Goal: Task Accomplishment & Management: Use online tool/utility

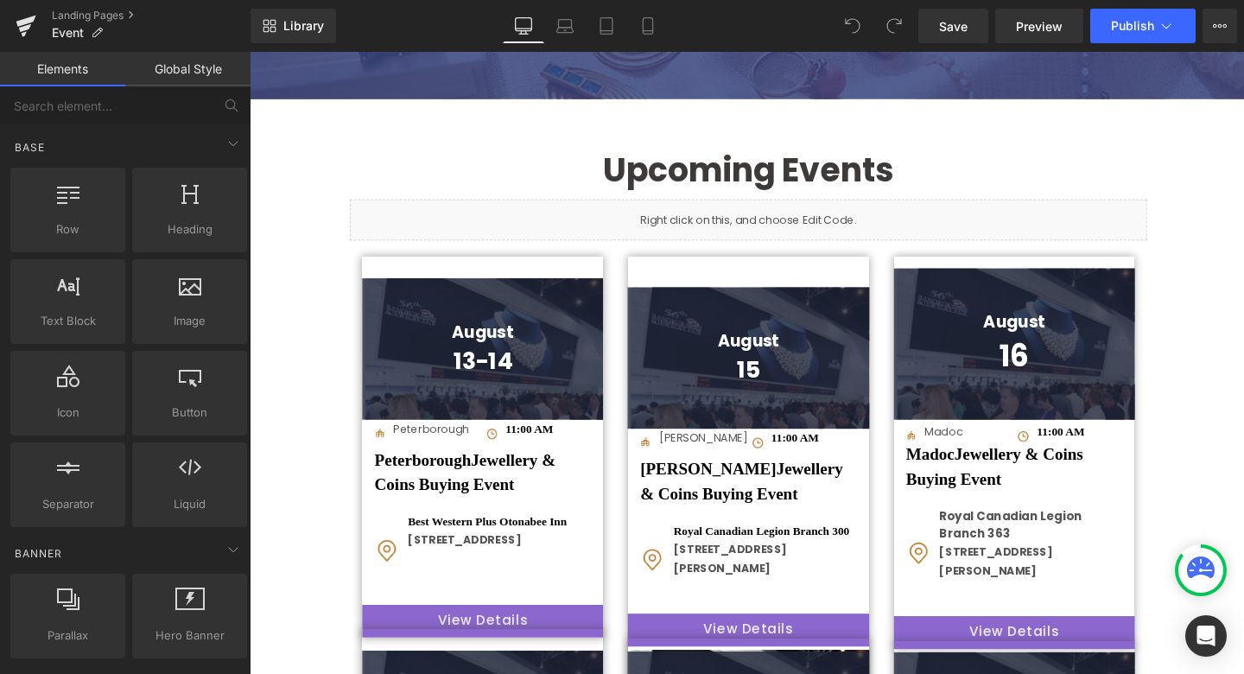
scroll to position [460, 0]
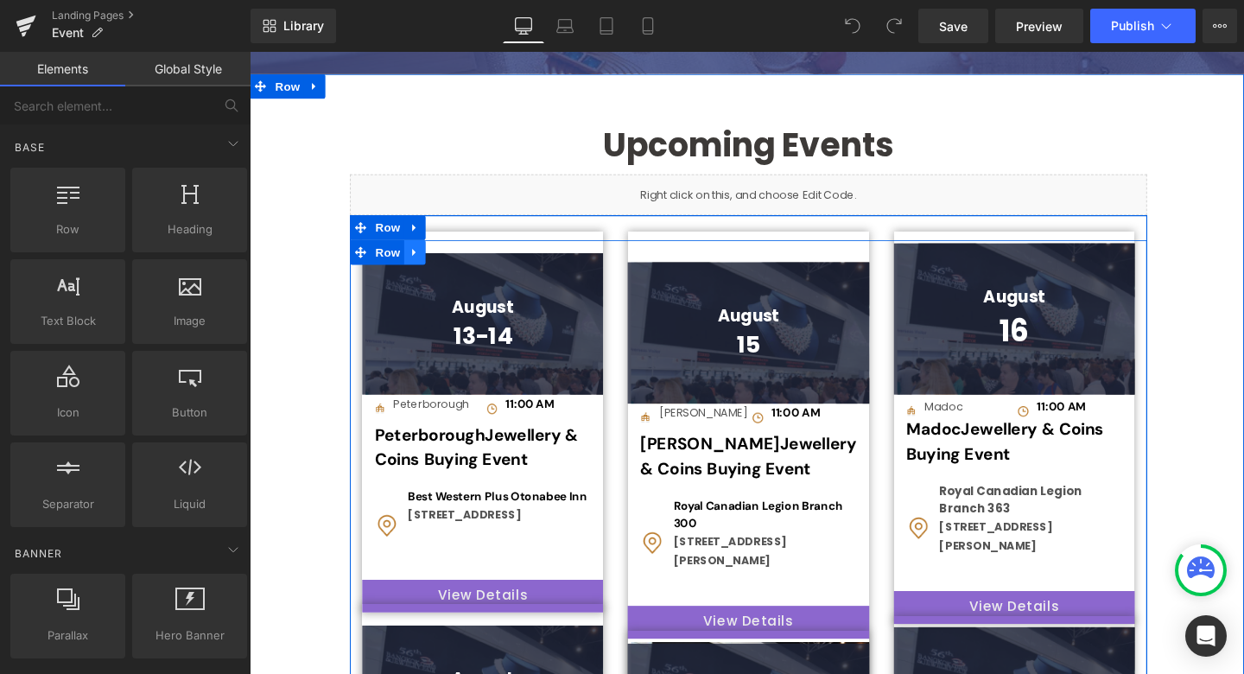
click at [421, 261] on icon at bounding box center [422, 263] width 3 height 8
click at [465, 262] on icon at bounding box center [468, 263] width 12 height 13
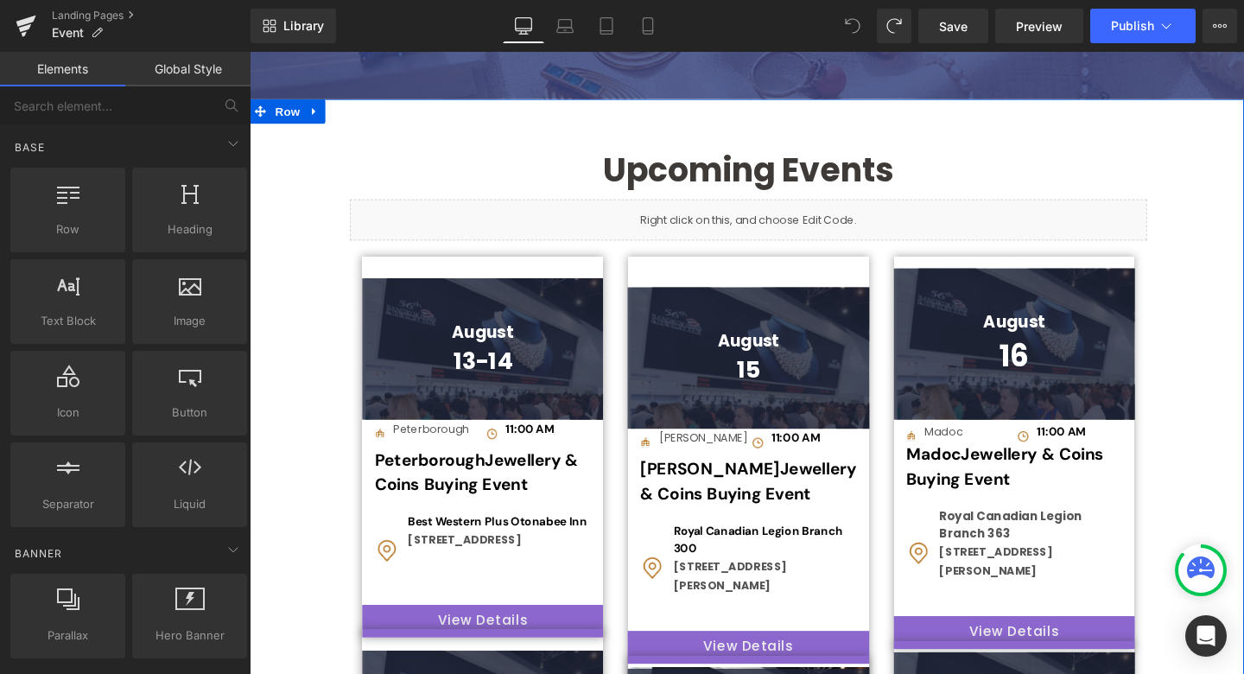
scroll to position [401, 0]
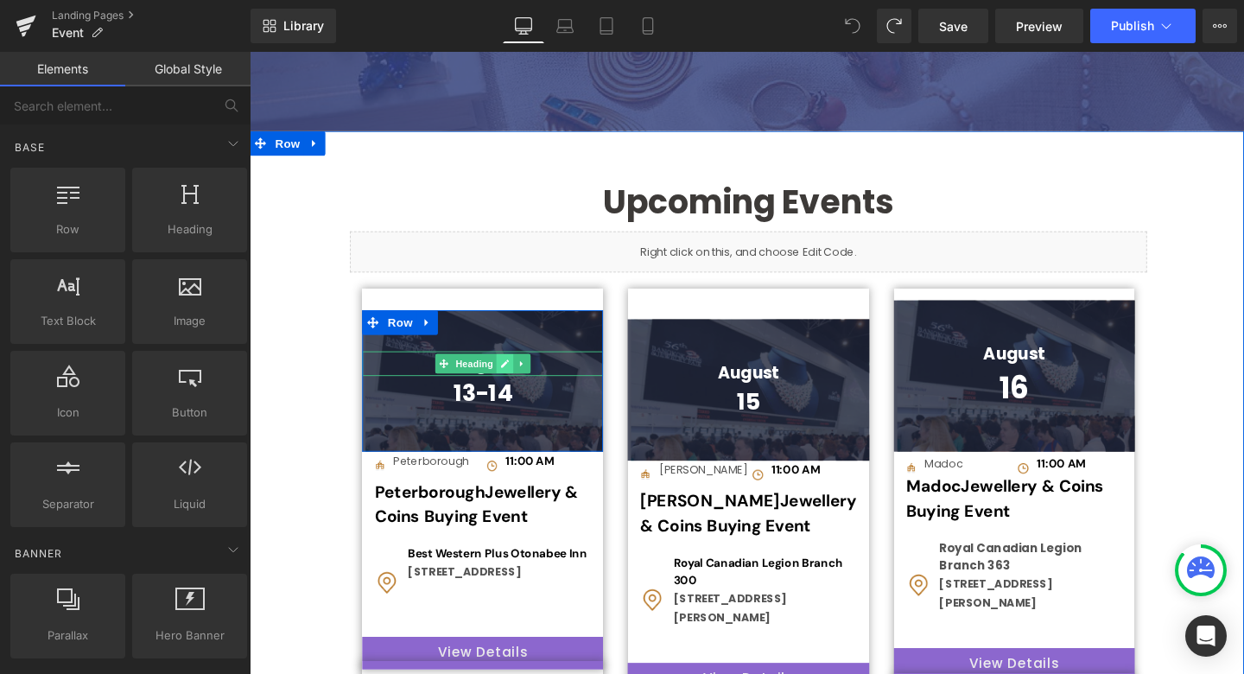
click at [514, 378] on icon at bounding box center [518, 379] width 9 height 9
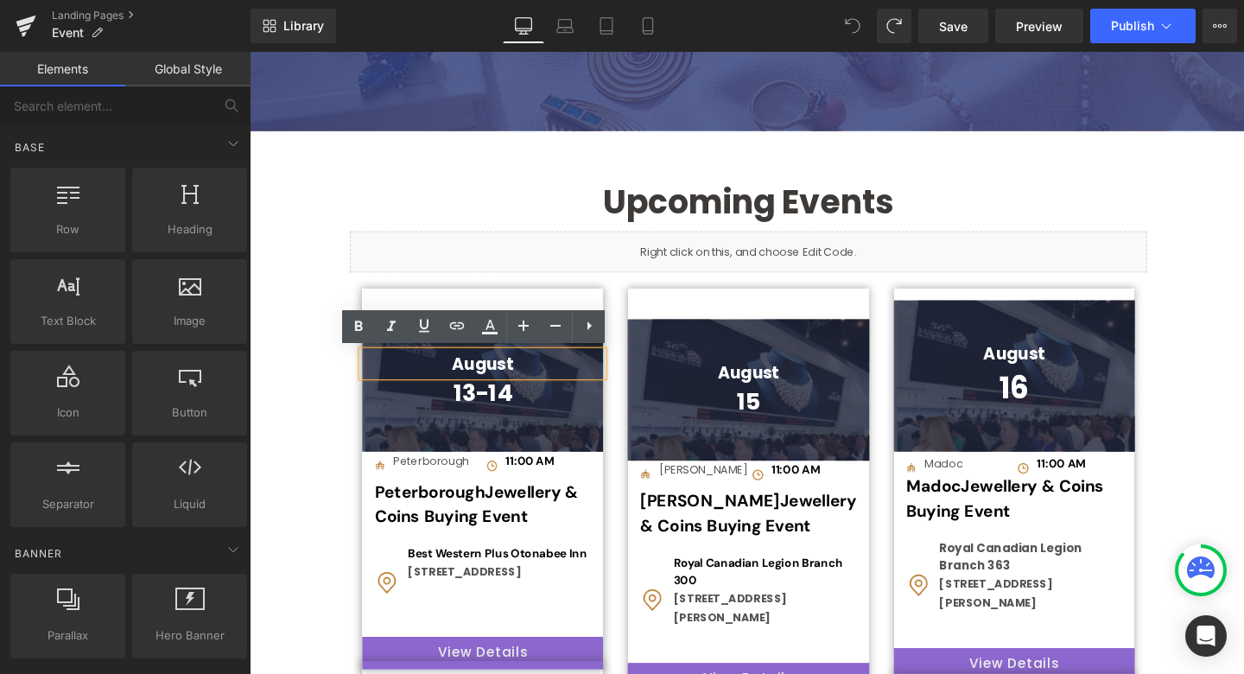
click at [527, 377] on h1 "August" at bounding box center [494, 379] width 253 height 26
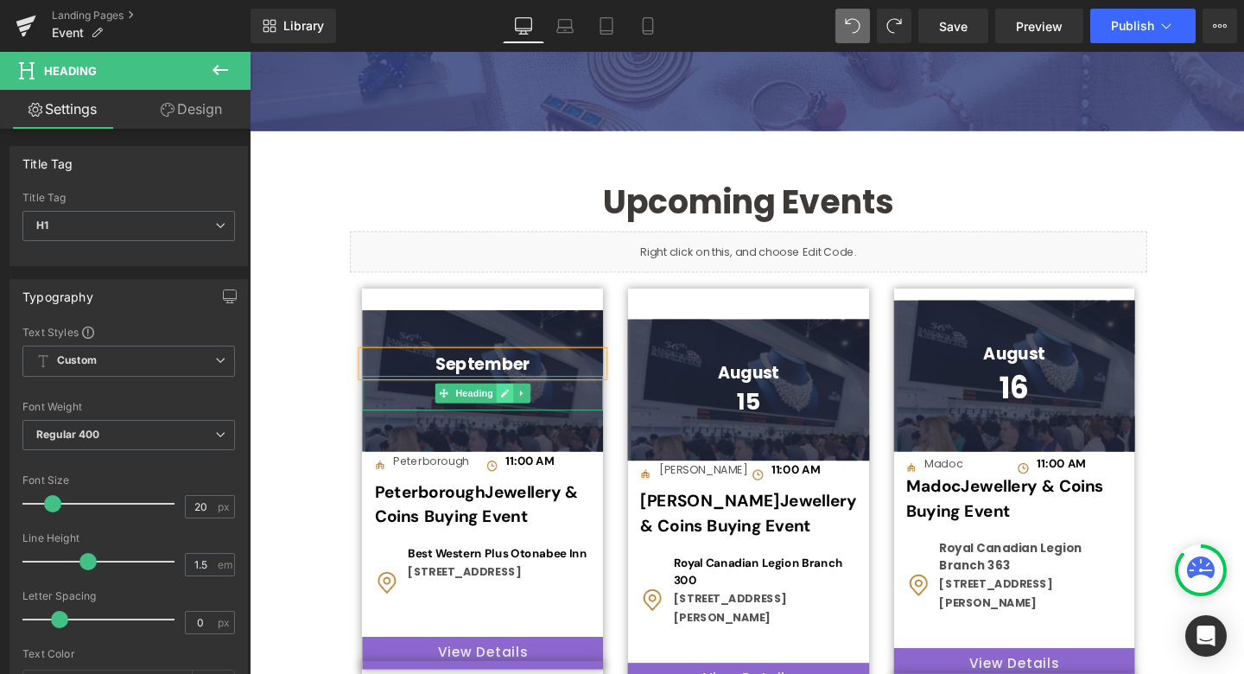
click at [513, 408] on icon at bounding box center [518, 410] width 10 height 10
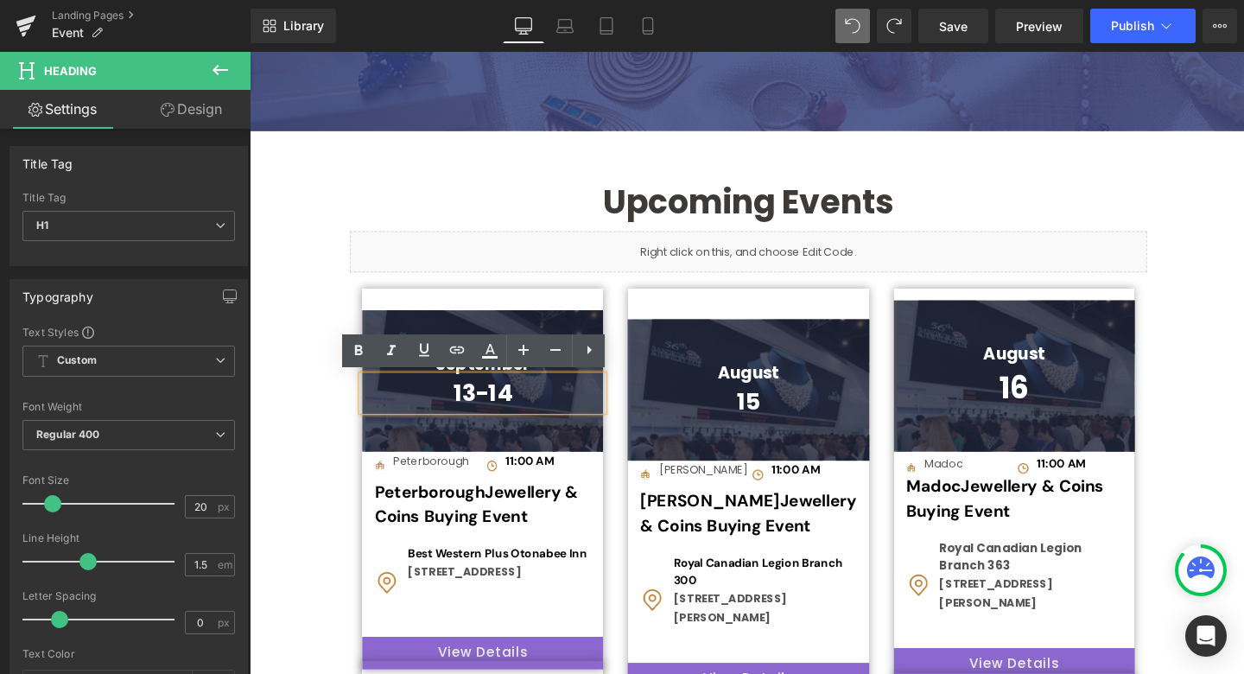
click at [481, 408] on h1 "13-14" at bounding box center [494, 410] width 253 height 36
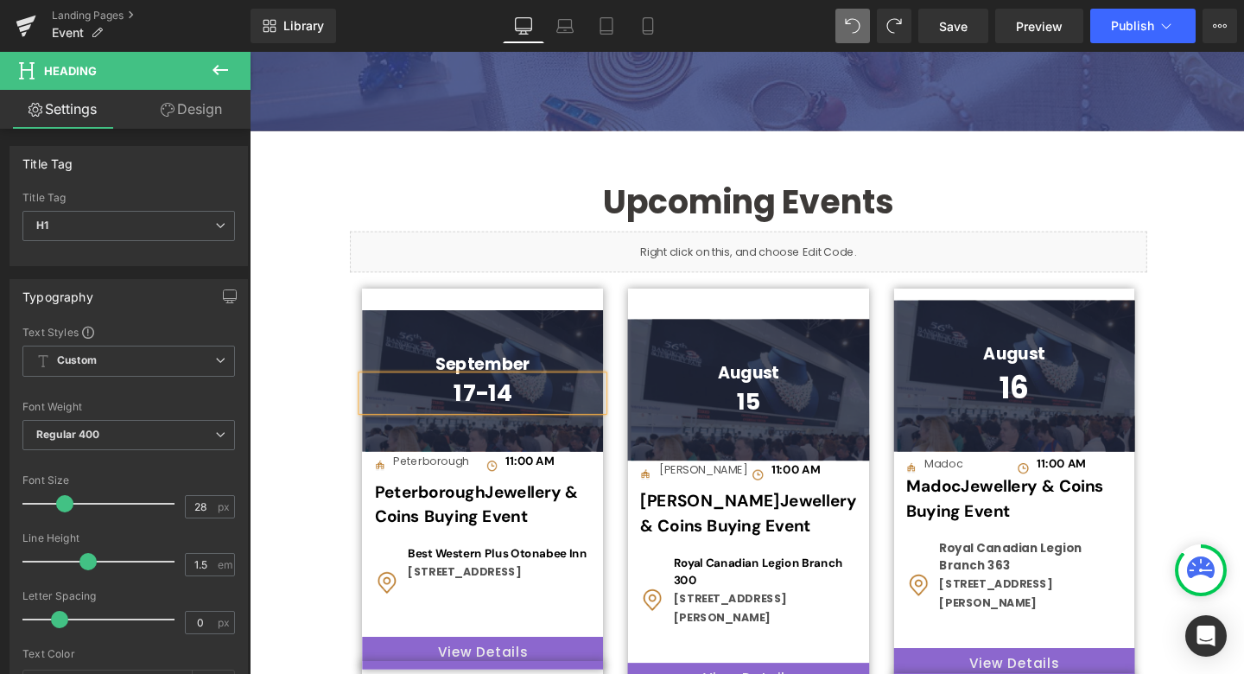
click at [526, 409] on h1 "17-14" at bounding box center [494, 410] width 253 height 36
click at [466, 477] on icon at bounding box center [469, 482] width 10 height 10
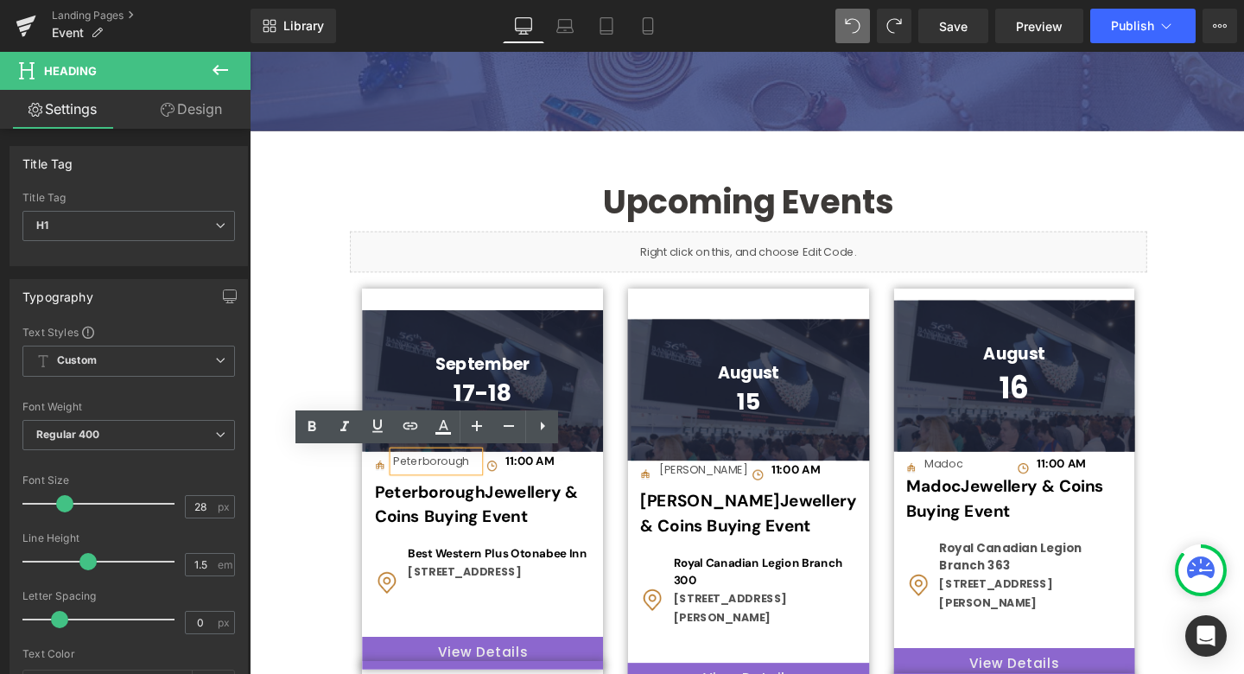
click at [479, 481] on div "Peterborough" at bounding box center [446, 482] width 90 height 20
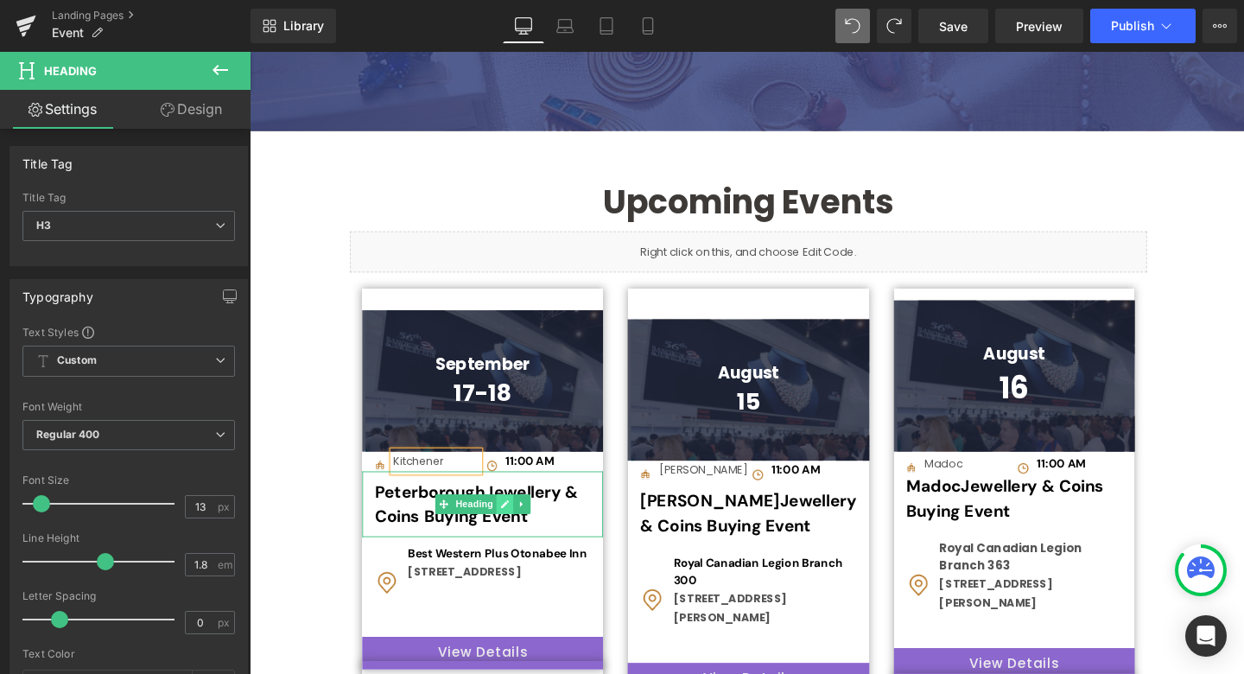
click at [513, 525] on icon at bounding box center [518, 527] width 10 height 10
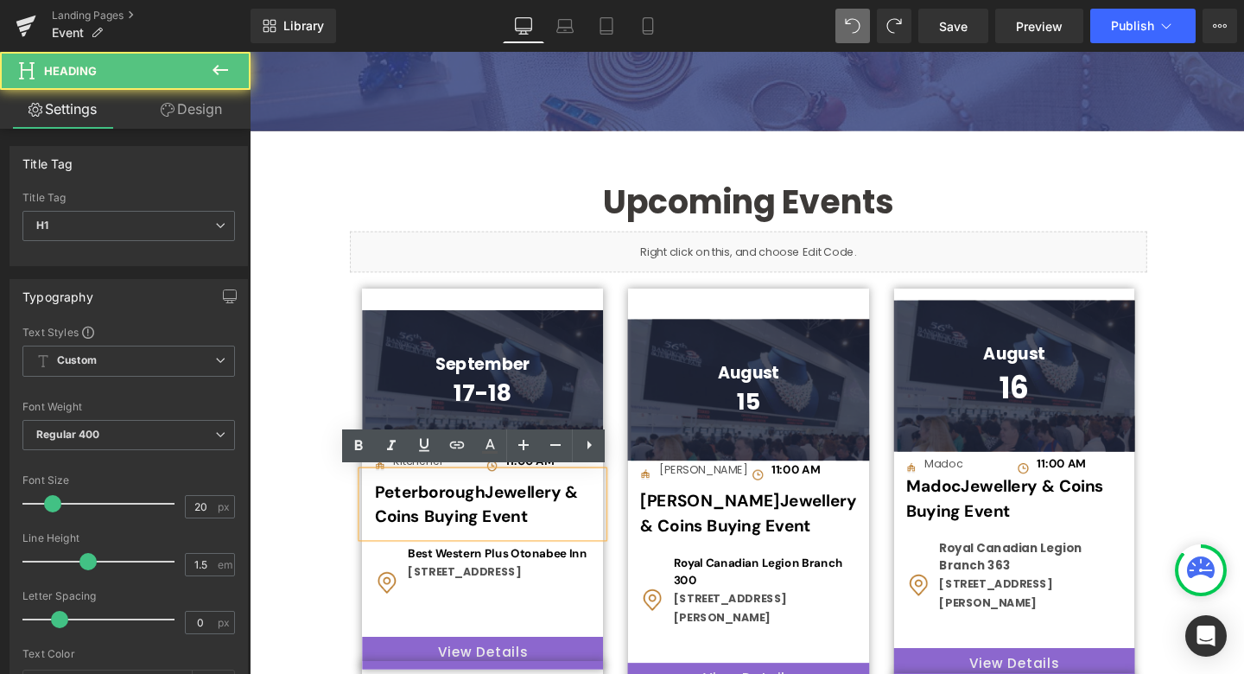
click at [492, 512] on h1 "Peterborough Jewellery & Coins Buying Event" at bounding box center [494, 531] width 227 height 60
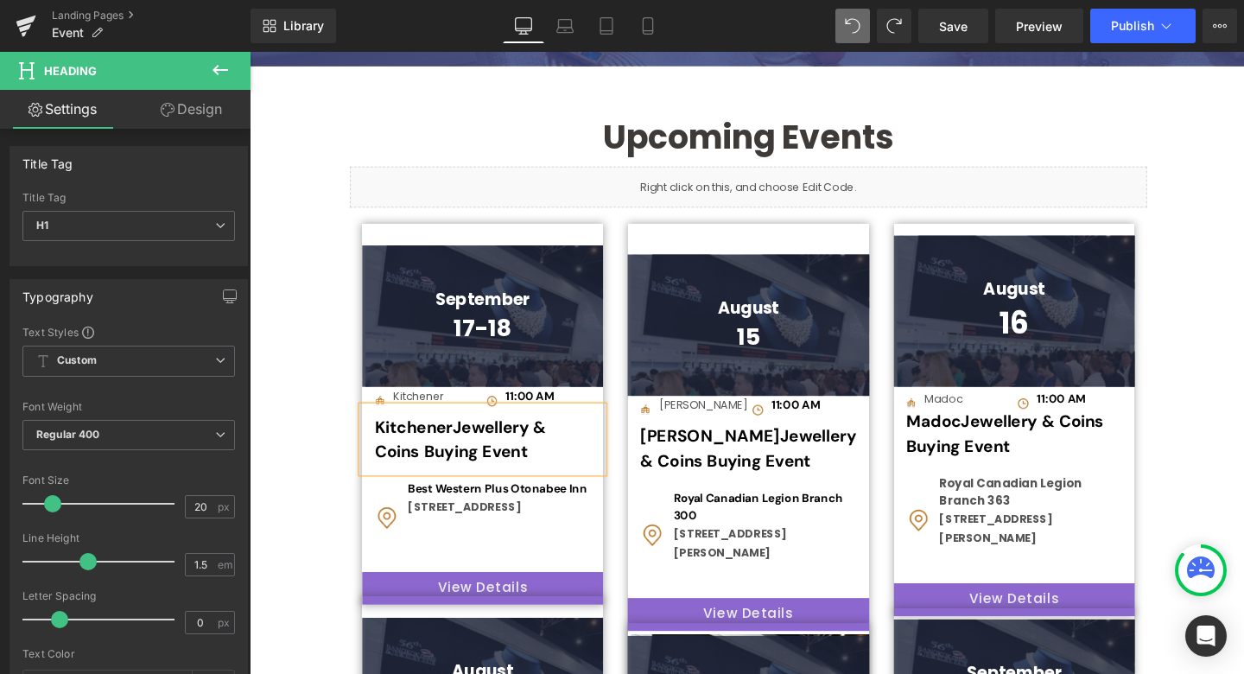
scroll to position [486, 0]
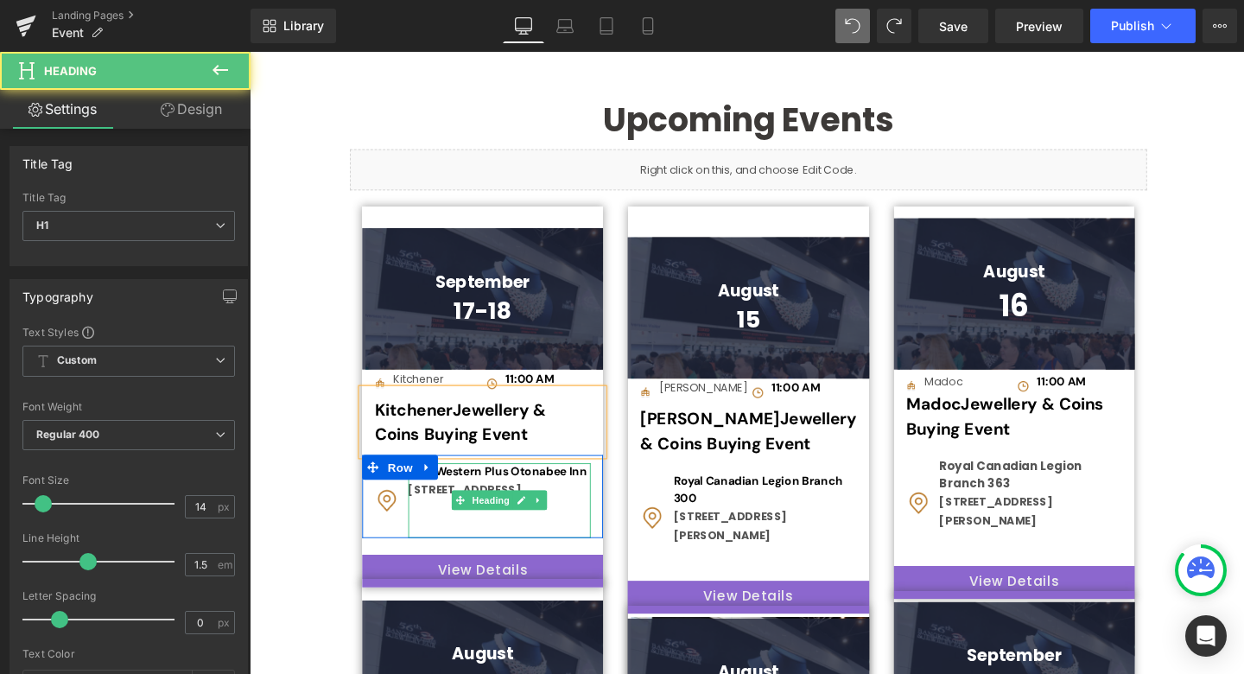
click at [535, 510] on strong "[STREET_ADDRESS]" at bounding box center [475, 512] width 119 height 16
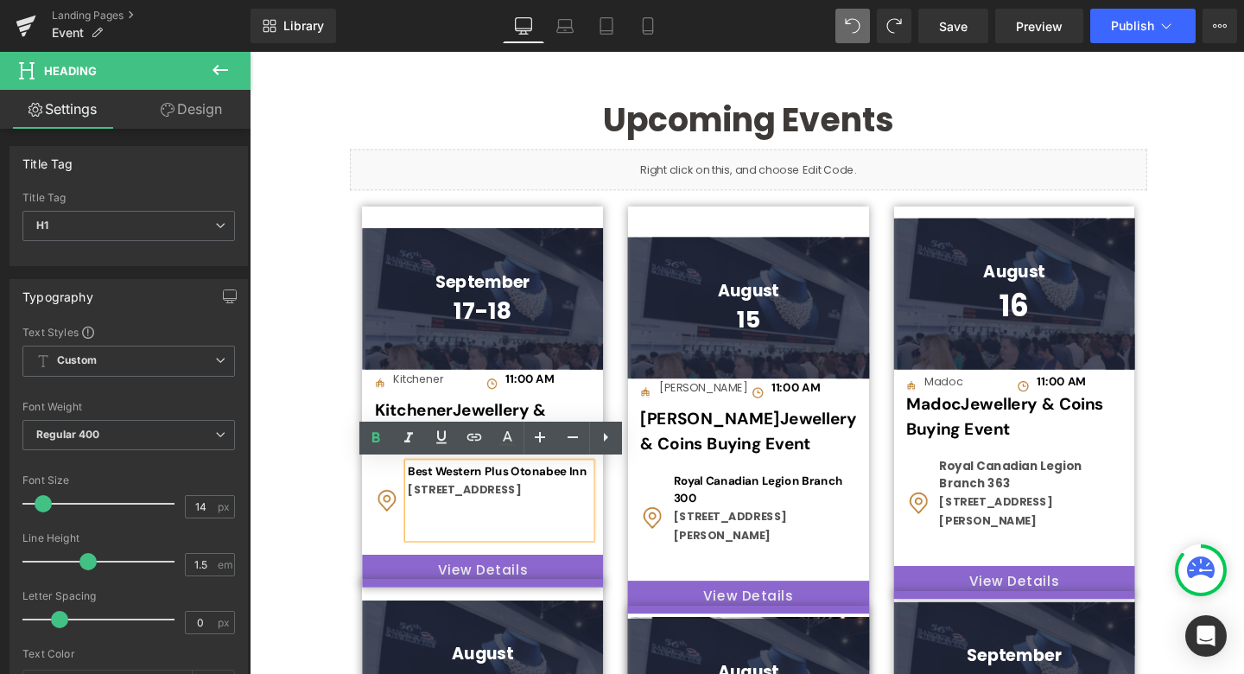
drag, startPoint x: 564, startPoint y: 510, endPoint x: 428, endPoint y: 492, distance: 137.7
click at [428, 492] on div "Image Best Western Plus [GEOGRAPHIC_DATA] [STREET_ADDRESS]" at bounding box center [494, 519] width 253 height 87
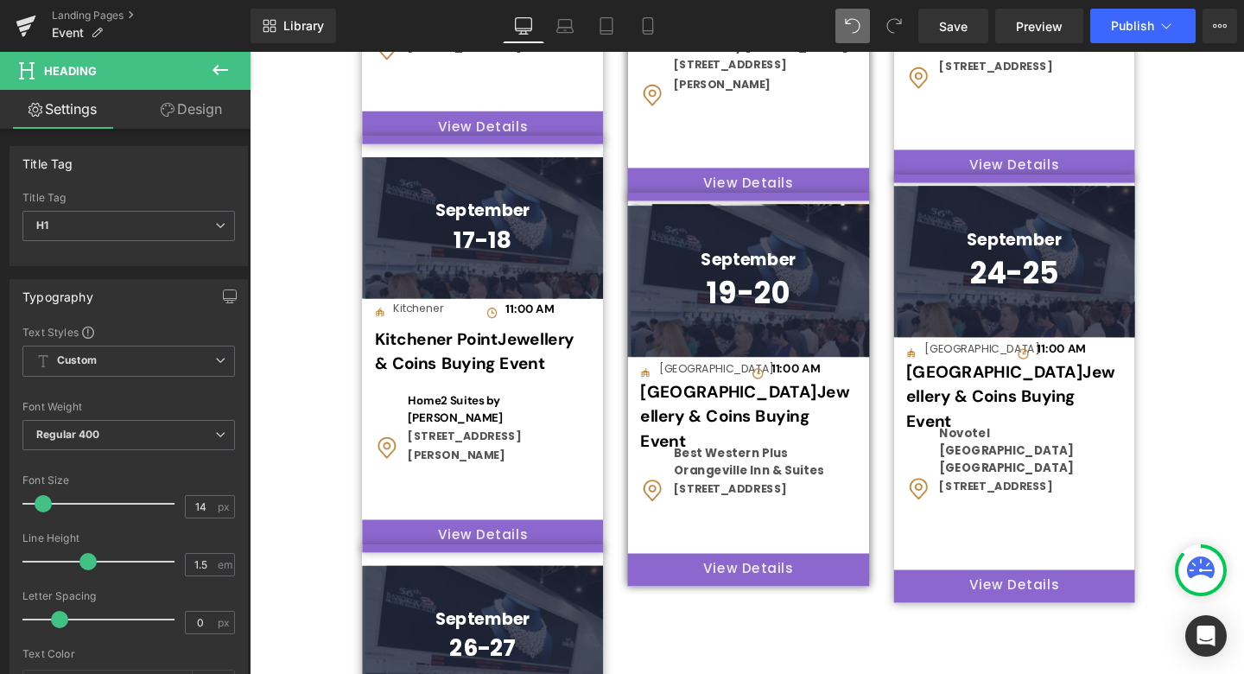
scroll to position [1732, 0]
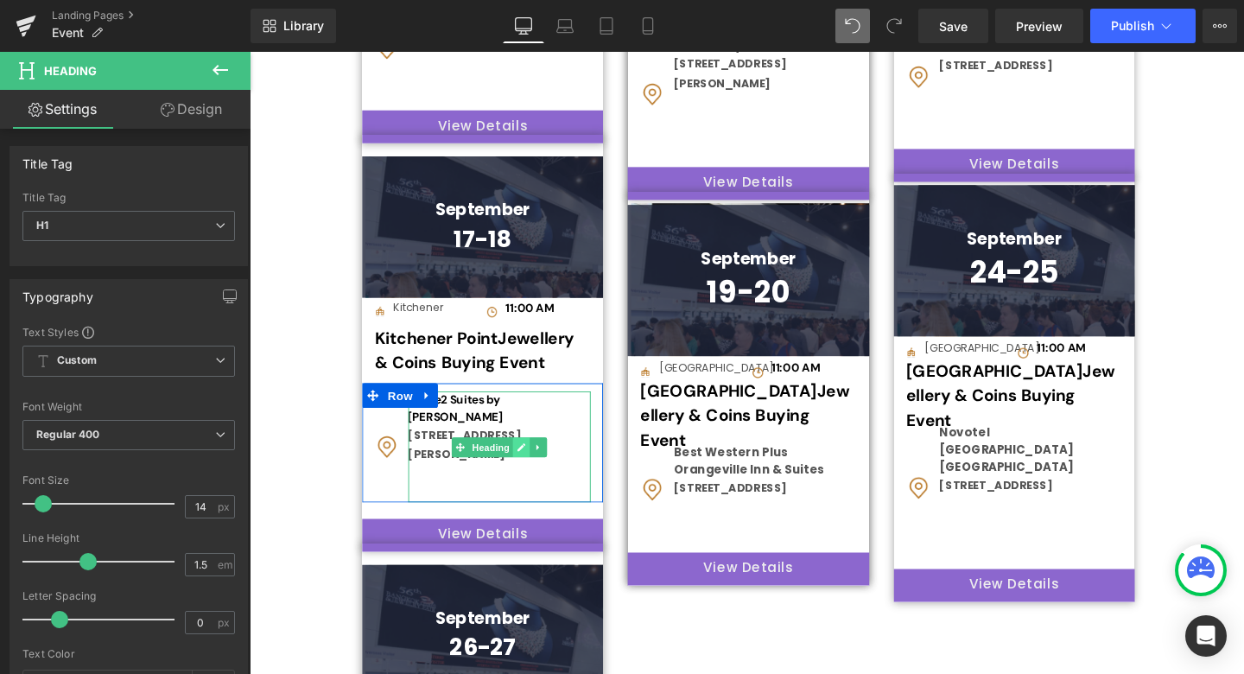
click at [530, 472] on icon at bounding box center [535, 467] width 10 height 10
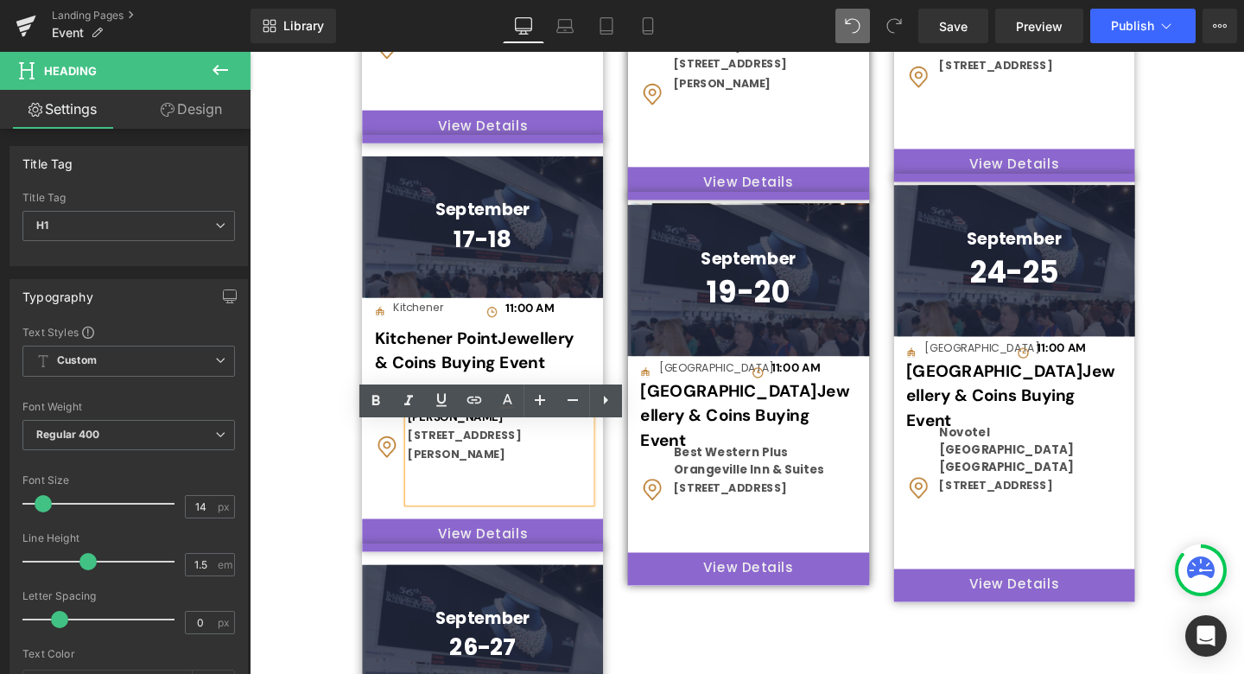
drag, startPoint x: 545, startPoint y: 510, endPoint x: 409, endPoint y: 453, distance: 146.8
click at [409, 453] on div "Image Home2 Suites by Hilton Kitchener [STREET_ADDRESS] Heading Row" at bounding box center [494, 463] width 253 height 126
copy div "Home2 Suites by Hilton Kitchener [STREET_ADDRESS]"
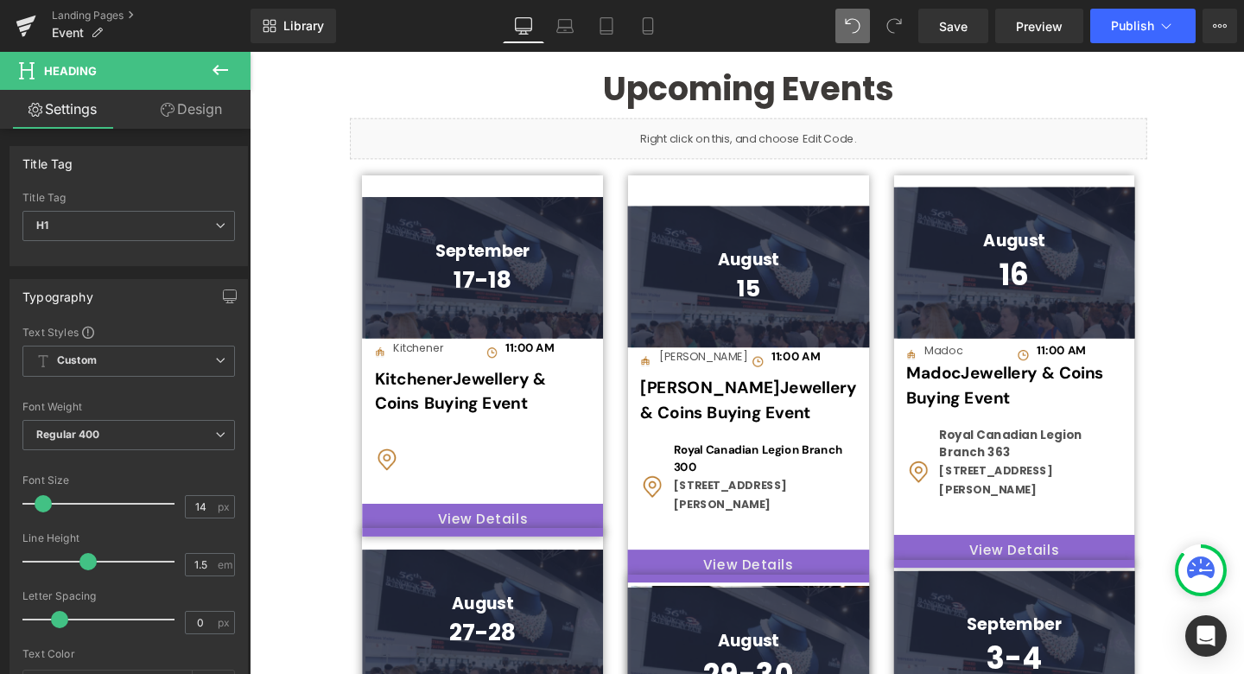
scroll to position [518, 0]
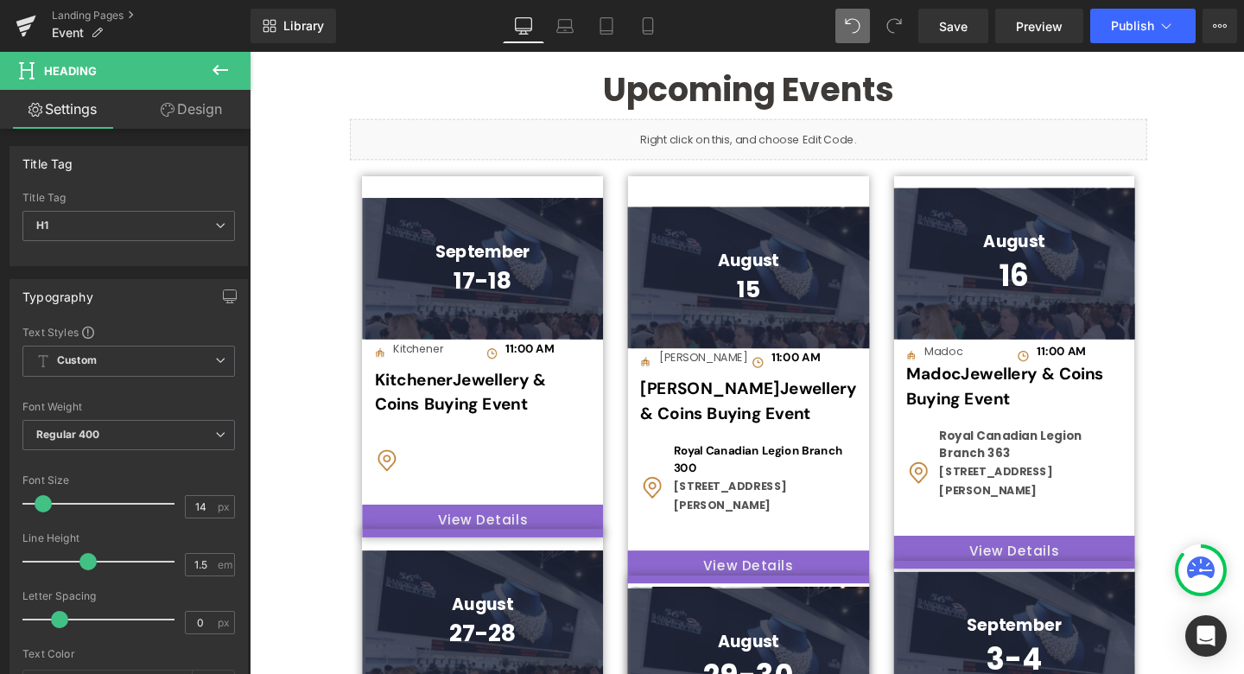
click at [451, 474] on div at bounding box center [512, 481] width 193 height 20
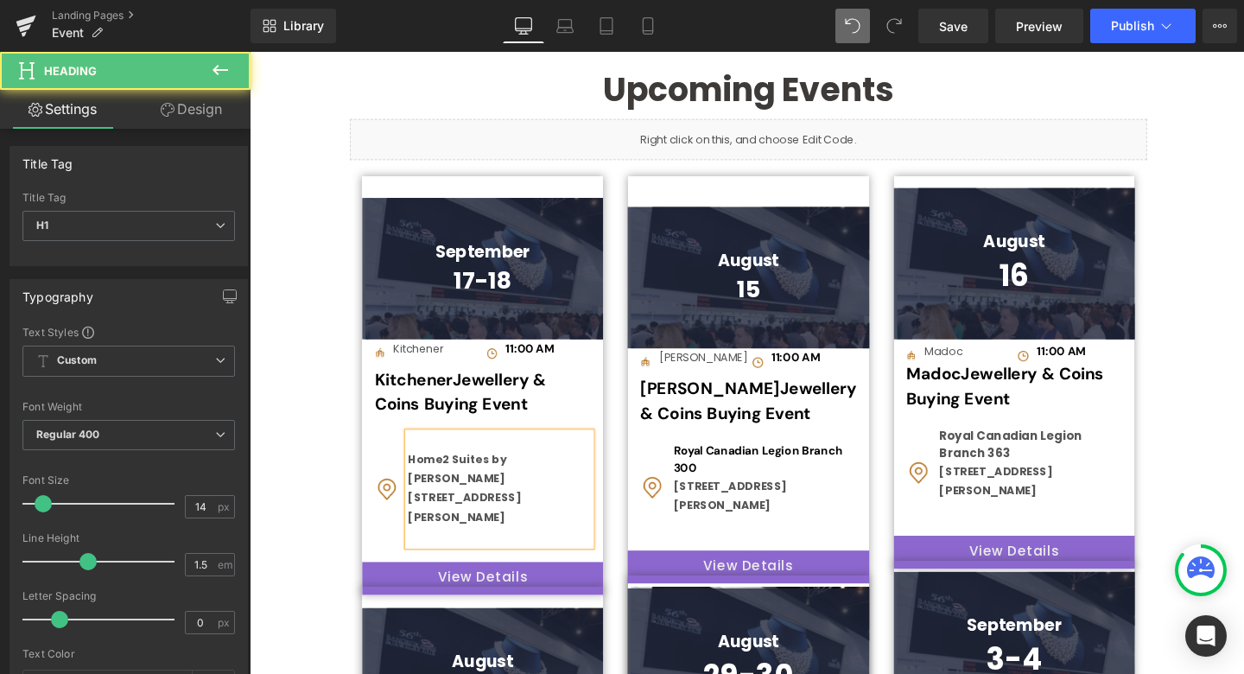
click at [416, 476] on strong "Home2 Suites by [PERSON_NAME]" at bounding box center [468, 490] width 104 height 36
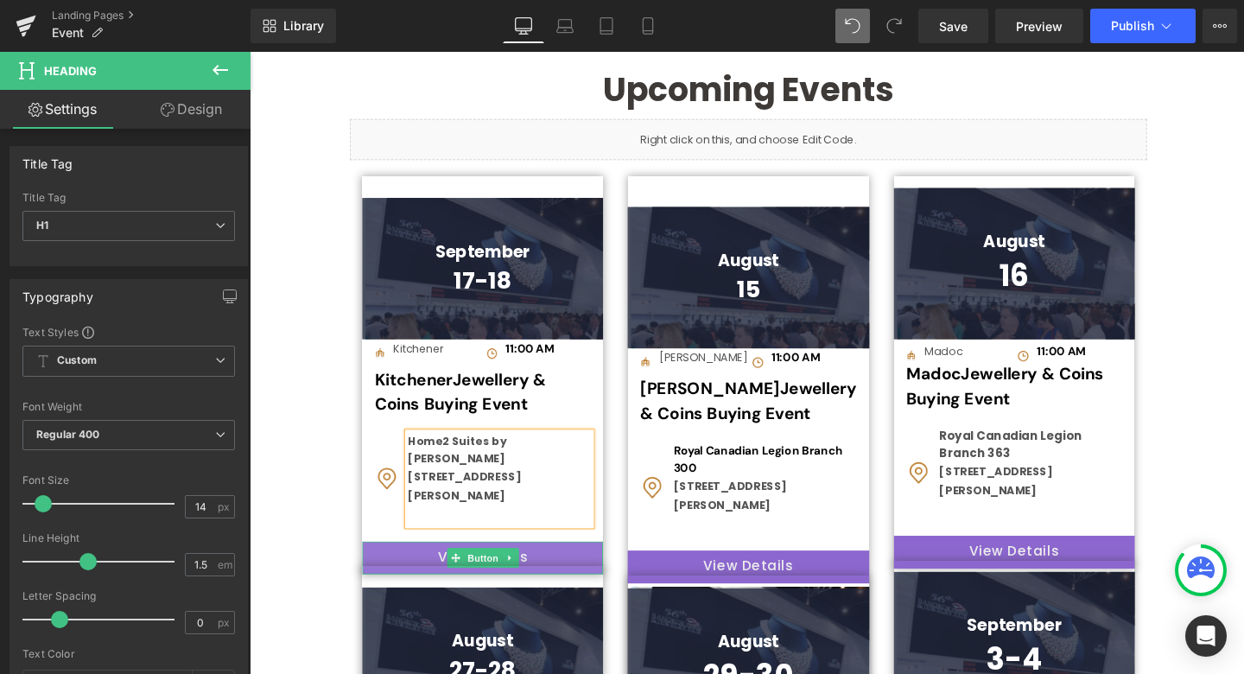
click at [483, 573] on span "Button" at bounding box center [495, 583] width 40 height 21
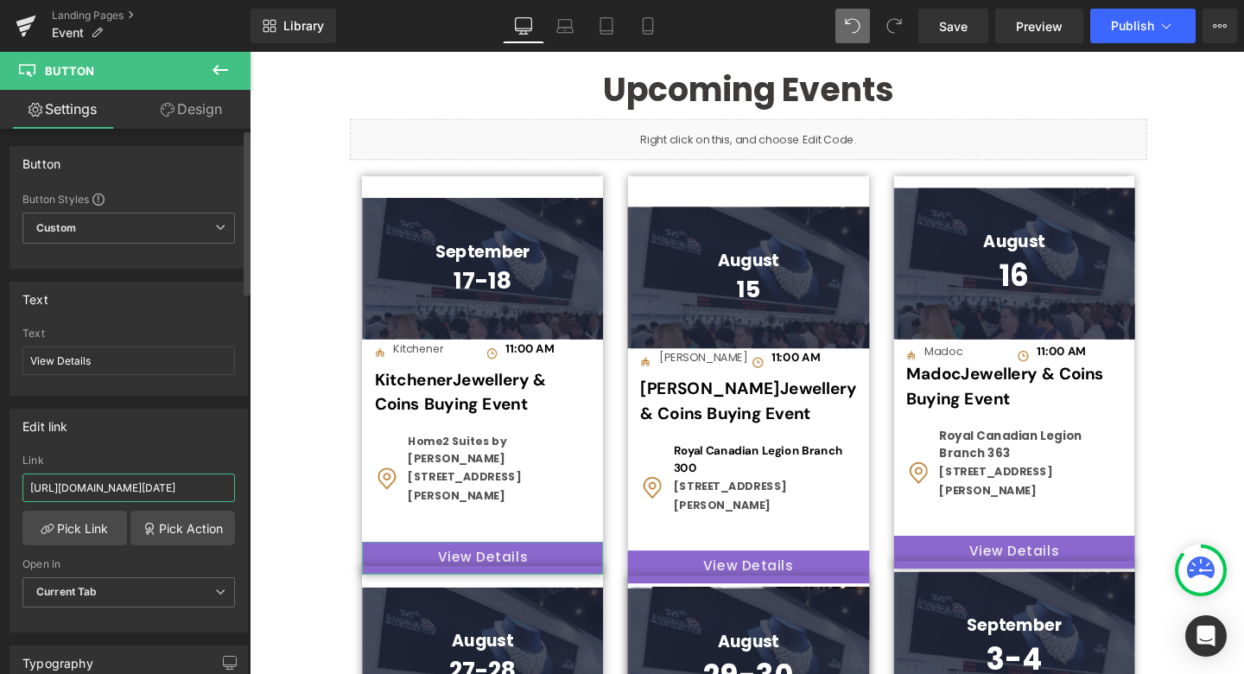
drag, startPoint x: 30, startPoint y: 487, endPoint x: 238, endPoint y: 488, distance: 207.3
click at [238, 488] on div "[URL][DOMAIN_NAME][DATE] Link [URL][DOMAIN_NAME][DATE] Pick Link Pick Action Cu…" at bounding box center [128, 542] width 237 height 177
paste input "[URL][DOMAIN_NAME][DATE]"
type input "[URL][DOMAIN_NAME][DATE]"
click at [966, 24] on span "Save" at bounding box center [953, 26] width 29 height 18
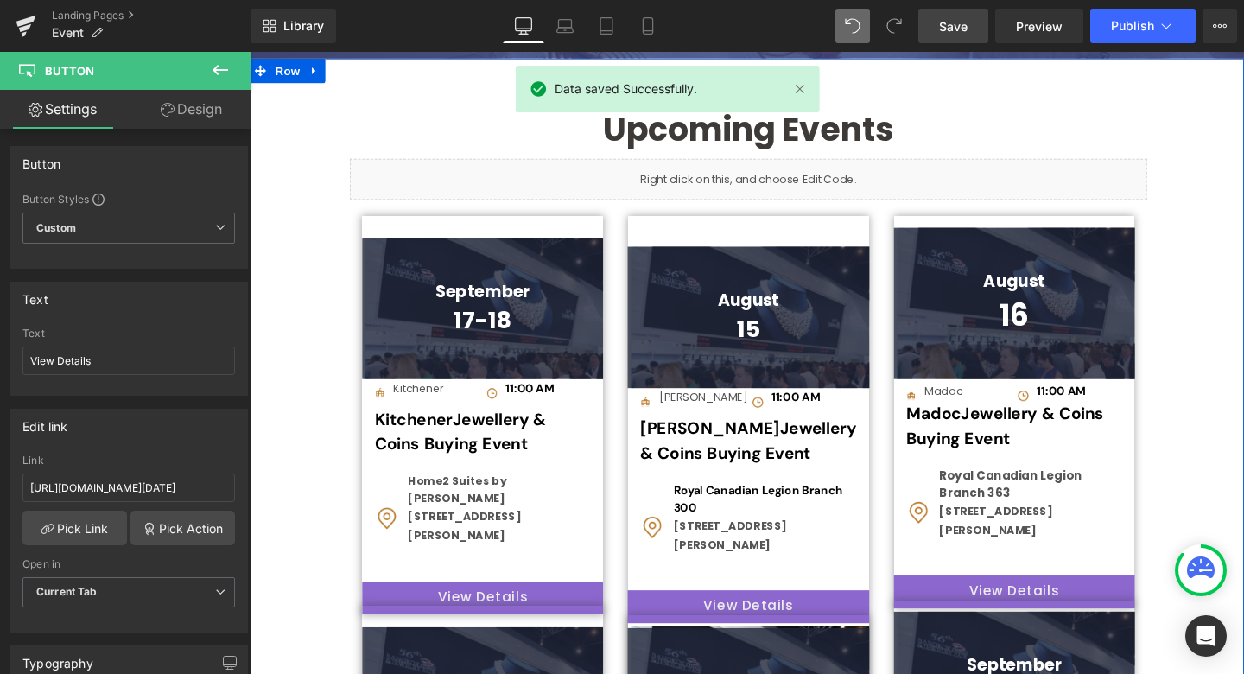
scroll to position [482, 0]
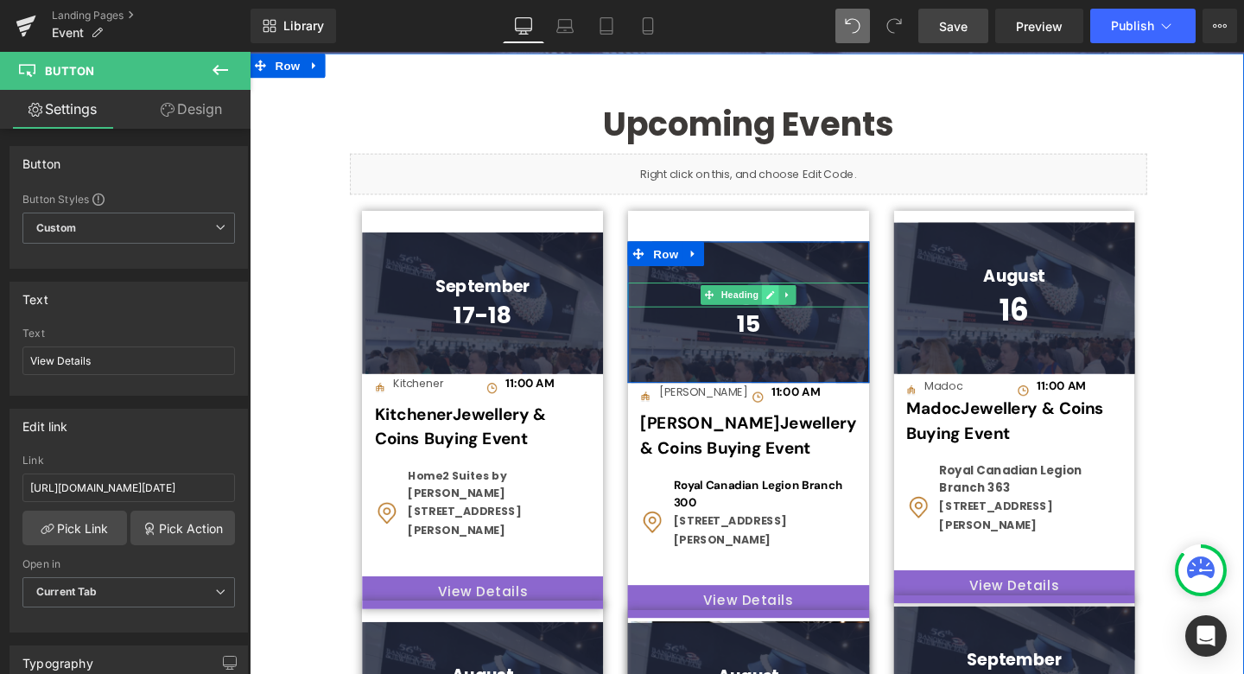
click at [796, 302] on icon at bounding box center [797, 307] width 10 height 10
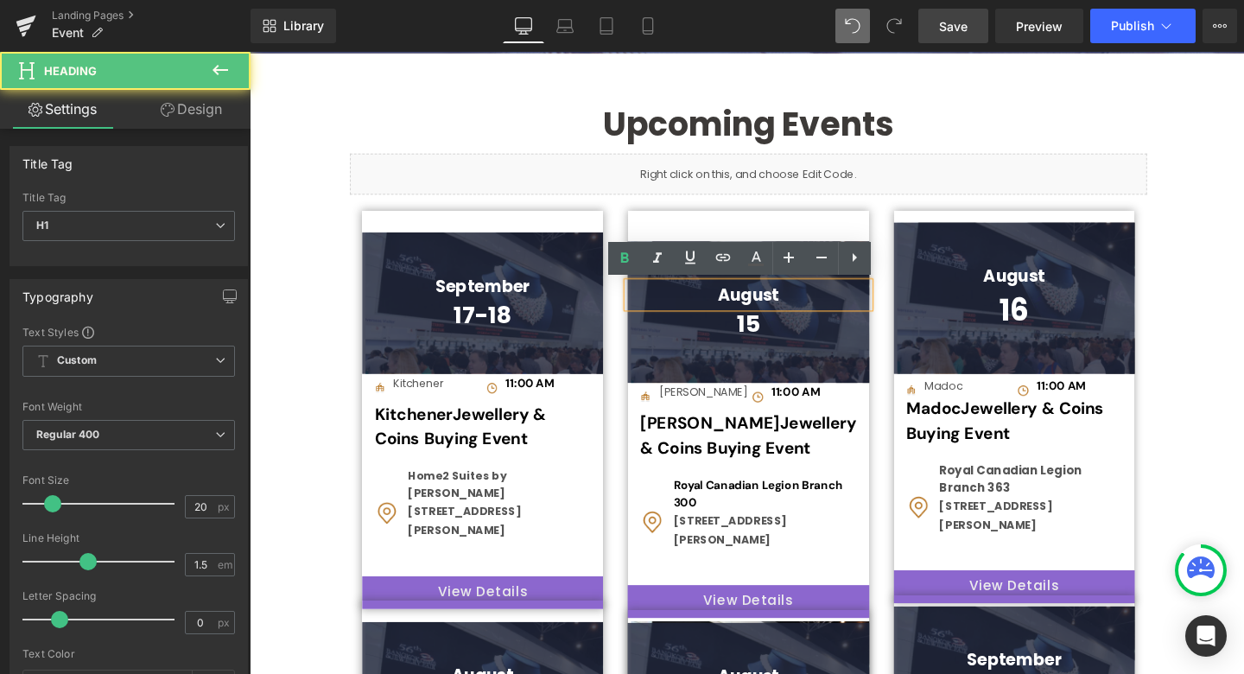
click at [811, 304] on h1 "August" at bounding box center [773, 308] width 253 height 26
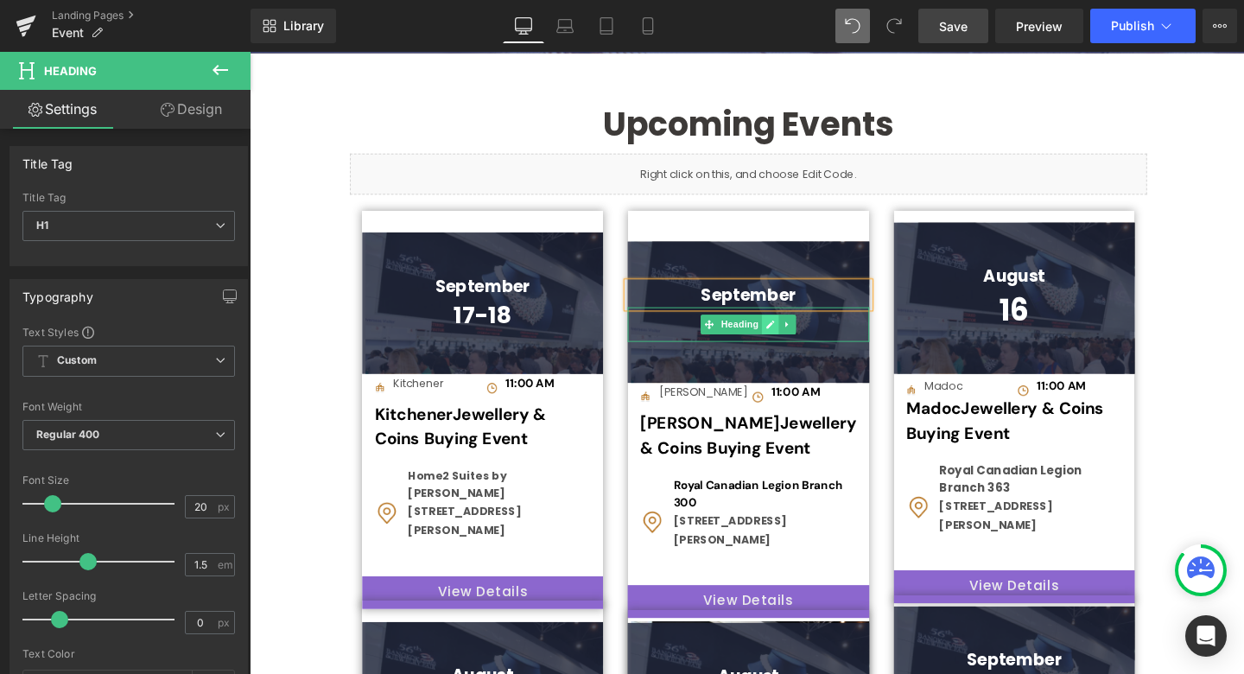
click at [793, 338] on icon at bounding box center [797, 338] width 9 height 9
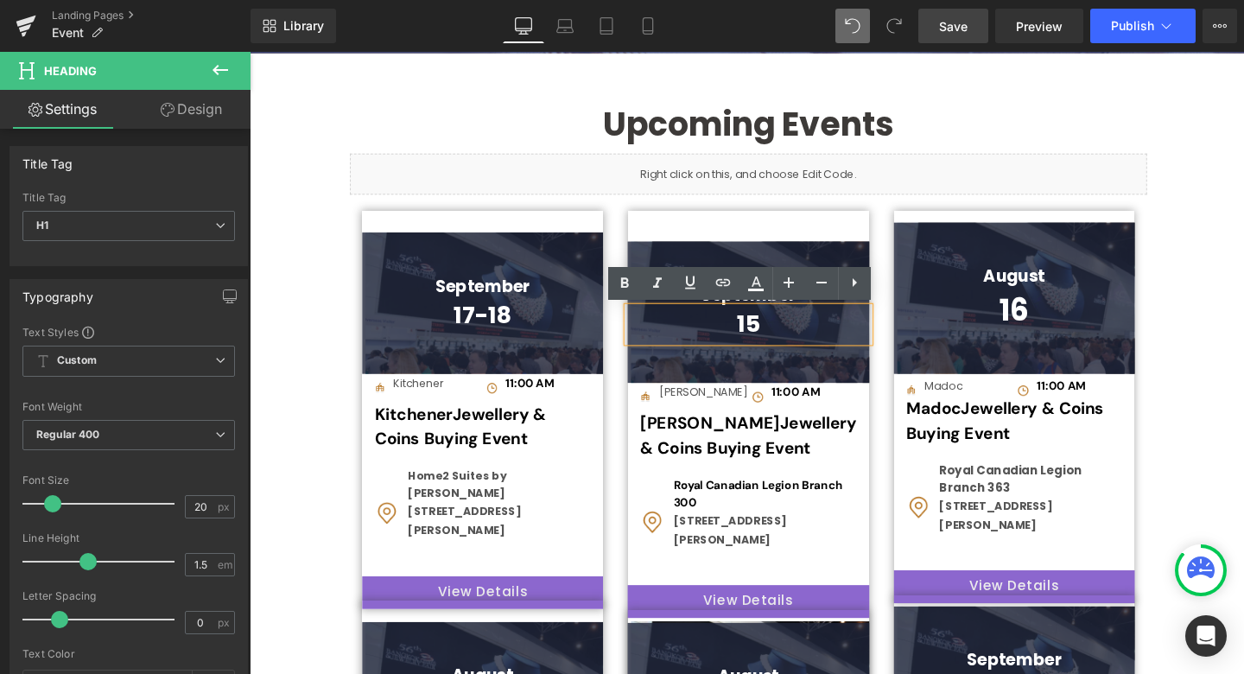
click at [797, 335] on h1 "15" at bounding box center [773, 338] width 253 height 36
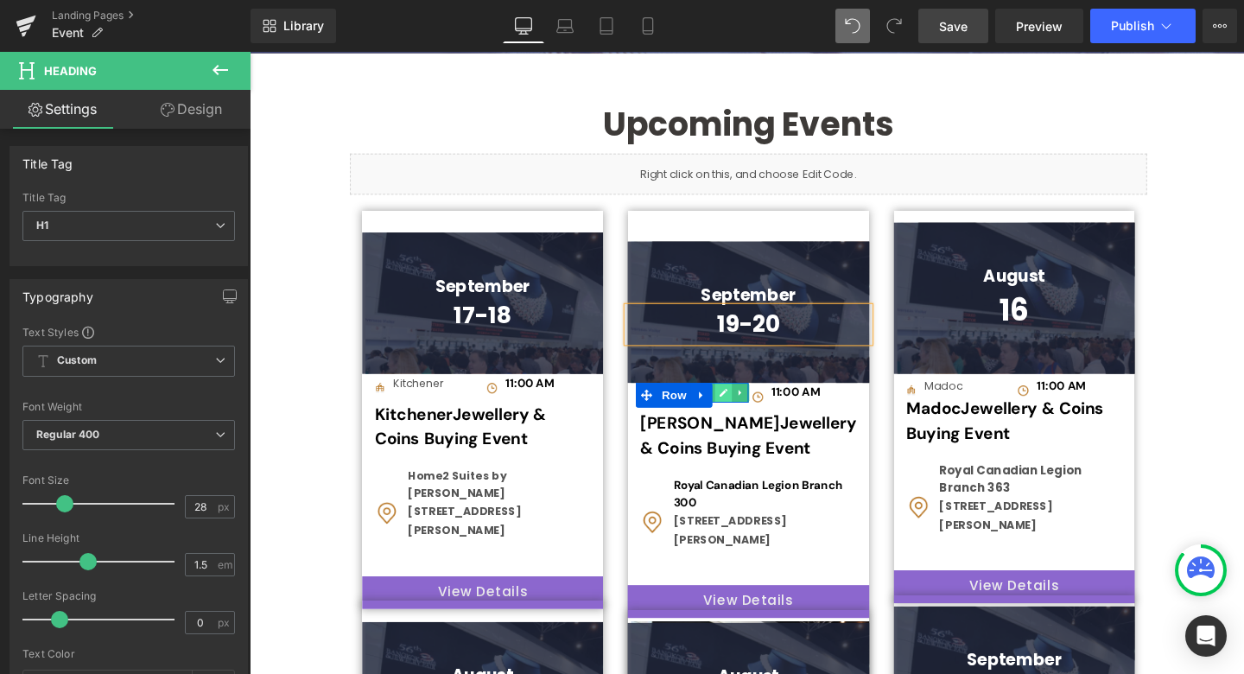
click at [743, 407] on icon at bounding box center [748, 410] width 10 height 10
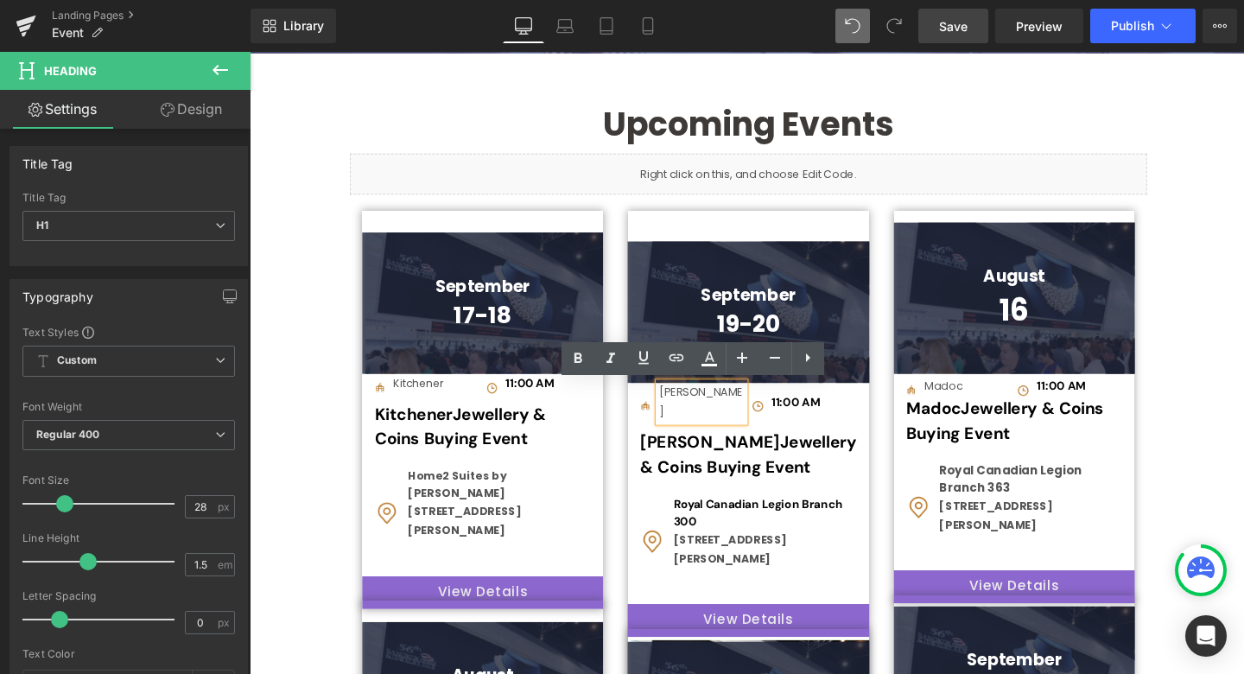
click at [732, 408] on div "[PERSON_NAME]" at bounding box center [725, 420] width 90 height 41
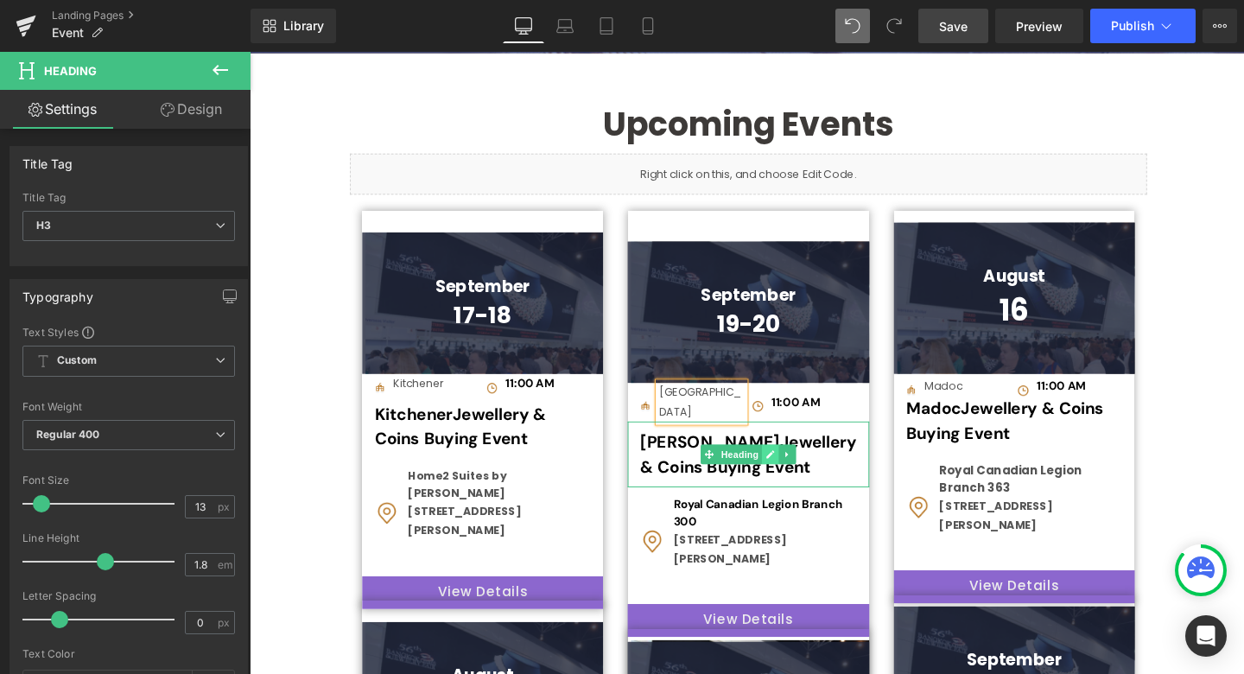
click at [800, 465] on link at bounding box center [798, 475] width 18 height 21
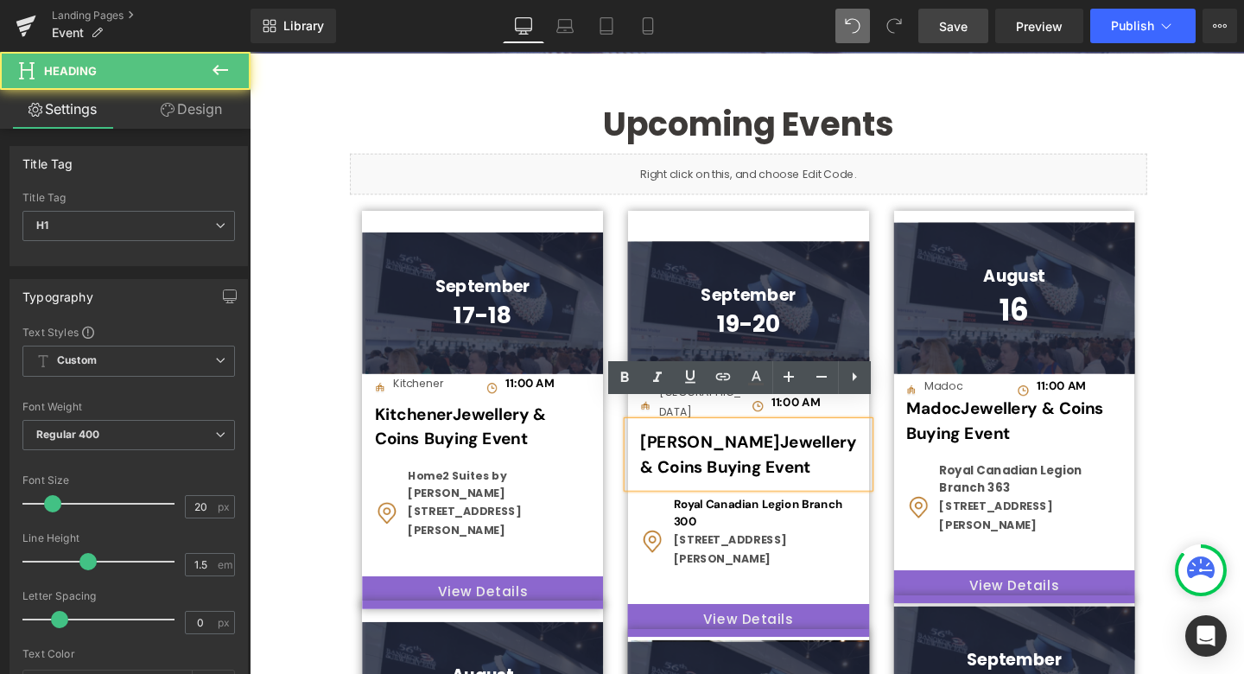
click at [733, 449] on h1 "[PERSON_NAME] Jewellery & Coins Buying Event" at bounding box center [773, 479] width 227 height 60
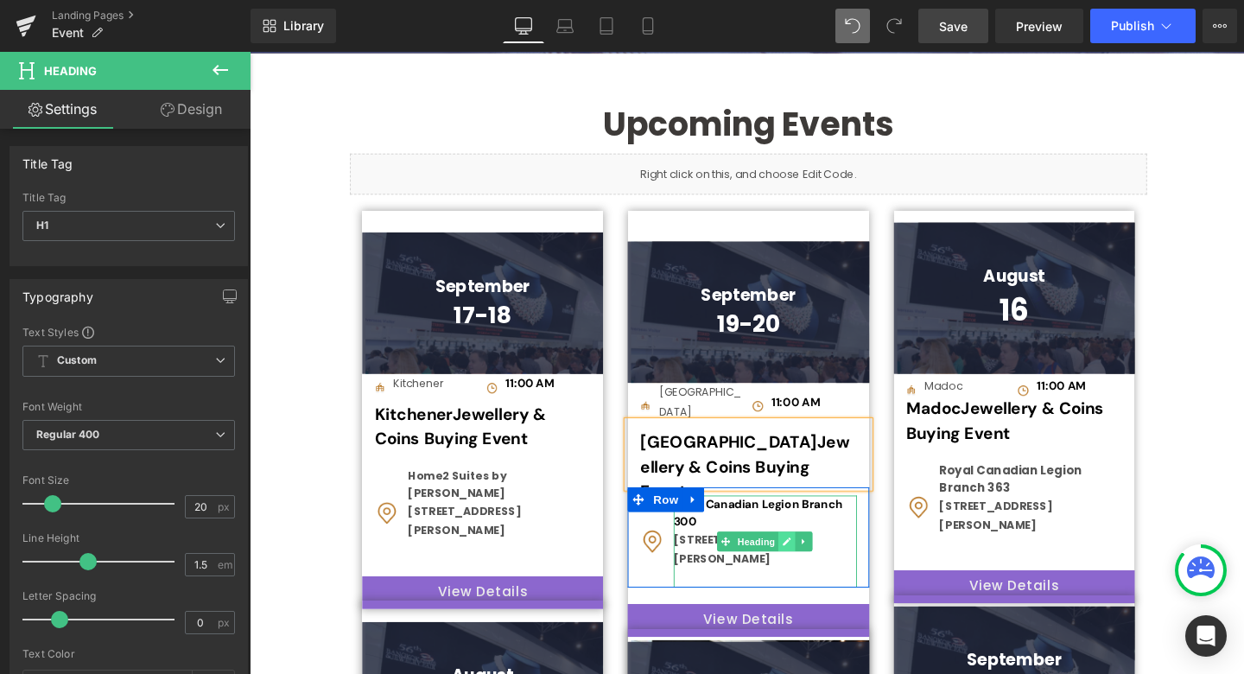
click at [810, 561] on icon at bounding box center [815, 566] width 10 height 10
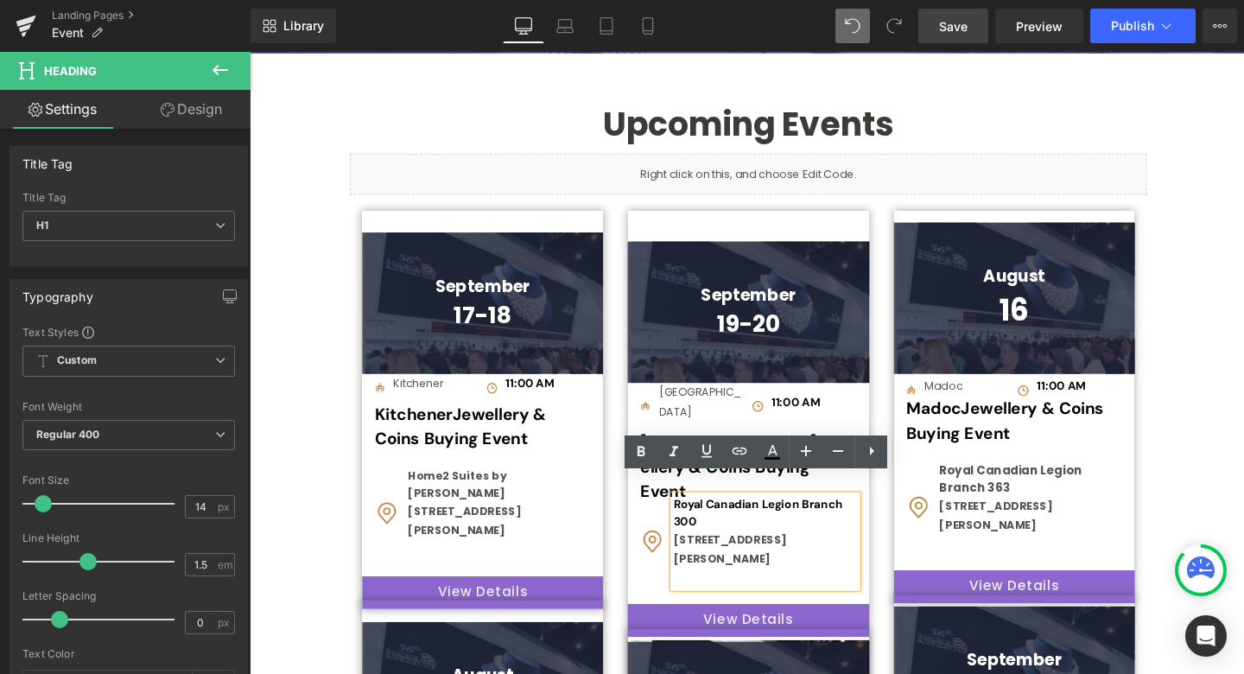
drag, startPoint x: 875, startPoint y: 546, endPoint x: 705, endPoint y: 510, distance: 174.0
click at [705, 510] on div "Image Royal Canadian Legion Branch [STREET_ADDRESS][PERSON_NAME] Heading Row" at bounding box center [773, 562] width 253 height 105
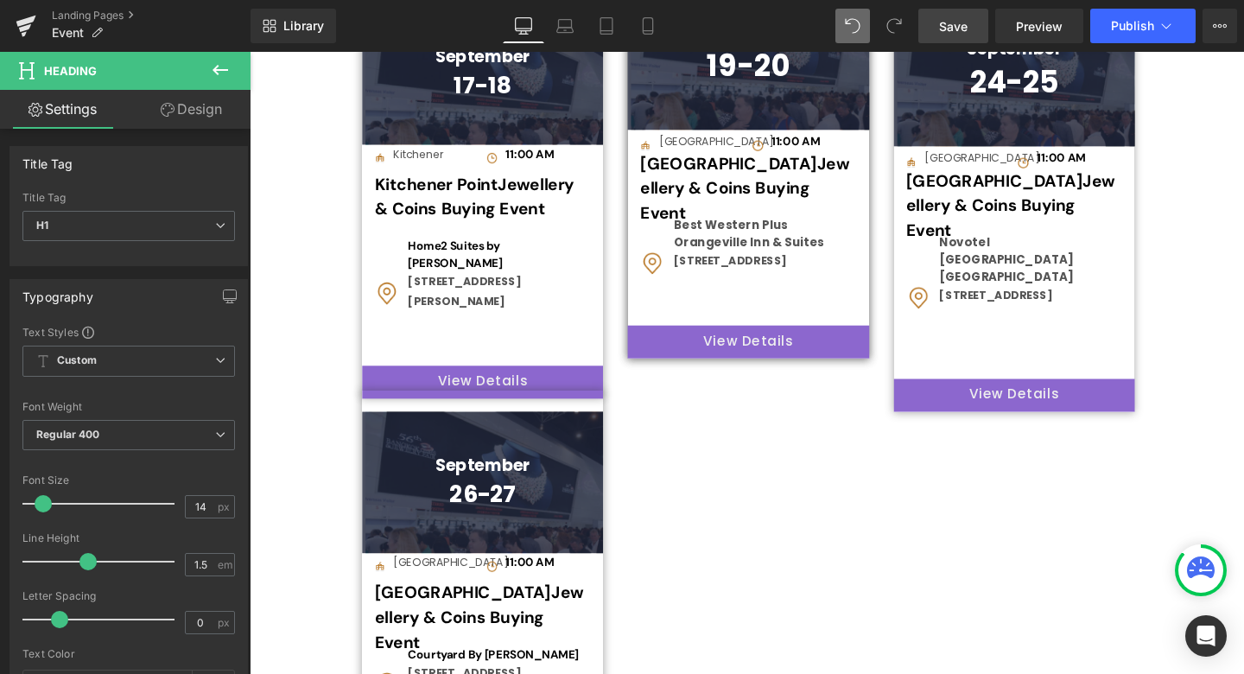
scroll to position [1808, 0]
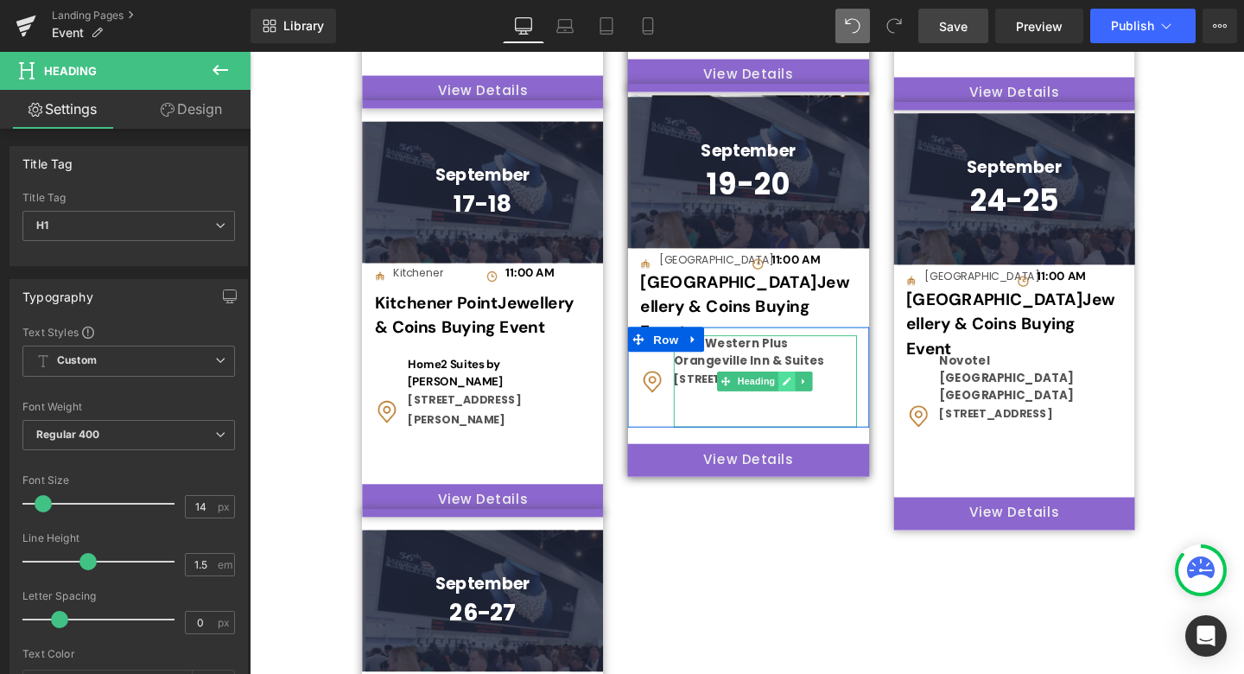
click at [810, 402] on icon at bounding box center [814, 398] width 9 height 9
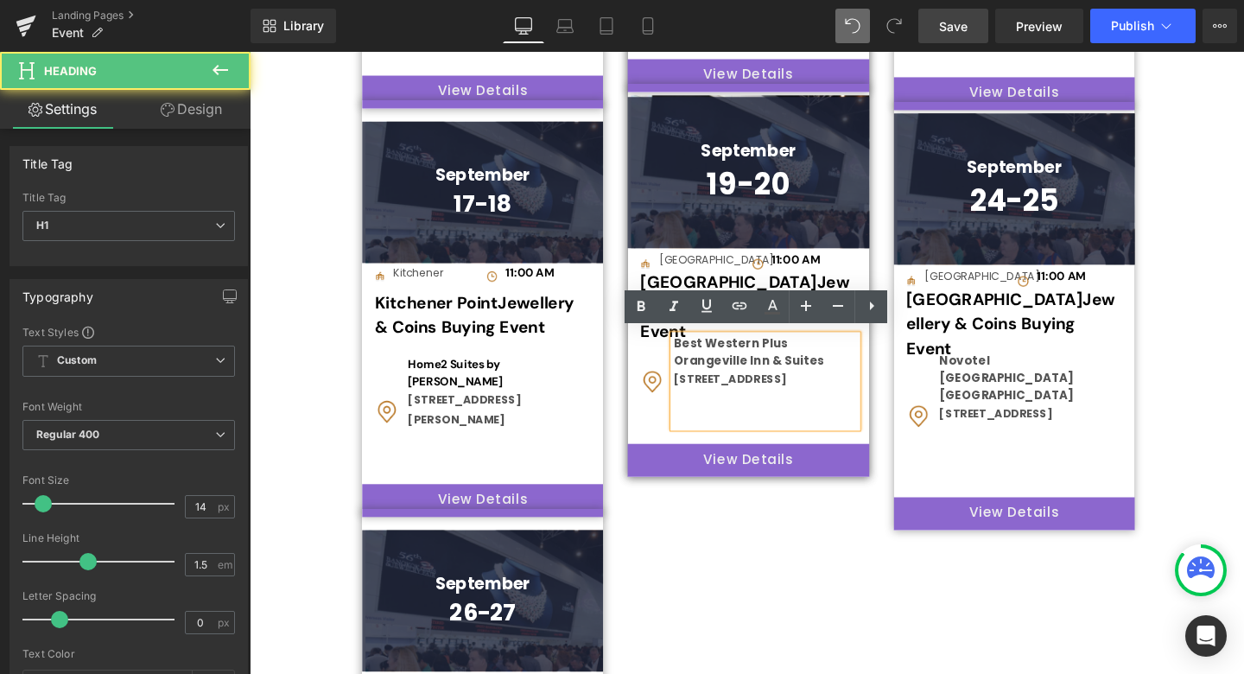
drag, startPoint x: 746, startPoint y: 410, endPoint x: 691, endPoint y: 347, distance: 83.8
click at [690, 347] on div "Image Best Western Plus Orangeville Inn & Suites [STREET_ADDRESS] Heading Row" at bounding box center [773, 393] width 253 height 105
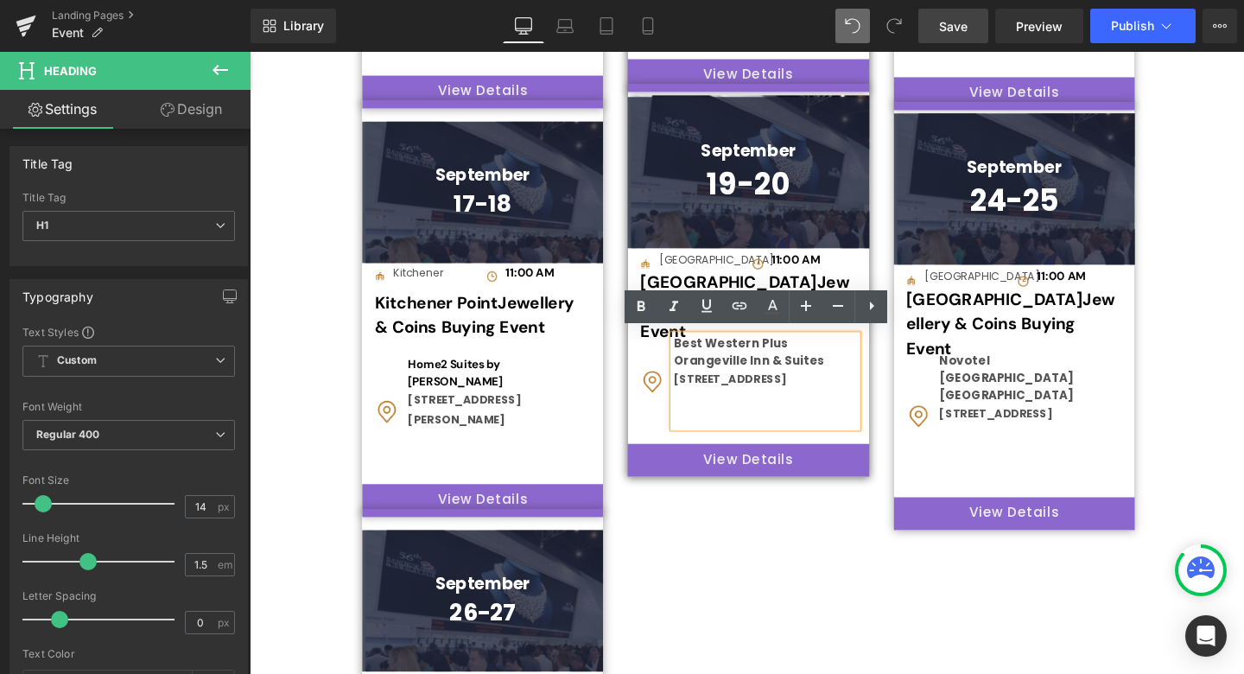
copy div "Best Western Plus Orangeville Inn & Suites [STREET_ADDRESS]"
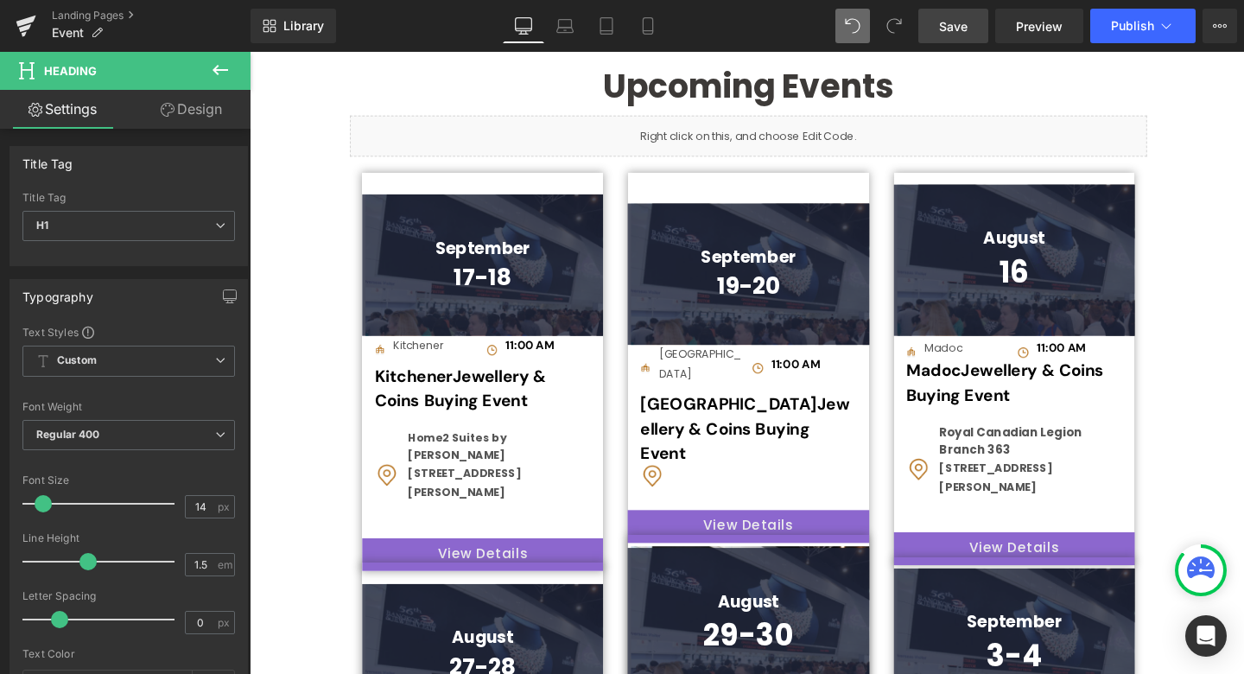
scroll to position [523, 0]
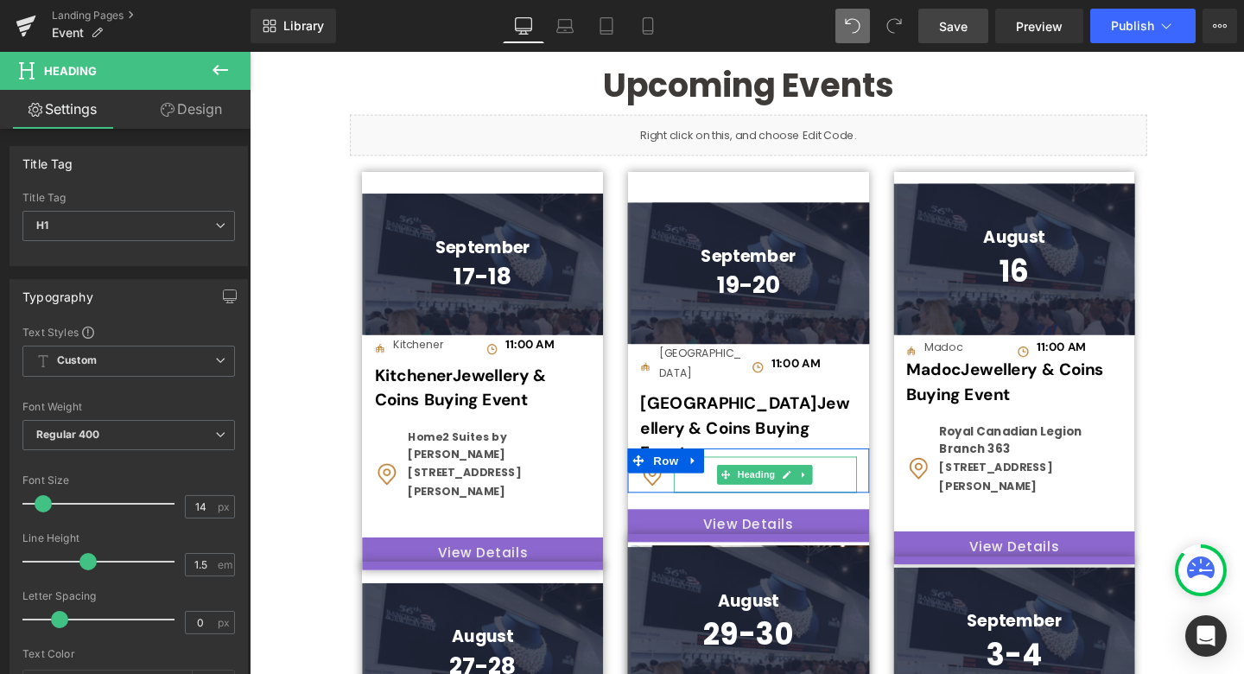
click at [757, 477] on h1 at bounding box center [791, 486] width 193 height 18
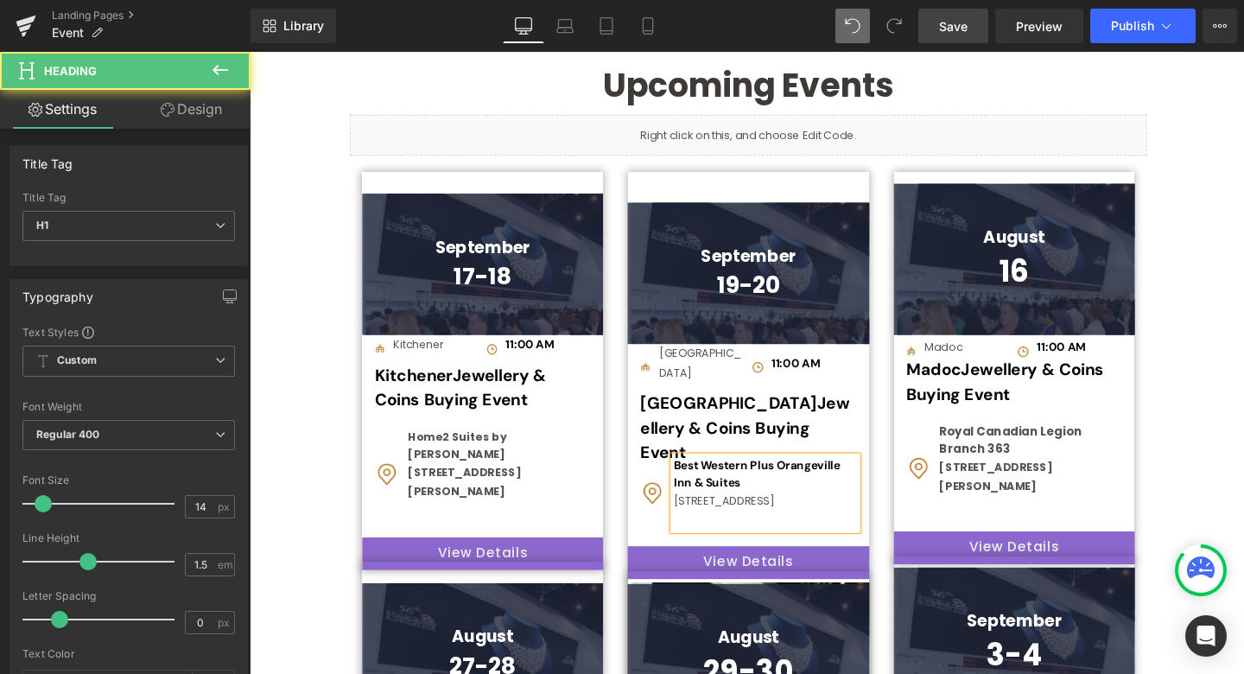
drag, startPoint x: 743, startPoint y: 527, endPoint x: 695, endPoint y: 500, distance: 54.5
click at [695, 513] on div "[STREET_ADDRESS]" at bounding box center [791, 523] width 193 height 20
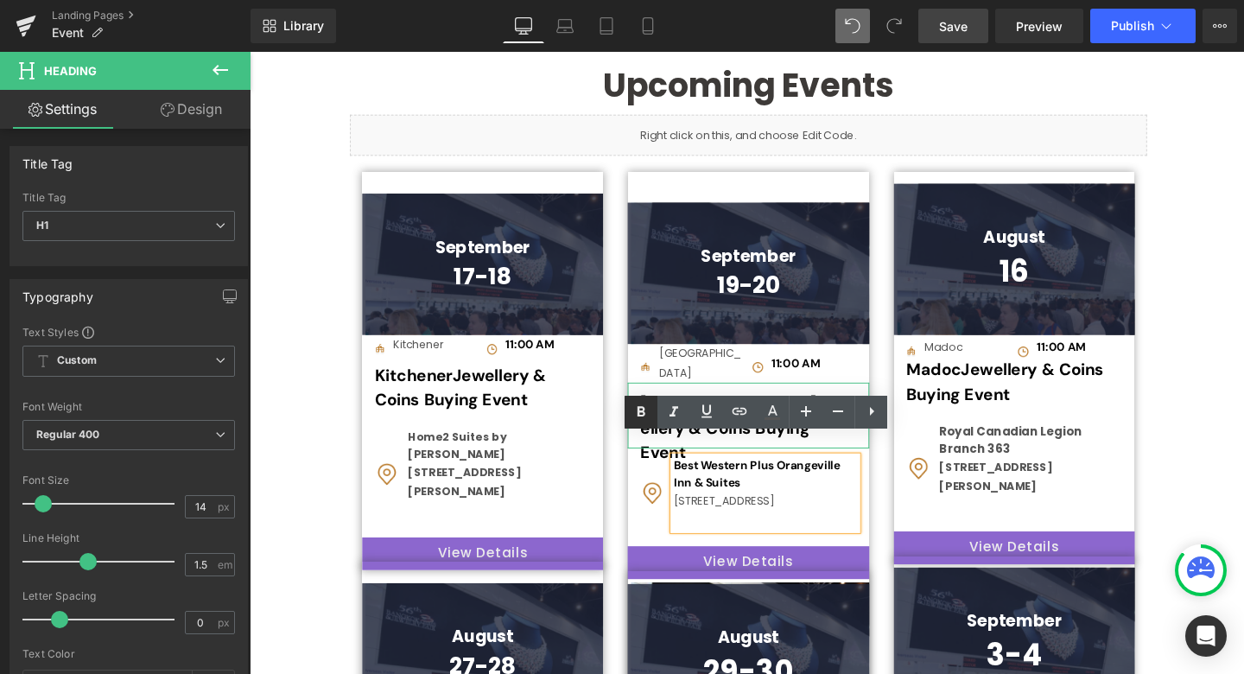
click at [637, 405] on icon at bounding box center [640, 412] width 21 height 21
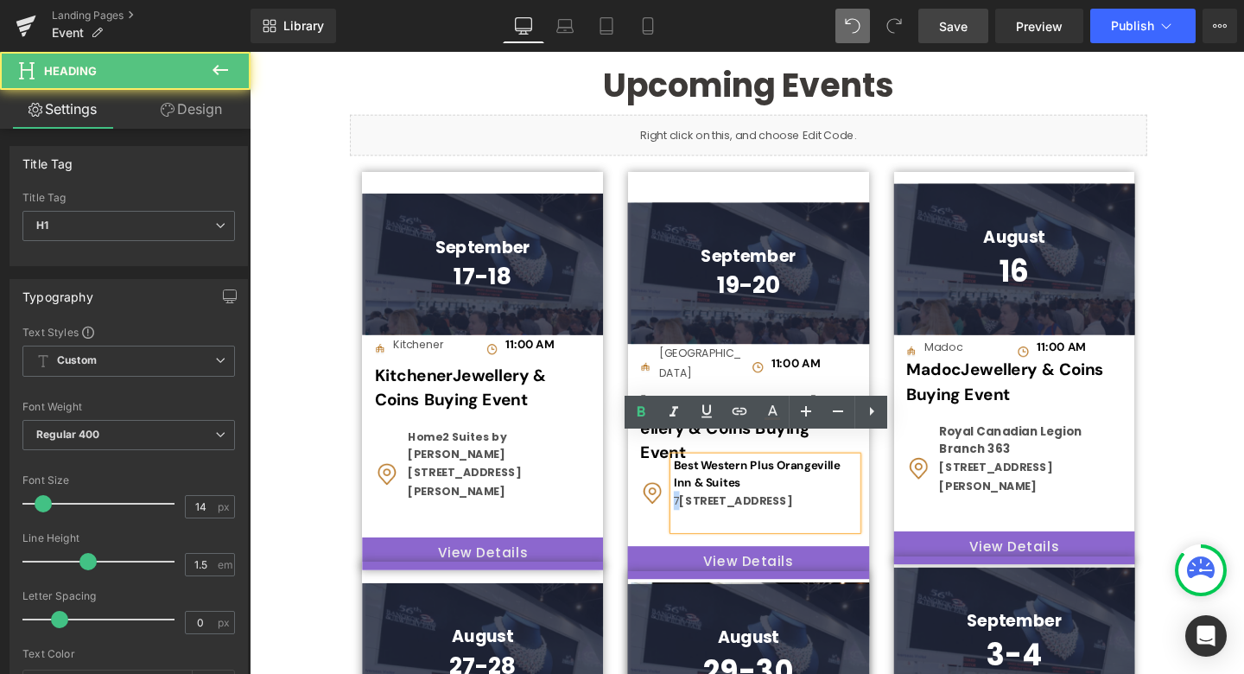
click at [695, 513] on div "[STREET_ADDRESS]" at bounding box center [791, 523] width 193 height 20
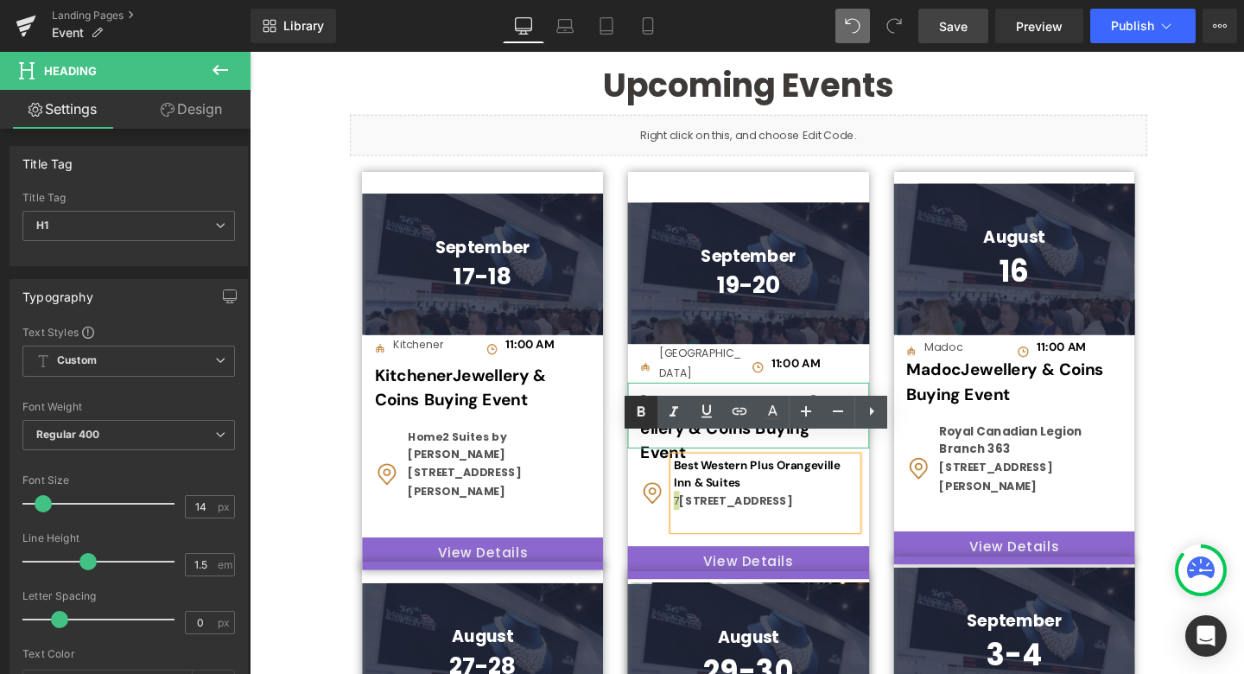
click at [636, 411] on icon at bounding box center [640, 412] width 21 height 21
click at [765, 546] on div at bounding box center [791, 543] width 193 height 20
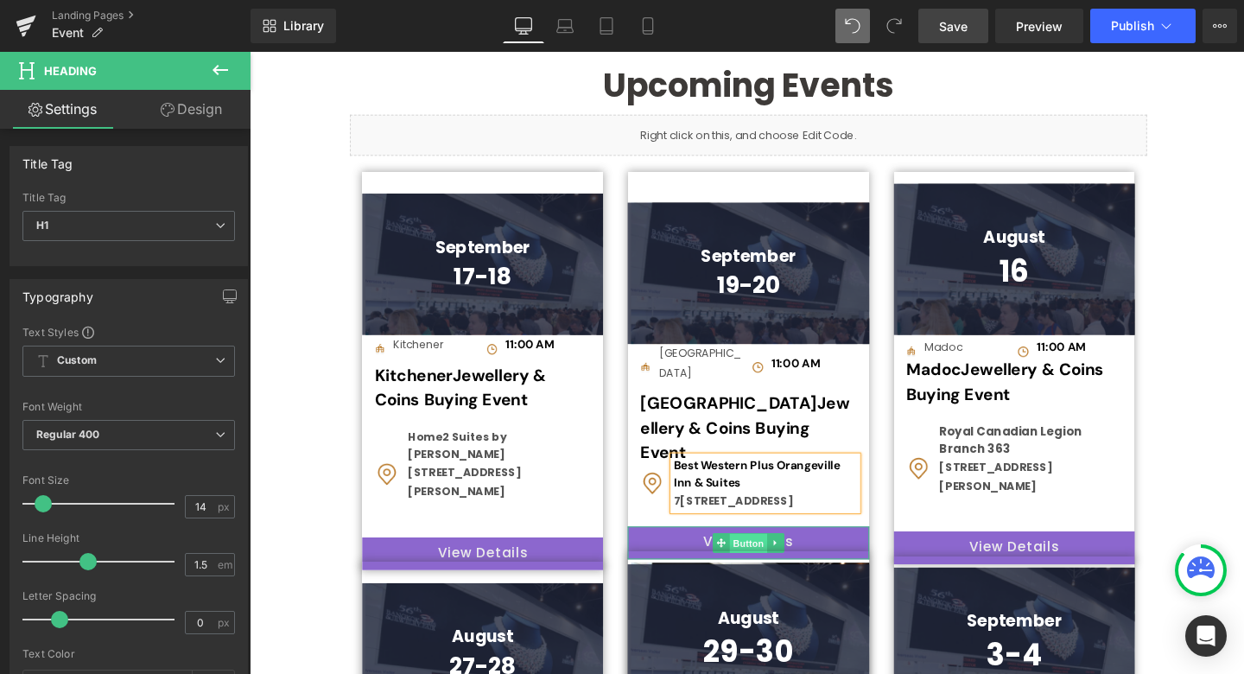
click at [770, 563] on span "Button" at bounding box center [774, 568] width 40 height 21
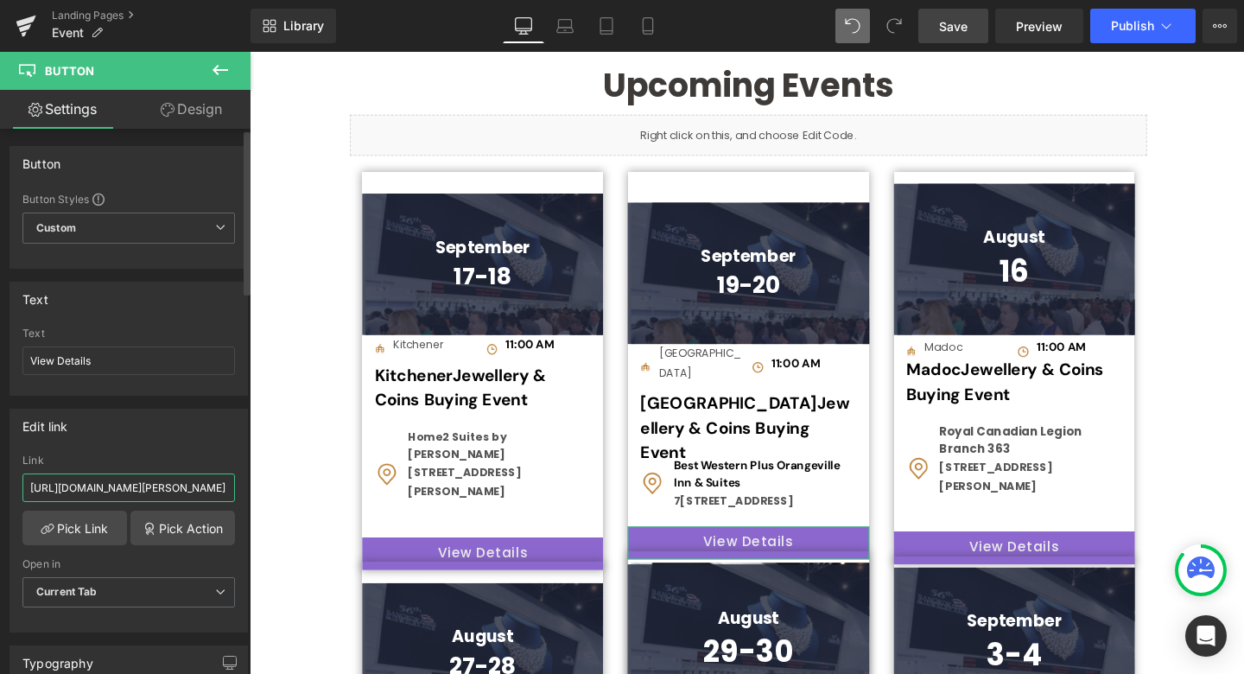
drag, startPoint x: 30, startPoint y: 485, endPoint x: 234, endPoint y: 490, distance: 203.9
click at [234, 490] on div "[URL][DOMAIN_NAME][PERSON_NAME] Link [URL][DOMAIN_NAME][PERSON_NAME] Pick Link …" at bounding box center [128, 542] width 237 height 177
paste input "[URL][DOMAIN_NAME][DATE]"
type input "[URL][DOMAIN_NAME][DATE]"
click at [958, 26] on span "Save" at bounding box center [953, 26] width 29 height 18
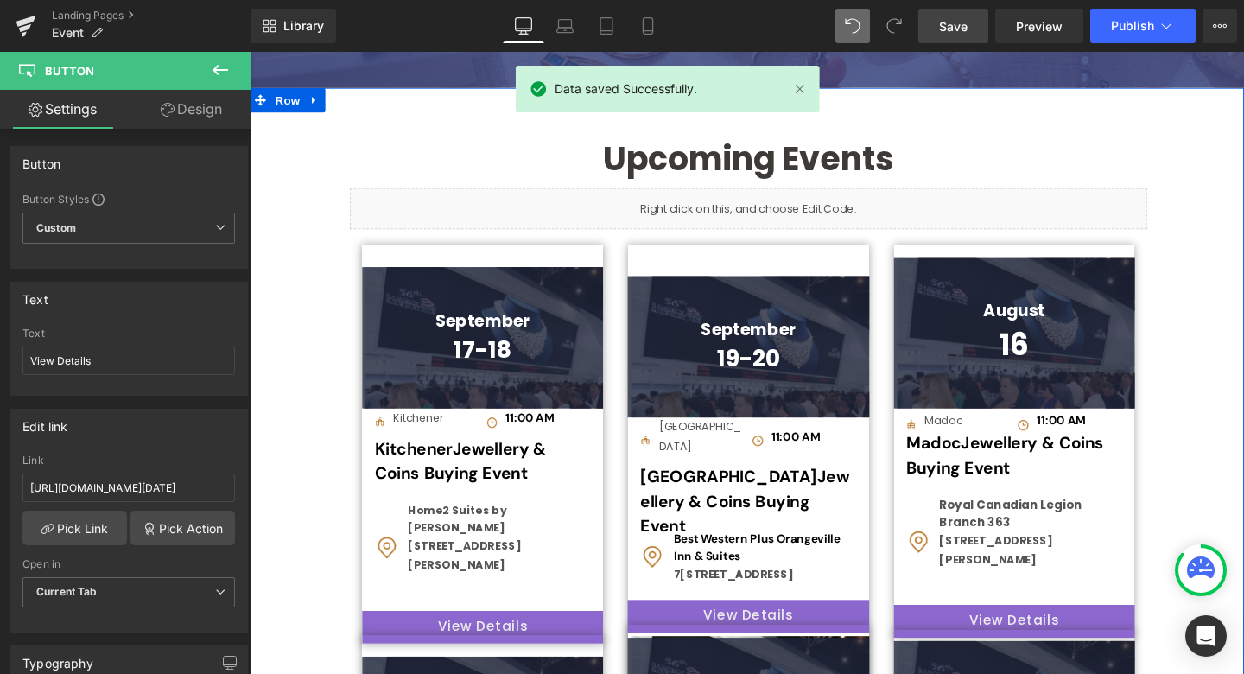
scroll to position [473, 0]
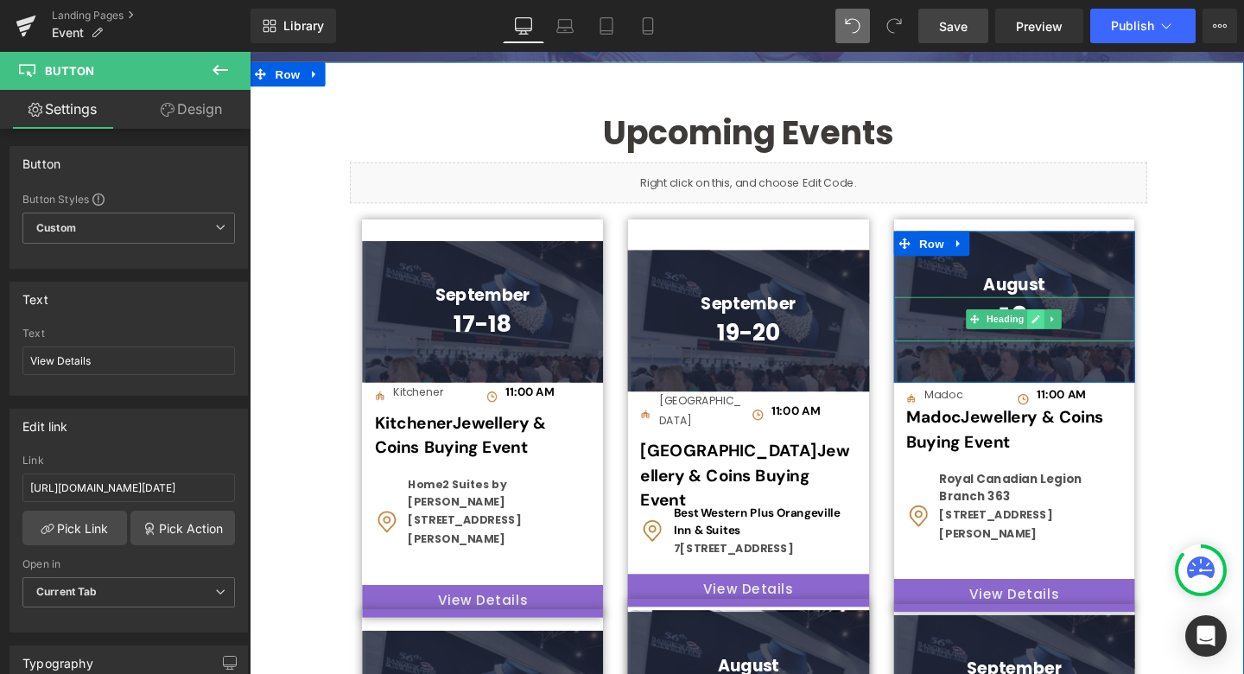
click at [1073, 329] on icon at bounding box center [1077, 332] width 10 height 10
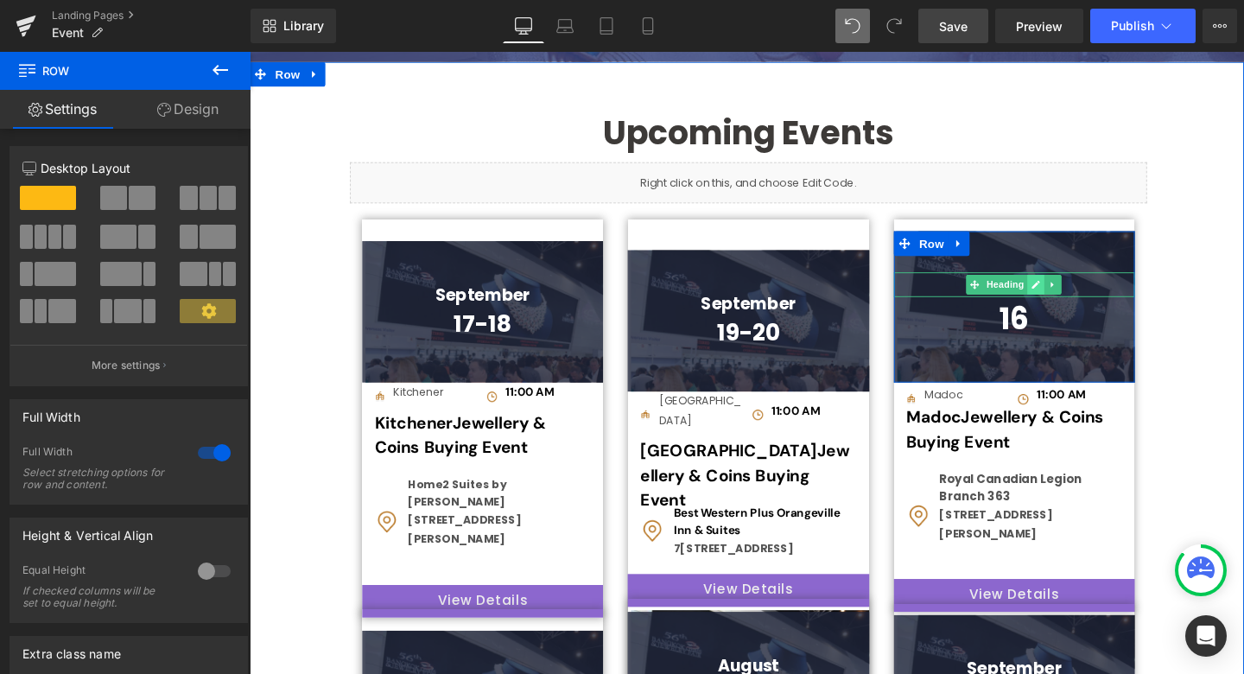
click at [1072, 295] on icon at bounding box center [1076, 296] width 9 height 9
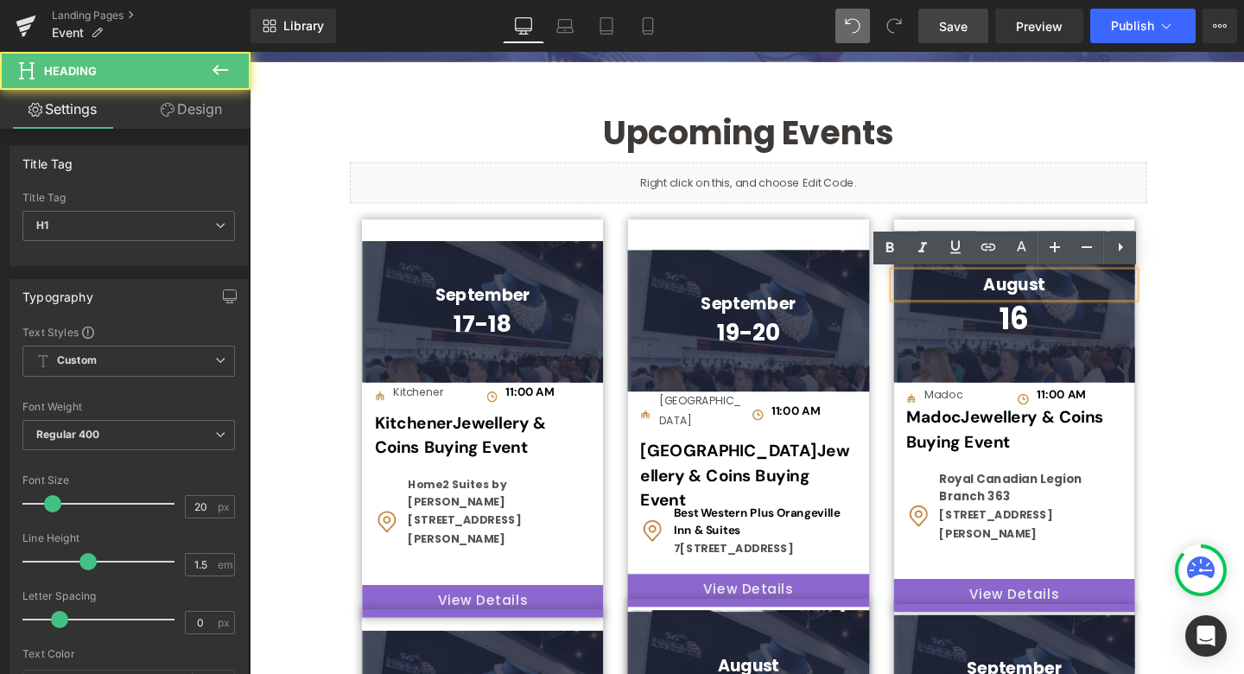
click at [1093, 293] on h1 "August" at bounding box center [1053, 296] width 253 height 26
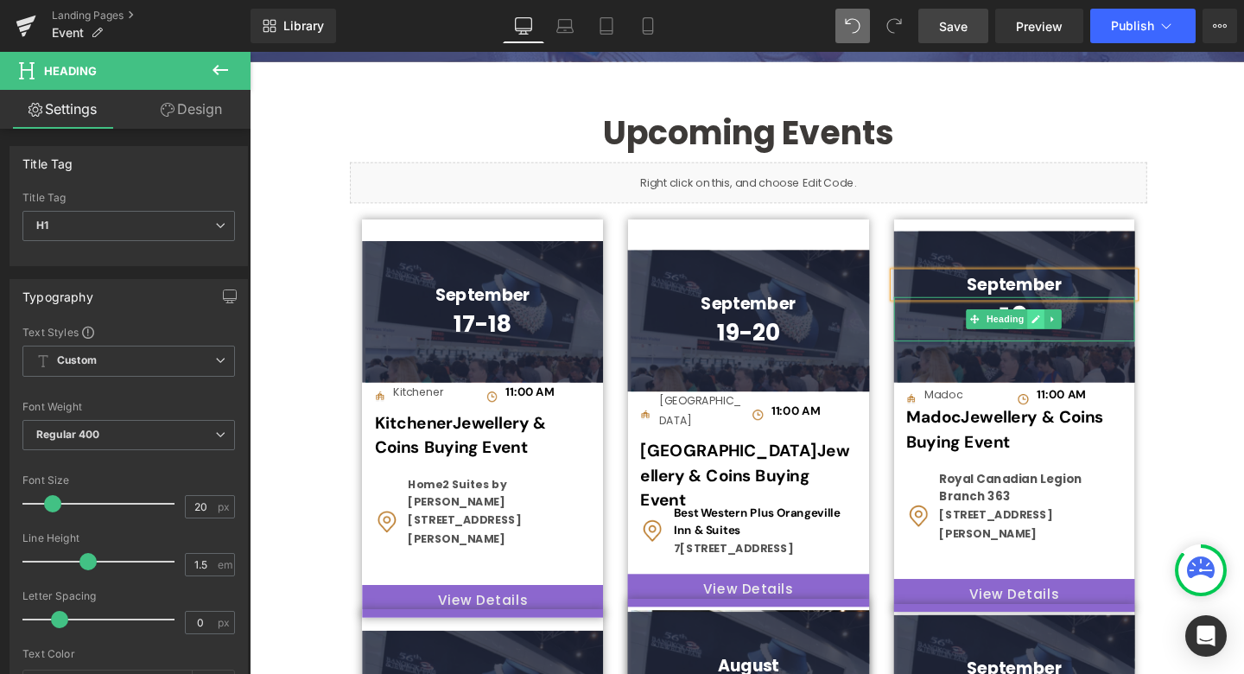
click at [1073, 333] on icon at bounding box center [1076, 332] width 9 height 9
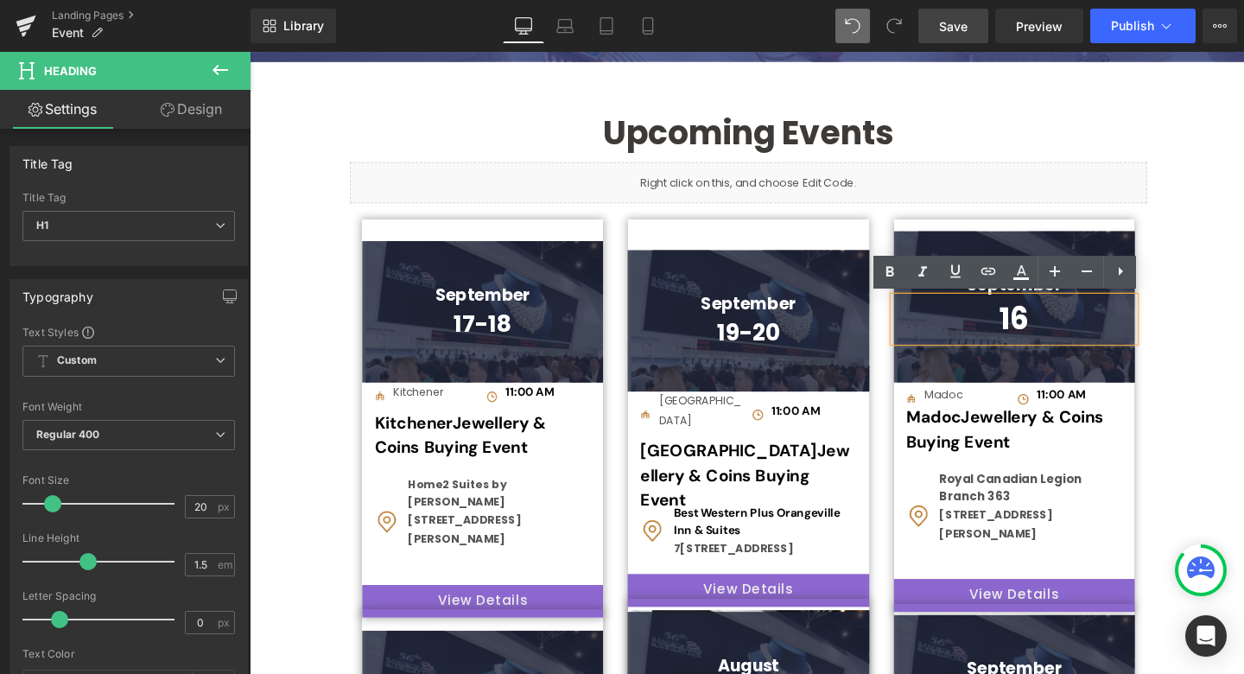
click at [1072, 328] on h1 "16" at bounding box center [1053, 332] width 253 height 47
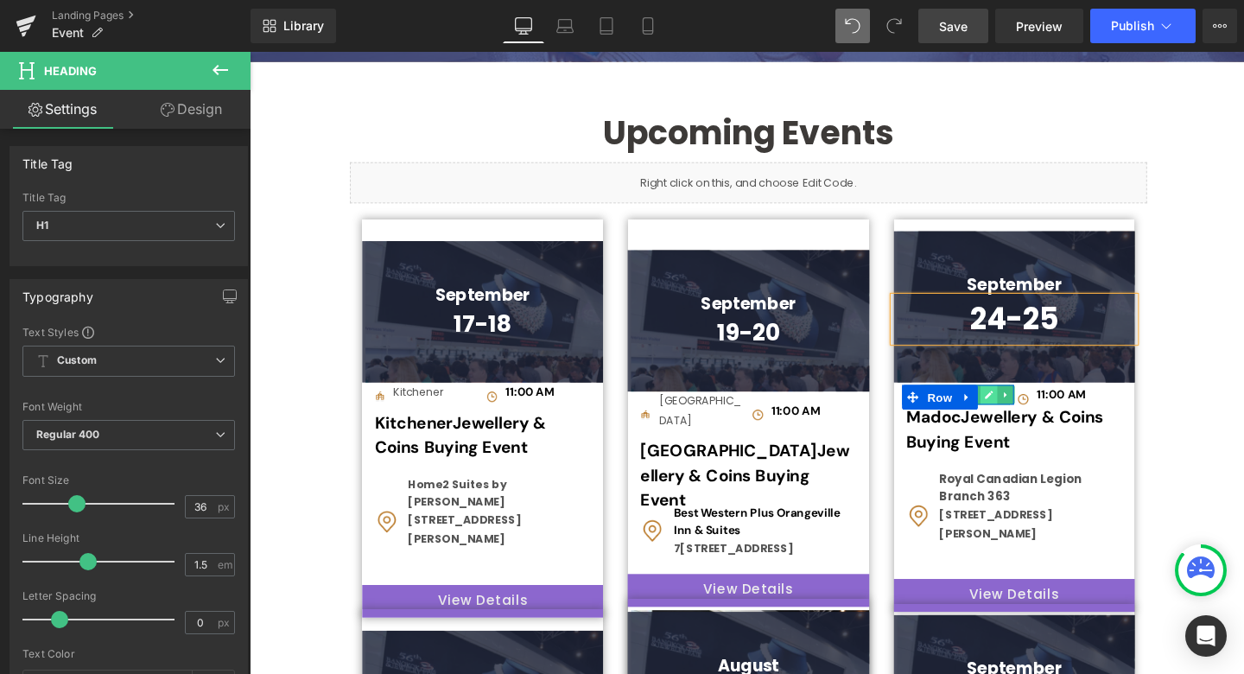
click at [1026, 410] on icon at bounding box center [1027, 412] width 9 height 9
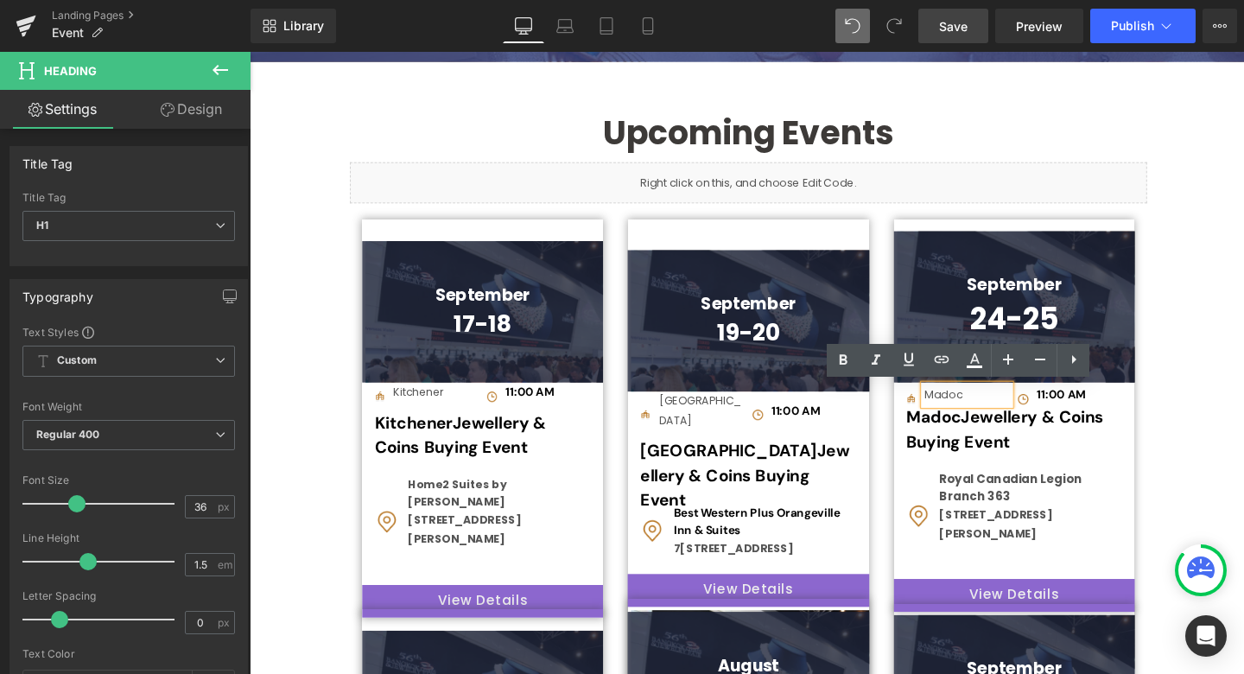
click at [1004, 402] on div "Madoc" at bounding box center [1004, 412] width 90 height 20
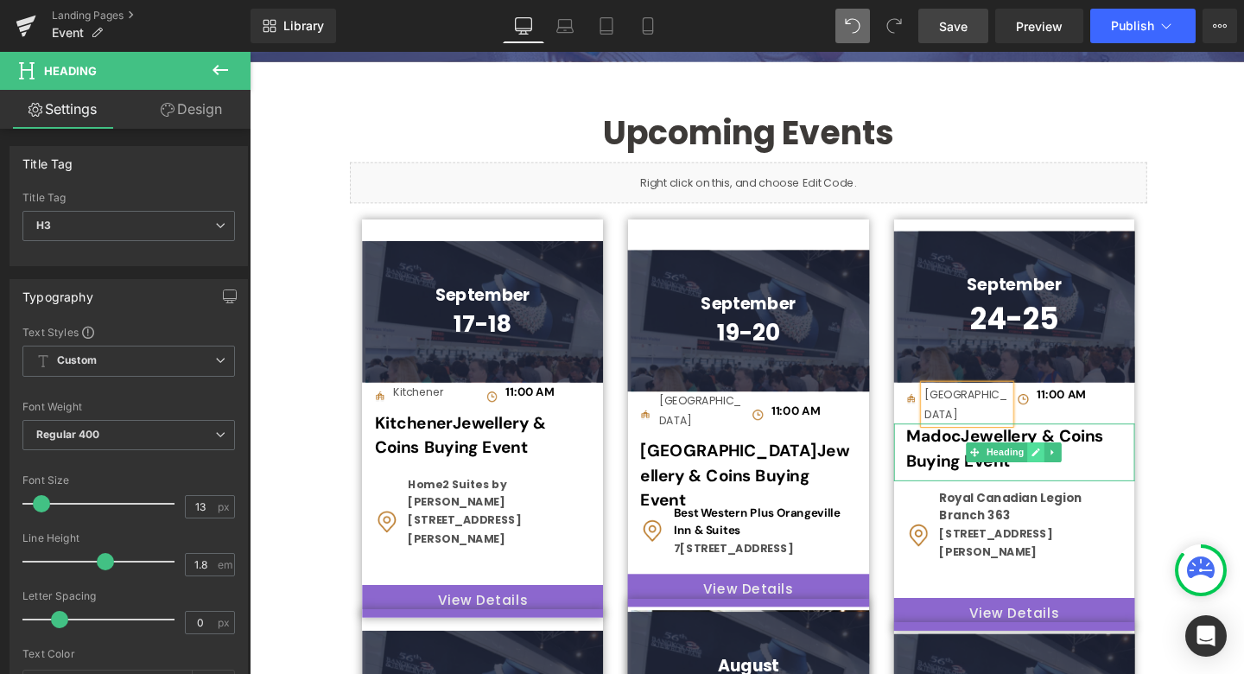
click at [1072, 467] on icon at bounding box center [1077, 472] width 10 height 10
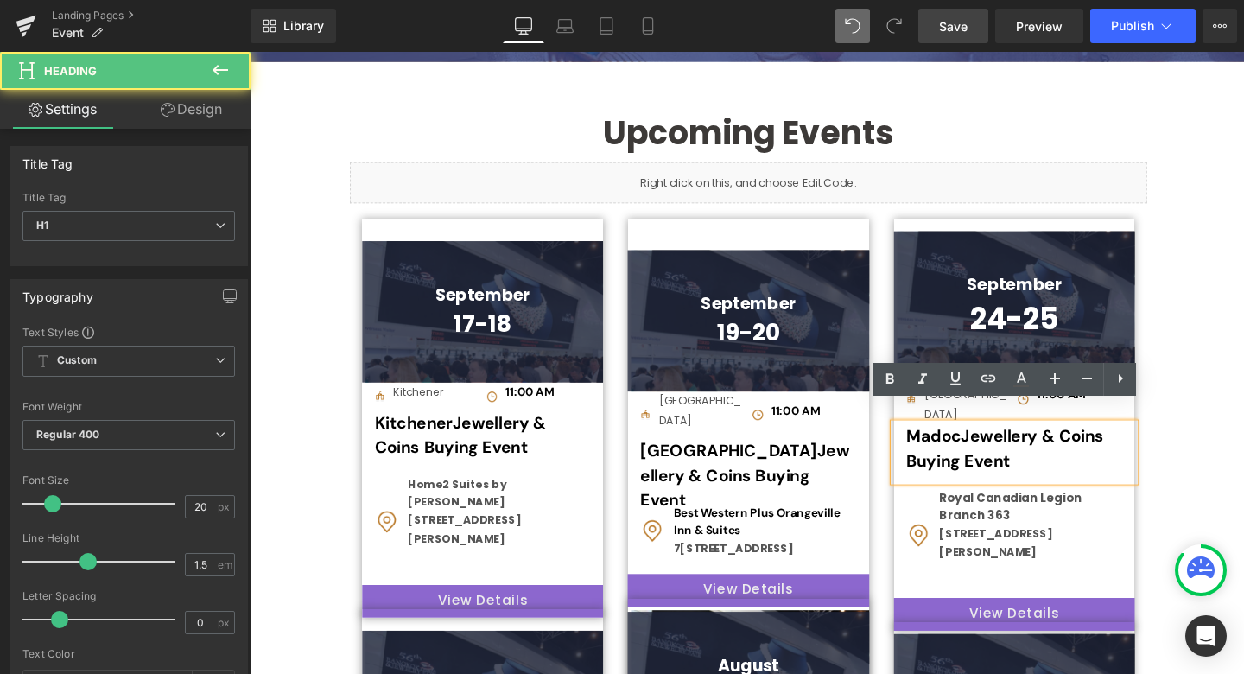
click at [995, 444] on span "Madoc Jewellery & Coins Buying Event" at bounding box center [1044, 468] width 208 height 48
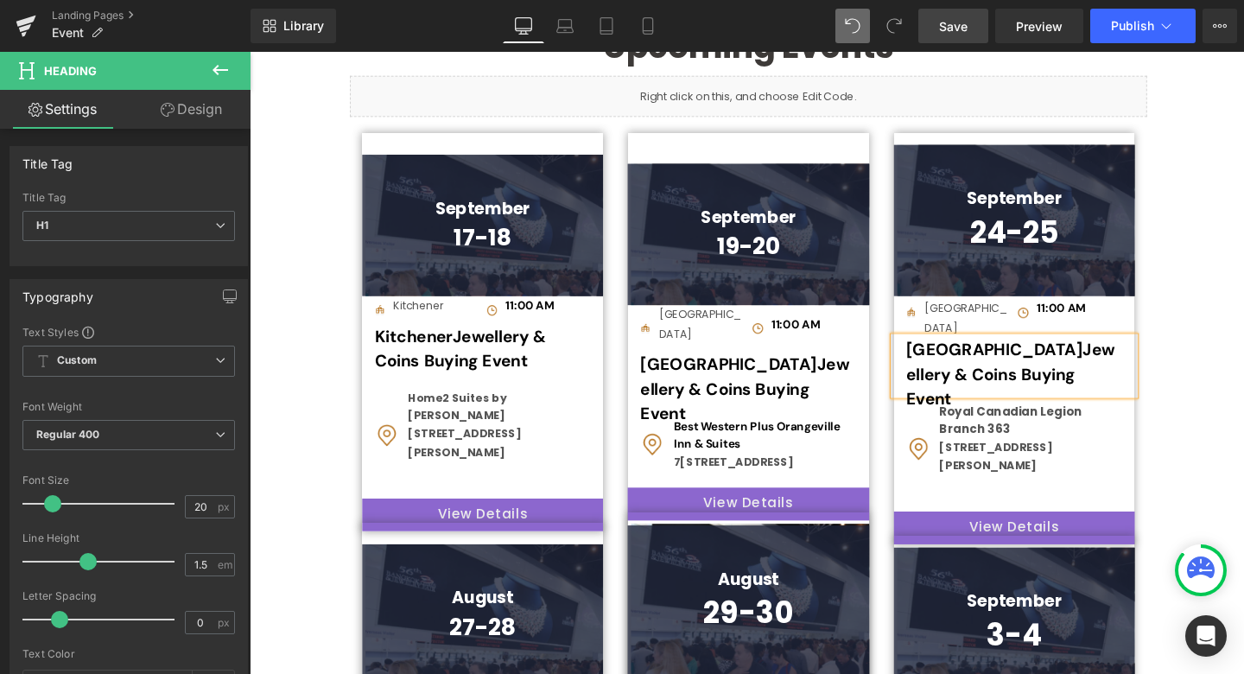
scroll to position [569, 0]
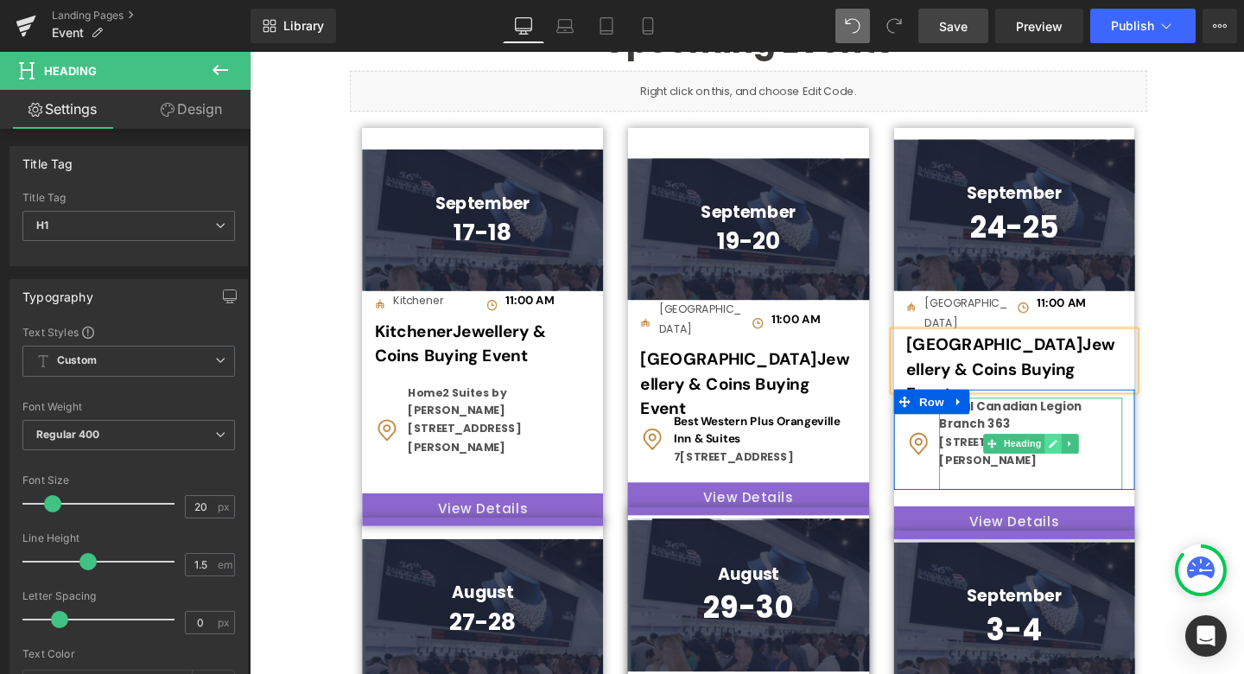
click at [1089, 459] on icon at bounding box center [1094, 464] width 10 height 10
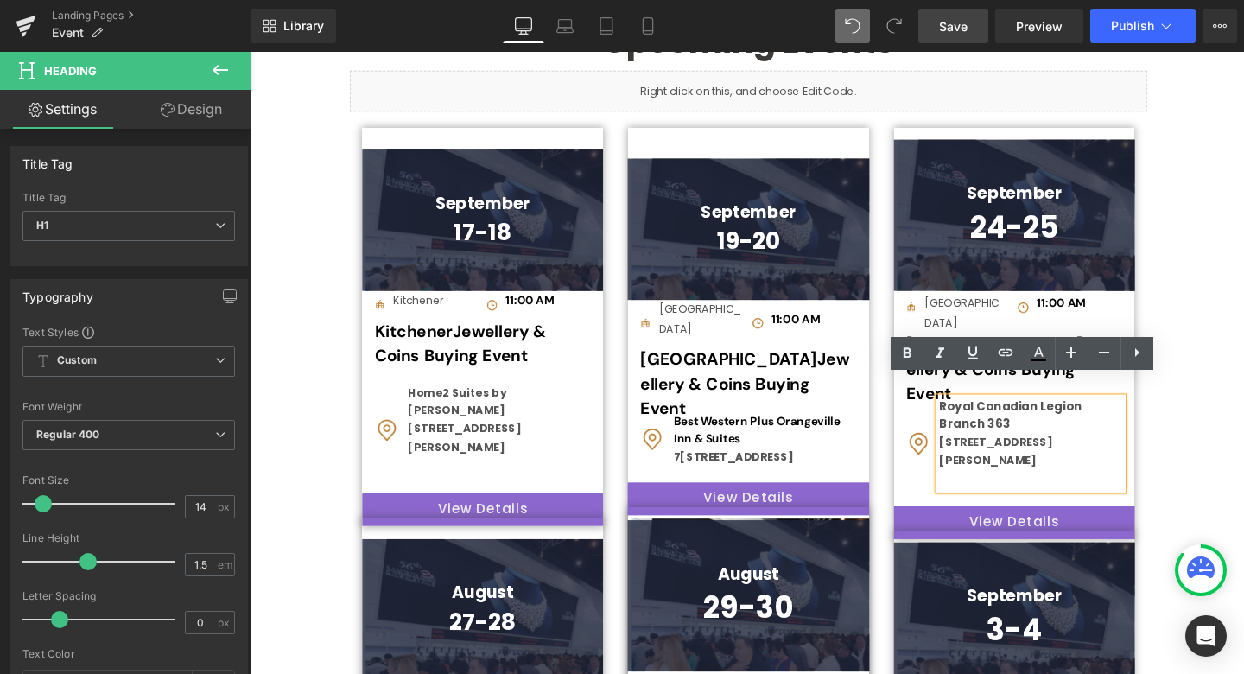
drag, startPoint x: 1019, startPoint y: 463, endPoint x: 984, endPoint y: 396, distance: 75.3
click at [984, 407] on div "Image Royal Canadian Legion Branch [STREET_ADDRESS][PERSON_NAME] Heading Row" at bounding box center [1053, 459] width 253 height 105
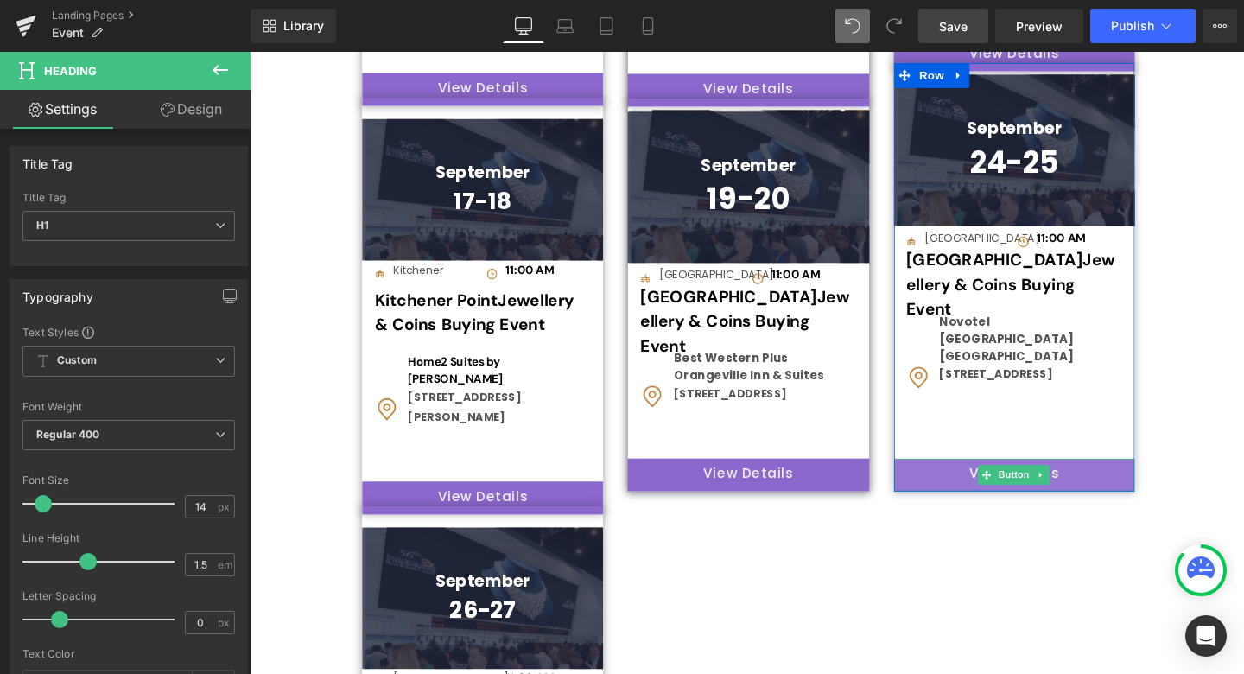
scroll to position [1800, 0]
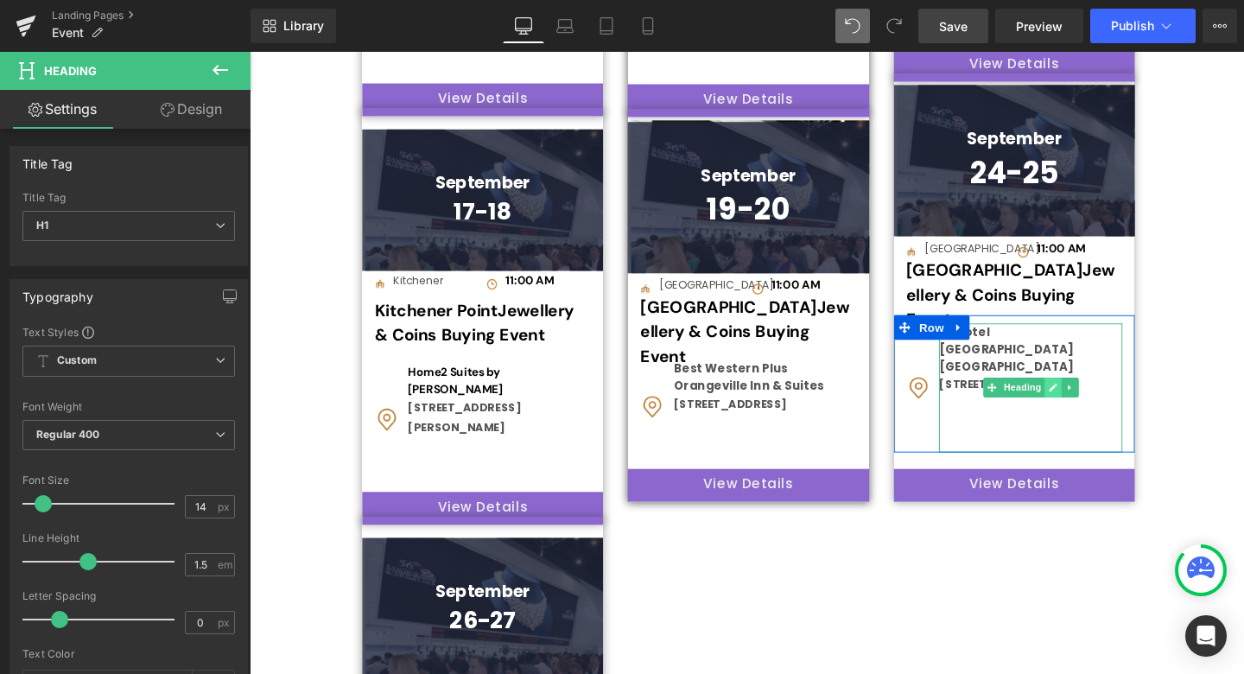
click at [1089, 399] on icon at bounding box center [1094, 404] width 10 height 10
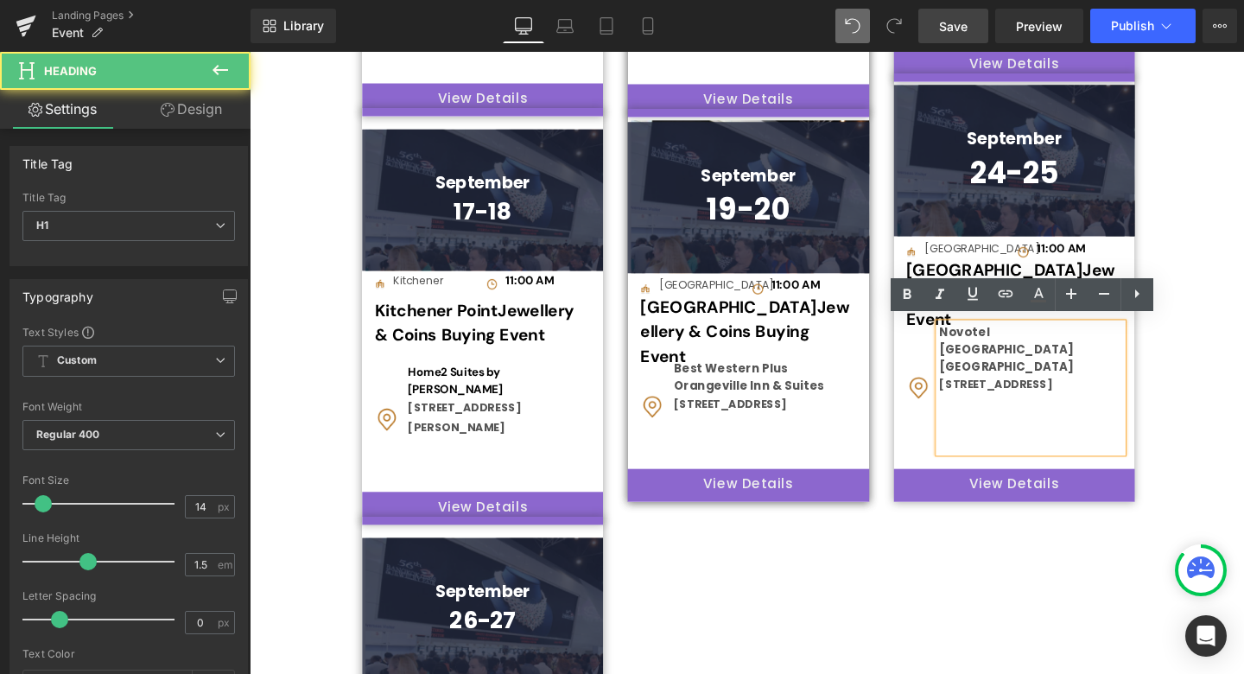
drag, startPoint x: 1023, startPoint y: 380, endPoint x: 960, endPoint y: 340, distance: 74.5
click at [960, 340] on div "Image Novotel [GEOGRAPHIC_DATA] [GEOGRAPHIC_DATA][STREET_ADDRESS] Heading Row" at bounding box center [1053, 400] width 253 height 144
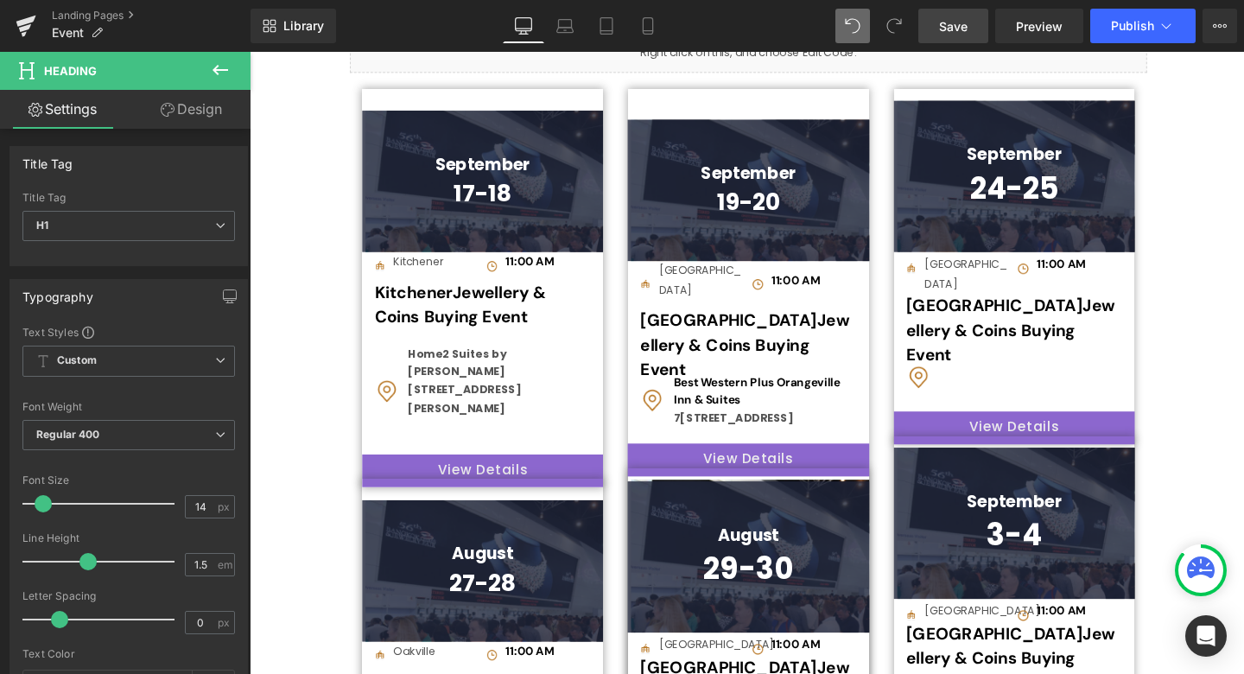
scroll to position [620, 0]
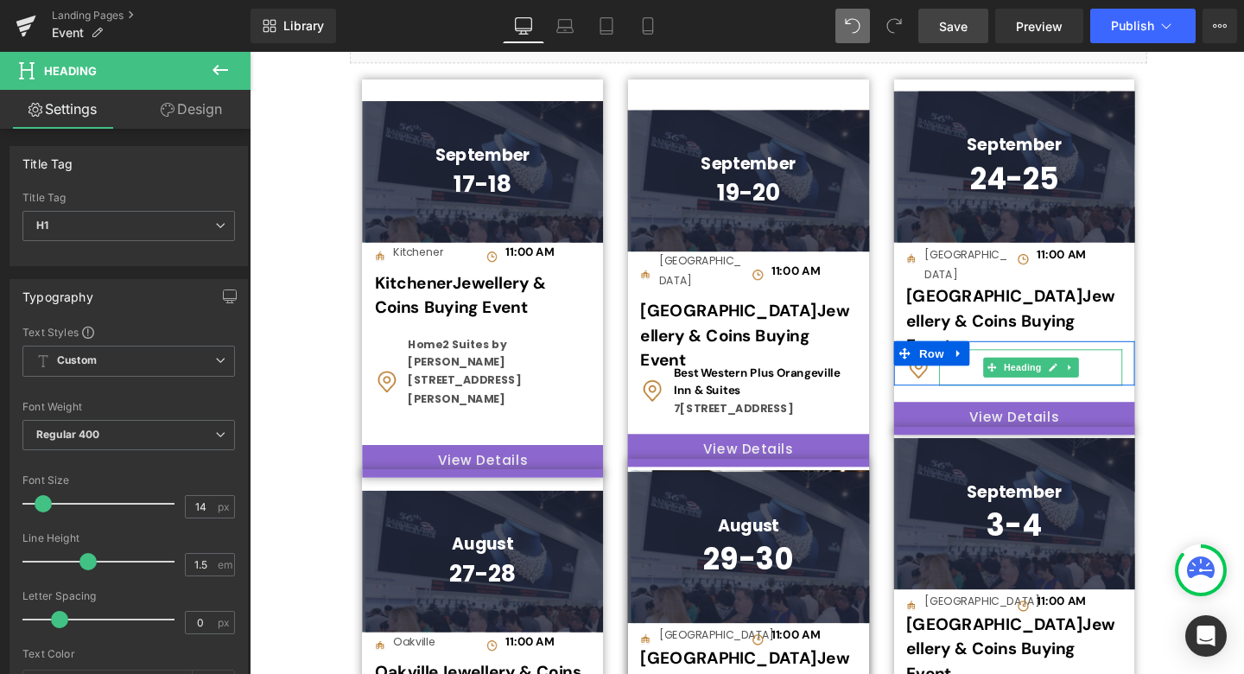
click at [1021, 364] on h1 at bounding box center [1070, 373] width 193 height 18
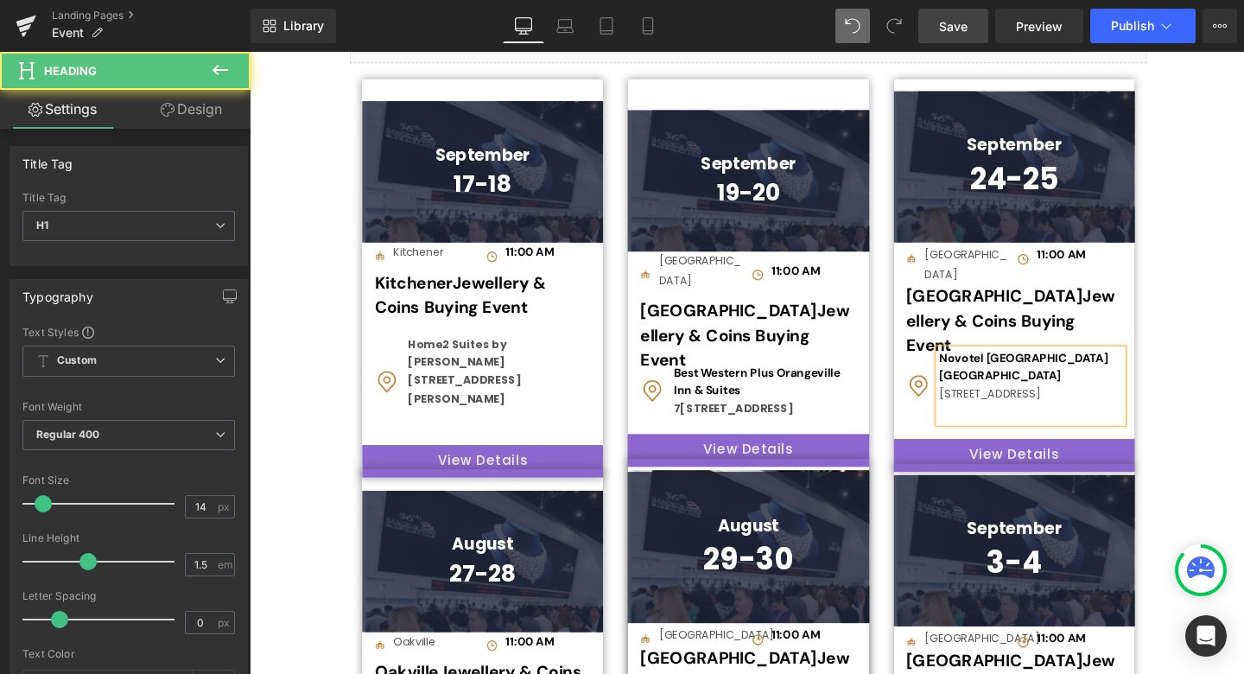
drag, startPoint x: 997, startPoint y: 388, endPoint x: 973, endPoint y: 363, distance: 34.2
click at [974, 401] on div "[STREET_ADDRESS]" at bounding box center [1070, 411] width 193 height 20
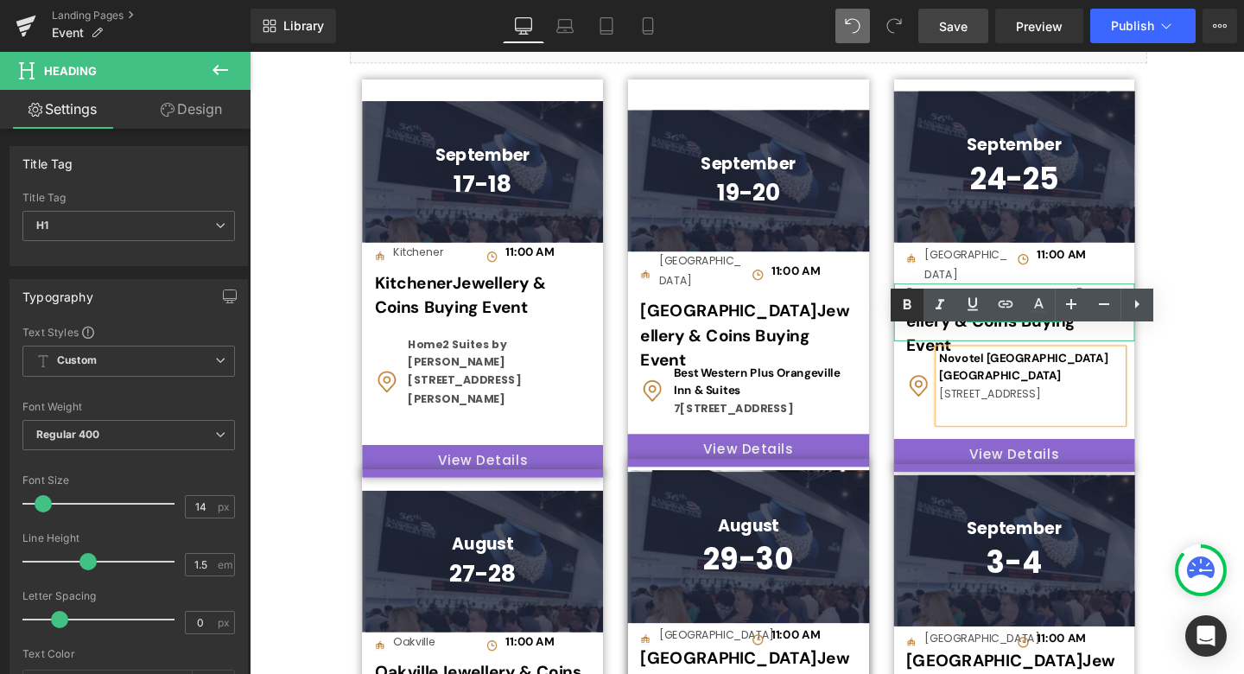
click at [904, 304] on icon at bounding box center [907, 305] width 8 height 10
click at [1044, 466] on span "Button" at bounding box center [1054, 476] width 40 height 21
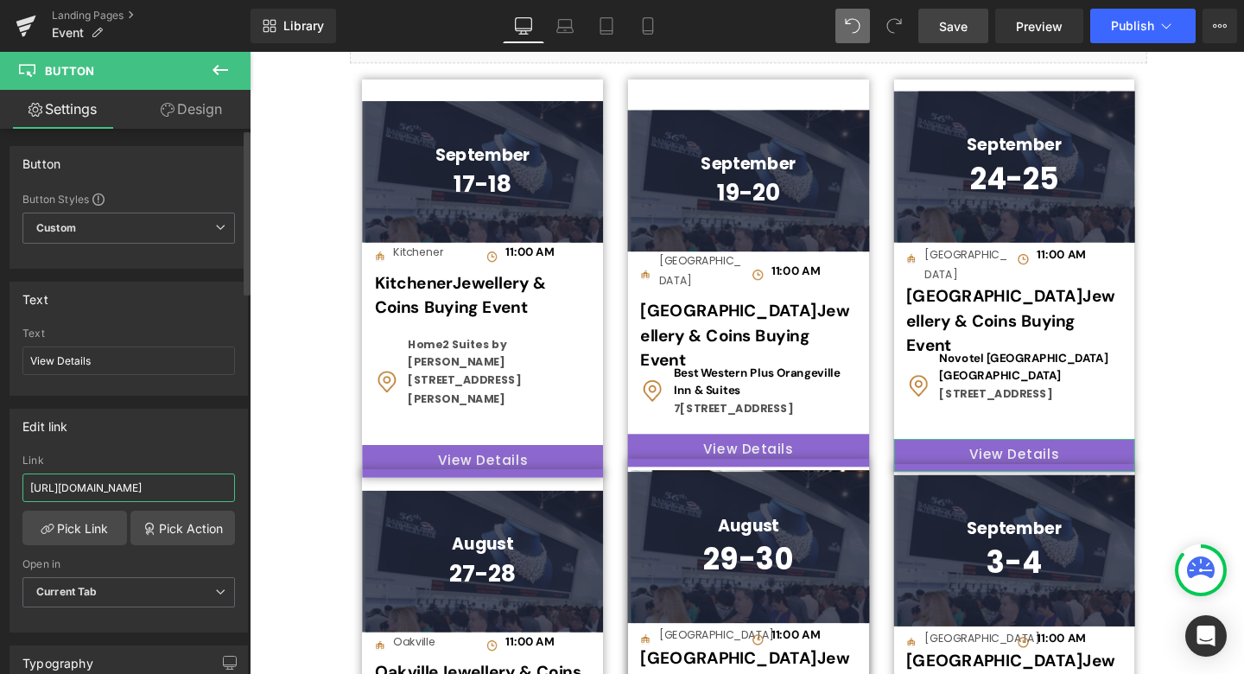
drag, startPoint x: 27, startPoint y: 487, endPoint x: 237, endPoint y: 491, distance: 209.9
click at [237, 491] on div "[URL][DOMAIN_NAME] Link [URL][DOMAIN_NAME] Pick Link Pick Action Current Tab Ne…" at bounding box center [128, 542] width 237 height 177
paste input "[URL][DOMAIN_NAME][DATE]"
type input "[URL][DOMAIN_NAME][DATE]"
click at [952, 28] on span "Save" at bounding box center [953, 26] width 29 height 18
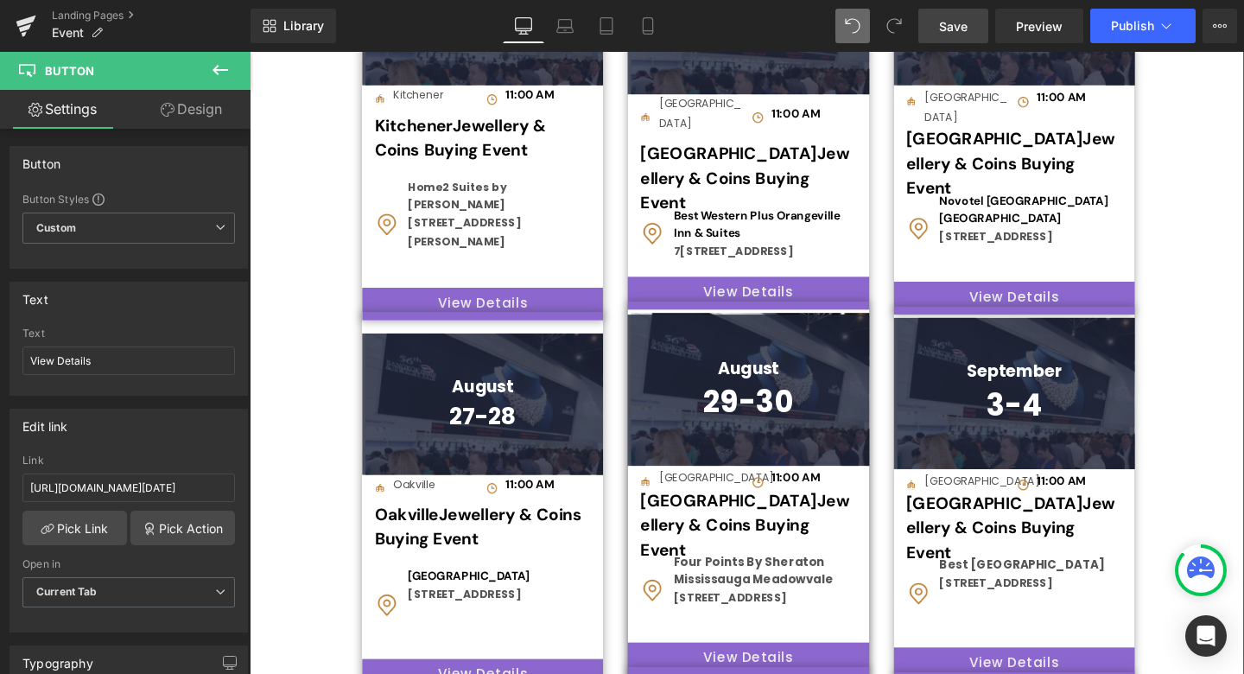
scroll to position [789, 0]
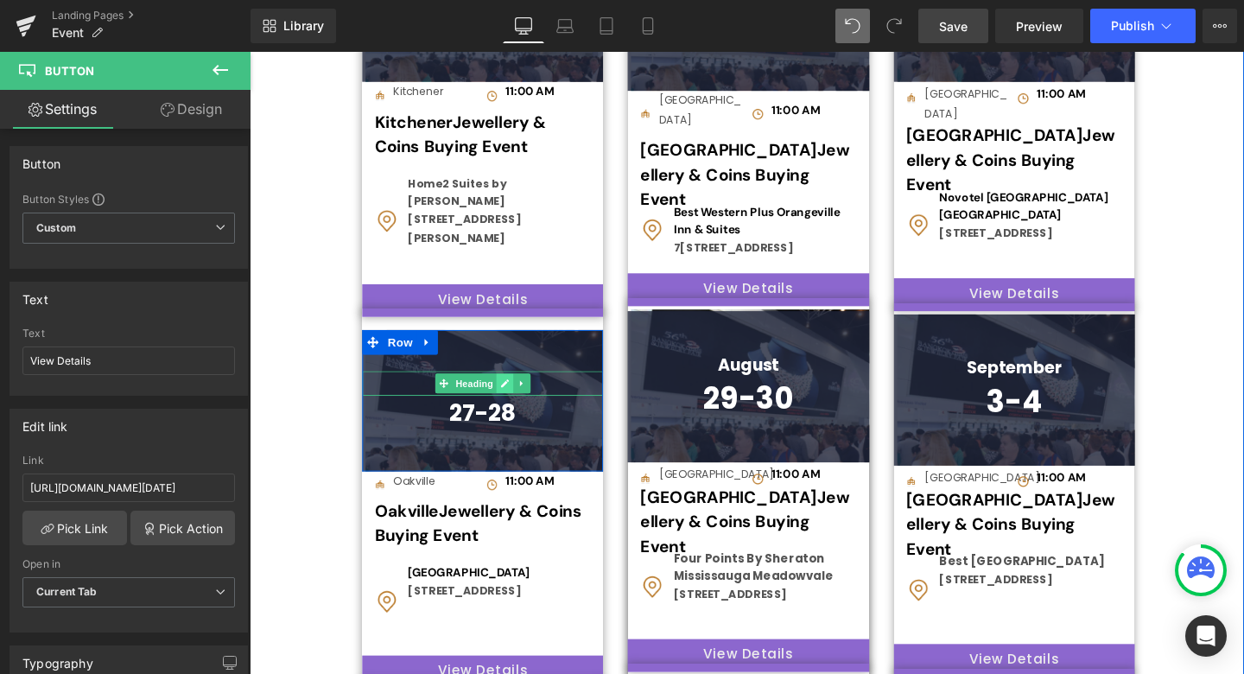
click at [515, 395] on icon at bounding box center [518, 400] width 10 height 10
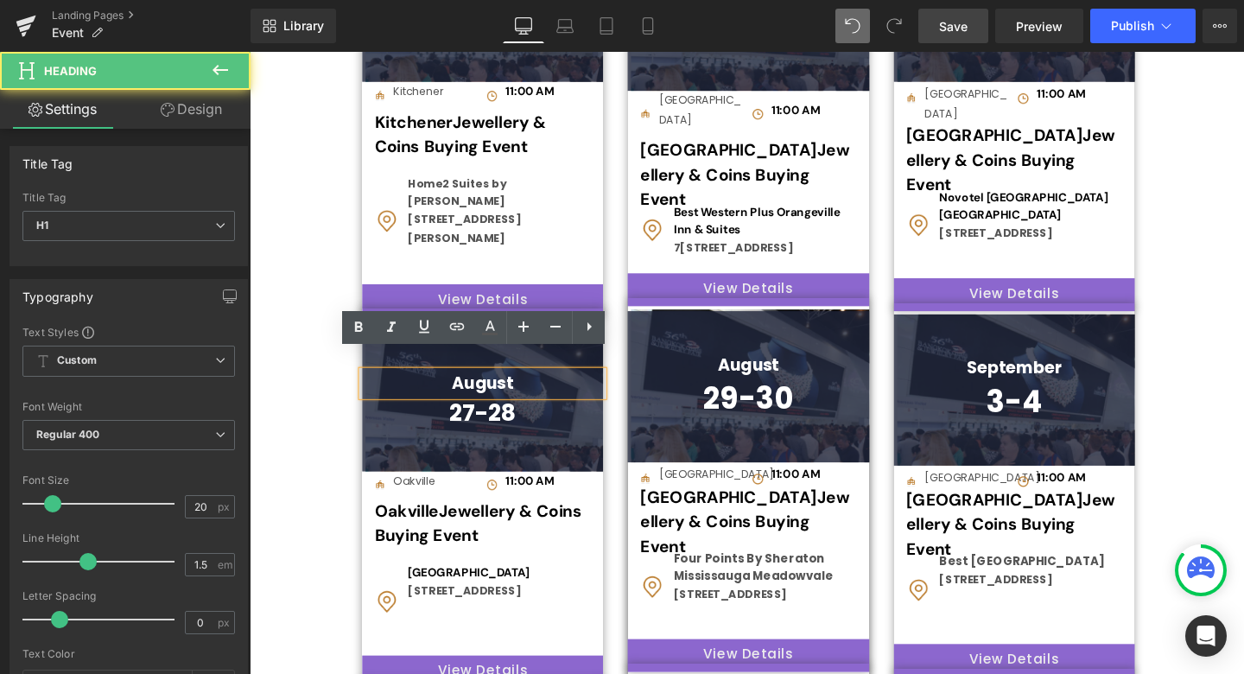
click at [536, 387] on h1 "August" at bounding box center [494, 400] width 253 height 26
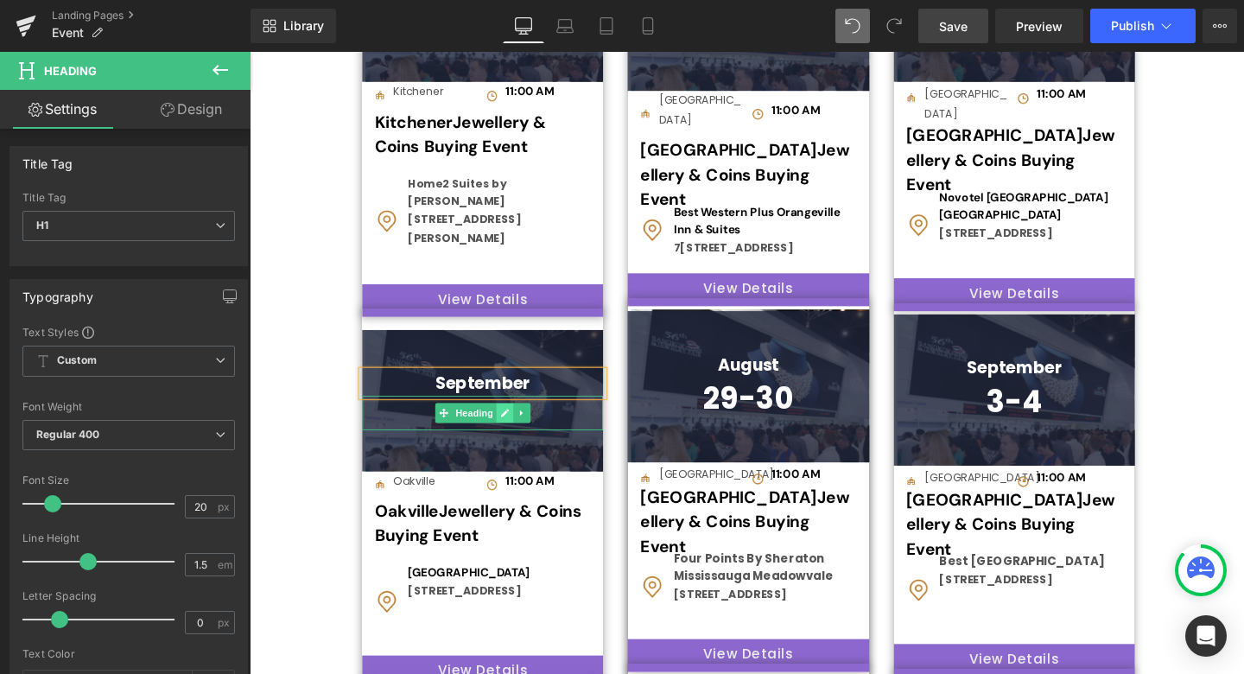
click at [513, 426] on icon at bounding box center [518, 431] width 10 height 10
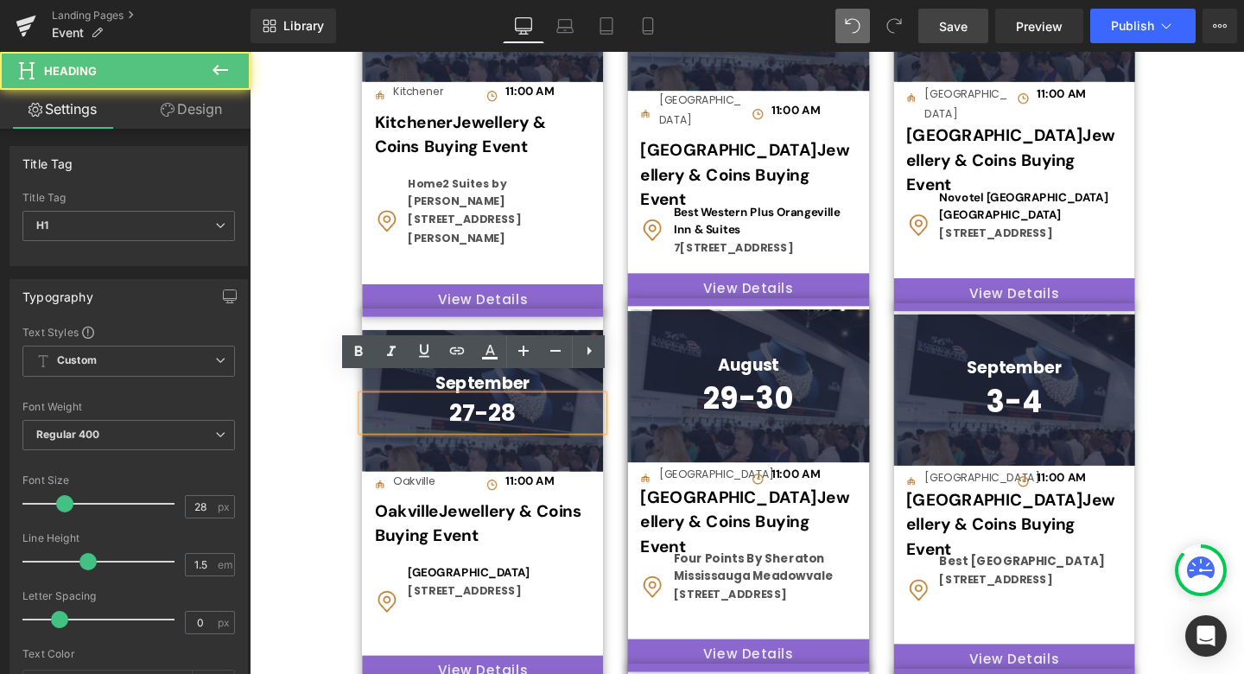
click at [481, 413] on h1 "27-28" at bounding box center [494, 431] width 253 height 36
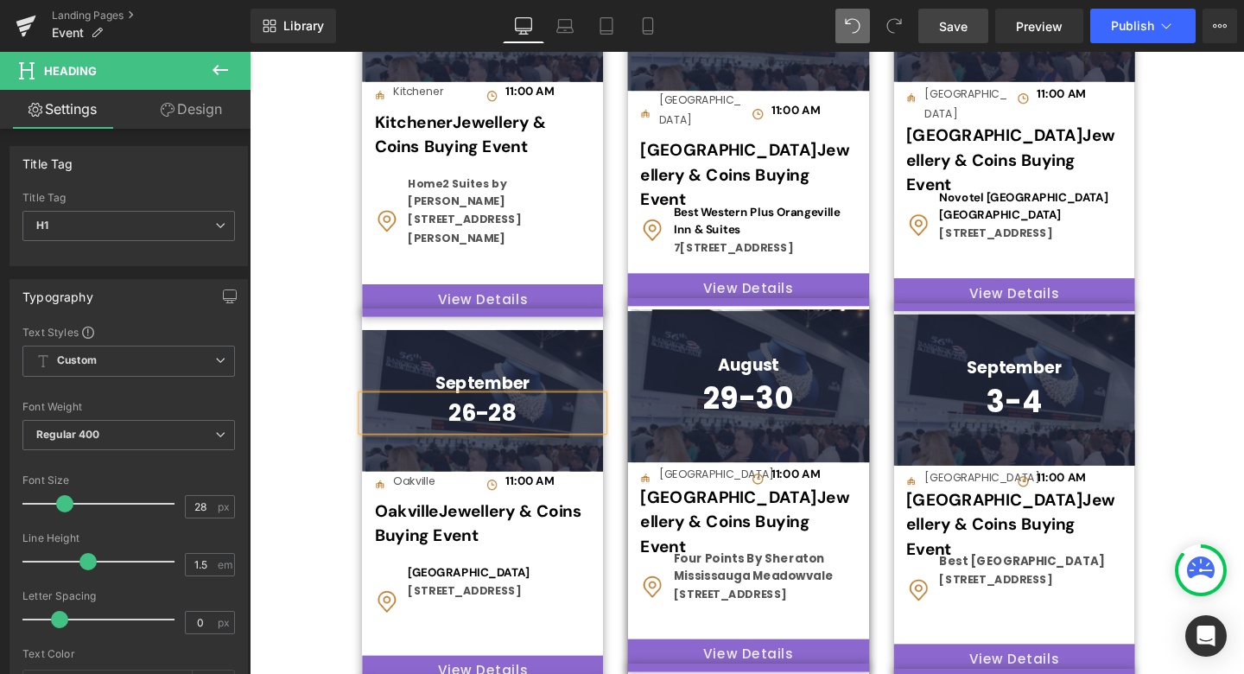
click at [529, 415] on h1 "26-28" at bounding box center [494, 431] width 253 height 36
click at [518, 542] on icon at bounding box center [518, 547] width 10 height 10
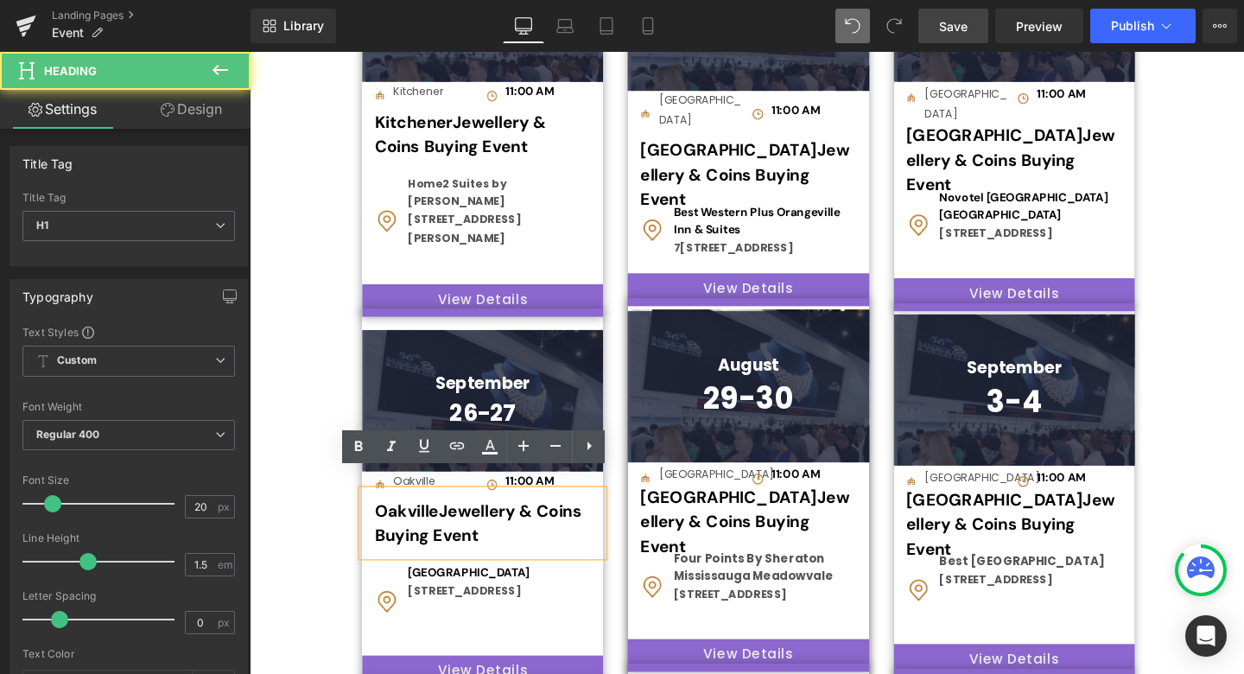
click at [445, 521] on h1 "Oakville Jewellery & Coins Buying Event" at bounding box center [494, 551] width 227 height 60
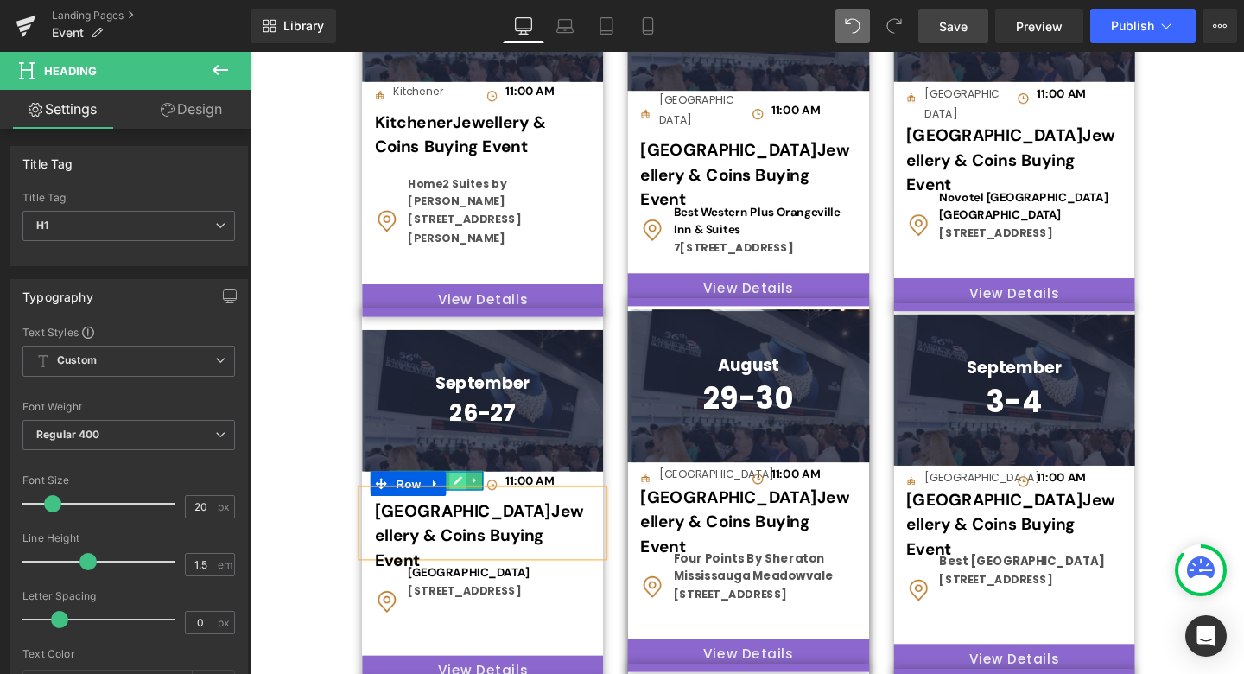
click at [465, 498] on icon at bounding box center [469, 502] width 9 height 9
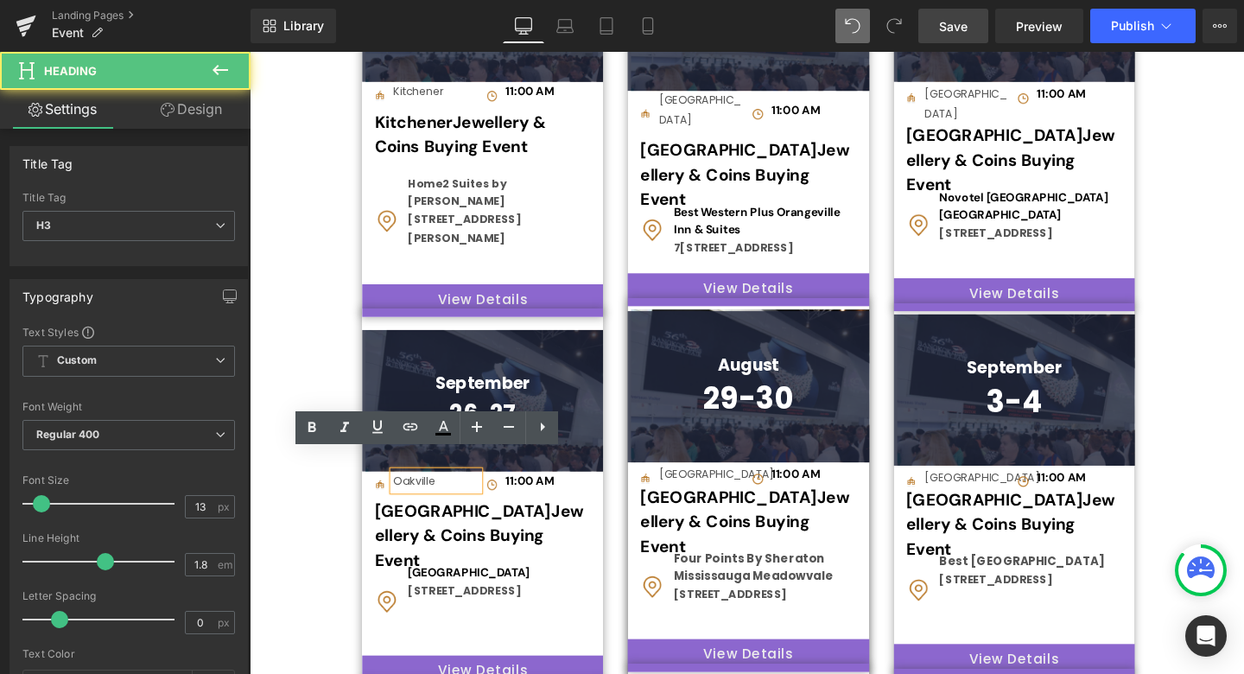
click at [446, 492] on div "Oakville" at bounding box center [446, 502] width 90 height 20
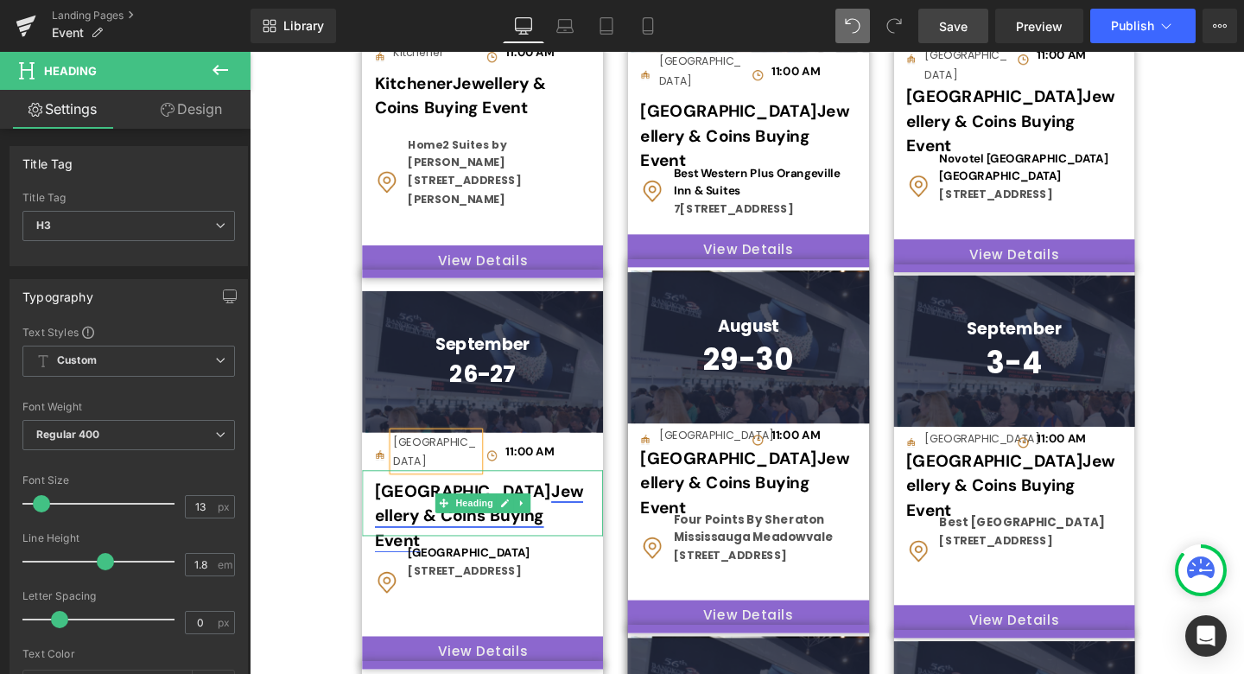
scroll to position [877, 0]
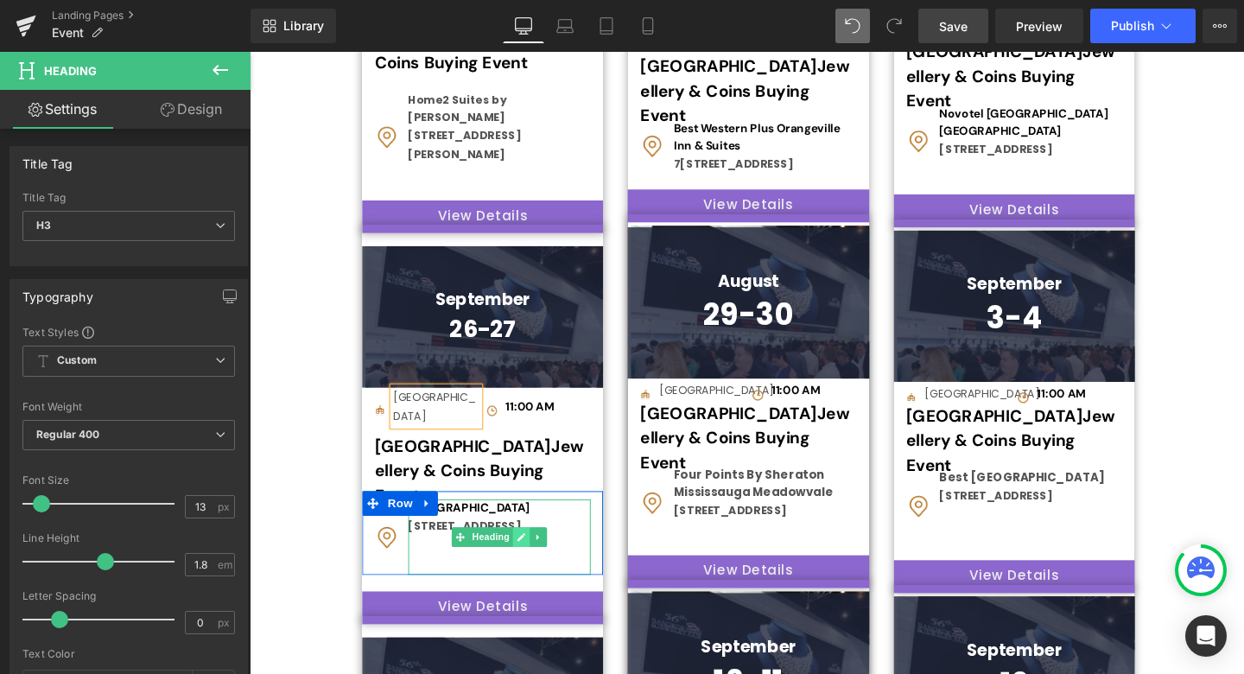
click at [531, 558] on icon at bounding box center [535, 562] width 9 height 9
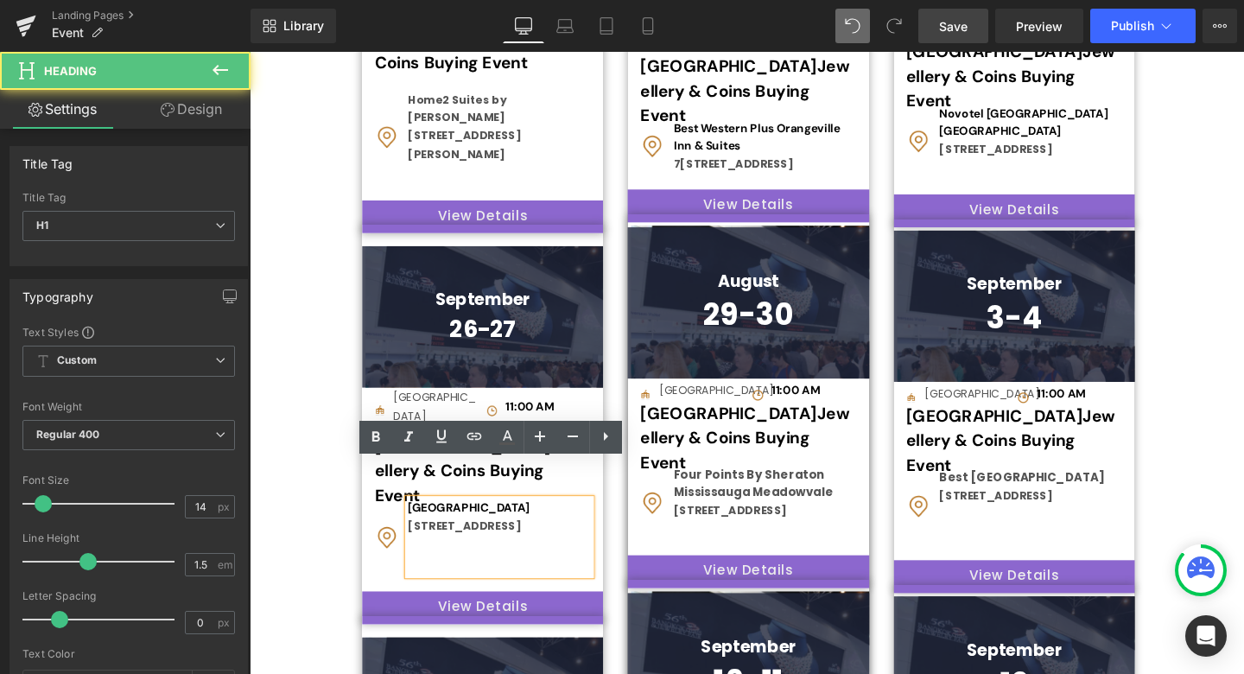
drag, startPoint x: 459, startPoint y: 531, endPoint x: 415, endPoint y: 492, distance: 58.1
click at [415, 514] on div "Image [GEOGRAPHIC_DATA] [STREET_ADDRESS] Heading Row" at bounding box center [494, 557] width 253 height 87
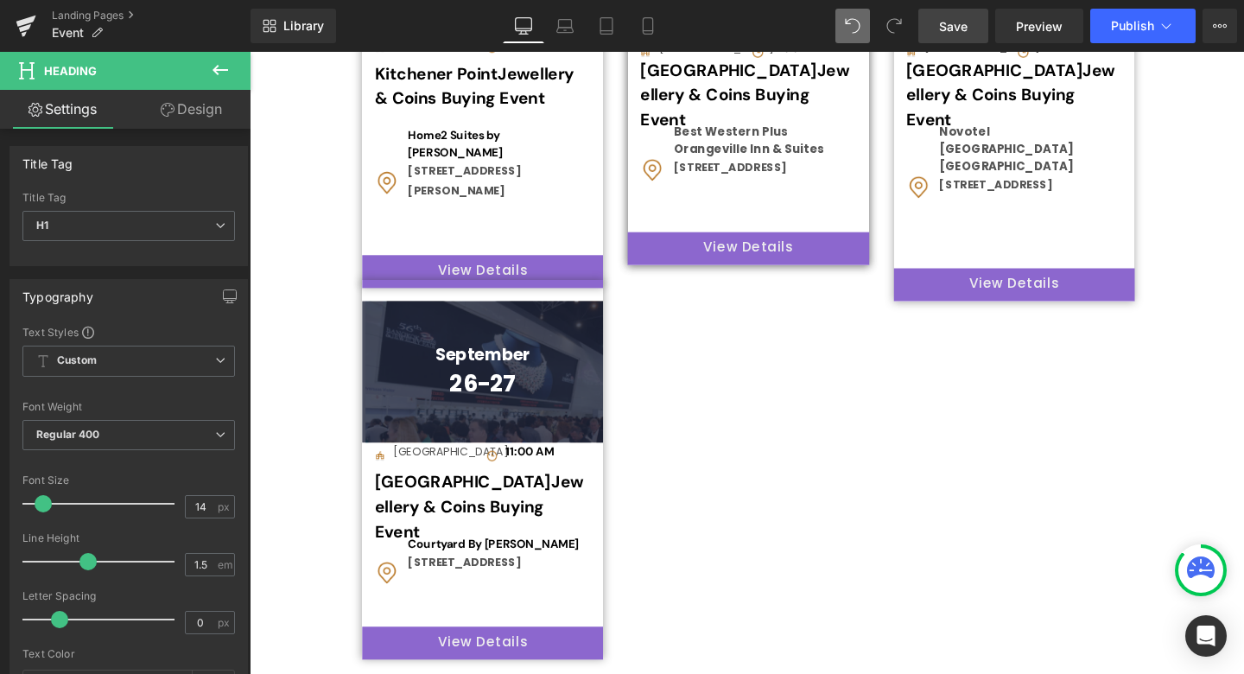
scroll to position [2124, 0]
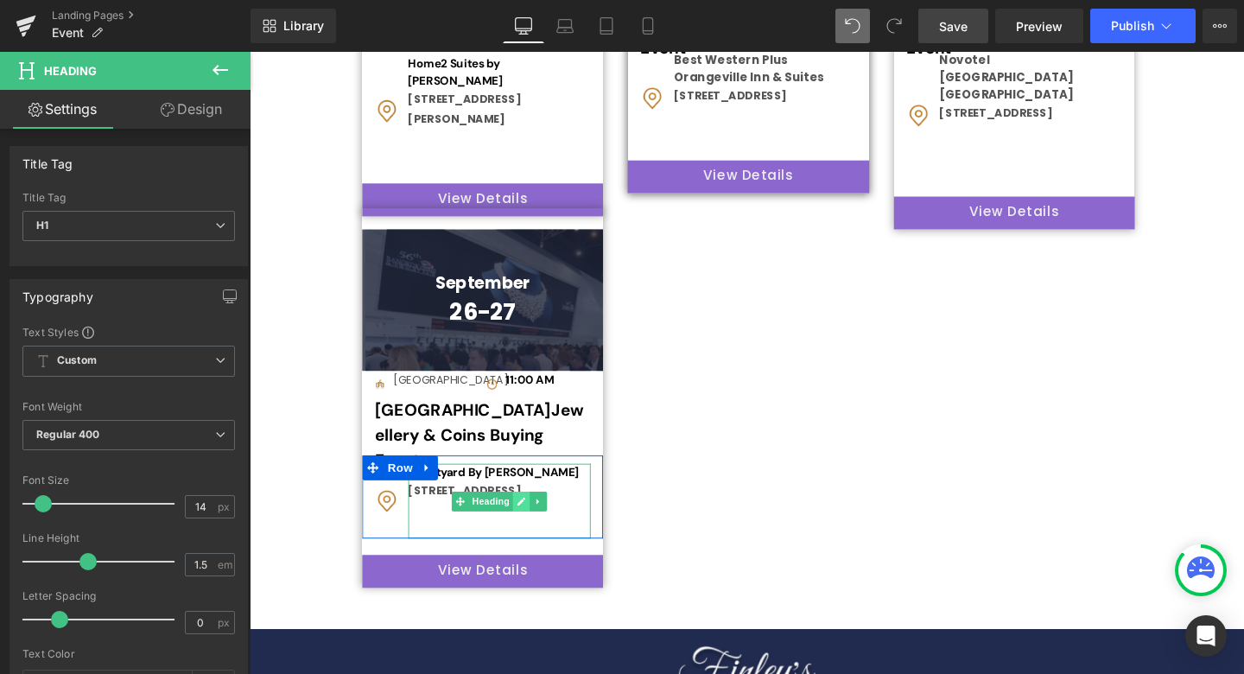
click at [531, 519] on icon at bounding box center [535, 524] width 10 height 10
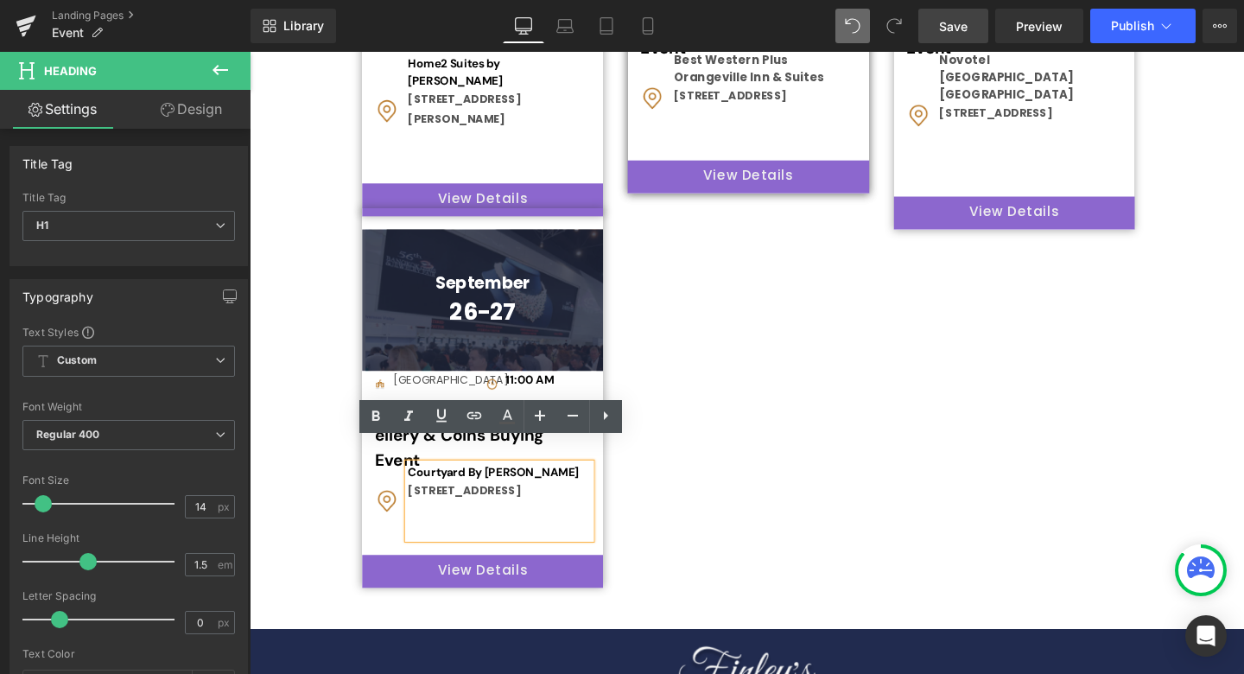
drag, startPoint x: 603, startPoint y: 490, endPoint x: 411, endPoint y: 465, distance: 193.4
click at [409, 476] on div "Image Courtyard By Marriott [STREET_ADDRESS] Heading Row" at bounding box center [494, 519] width 253 height 87
copy div "Courtyard By Marriott [STREET_ADDRESS]"
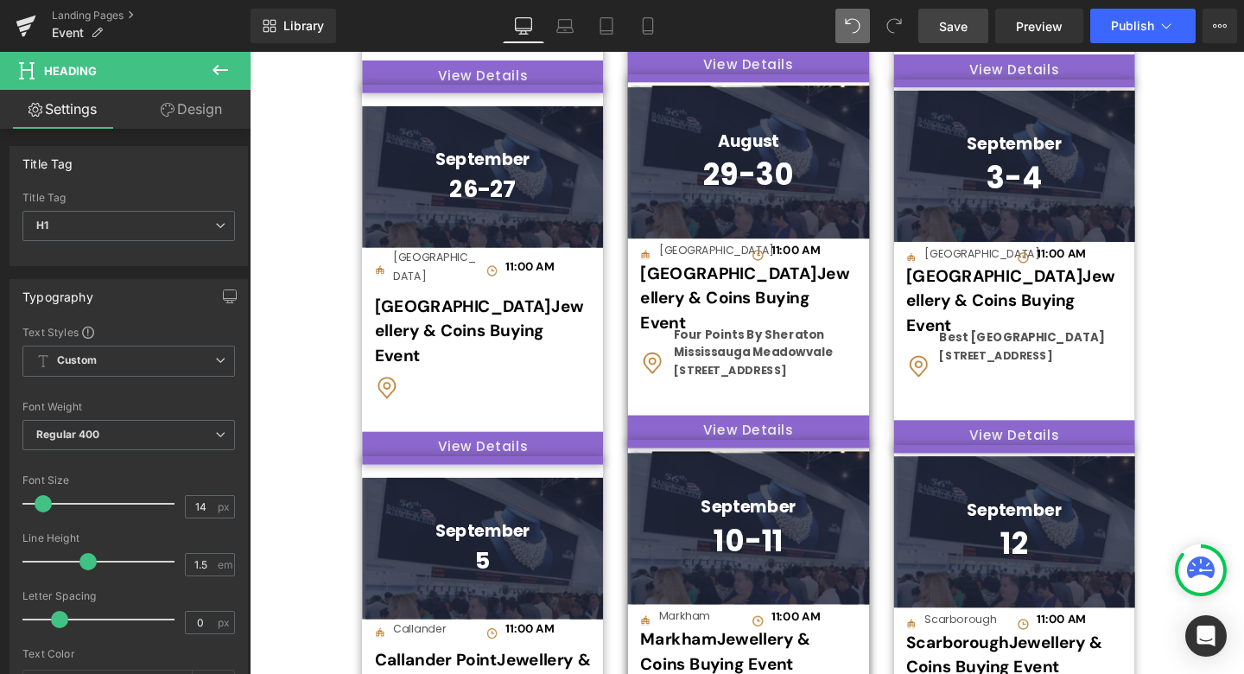
scroll to position [997, 0]
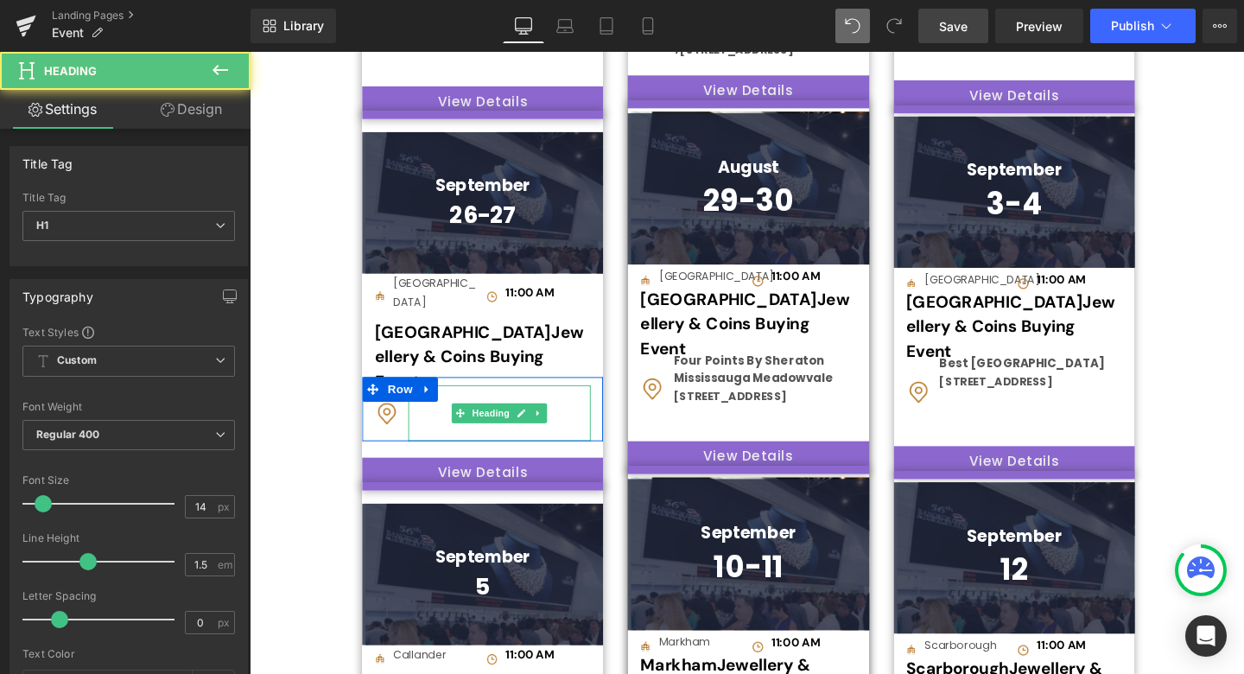
click at [441, 421] on div at bounding box center [512, 431] width 193 height 20
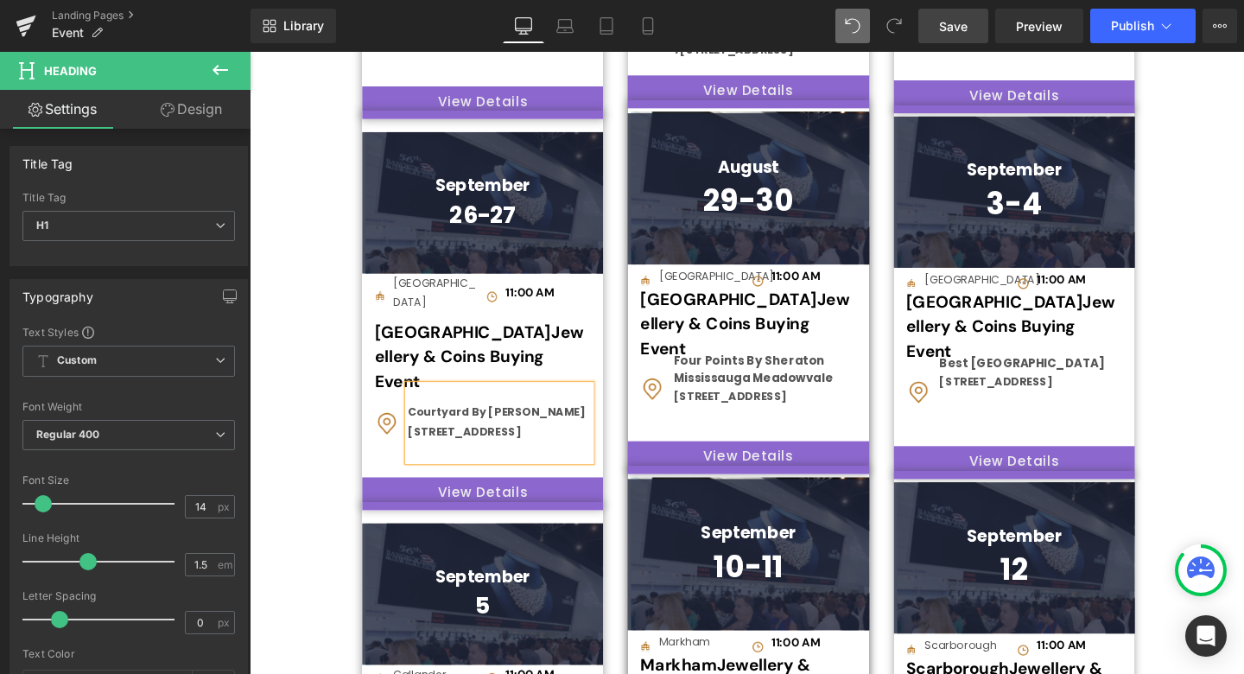
click at [416, 422] on strong "Courtyard By [PERSON_NAME]" at bounding box center [509, 430] width 187 height 16
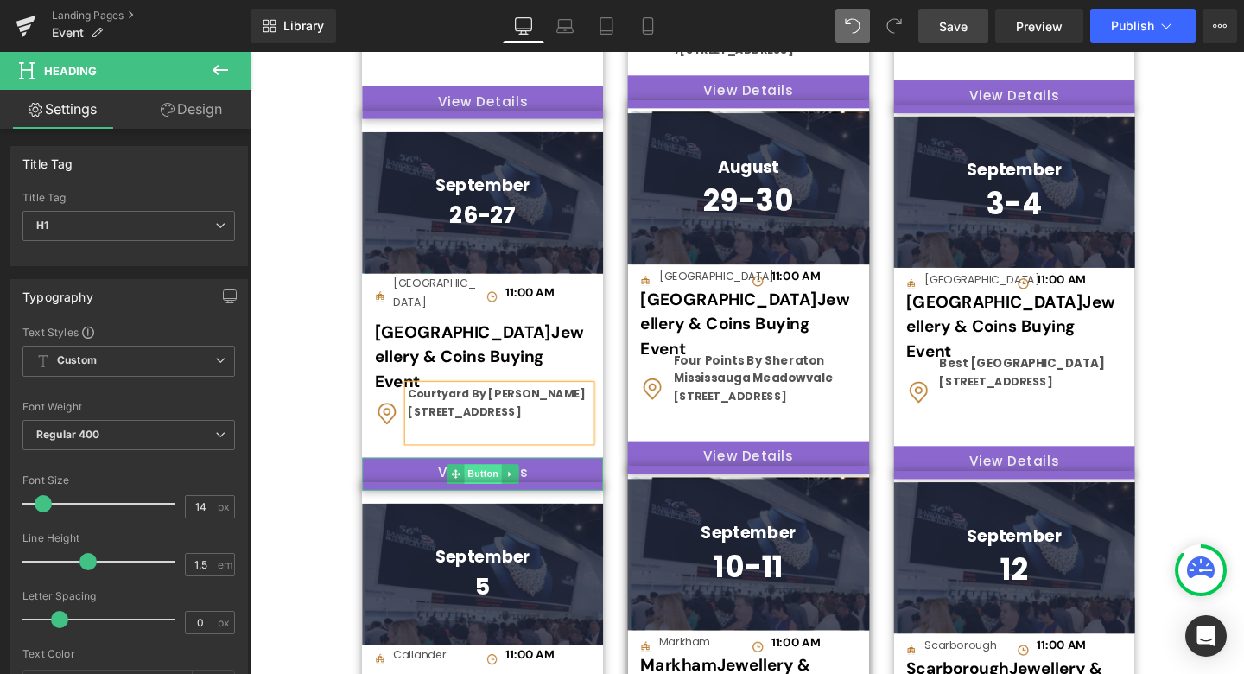
click at [485, 485] on span "Button" at bounding box center [495, 495] width 40 height 21
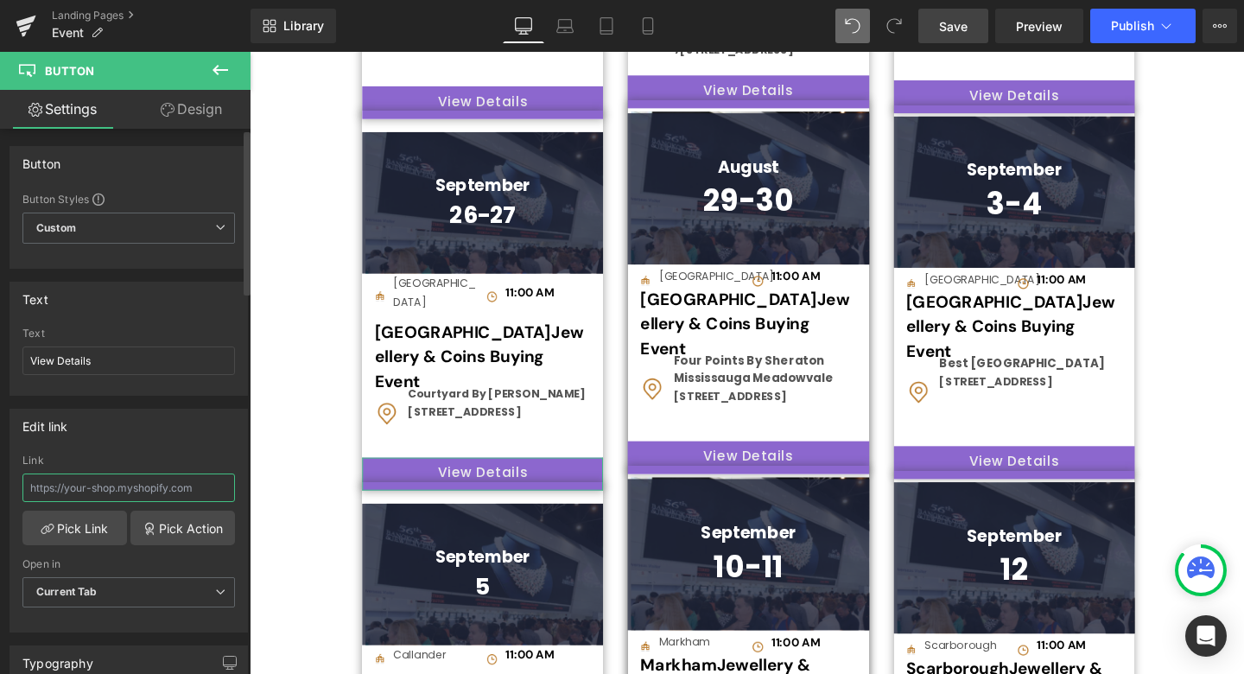
drag, startPoint x: 29, startPoint y: 492, endPoint x: 239, endPoint y: 488, distance: 210.8
click at [239, 488] on div "[URL][DOMAIN_NAME][DATE] Link Pick Link Pick Action Current Tab New Tab Open in…" at bounding box center [128, 542] width 237 height 177
paste input "[URL][DOMAIN_NAME][DATE]"
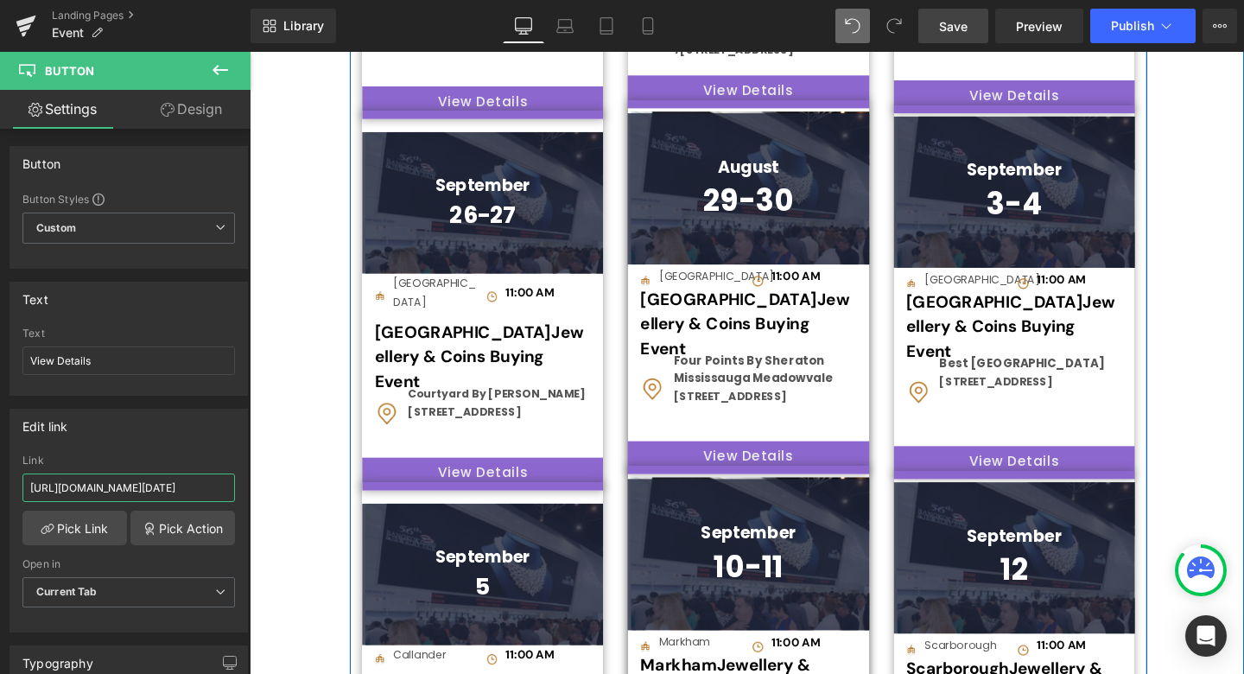
type input "[URL][DOMAIN_NAME][DATE]"
click at [967, 17] on span "Save" at bounding box center [953, 26] width 29 height 18
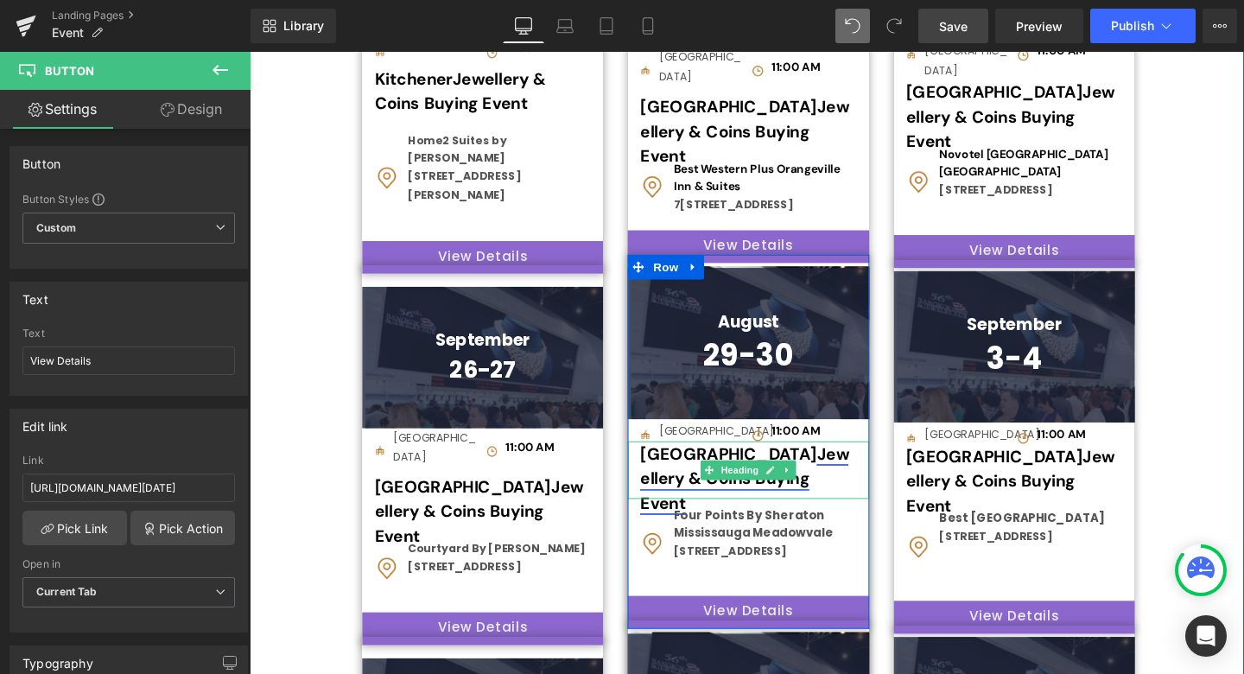
scroll to position [898, 0]
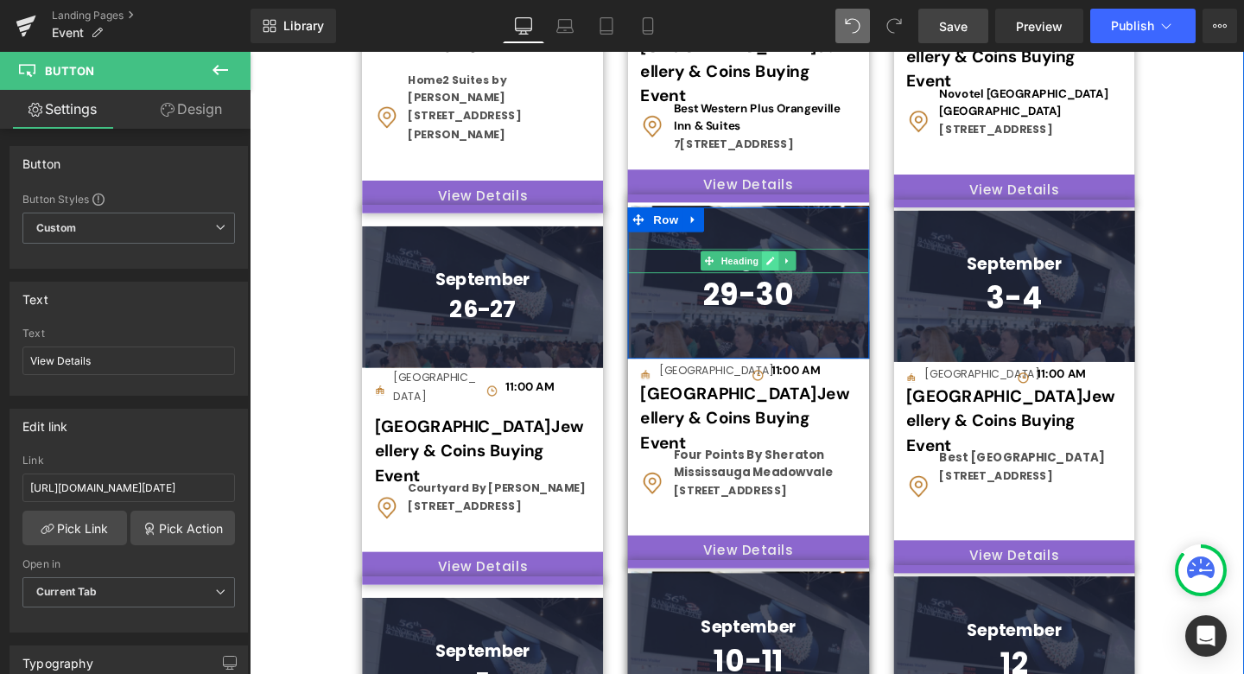
click at [795, 269] on icon at bounding box center [797, 271] width 9 height 9
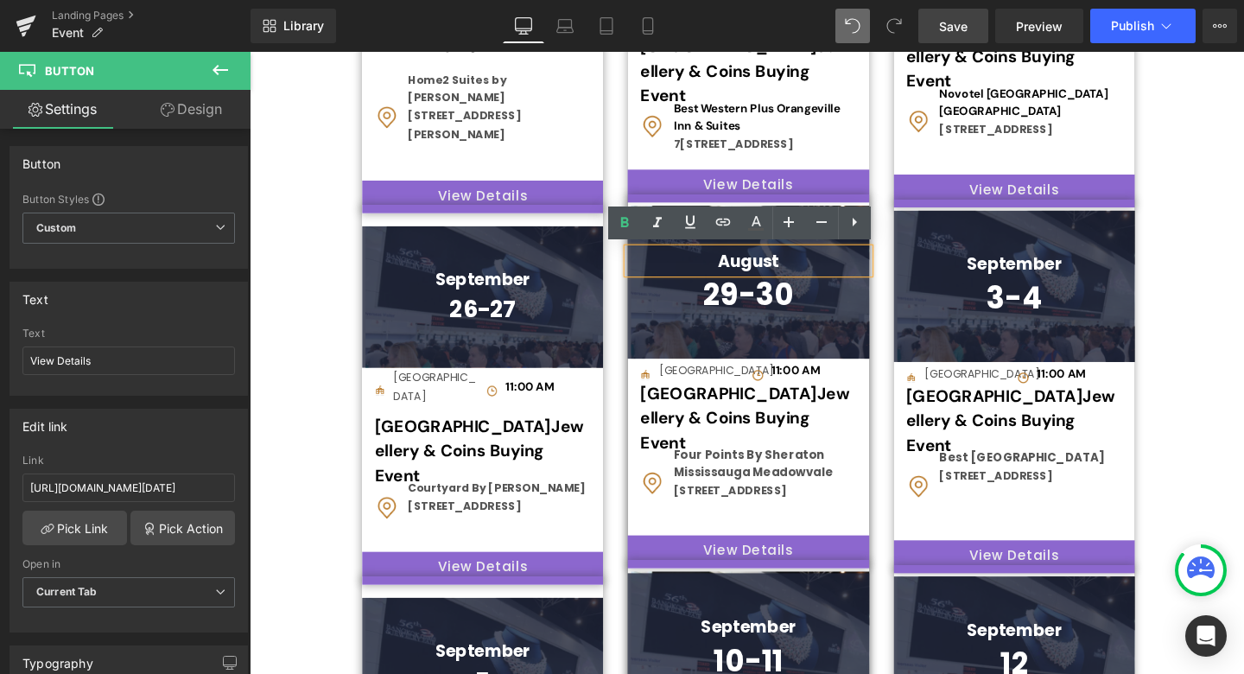
click at [815, 267] on h1 "August" at bounding box center [773, 271] width 253 height 26
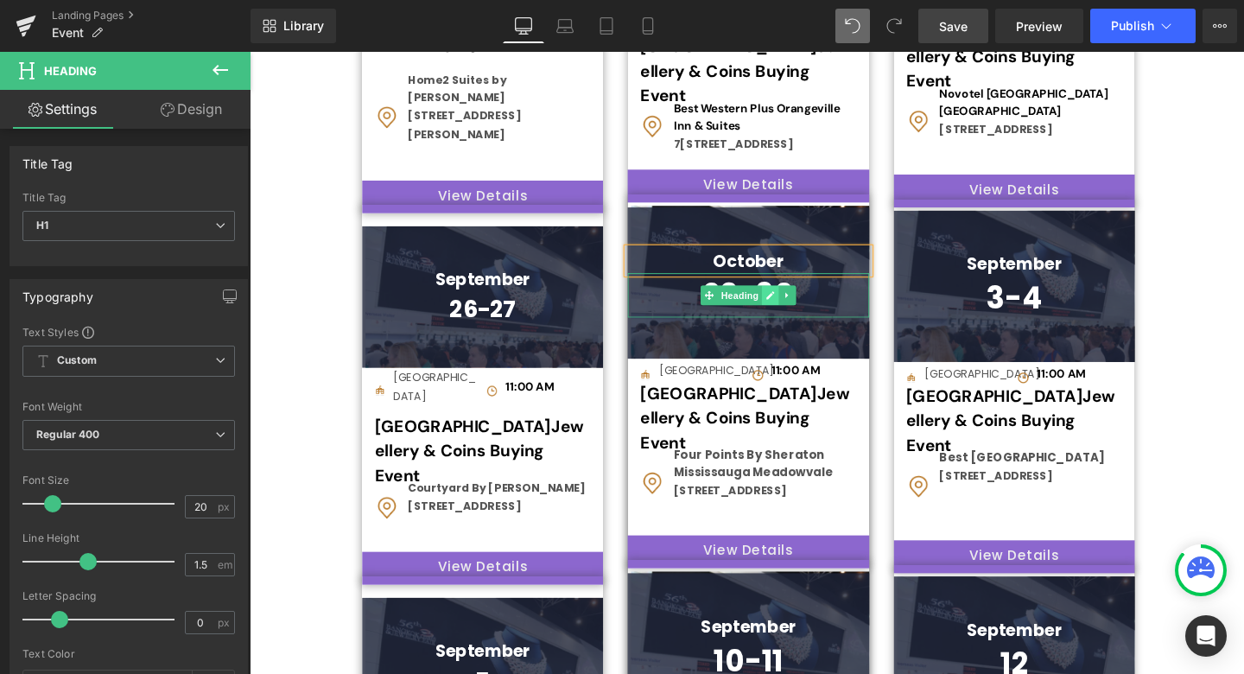
click at [794, 302] on icon at bounding box center [797, 307] width 10 height 10
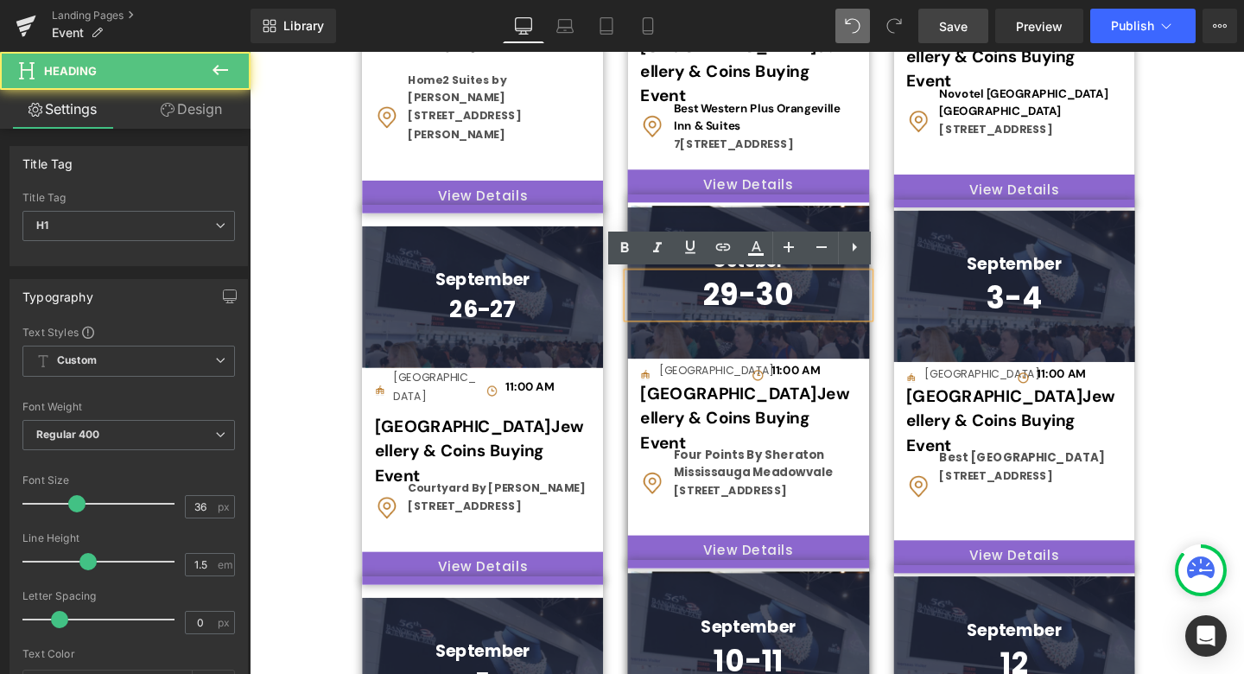
click at [824, 303] on h1 "29-30" at bounding box center [773, 307] width 253 height 47
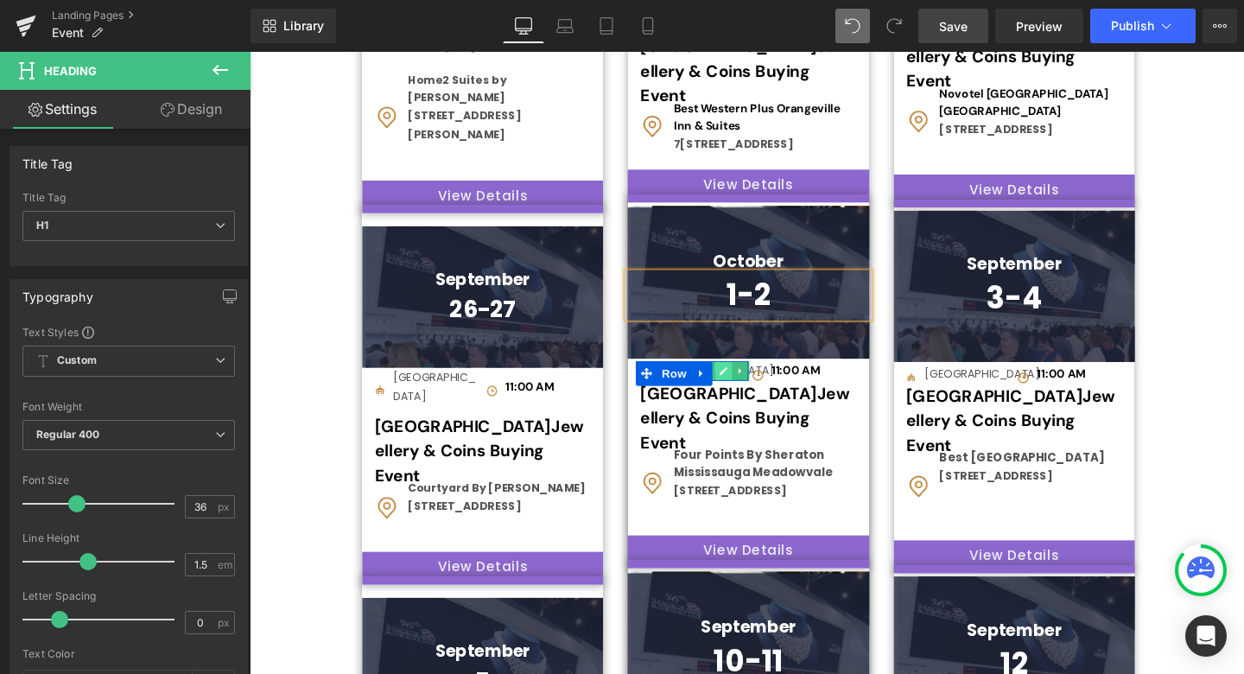
click at [744, 385] on icon at bounding box center [748, 387] width 9 height 9
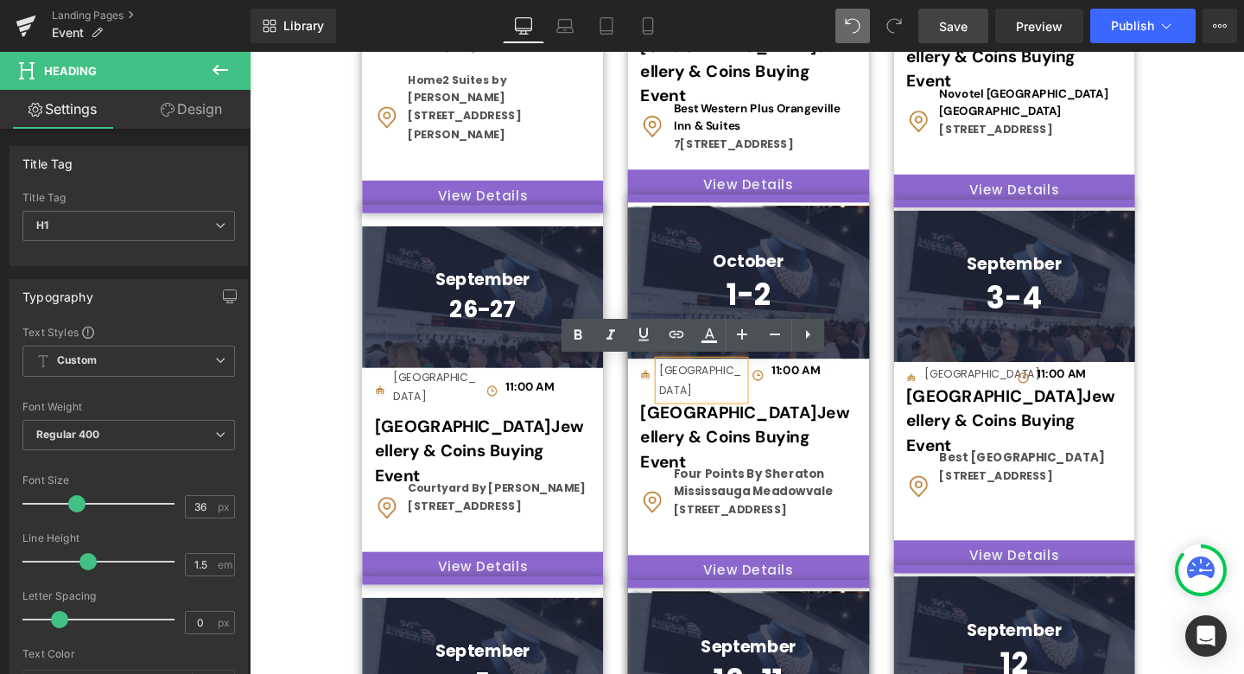
click at [753, 382] on div "[GEOGRAPHIC_DATA]" at bounding box center [725, 397] width 90 height 41
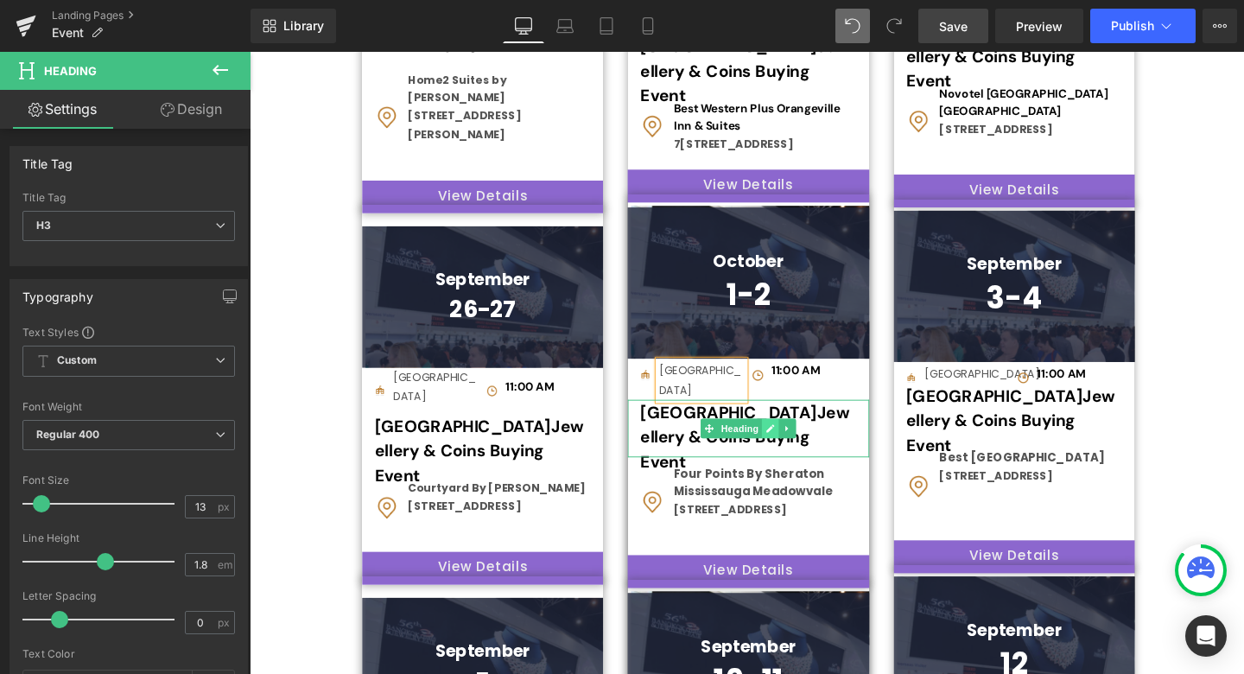
click at [792, 442] on icon at bounding box center [797, 447] width 10 height 10
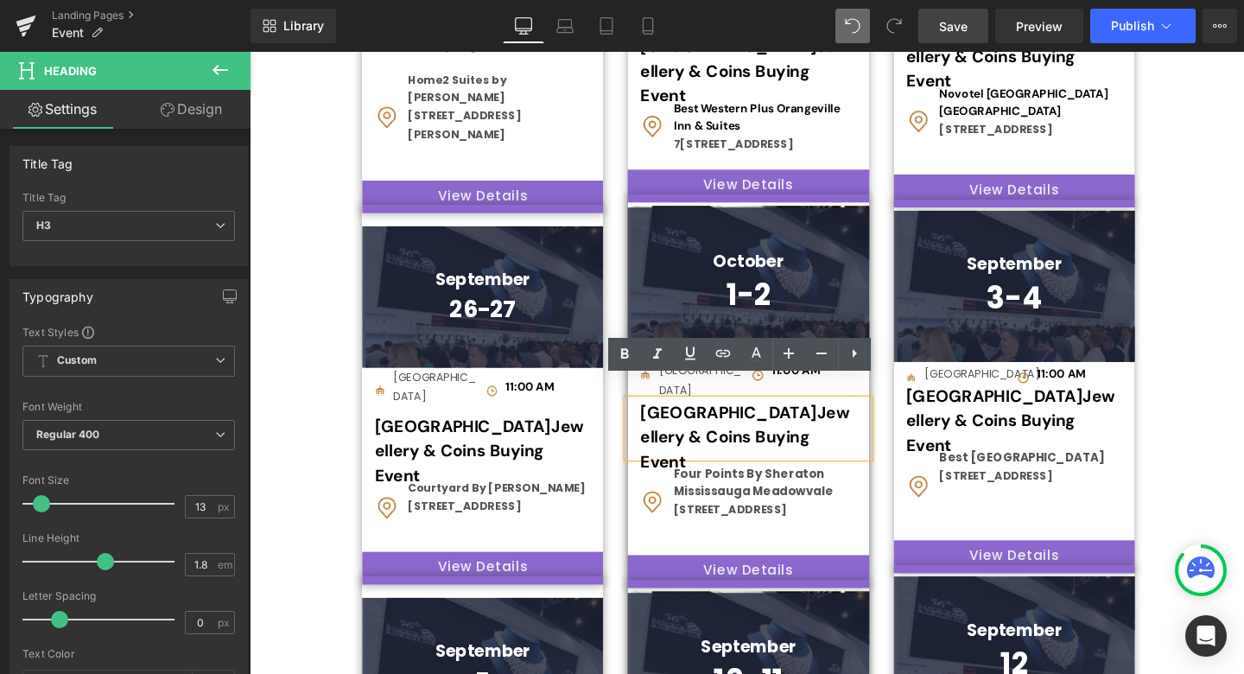
click at [759, 419] on span "Mississauga Jewellery & Coins Buying Event" at bounding box center [769, 456] width 219 height 74
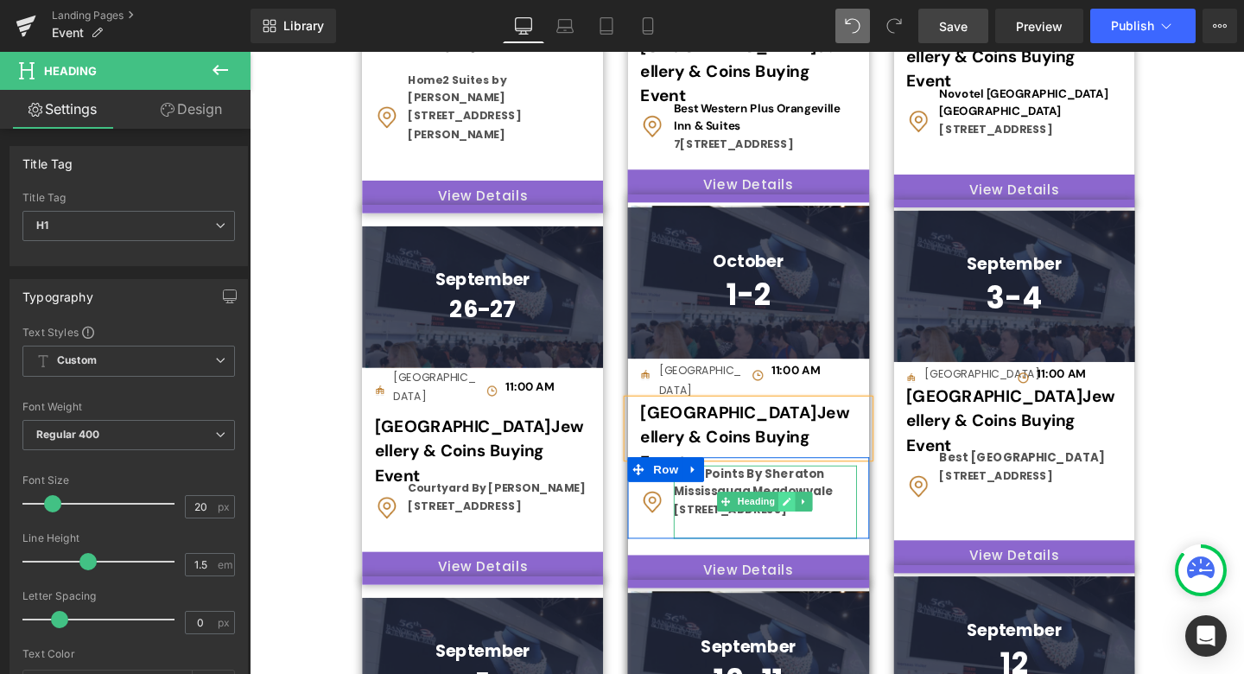
click at [810, 519] on icon at bounding box center [815, 524] width 10 height 10
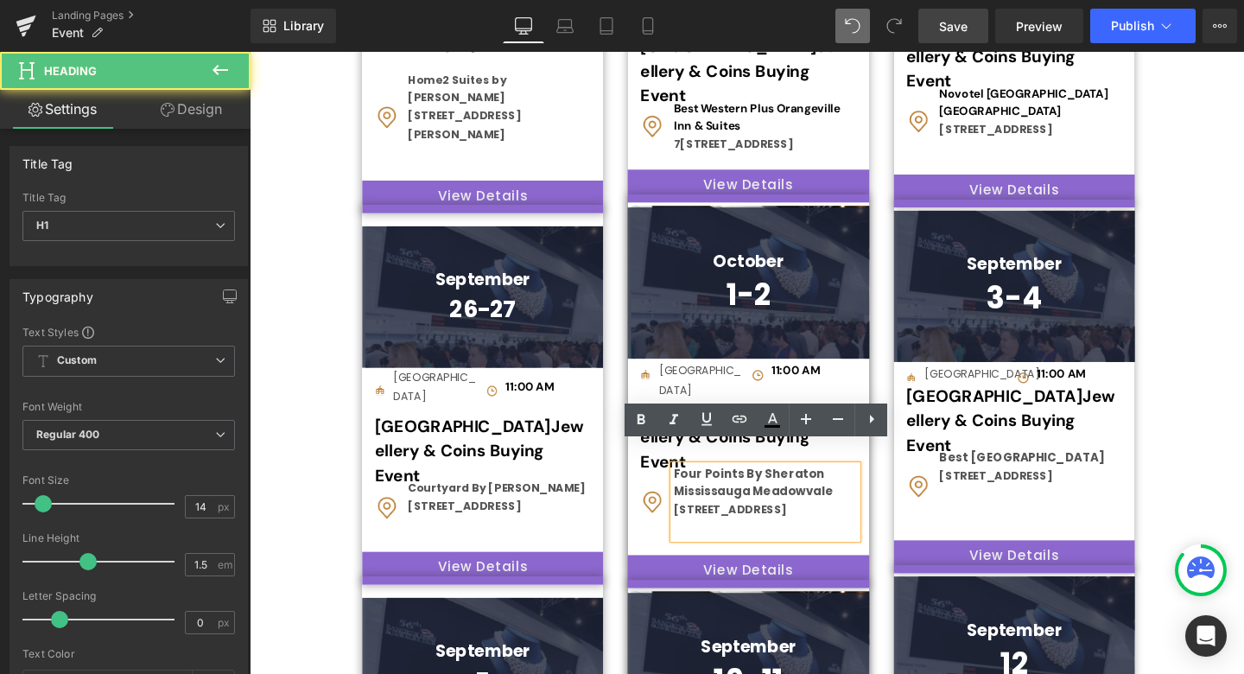
drag, startPoint x: 763, startPoint y: 527, endPoint x: 700, endPoint y: 481, distance: 78.6
click at [700, 486] on div "Four Points By Sheraton Mississauga Meadowvale [STREET_ADDRESS]" at bounding box center [791, 524] width 193 height 77
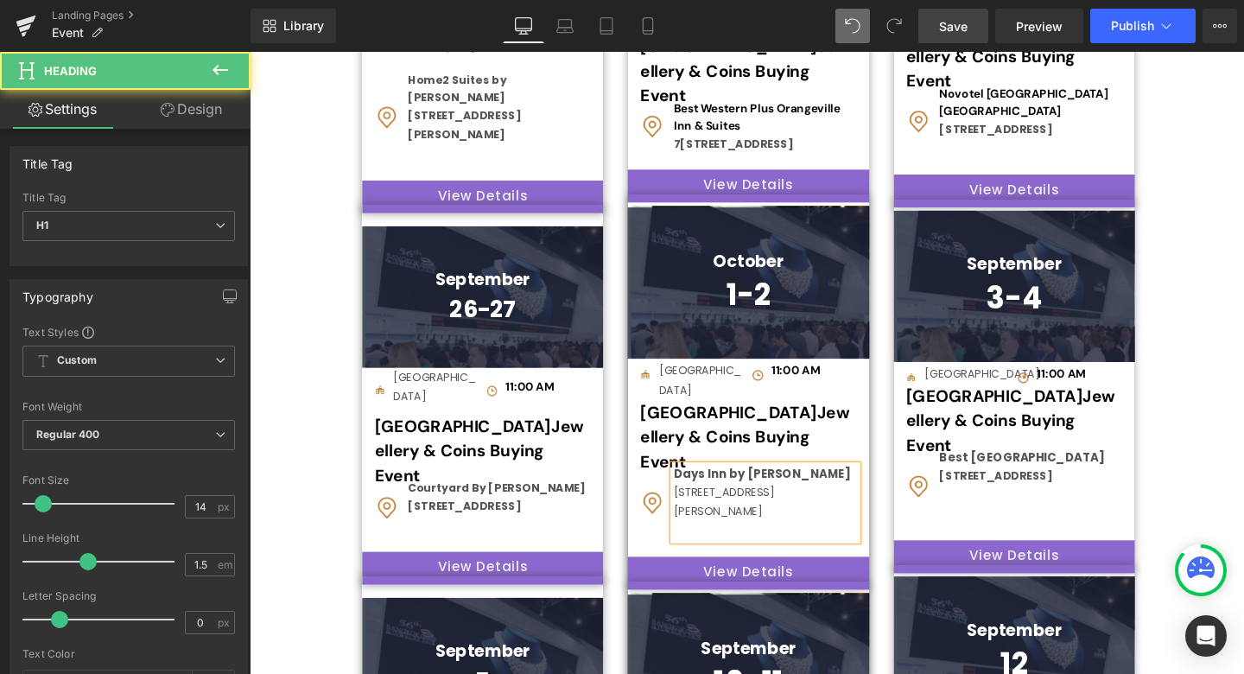
drag, startPoint x: 820, startPoint y: 528, endPoint x: 690, endPoint y: 504, distance: 131.6
click at [695, 504] on div "Days Inn by [PERSON_NAME] [STREET_ADDRESS][PERSON_NAME]" at bounding box center [791, 525] width 193 height 79
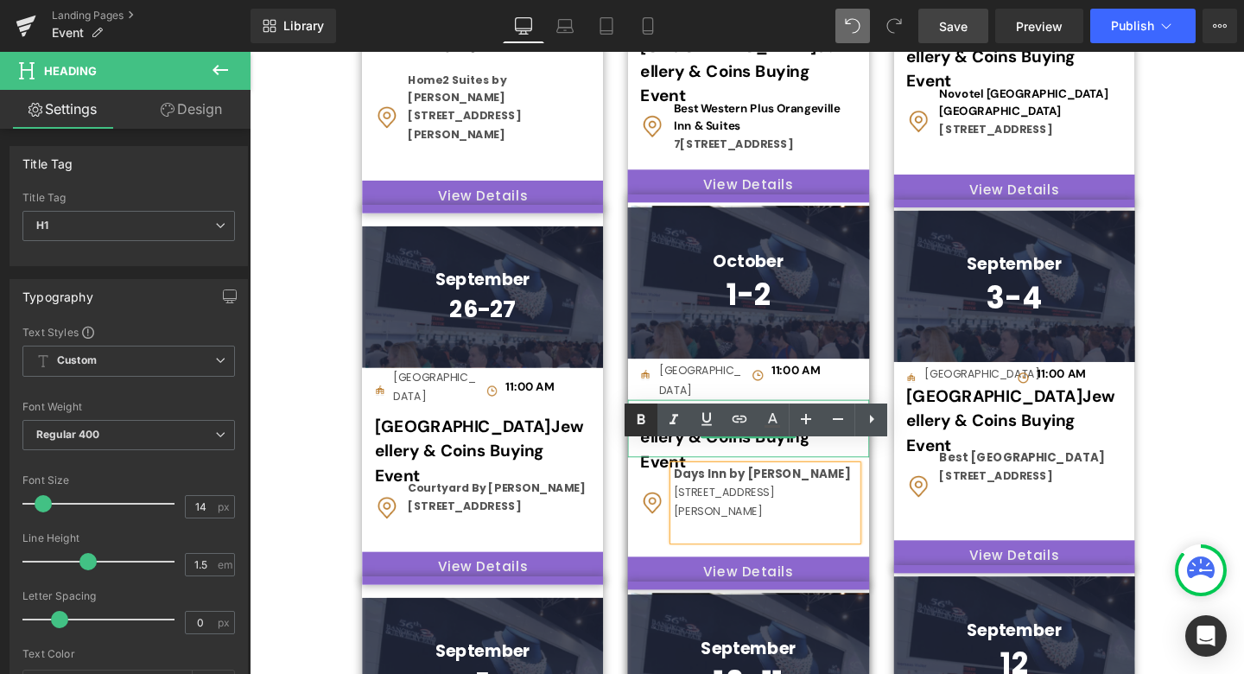
click at [638, 419] on icon at bounding box center [641, 420] width 8 height 10
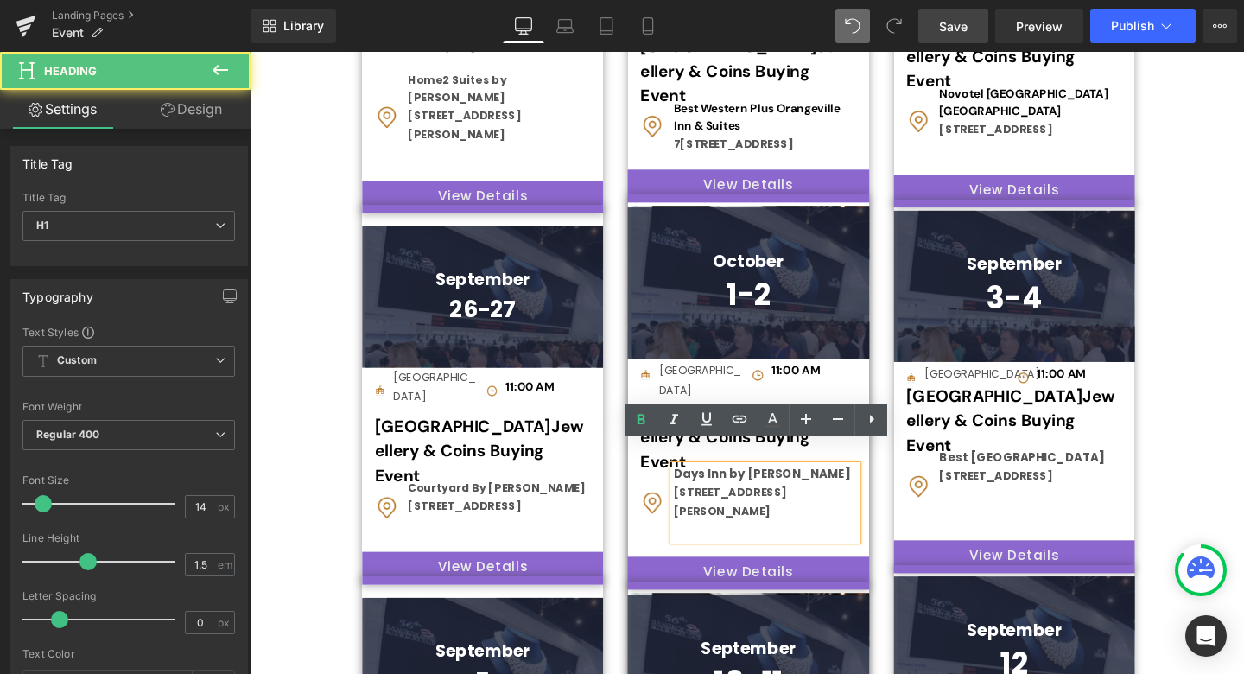
click at [789, 554] on div at bounding box center [791, 555] width 193 height 20
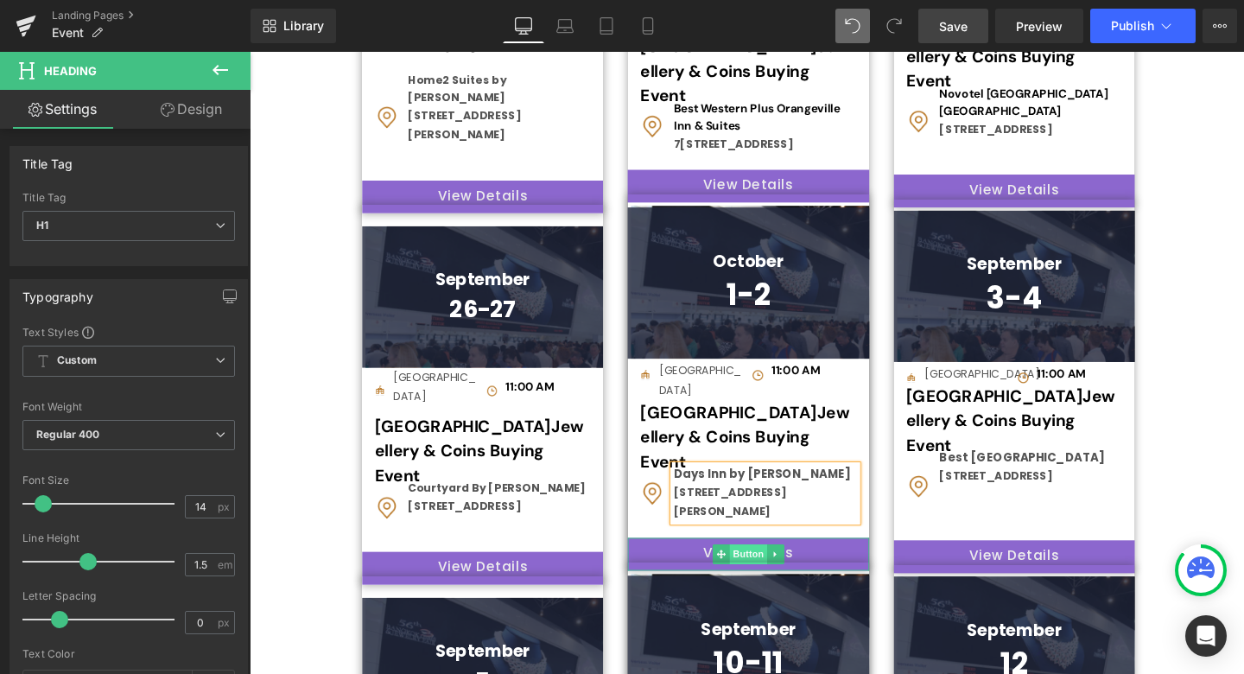
click at [773, 576] on span "Button" at bounding box center [774, 579] width 40 height 21
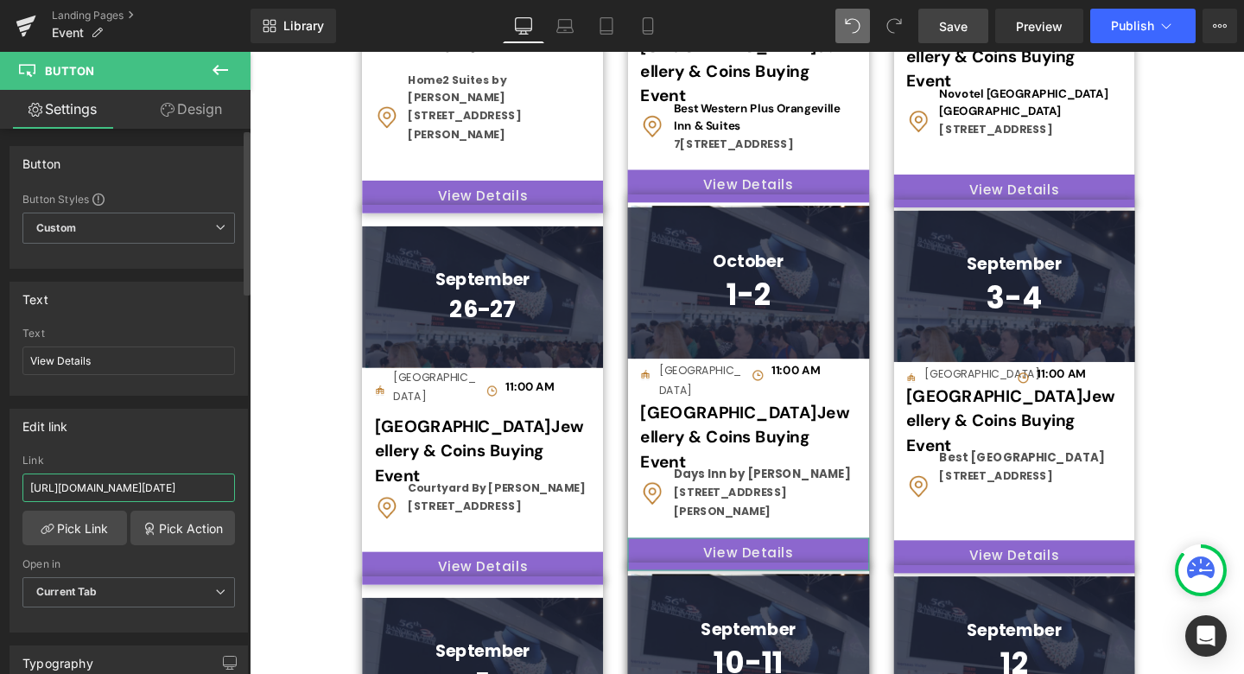
drag, startPoint x: 29, startPoint y: 490, endPoint x: 238, endPoint y: 498, distance: 208.3
click at [238, 498] on div "[URL][DOMAIN_NAME][DATE] Link [URL][DOMAIN_NAME][DATE] Pick Link Pick Action Cu…" at bounding box center [128, 542] width 237 height 177
paste input "[URL][DOMAIN_NAME]"
type input "[URL][DOMAIN_NAME]"
click at [951, 27] on span "Save" at bounding box center [953, 26] width 29 height 18
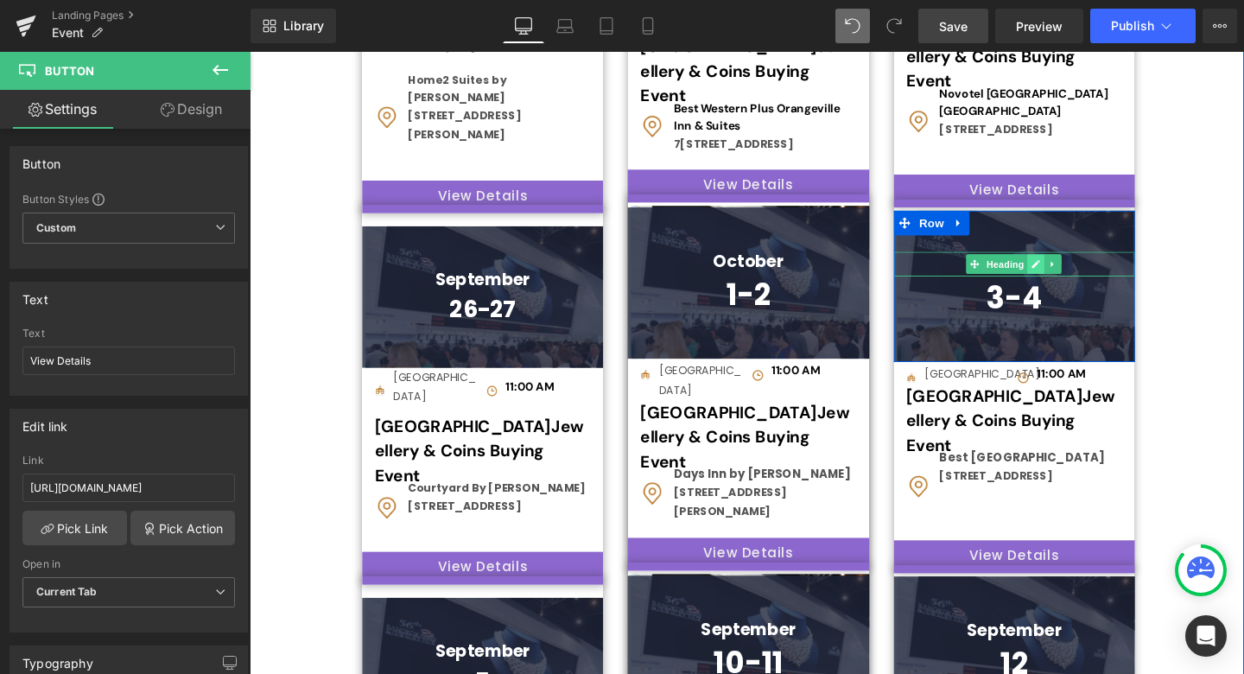
click at [1072, 269] on icon at bounding box center [1077, 274] width 10 height 10
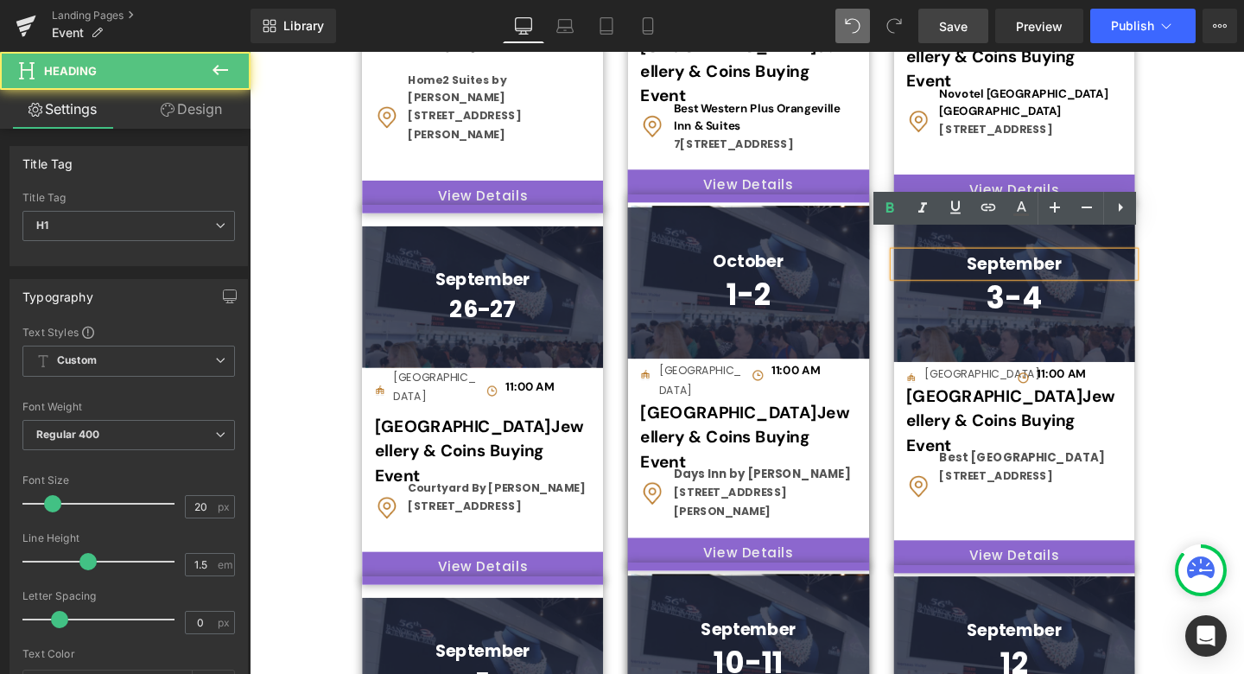
click at [1105, 262] on h1 "September" at bounding box center [1053, 275] width 253 height 26
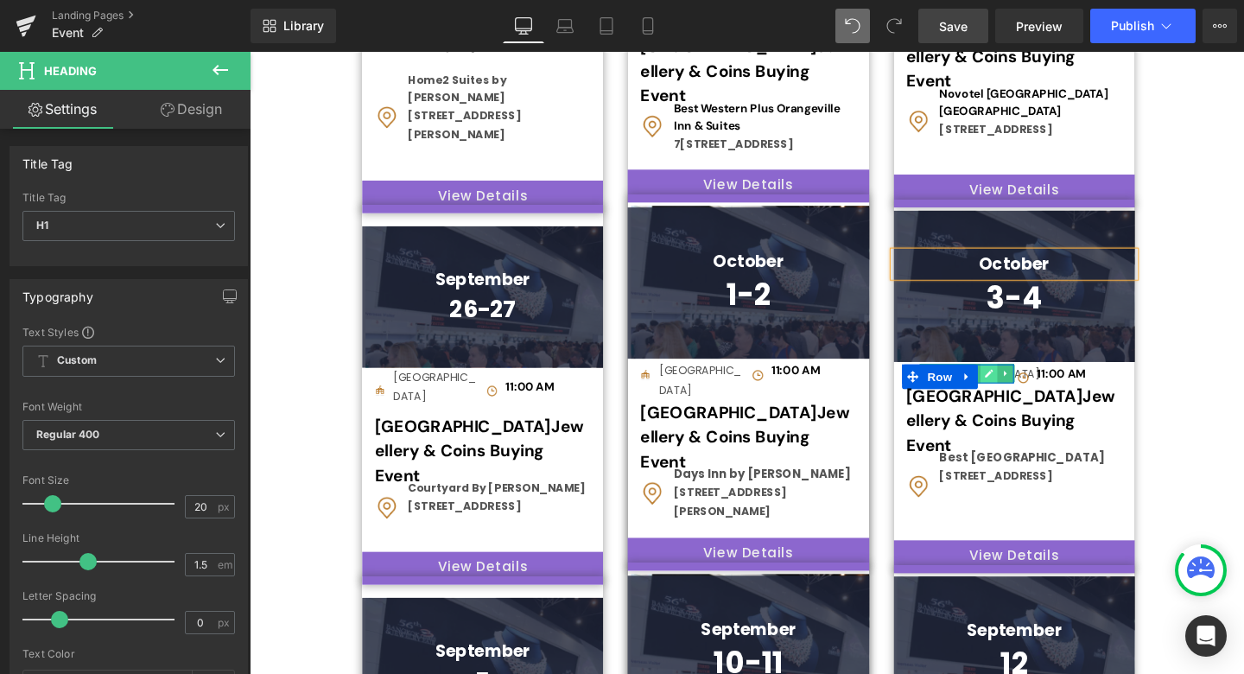
click at [1023, 384] on icon at bounding box center [1028, 389] width 10 height 10
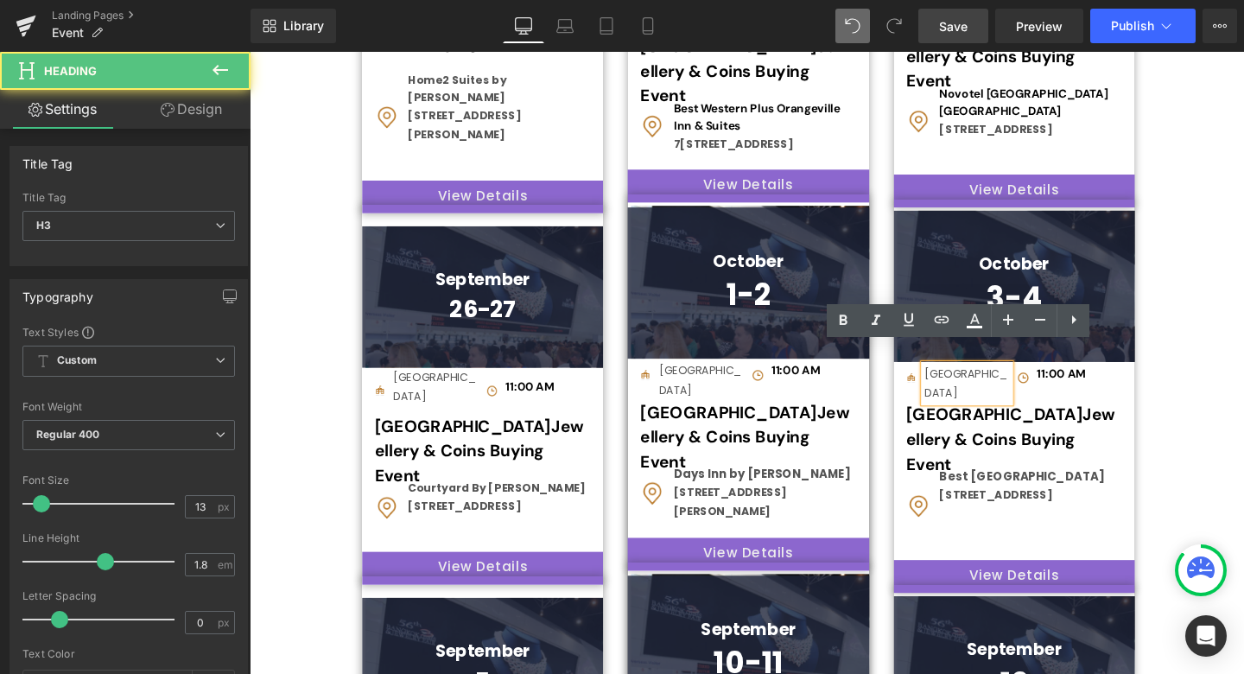
click at [1016, 380] on div "[GEOGRAPHIC_DATA]" at bounding box center [1004, 400] width 90 height 41
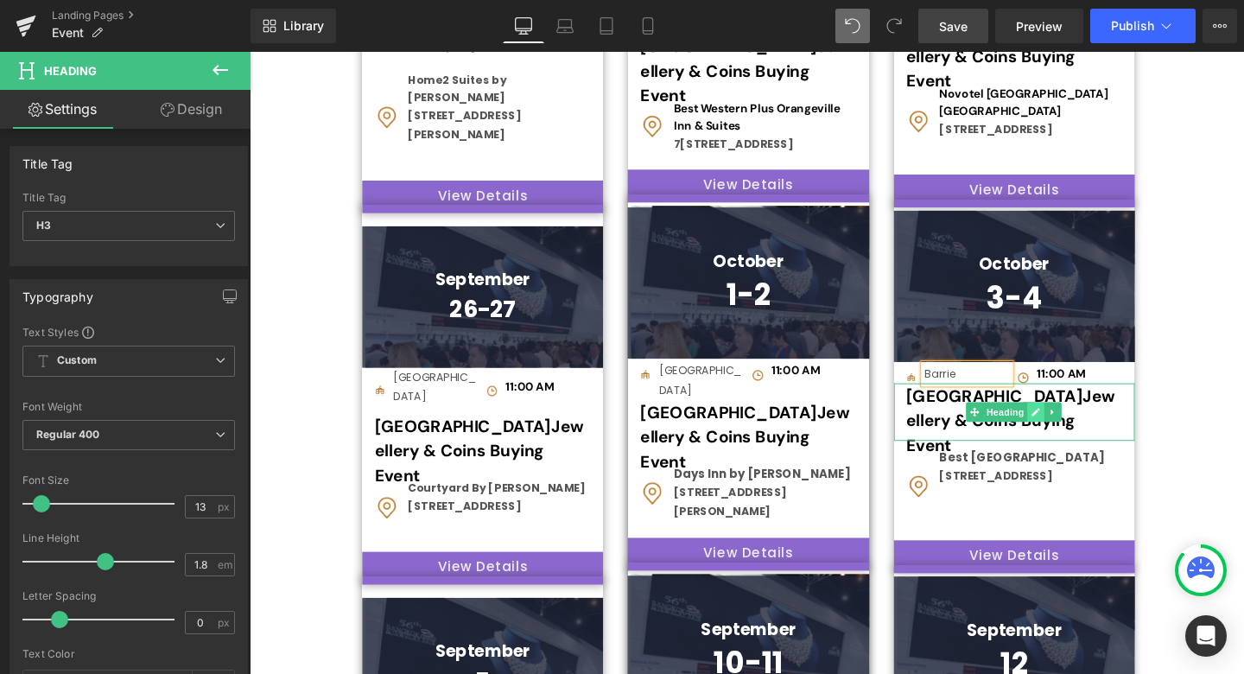
click at [1075, 425] on icon at bounding box center [1077, 430] width 10 height 10
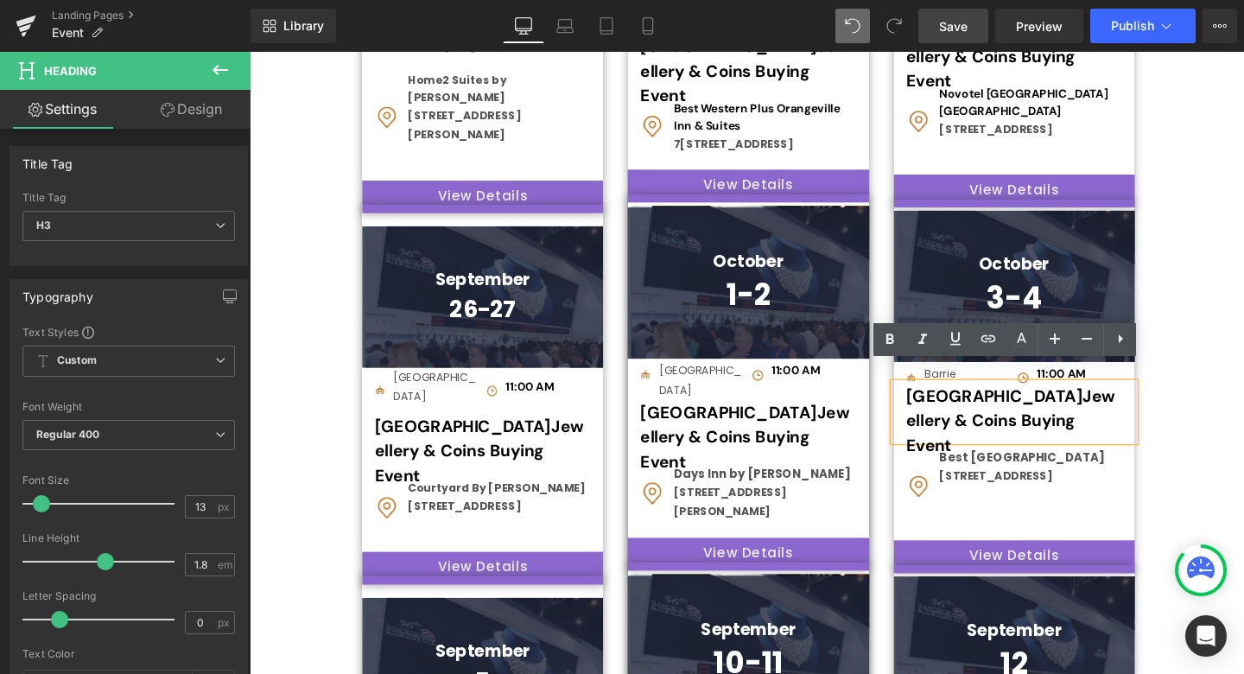
click at [1019, 402] on span "North Bay Jewellery & Coins Buying Event" at bounding box center [1049, 439] width 219 height 74
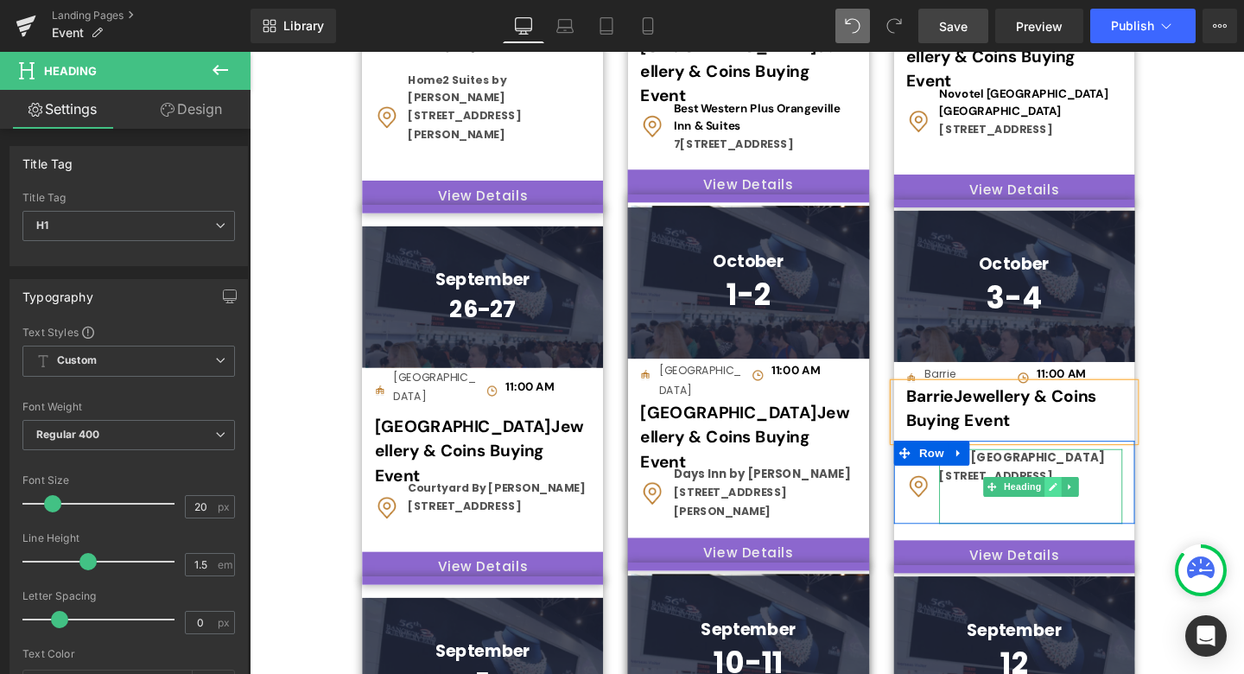
click at [1092, 504] on icon at bounding box center [1094, 508] width 9 height 9
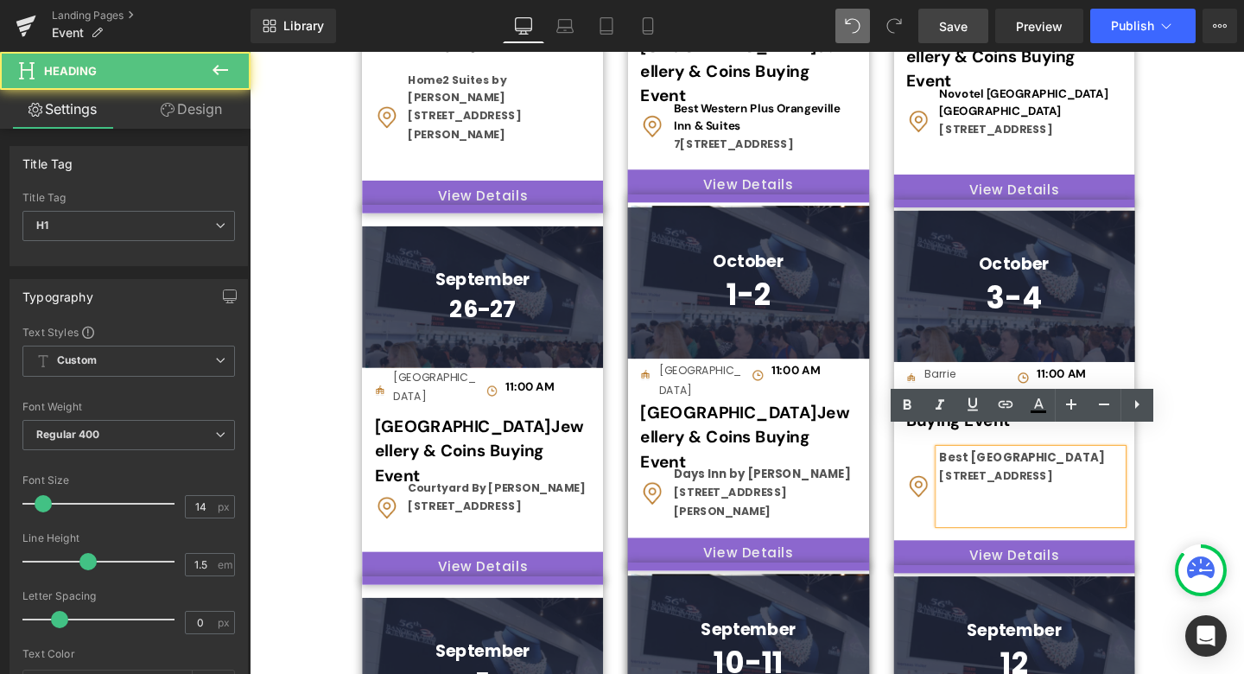
drag, startPoint x: 1019, startPoint y: 497, endPoint x: 980, endPoint y: 459, distance: 55.0
click at [980, 460] on div "Image Best [GEOGRAPHIC_DATA] [STREET_ADDRESS] Heading Row" at bounding box center [1053, 503] width 253 height 87
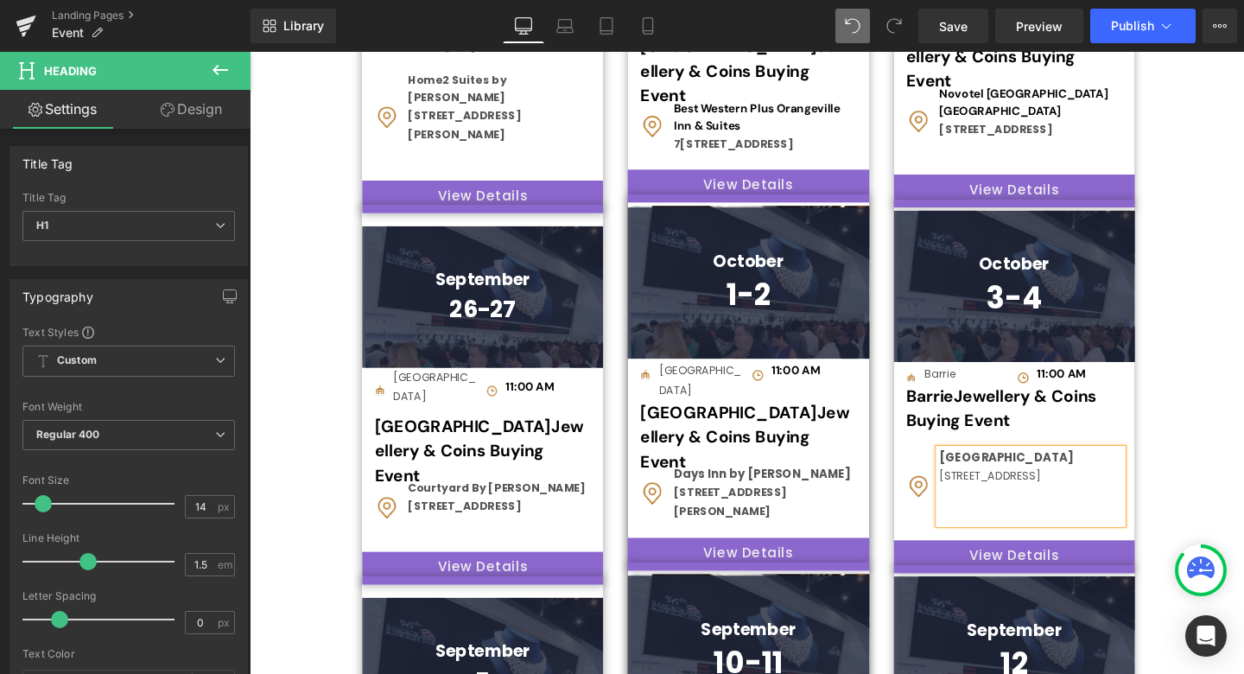
drag, startPoint x: 1024, startPoint y: 516, endPoint x: 968, endPoint y: 487, distance: 63.4
click at [974, 487] on div "[GEOGRAPHIC_DATA] [STREET_ADDRESS]" at bounding box center [1070, 508] width 193 height 79
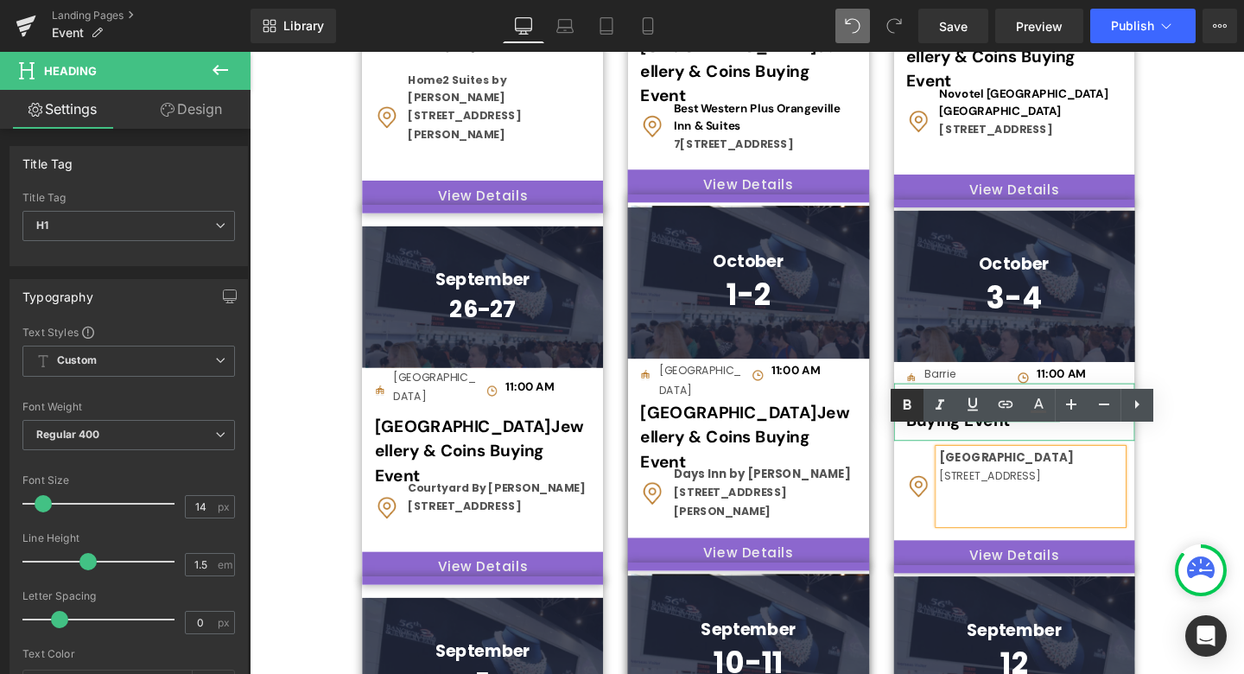
click at [903, 405] on icon at bounding box center [906, 405] width 21 height 21
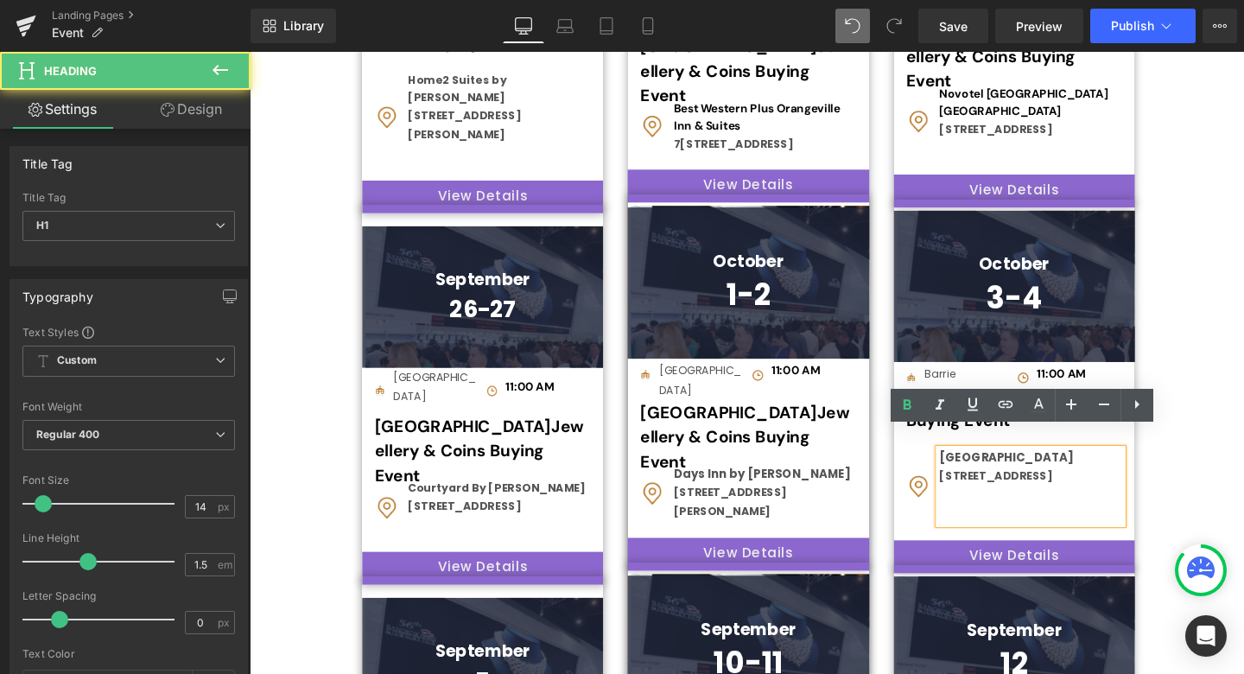
click at [1043, 507] on div "[STREET_ADDRESS]" at bounding box center [1070, 497] width 193 height 20
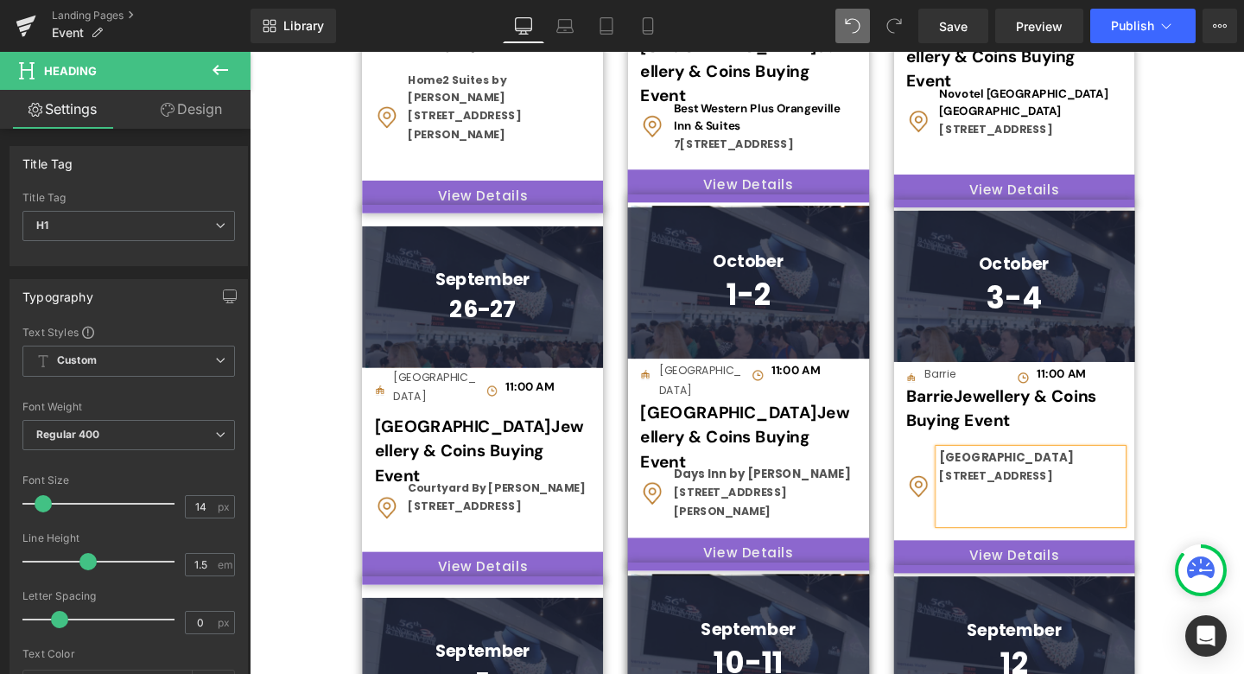
click at [979, 548] on div at bounding box center [1070, 538] width 193 height 20
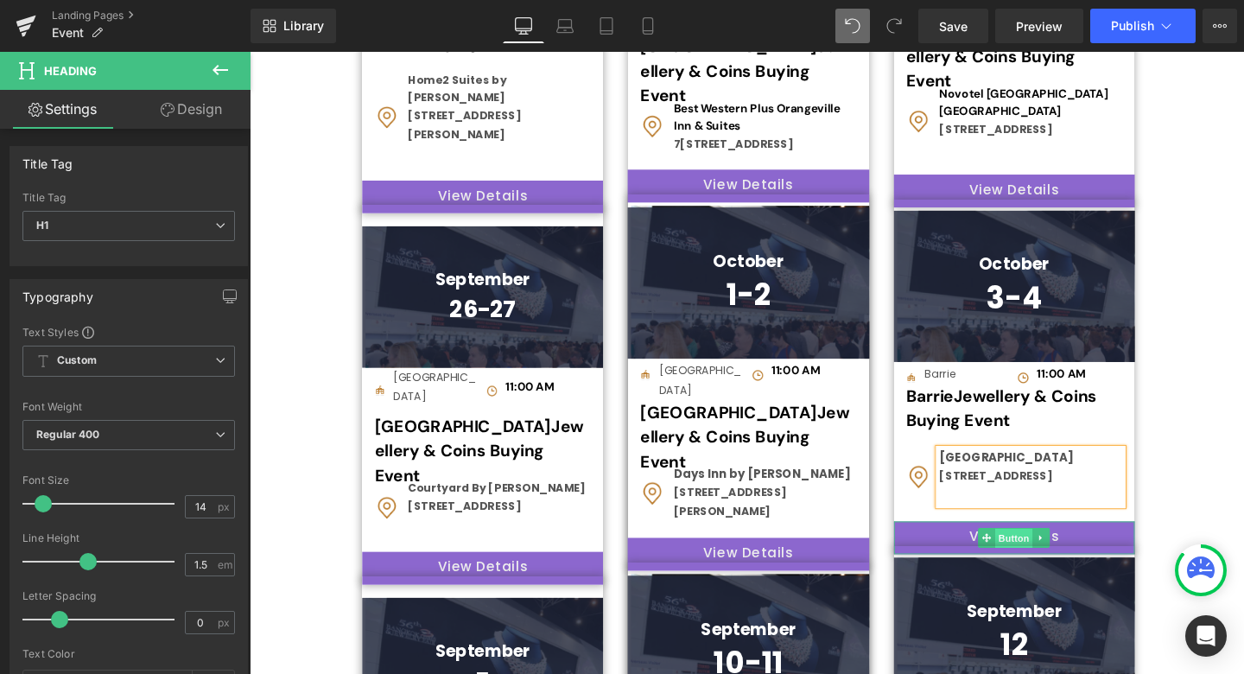
click at [1045, 573] on span "Button" at bounding box center [1054, 563] width 40 height 21
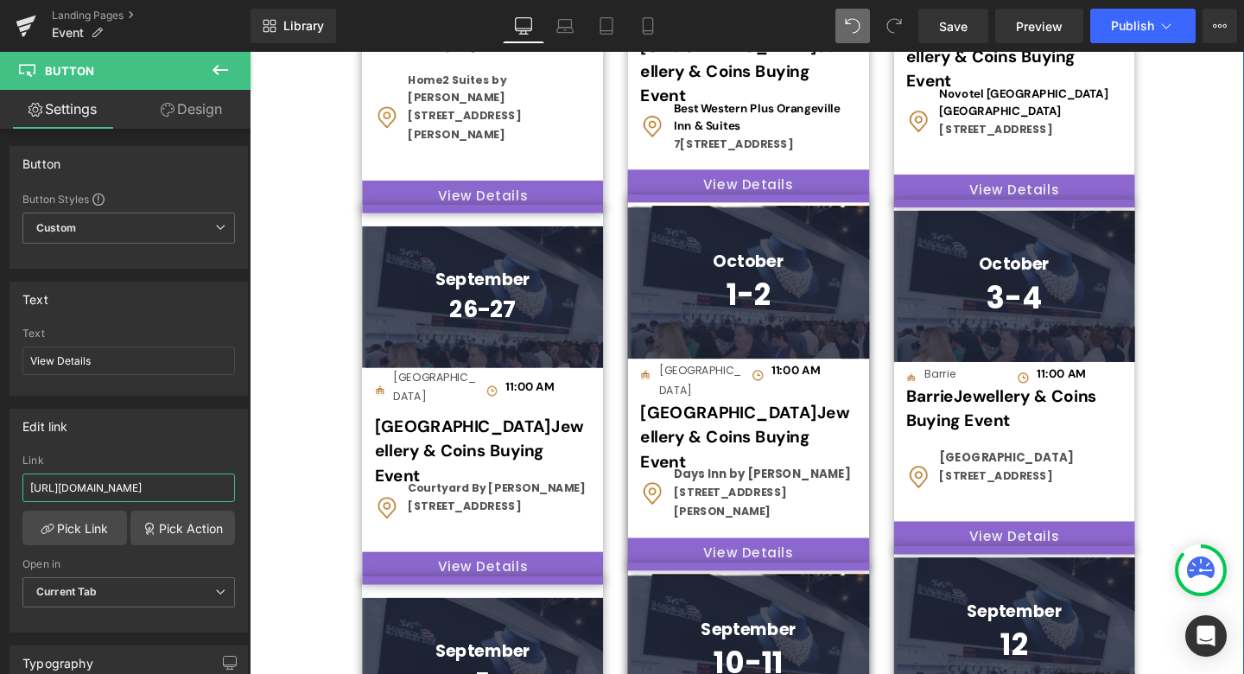
drag, startPoint x: 279, startPoint y: 542, endPoint x: 269, endPoint y: 514, distance: 30.0
paste input "[URL][DOMAIN_NAME]"
type input "[URL][DOMAIN_NAME]"
click at [955, 17] on span "Save" at bounding box center [953, 26] width 29 height 18
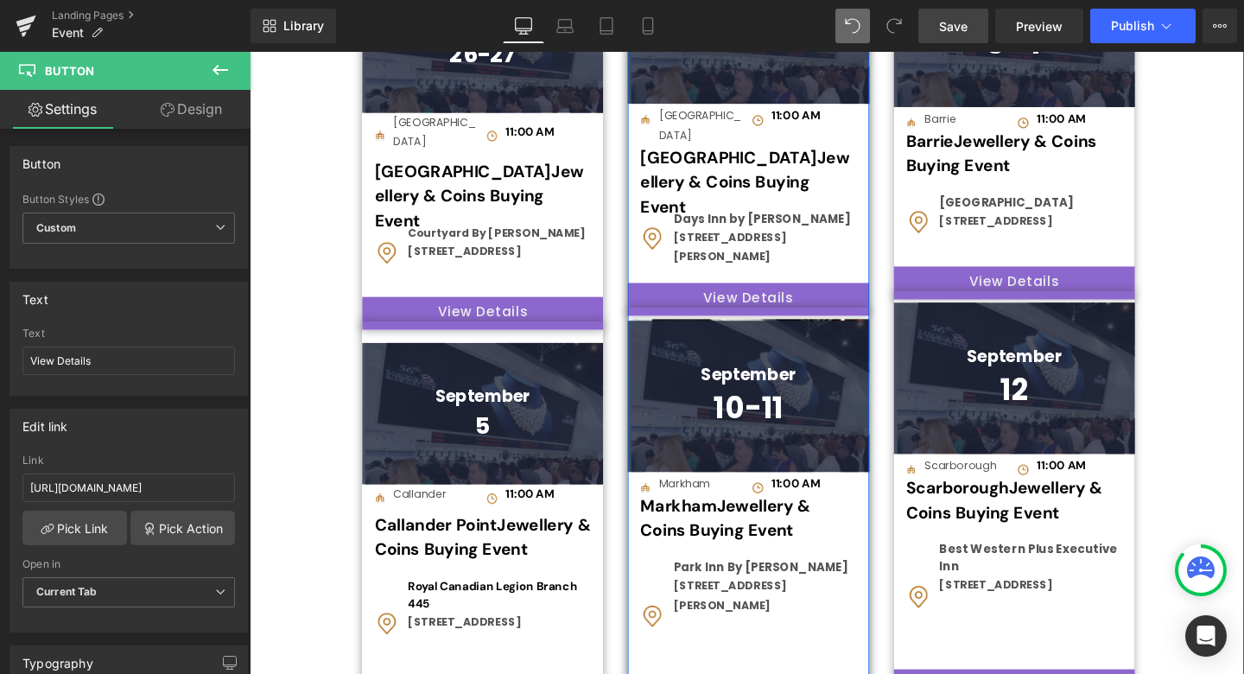
scroll to position [1226, 0]
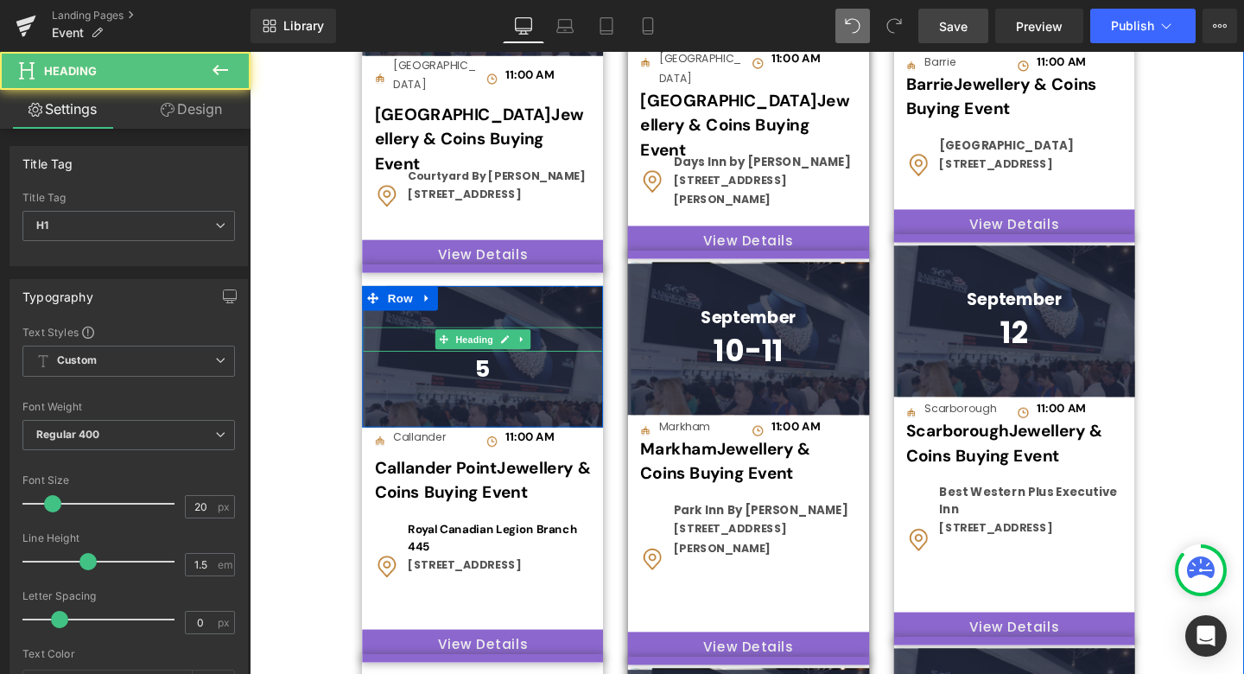
click at [540, 341] on div "September Heading" at bounding box center [494, 354] width 253 height 26
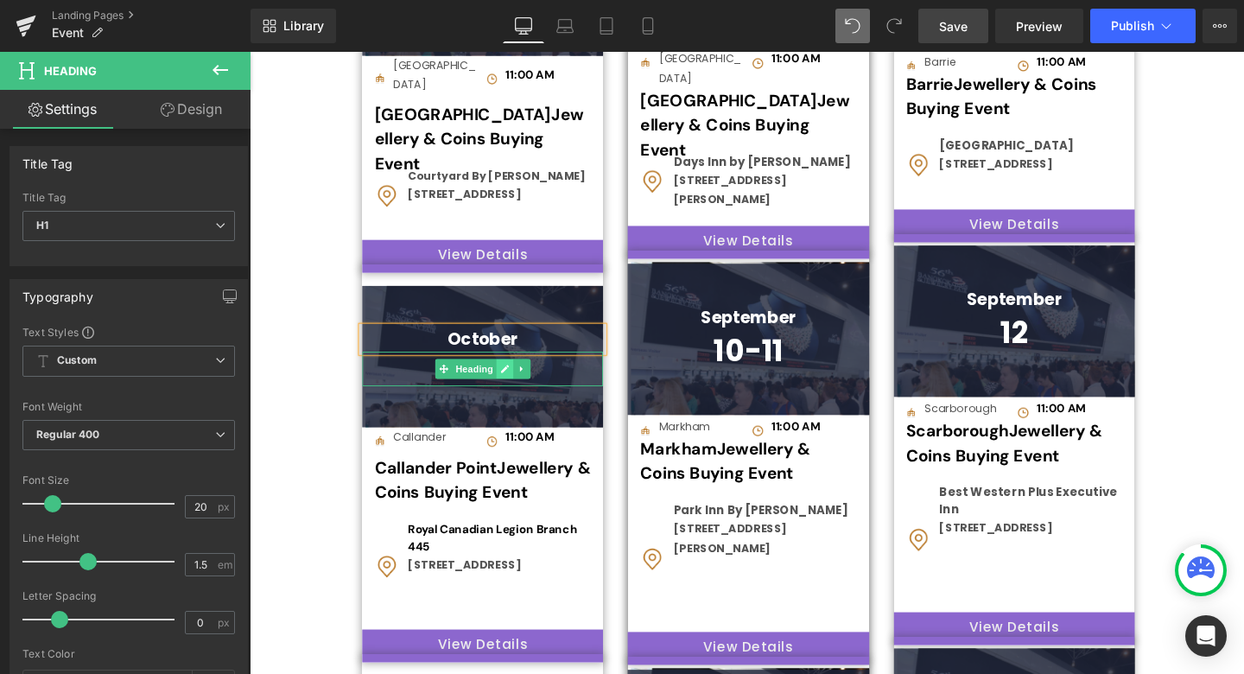
click at [514, 380] on icon at bounding box center [518, 385] width 10 height 10
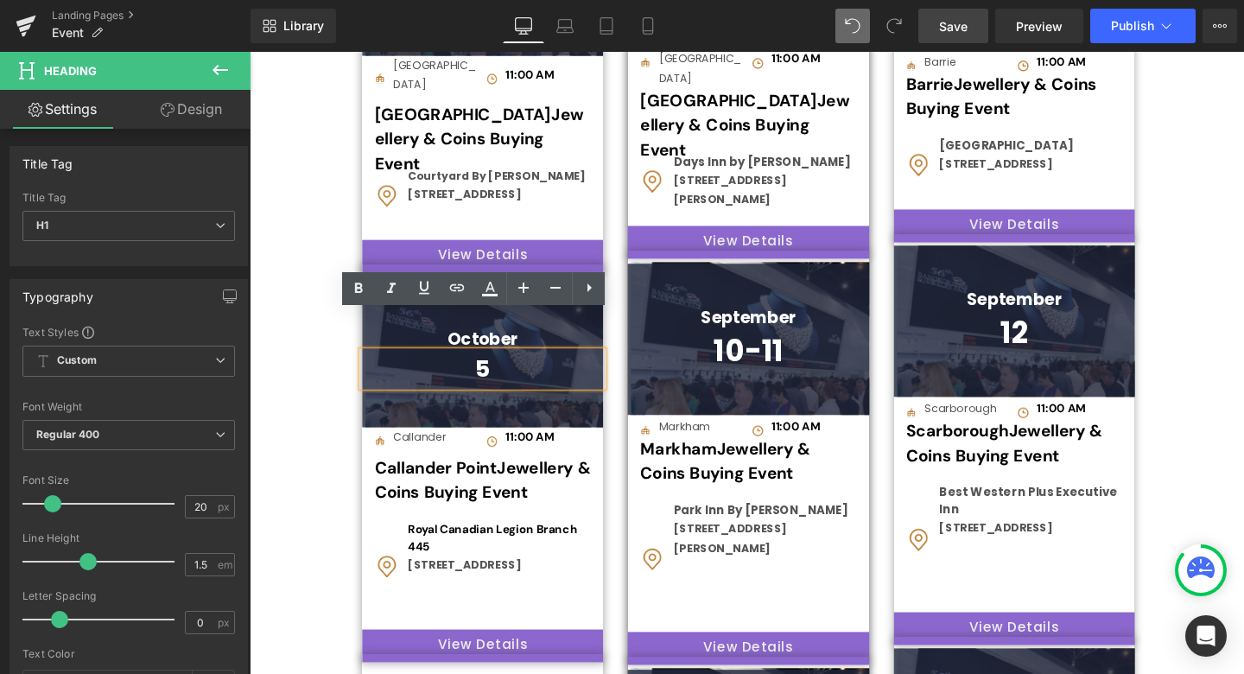
click at [514, 367] on div "5 Heading" at bounding box center [494, 385] width 253 height 36
click at [511, 367] on h1 "5" at bounding box center [494, 385] width 253 height 36
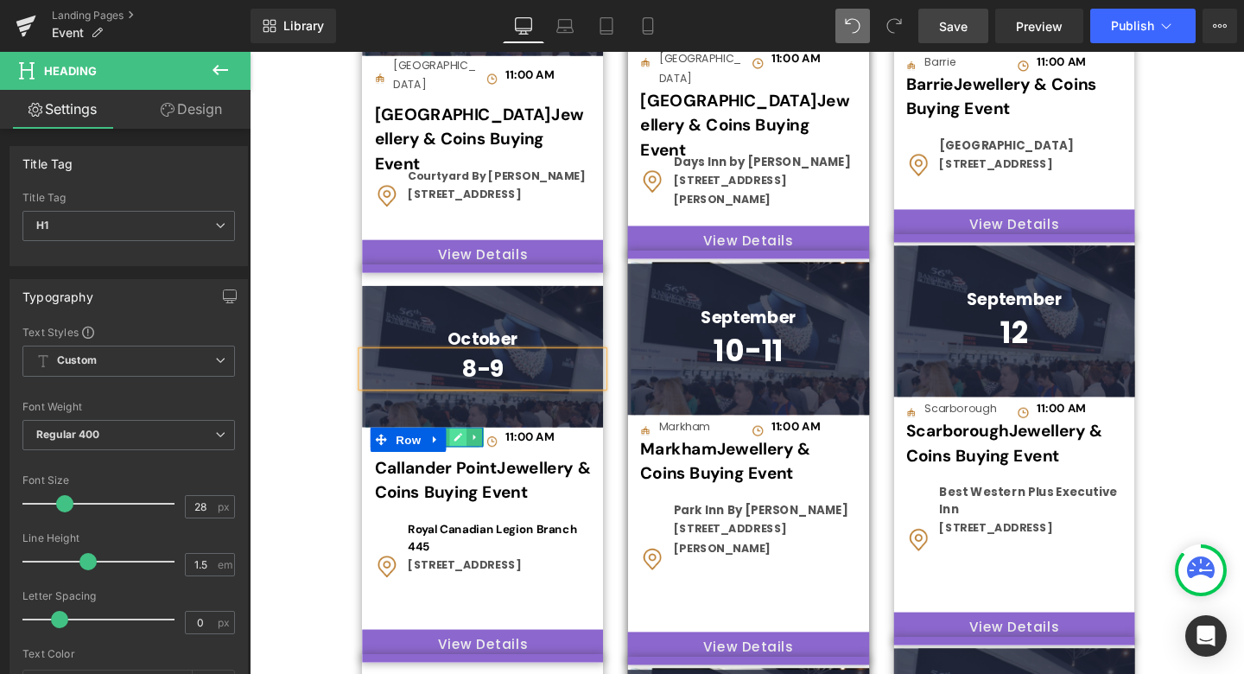
click at [466, 452] on icon at bounding box center [469, 457] width 10 height 10
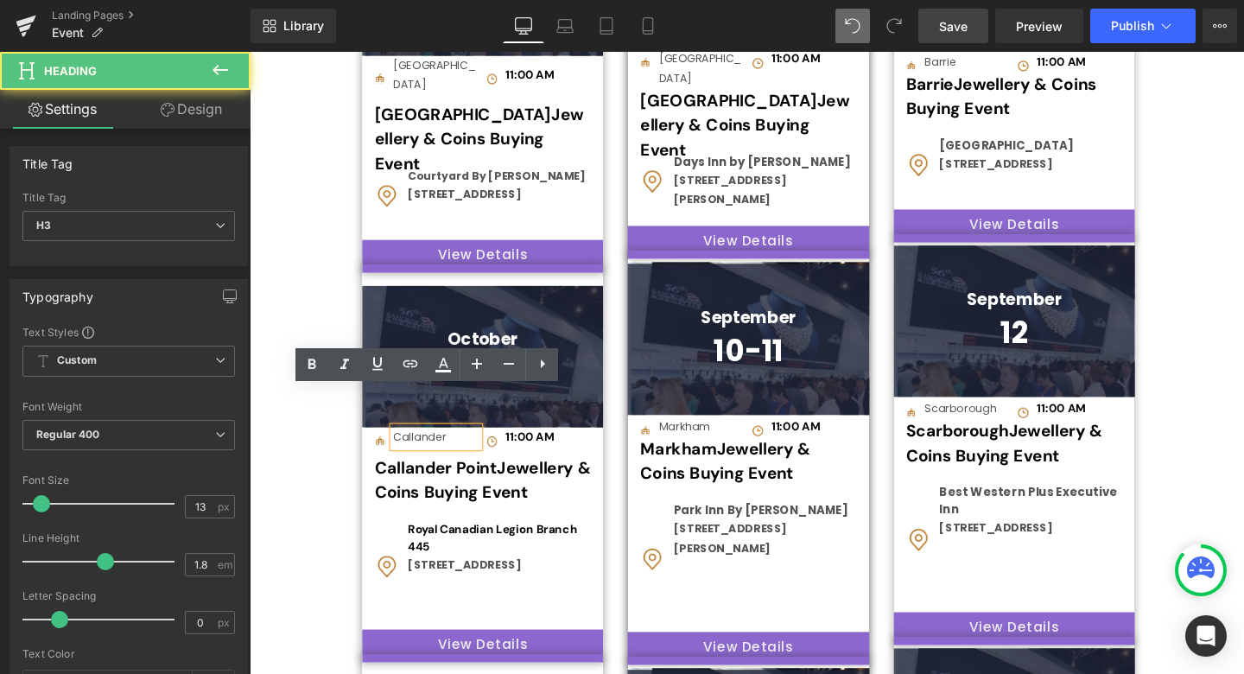
click at [457, 447] on div "Callander" at bounding box center [446, 457] width 90 height 20
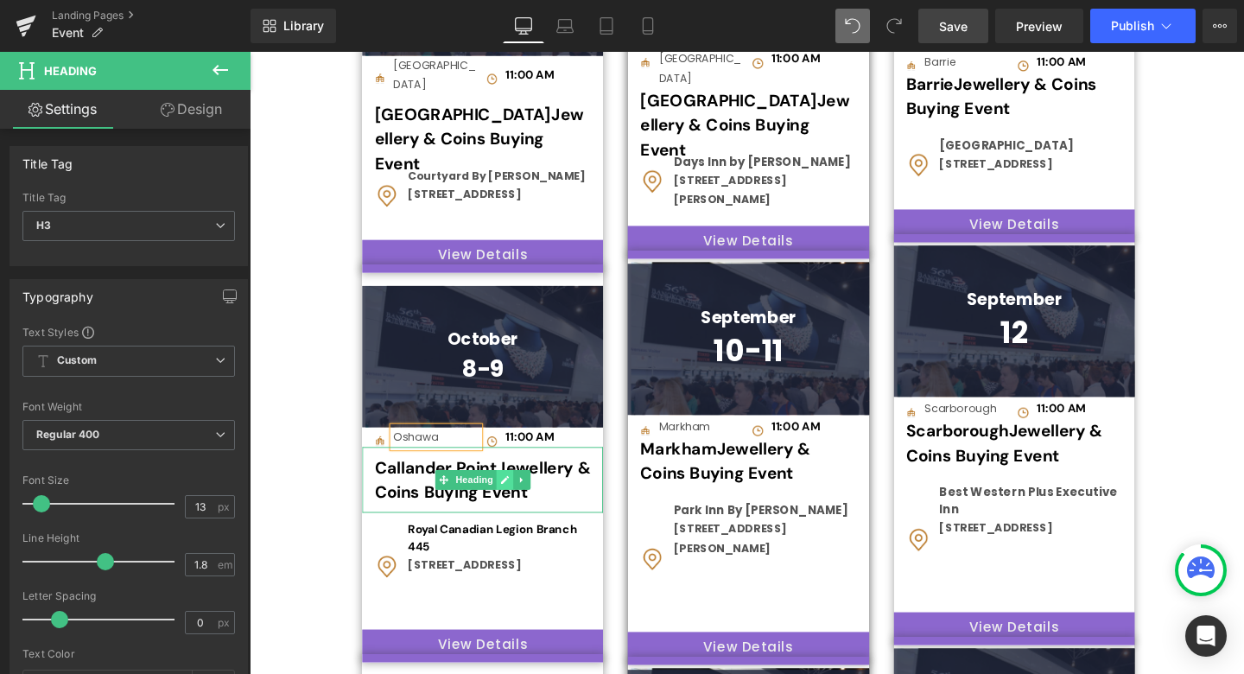
click at [514, 497] on icon at bounding box center [518, 501] width 9 height 9
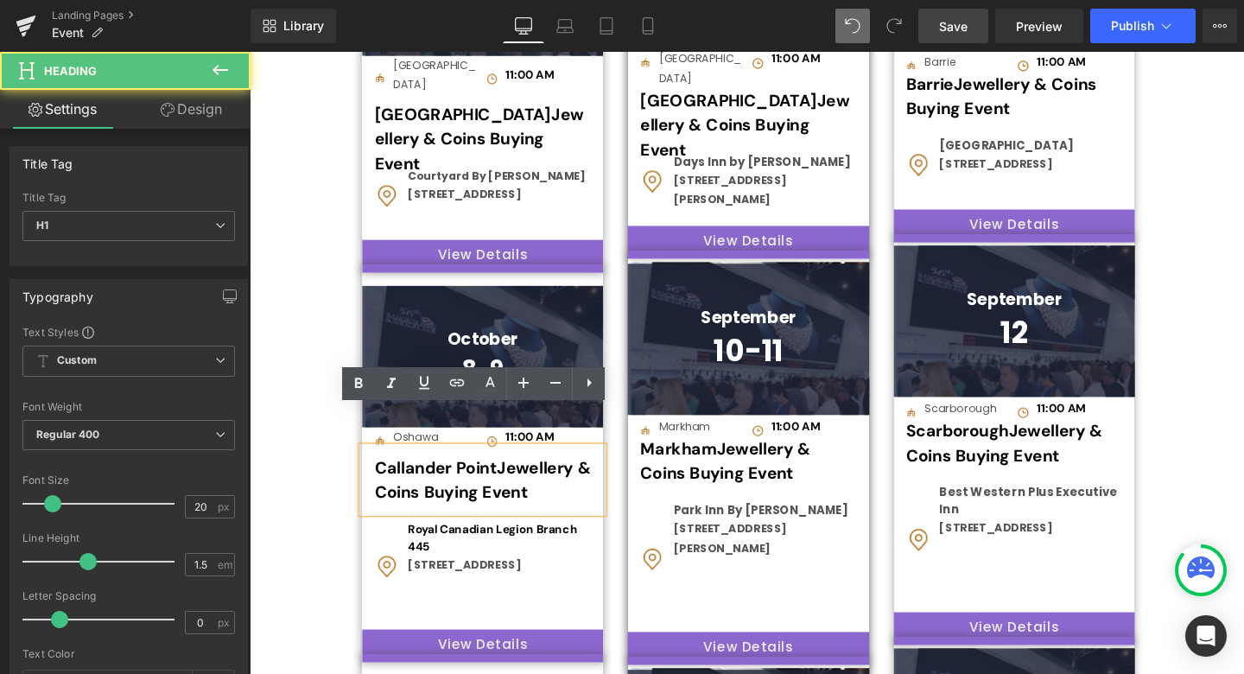
click at [459, 476] on h1 "Callander Point Jewellery & Coins Buying Event" at bounding box center [494, 506] width 227 height 60
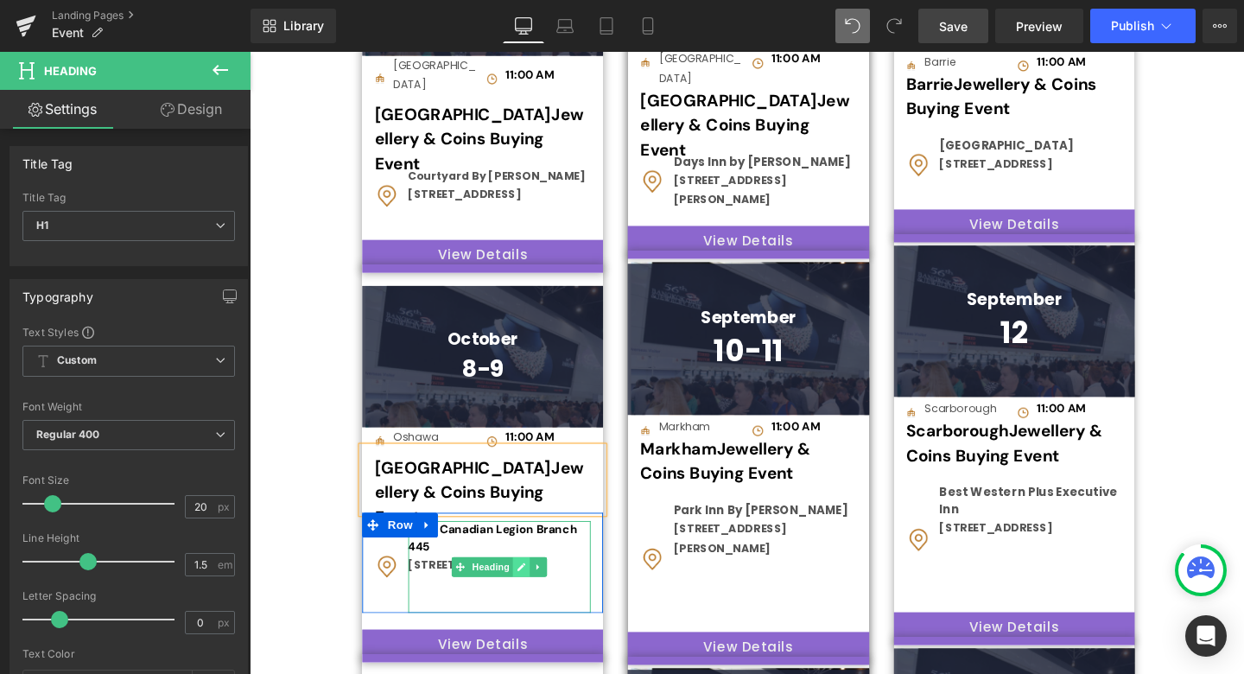
click at [531, 589] on icon at bounding box center [535, 593] width 9 height 9
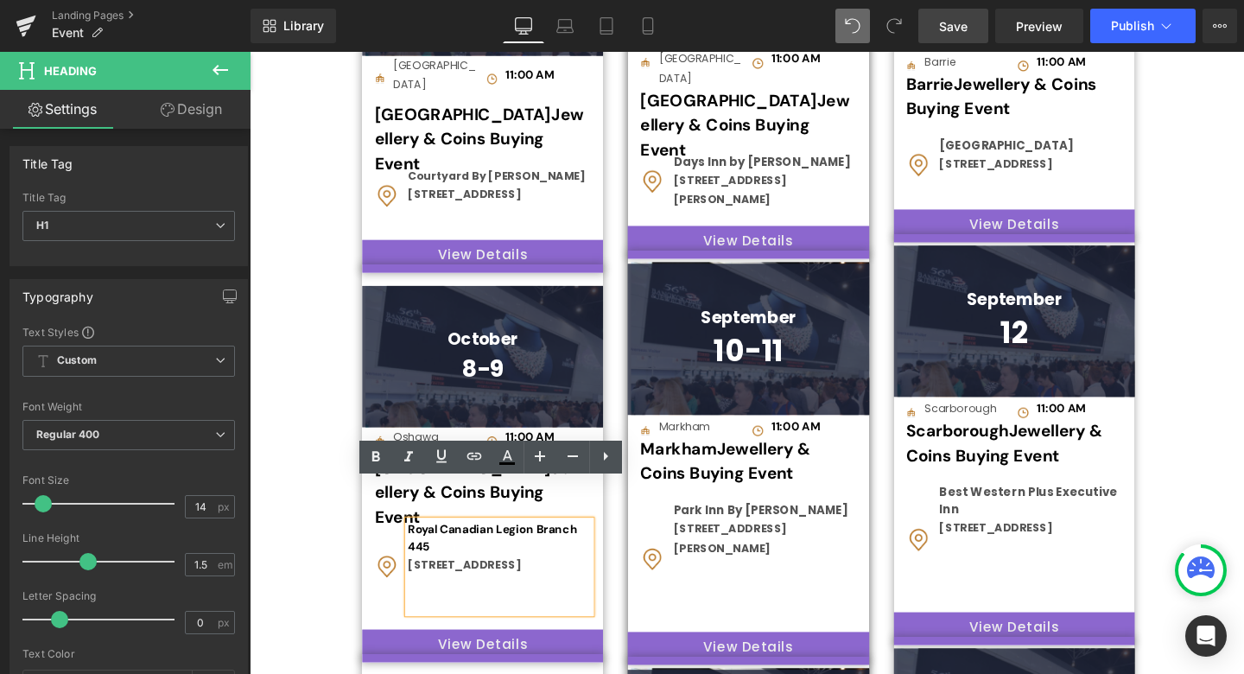
drag, startPoint x: 462, startPoint y: 569, endPoint x: 425, endPoint y: 512, distance: 68.0
click at [425, 536] on div "Image Royal Canadian Legion Branch [STREET_ADDRESS] Heading Row" at bounding box center [494, 588] width 253 height 105
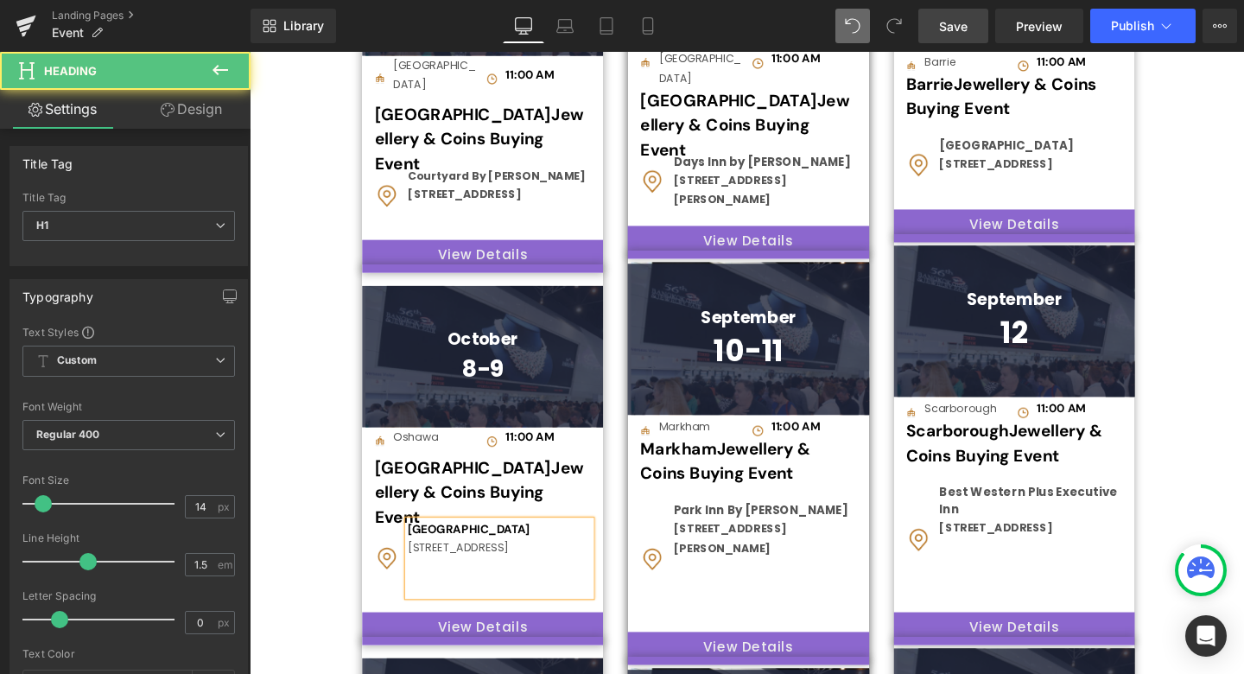
drag, startPoint x: 480, startPoint y: 554, endPoint x: 411, endPoint y: 523, distance: 76.1
click at [416, 545] on div "[GEOGRAPHIC_DATA] [STREET_ADDRESS]" at bounding box center [512, 584] width 193 height 79
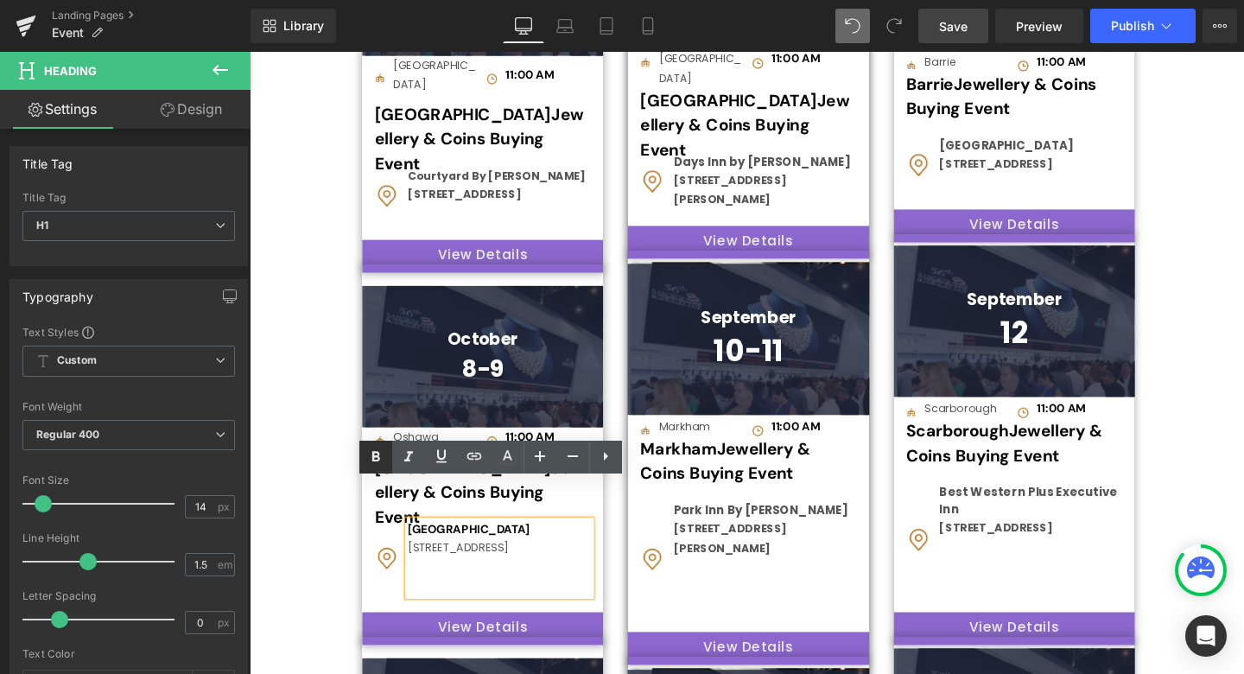
click at [375, 454] on icon at bounding box center [375, 457] width 21 height 21
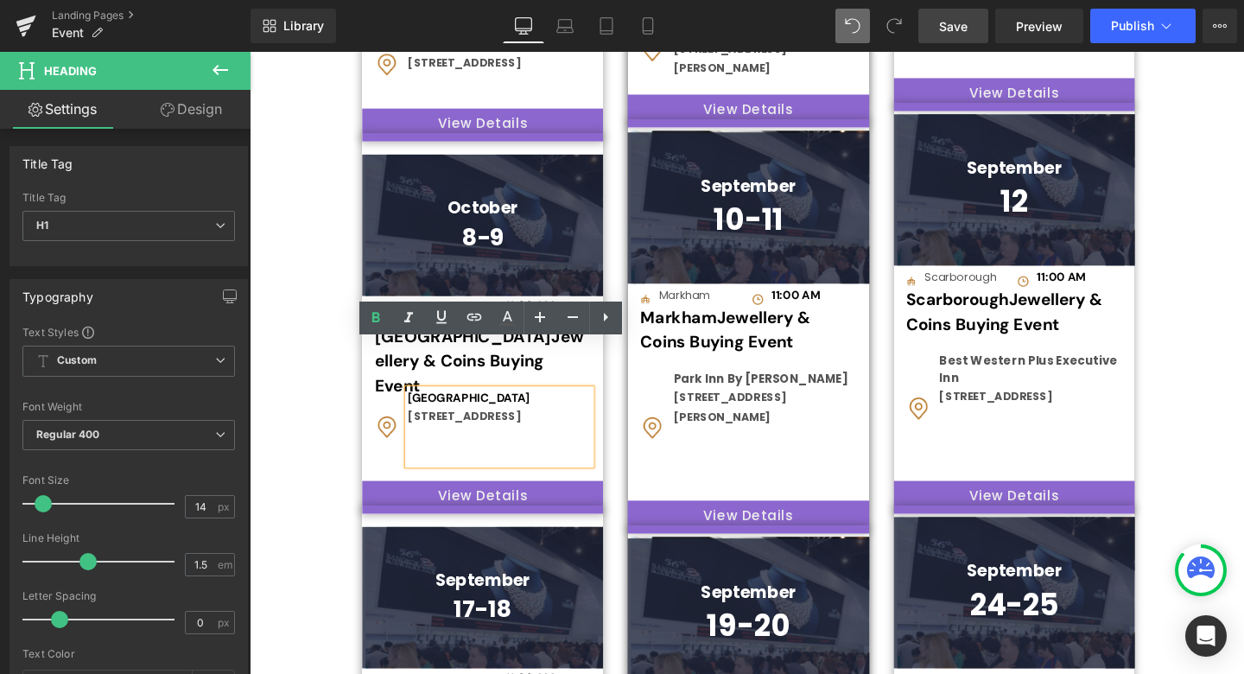
scroll to position [1371, 0]
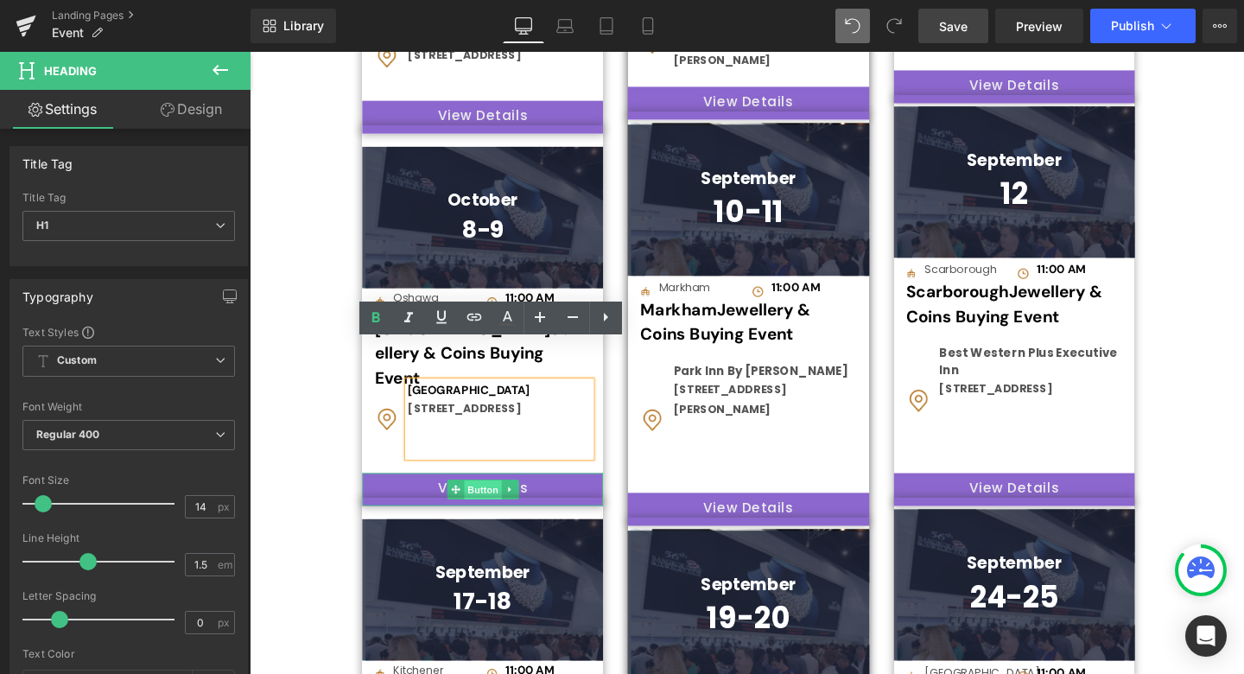
click at [481, 503] on span "Button" at bounding box center [495, 513] width 40 height 21
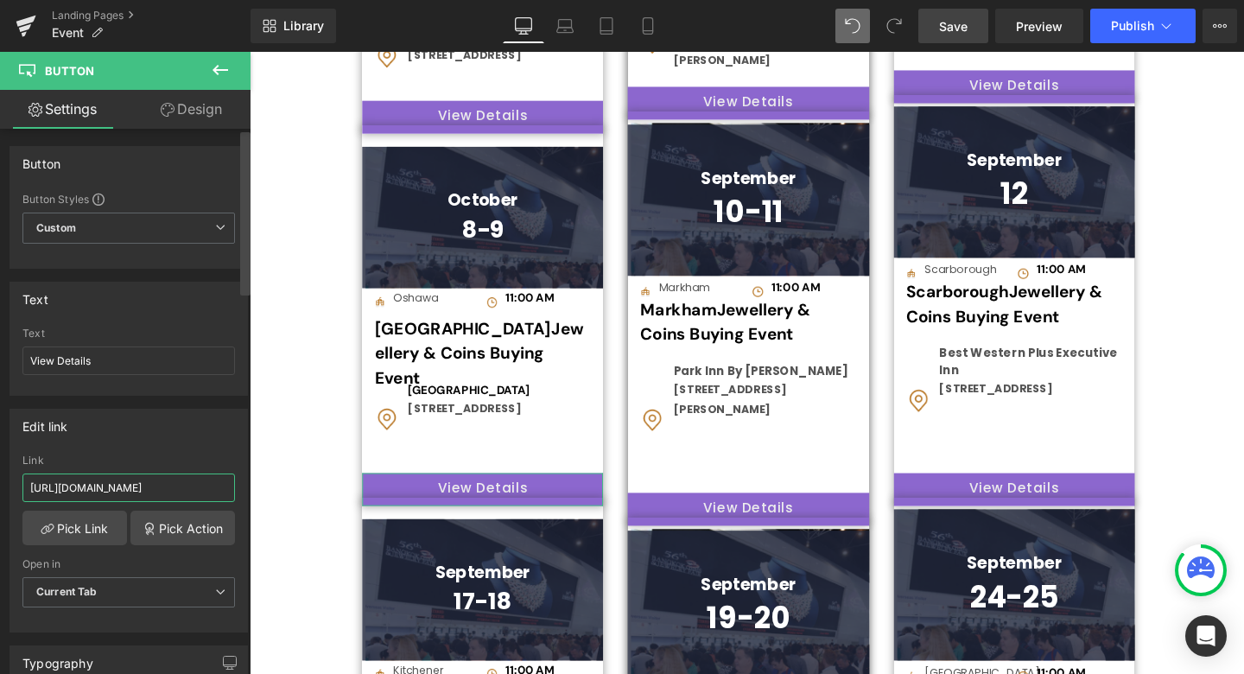
drag, startPoint x: 29, startPoint y: 489, endPoint x: 250, endPoint y: 489, distance: 221.1
click at [250, 489] on div "Button Button Styles Custom Custom Setup Global Style Custom Setup Global Style…" at bounding box center [125, 405] width 250 height 553
paste input "[URL][DOMAIN_NAME]"
type input "[URL][DOMAIN_NAME]"
click at [964, 21] on span "Save" at bounding box center [953, 26] width 29 height 18
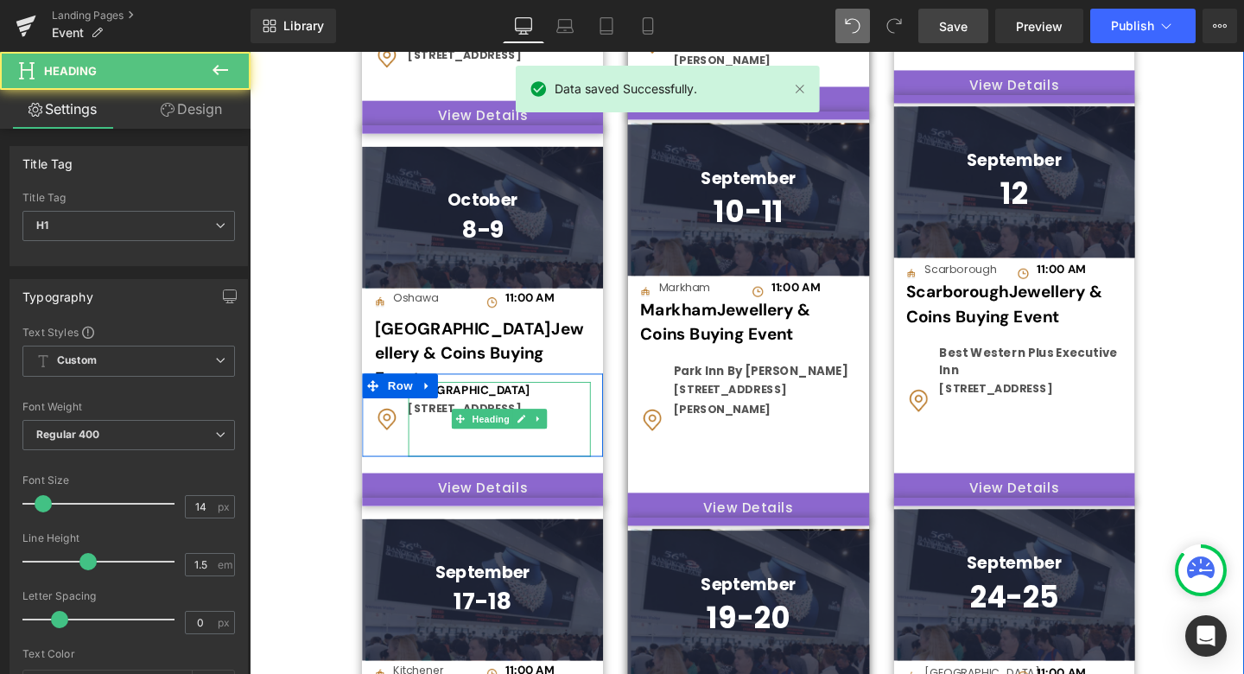
click at [579, 437] on div at bounding box center [512, 447] width 193 height 20
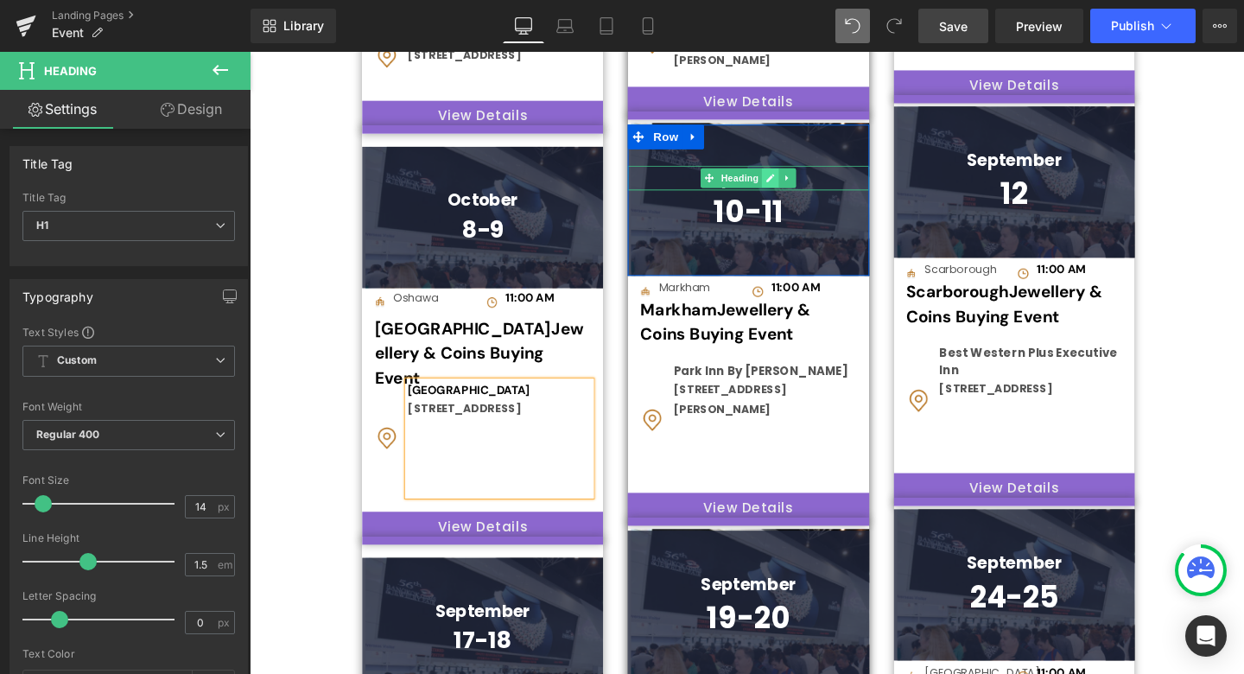
click at [795, 181] on icon at bounding box center [797, 185] width 9 height 9
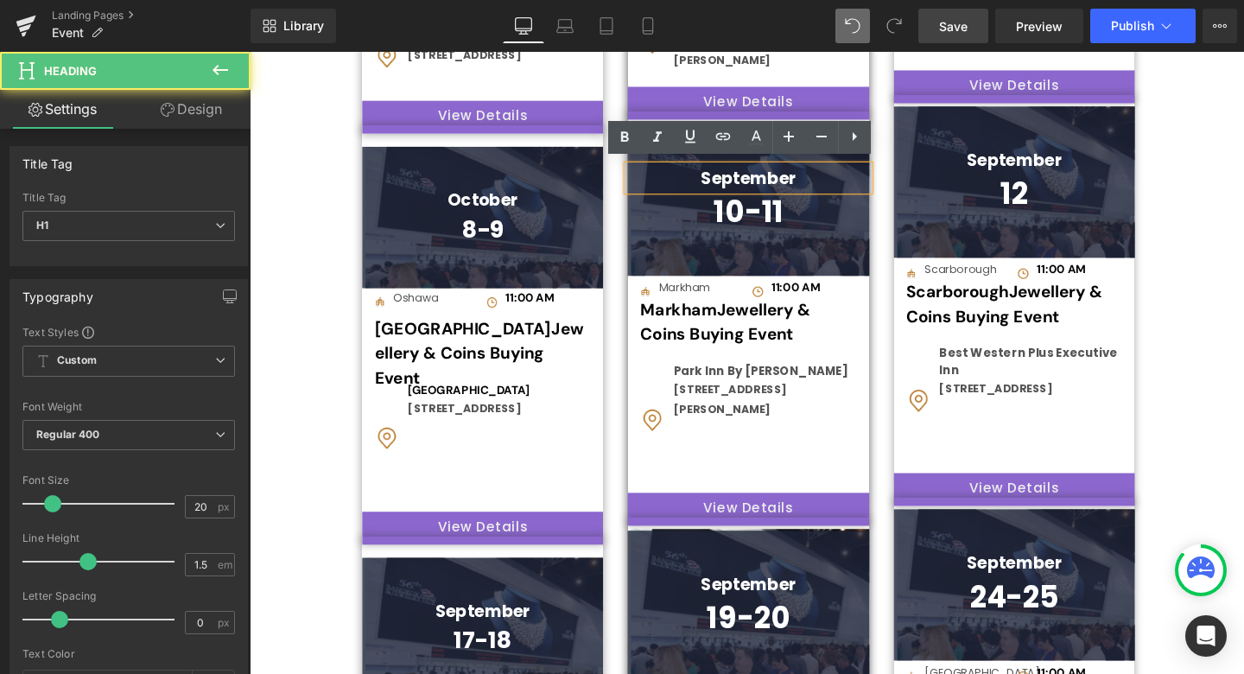
click at [828, 177] on h1 "September" at bounding box center [773, 185] width 253 height 26
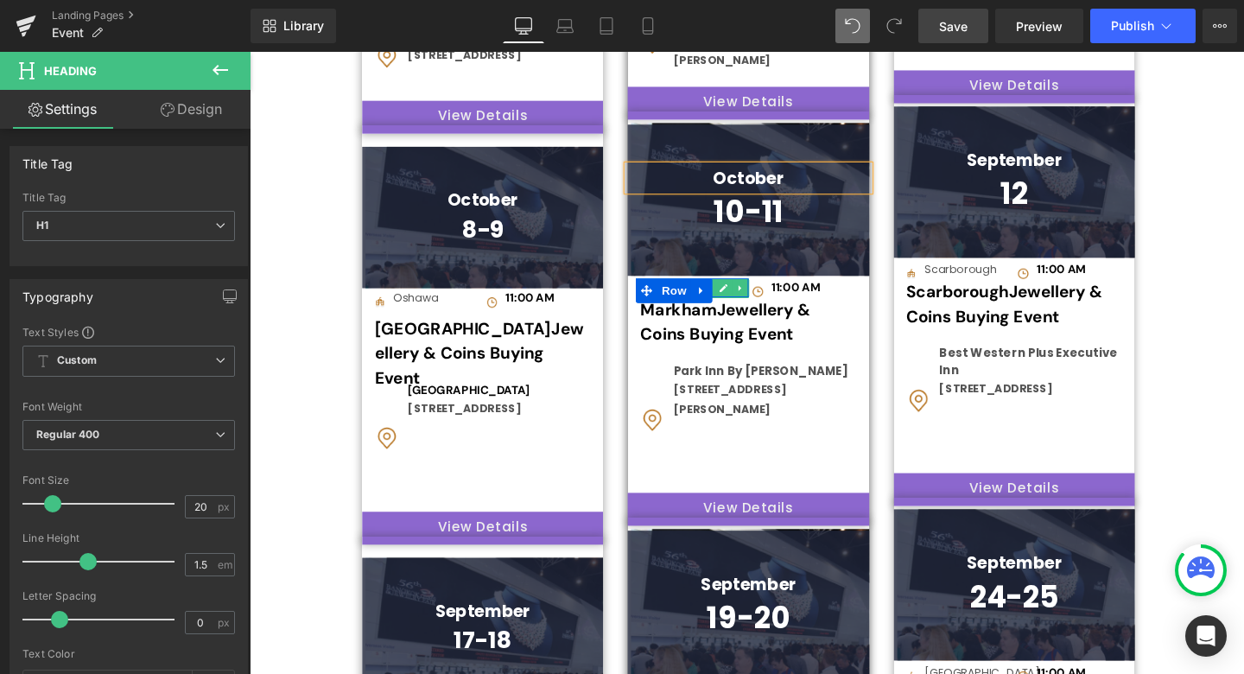
click at [743, 295] on icon at bounding box center [748, 300] width 10 height 10
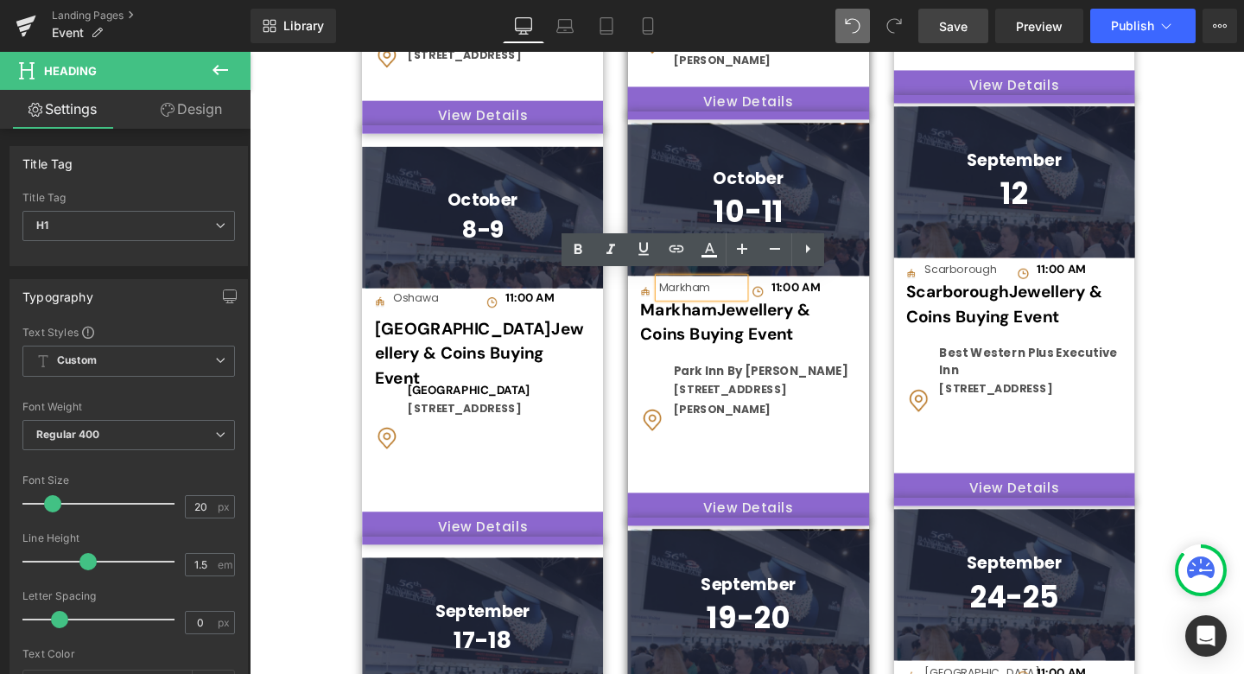
click at [733, 296] on div "Markham" at bounding box center [725, 300] width 90 height 20
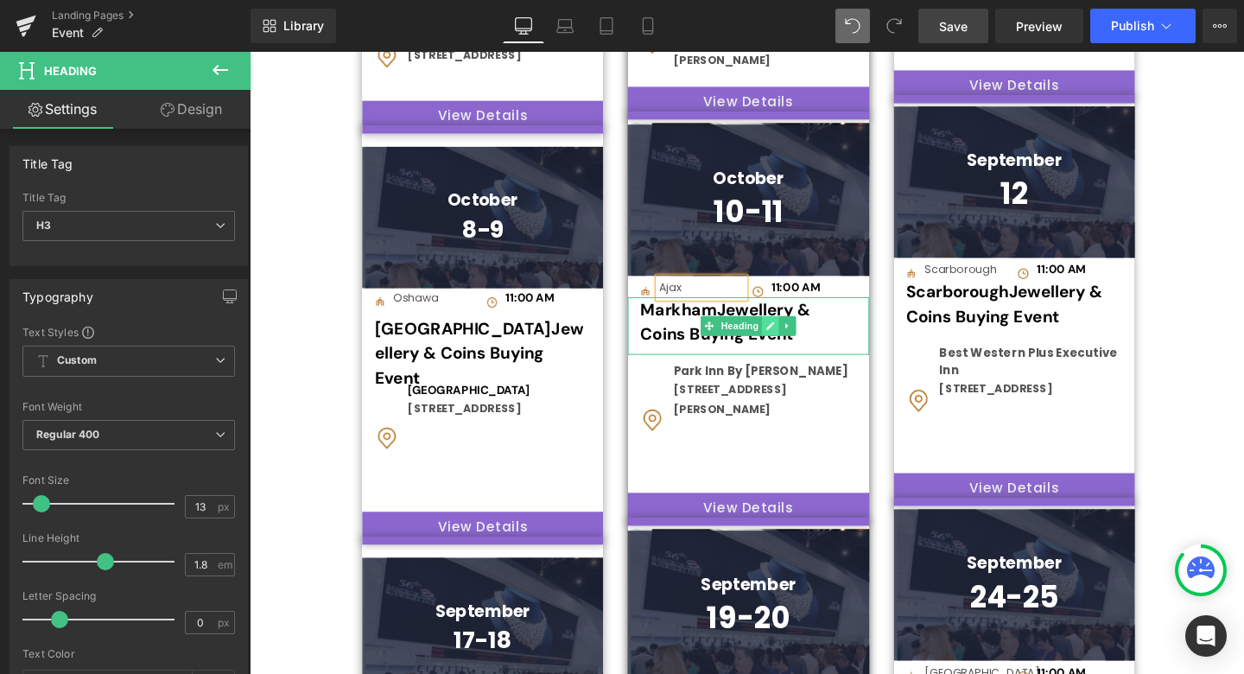
click at [794, 335] on icon at bounding box center [797, 340] width 10 height 10
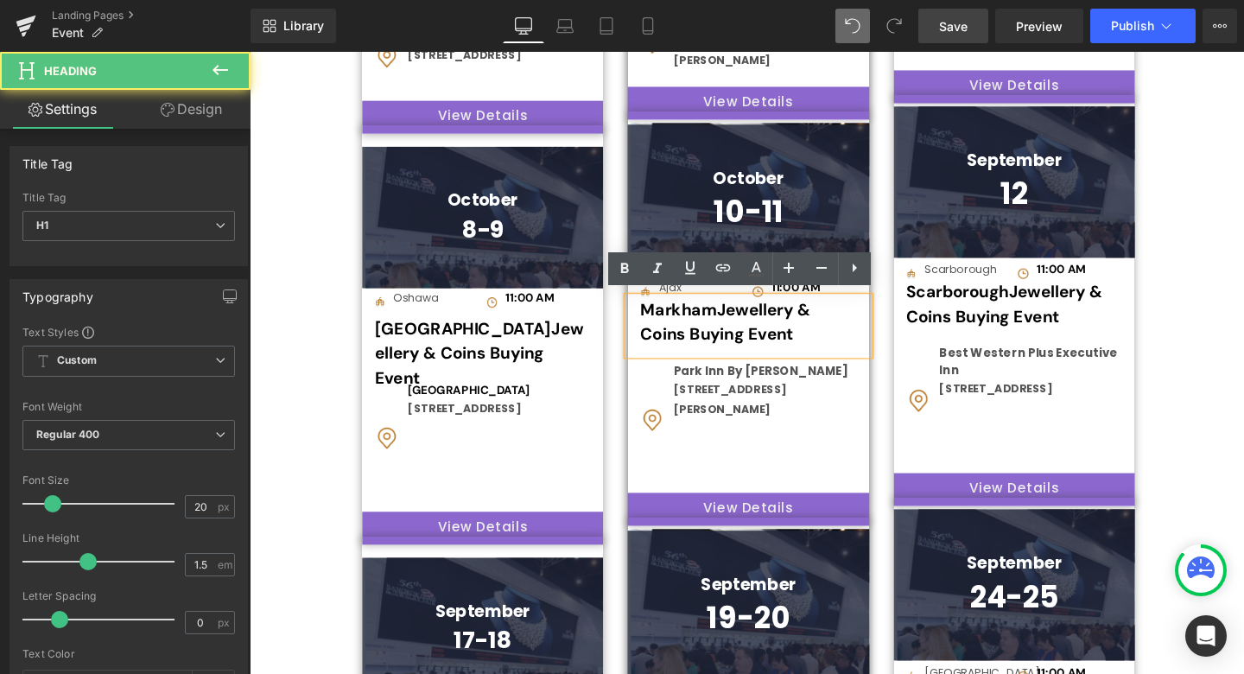
click at [735, 321] on span "[PERSON_NAME] & Coins Buying Event" at bounding box center [749, 336] width 179 height 48
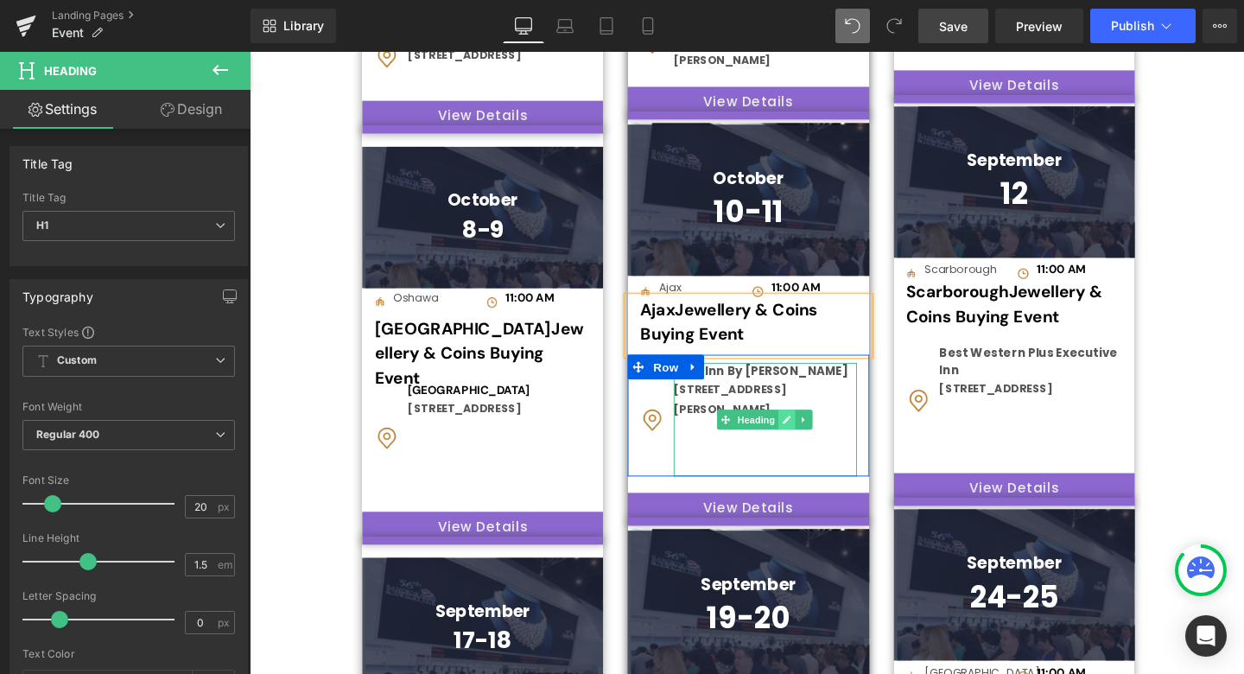
click at [806, 430] on link at bounding box center [815, 438] width 18 height 21
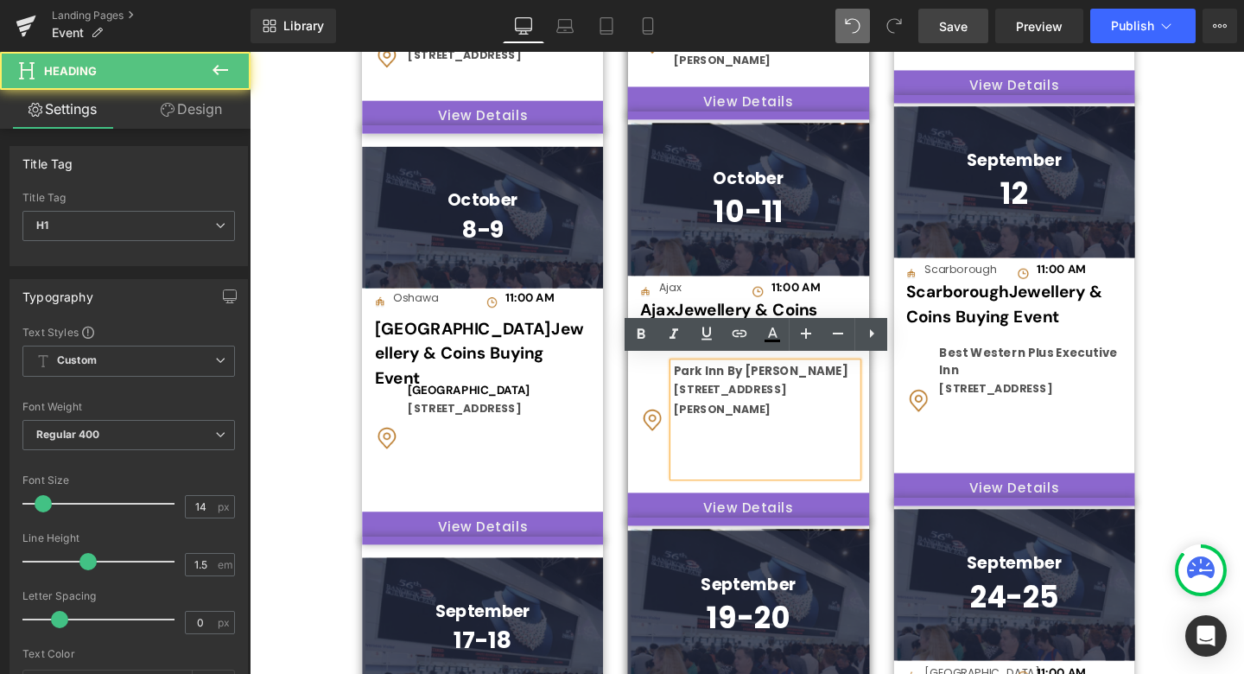
drag, startPoint x: 736, startPoint y: 421, endPoint x: 700, endPoint y: 378, distance: 55.7
click at [700, 378] on div "Image Park Inn By Radisson [STREET_ADDRESS][PERSON_NAME]" at bounding box center [773, 435] width 253 height 128
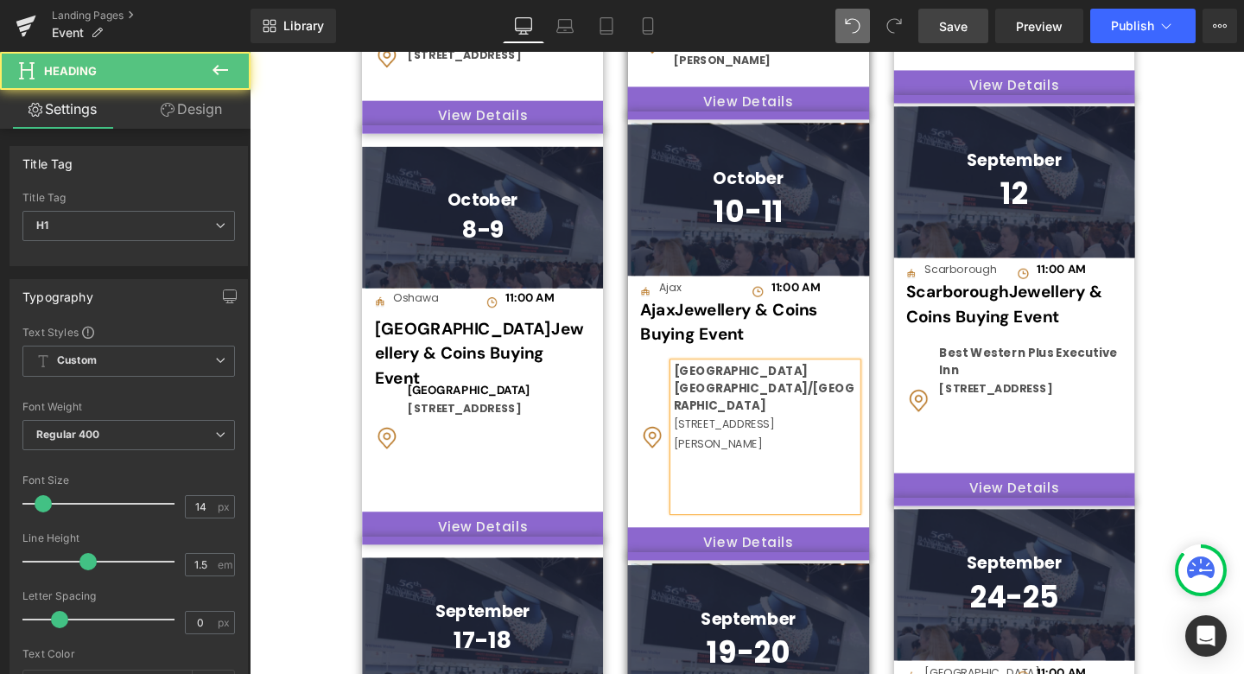
drag, startPoint x: 784, startPoint y: 439, endPoint x: 685, endPoint y: 421, distance: 101.0
click at [685, 421] on div "Image [GEOGRAPHIC_DATA] [GEOGRAPHIC_DATA]/Ajax [STREET_ADDRESS][PERSON_NAME] He…" at bounding box center [773, 453] width 253 height 164
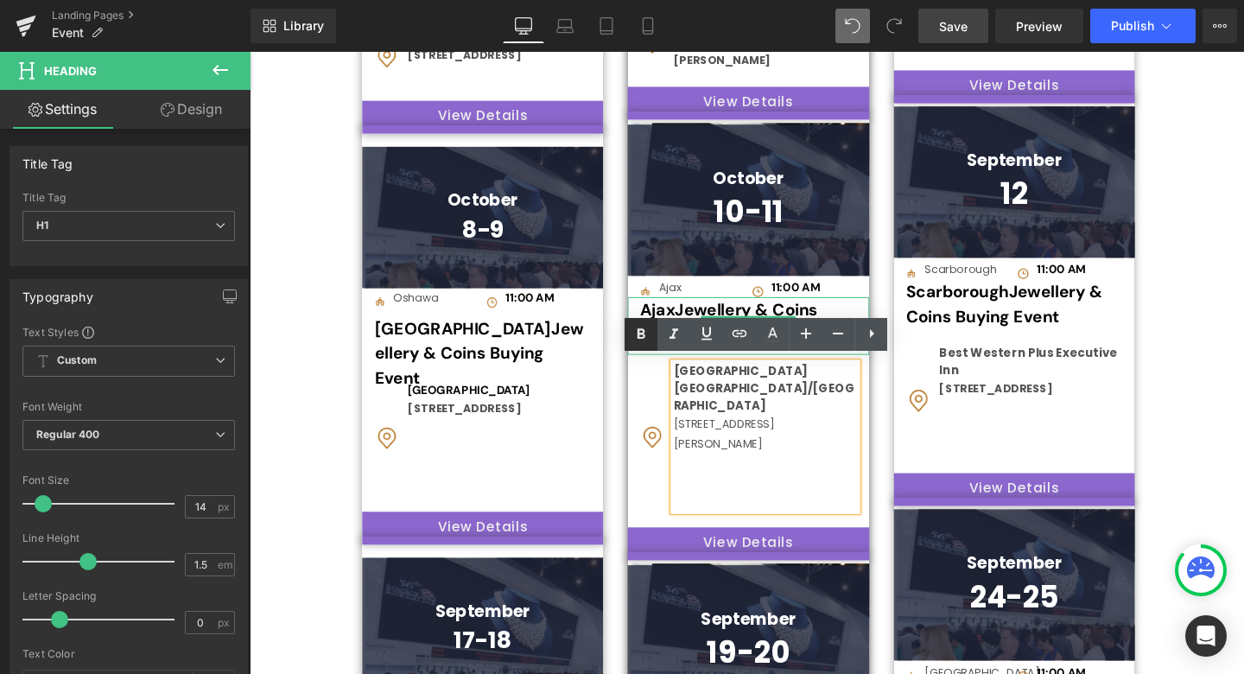
click at [635, 338] on icon at bounding box center [640, 334] width 21 height 21
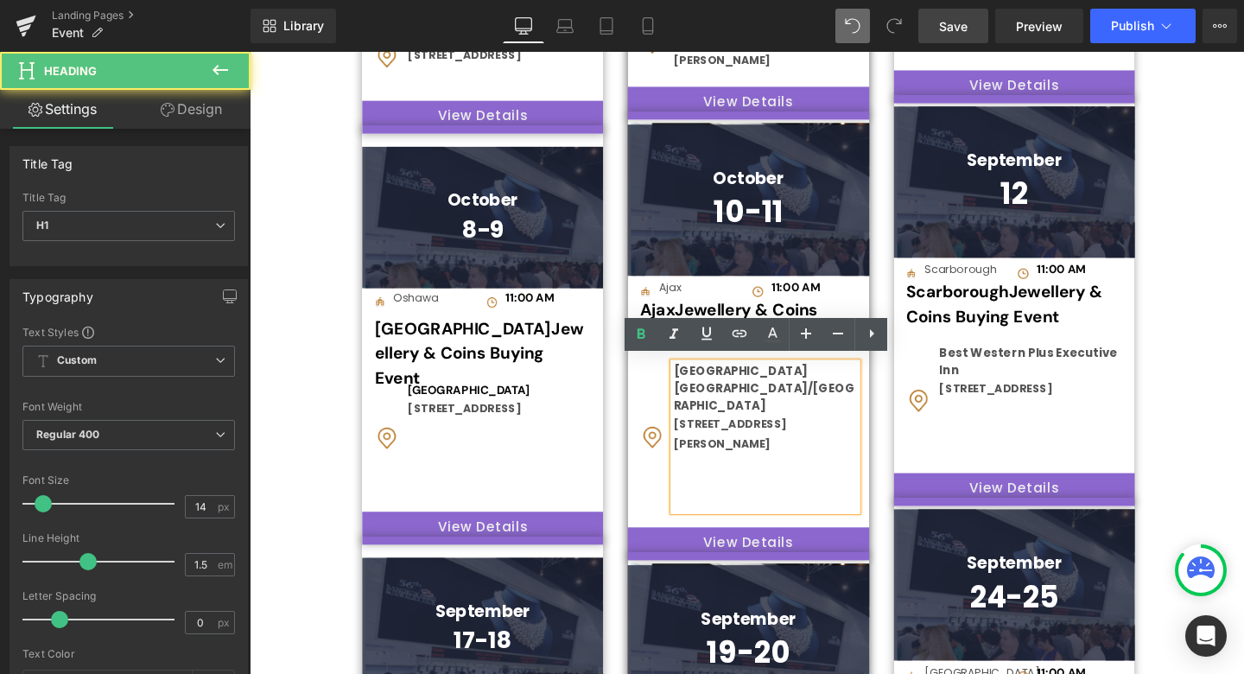
click at [820, 494] on div at bounding box center [791, 504] width 193 height 20
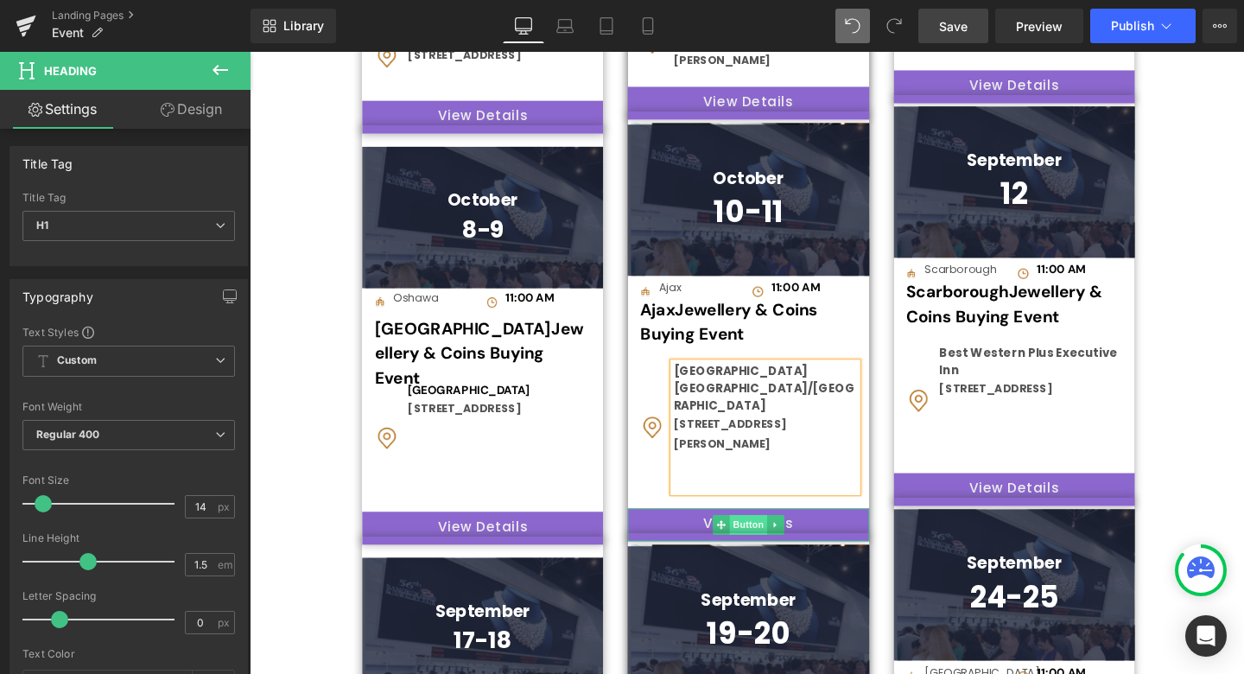
click at [771, 539] on span "Button" at bounding box center [774, 549] width 40 height 21
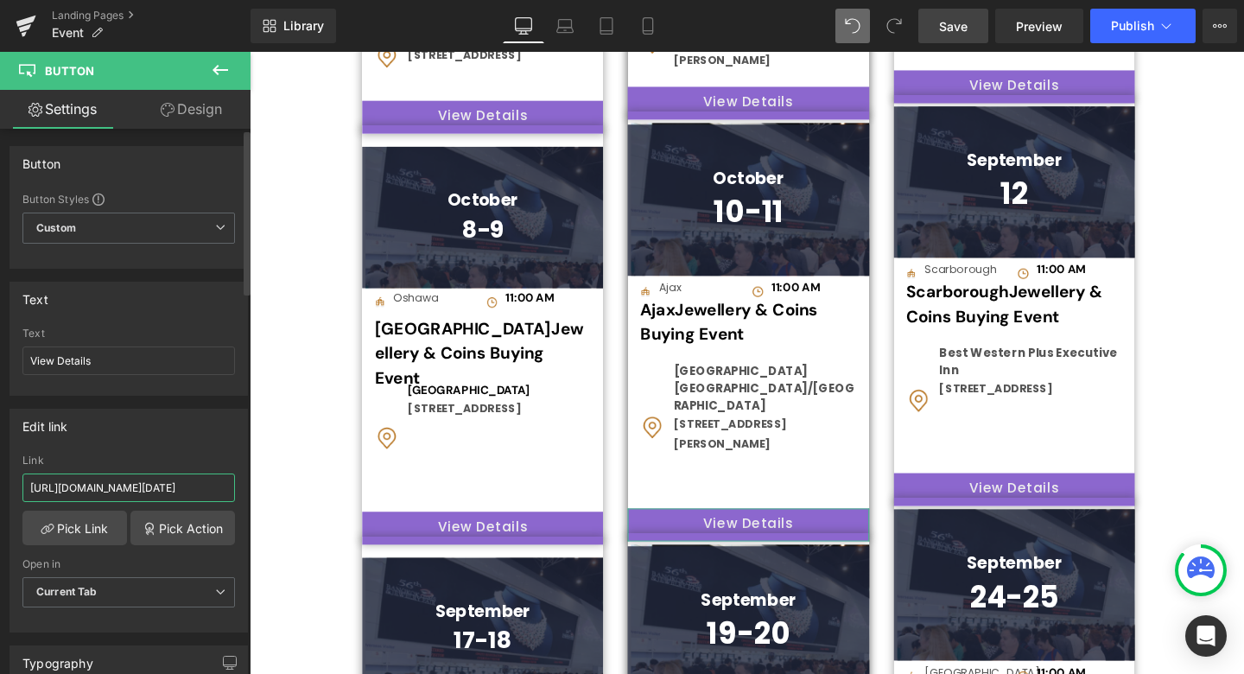
drag, startPoint x: 29, startPoint y: 488, endPoint x: 235, endPoint y: 491, distance: 205.6
click at [235, 491] on div "[URL][DOMAIN_NAME][DATE] Link [URL][DOMAIN_NAME][DATE] Pick Link Pick Action Cu…" at bounding box center [128, 542] width 237 height 177
paste input "[URL][DOMAIN_NAME][DATE]"
type input "[URL][DOMAIN_NAME][DATE]"
click at [961, 25] on span "Save" at bounding box center [953, 26] width 29 height 18
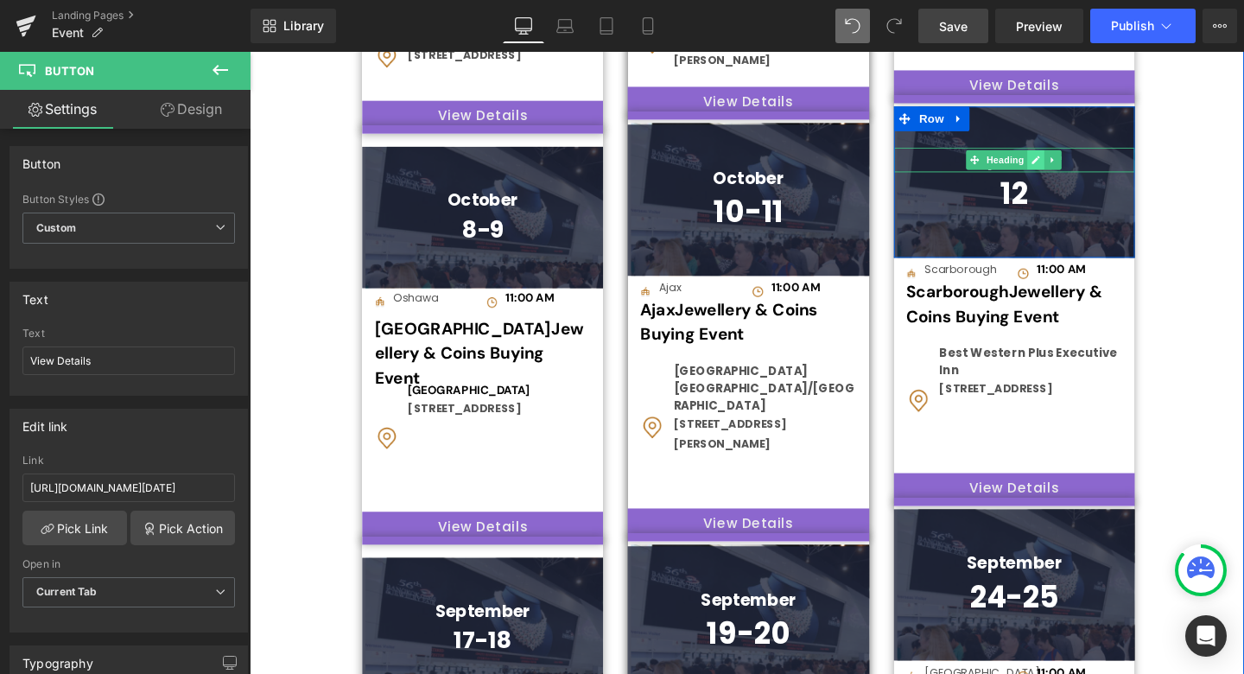
click at [1072, 171] on icon at bounding box center [1077, 166] width 10 height 10
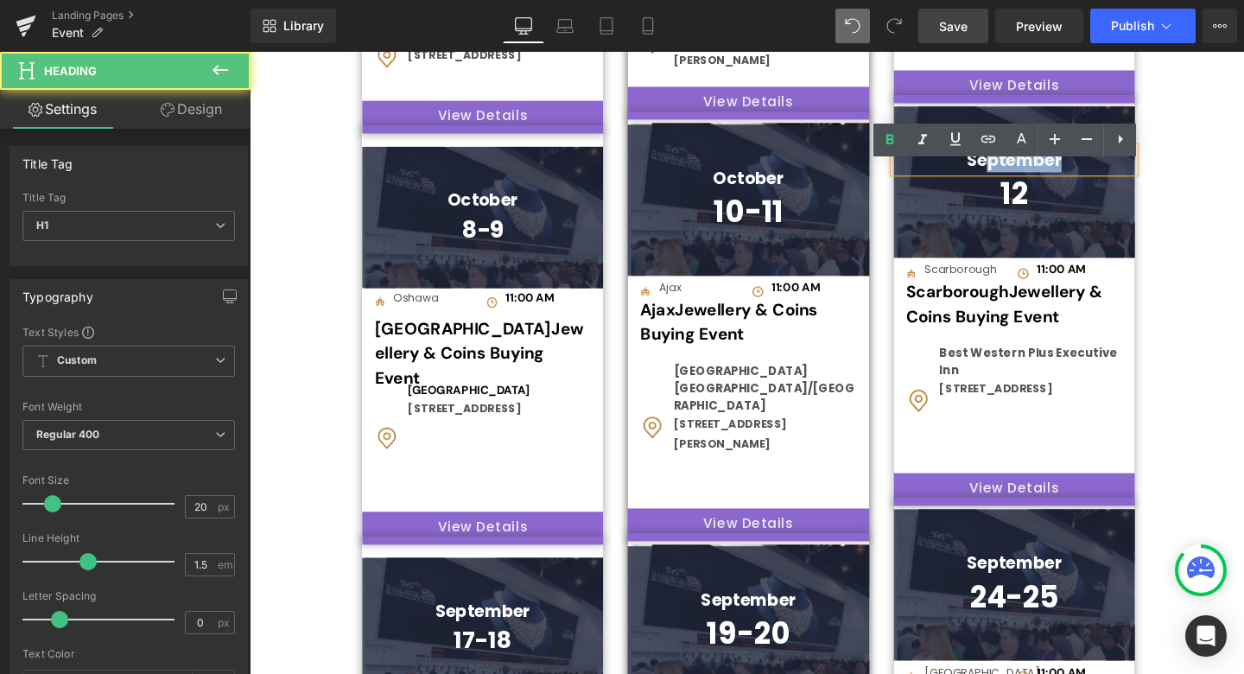
drag, startPoint x: 1101, startPoint y: 178, endPoint x: 1023, endPoint y: 177, distance: 77.7
click at [1023, 177] on h1 "September" at bounding box center [1053, 166] width 253 height 26
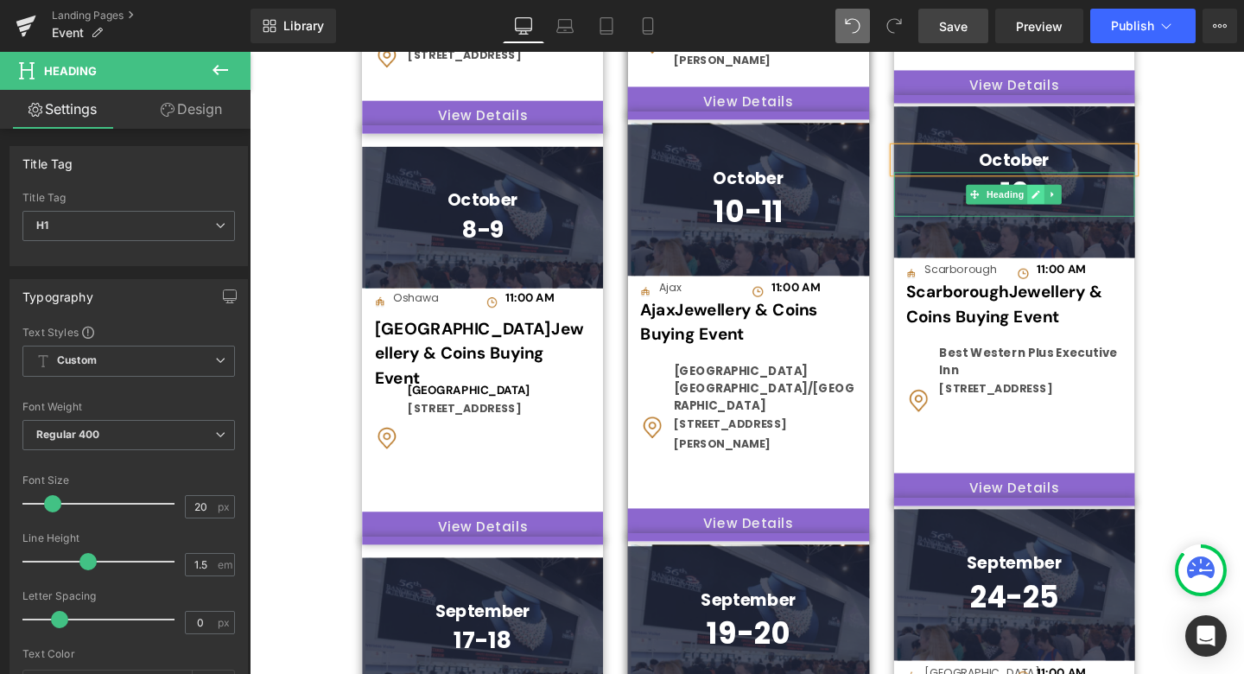
click at [1072, 207] on icon at bounding box center [1077, 202] width 10 height 10
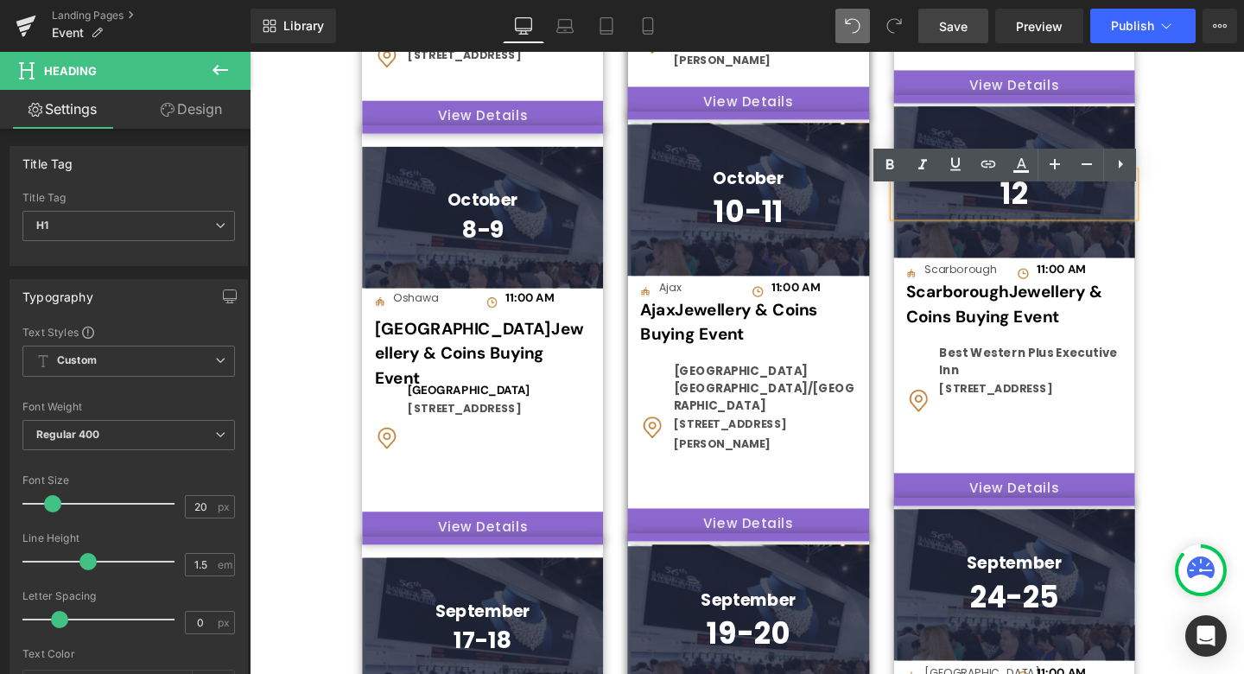
click at [1068, 215] on h1 "12" at bounding box center [1053, 202] width 253 height 47
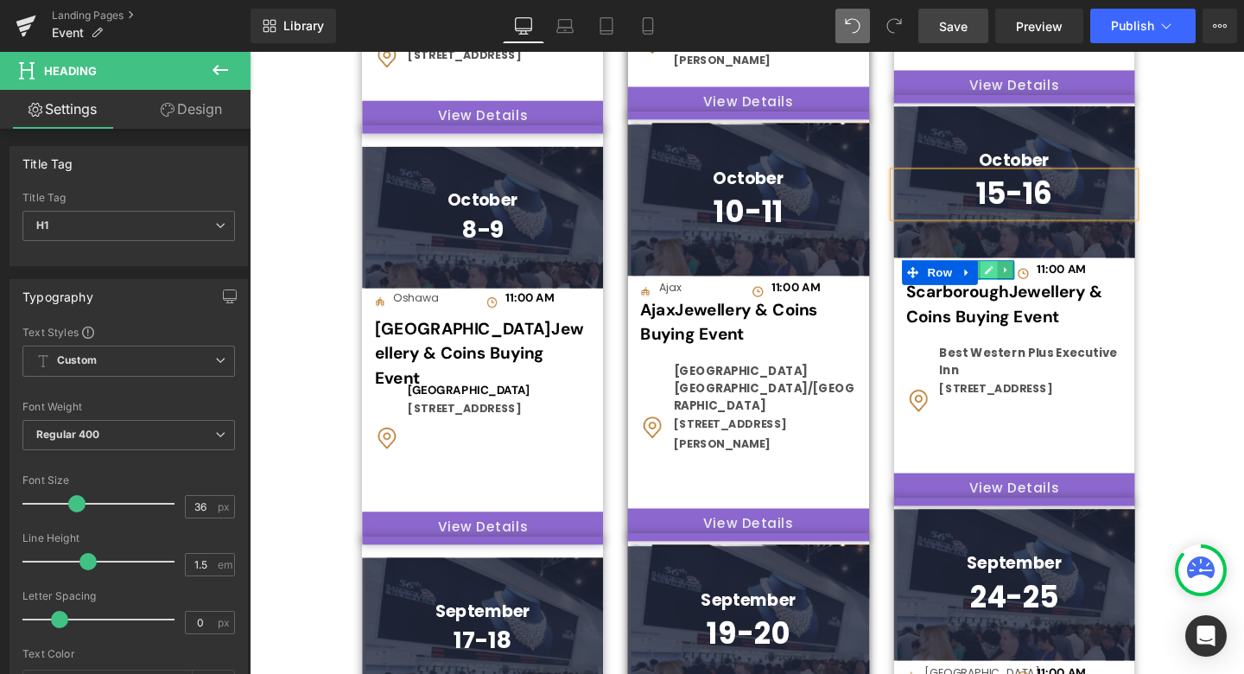
click at [1023, 287] on icon at bounding box center [1028, 281] width 10 height 10
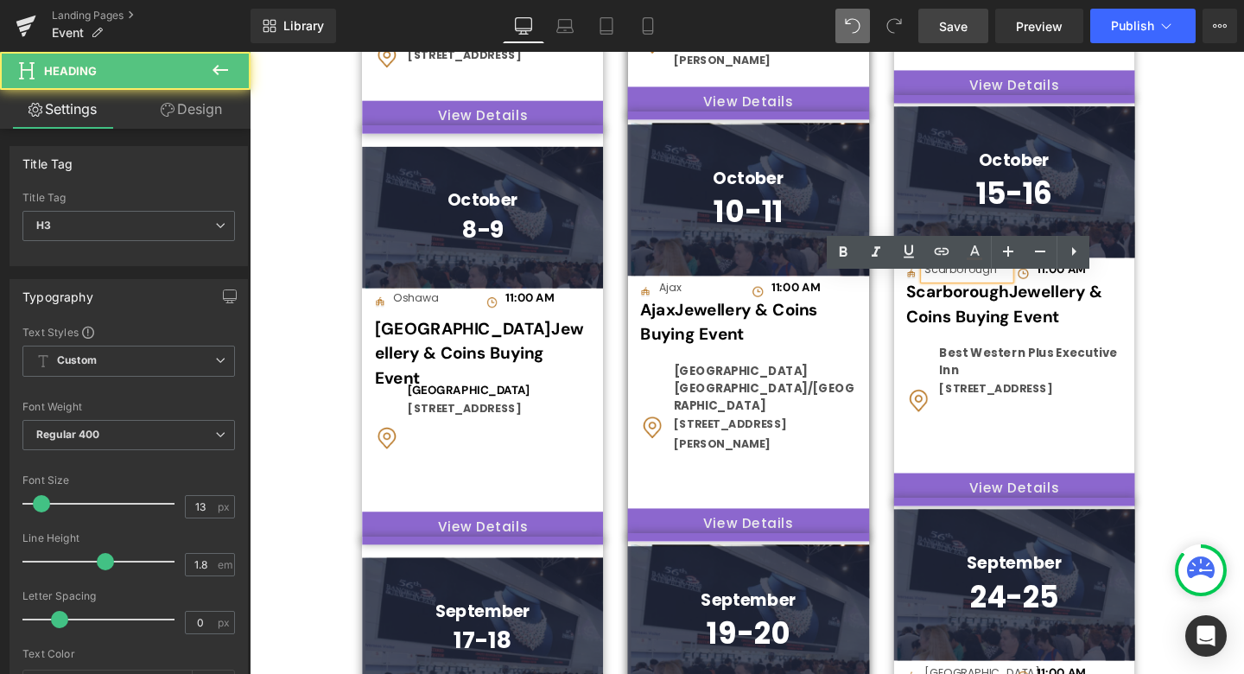
click at [1033, 291] on div "Scarborough" at bounding box center [1004, 281] width 90 height 20
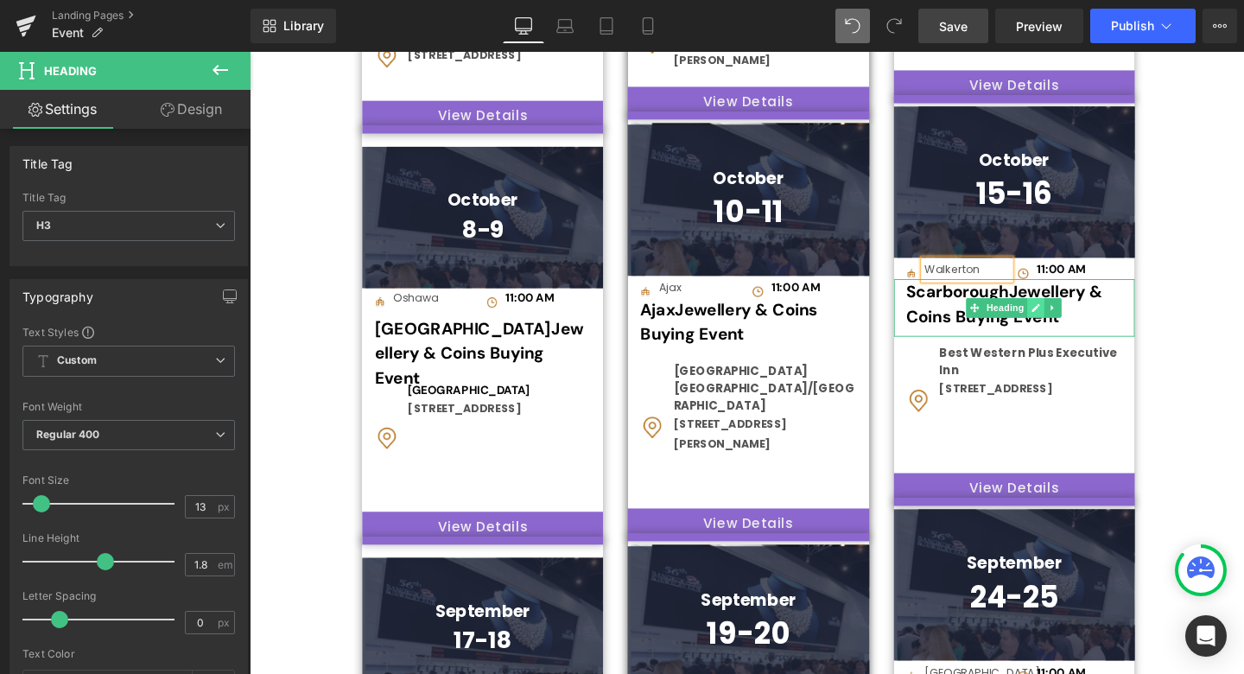
click at [1070, 332] on link at bounding box center [1076, 321] width 18 height 21
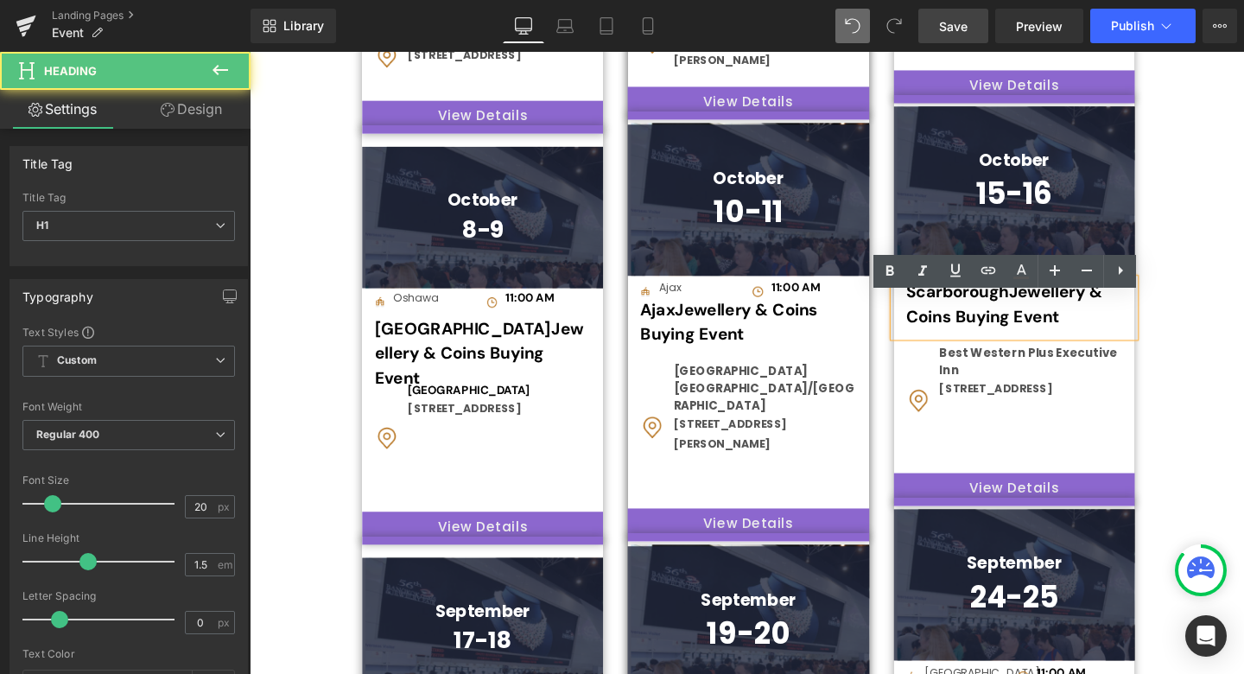
click at [1045, 317] on span "Scarborough Jewellery & Coins Buying Event" at bounding box center [1043, 317] width 206 height 48
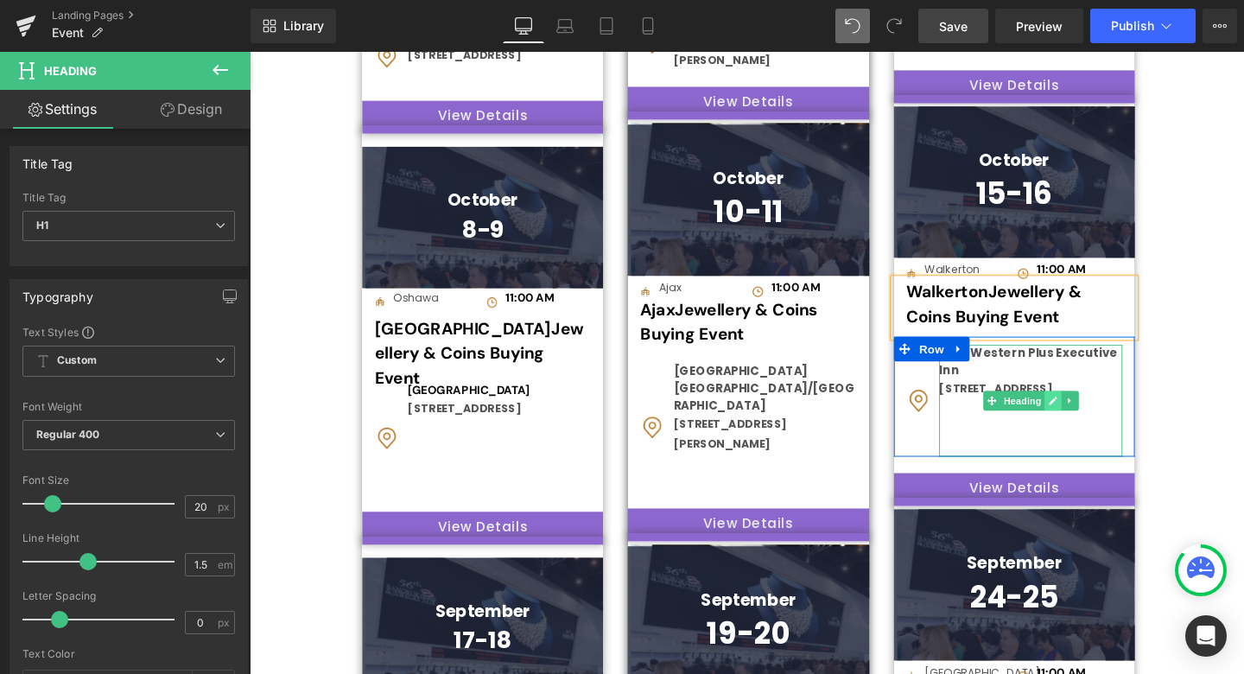
click at [1089, 424] on icon at bounding box center [1094, 419] width 10 height 10
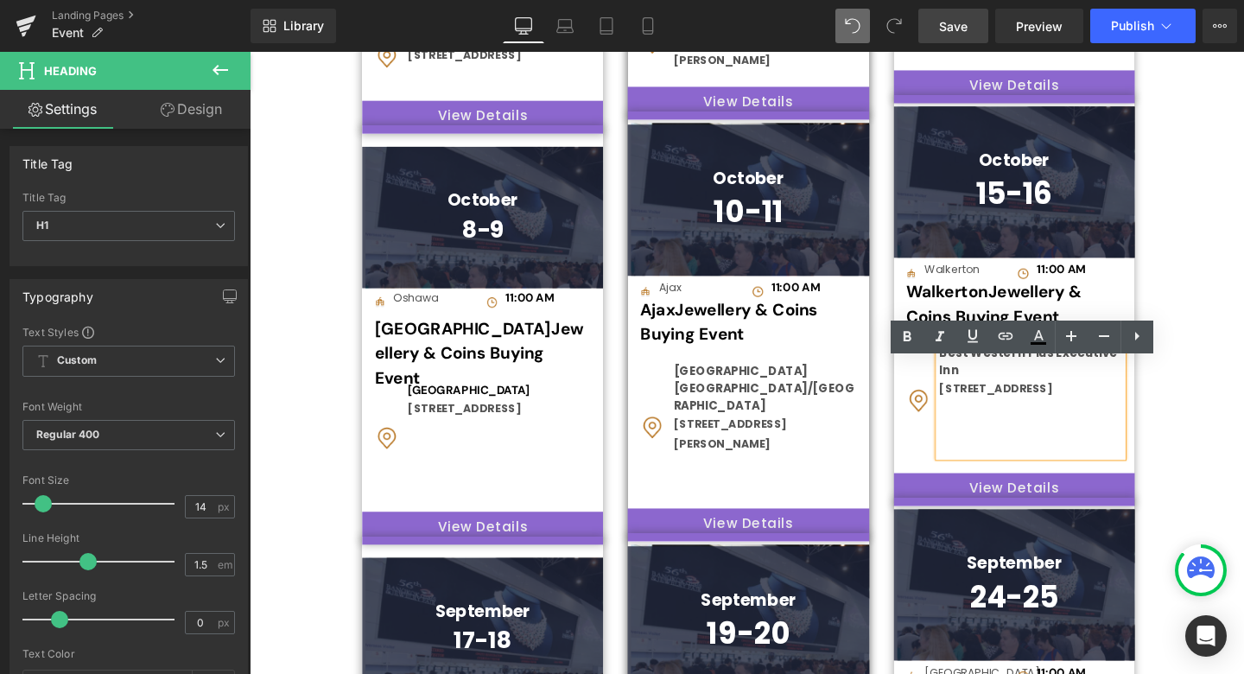
drag, startPoint x: 1156, startPoint y: 422, endPoint x: 978, endPoint y: 387, distance: 181.4
click at [978, 387] on div "Image Best Western Plus Executive Inn [STREET_ADDRESS] Heading Row" at bounding box center [1053, 415] width 253 height 126
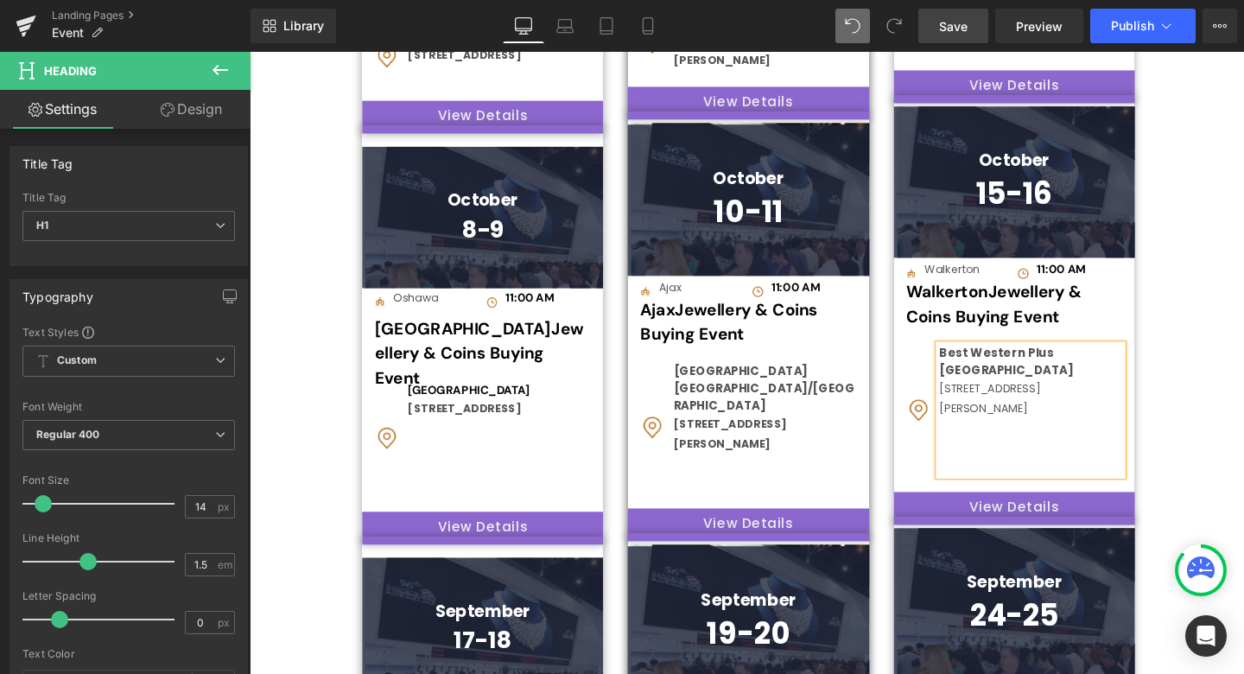
drag, startPoint x: 1026, startPoint y: 445, endPoint x: 1185, endPoint y: 385, distance: 169.7
click at [974, 416] on div "[STREET_ADDRESS][PERSON_NAME]" at bounding box center [1070, 416] width 193 height 41
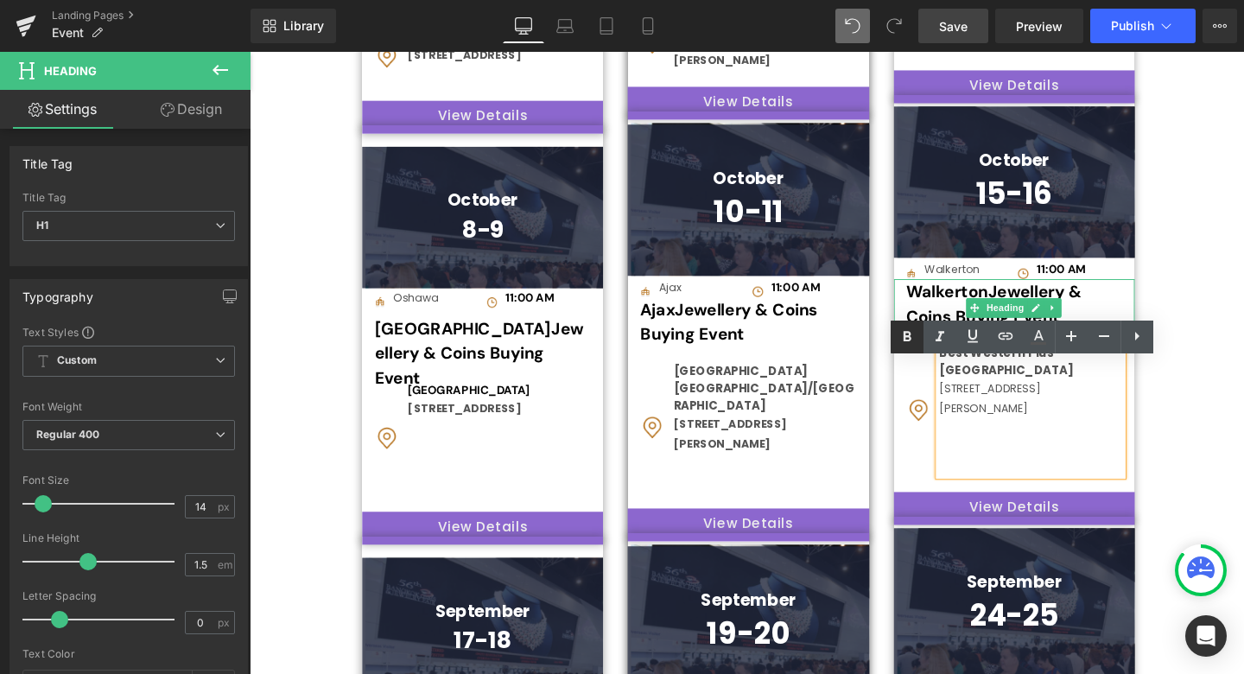
click at [903, 333] on icon at bounding box center [907, 337] width 8 height 10
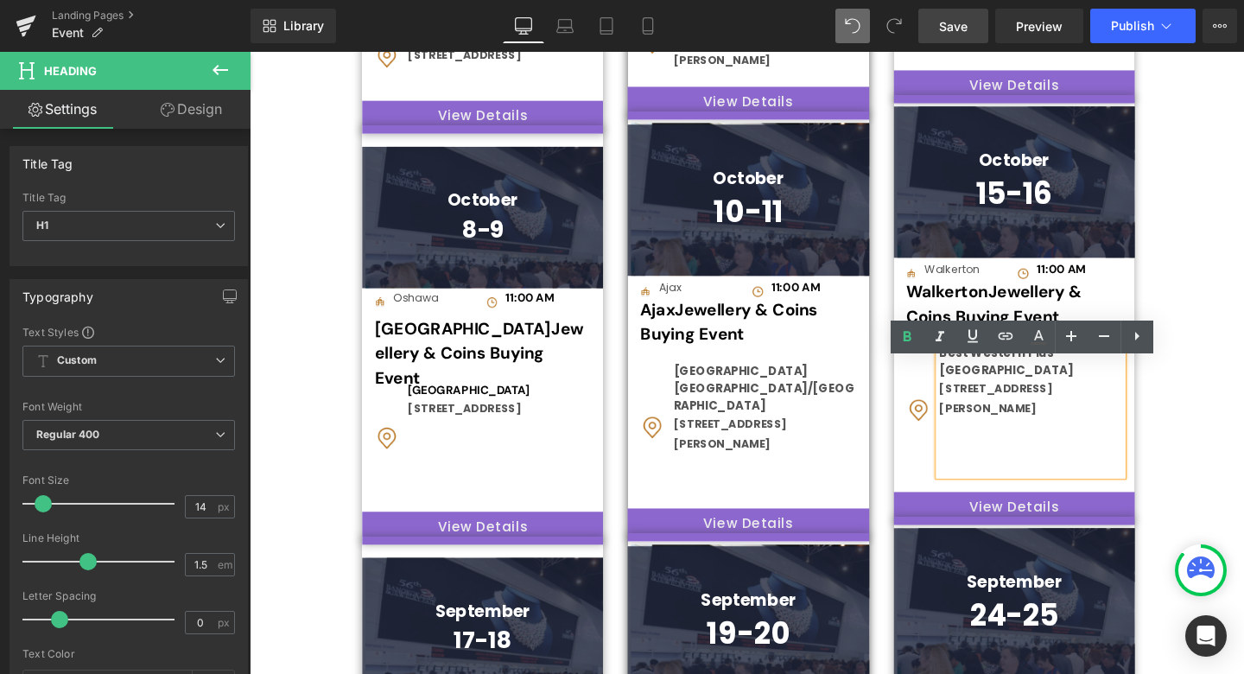
click at [996, 497] on div at bounding box center [1070, 488] width 193 height 20
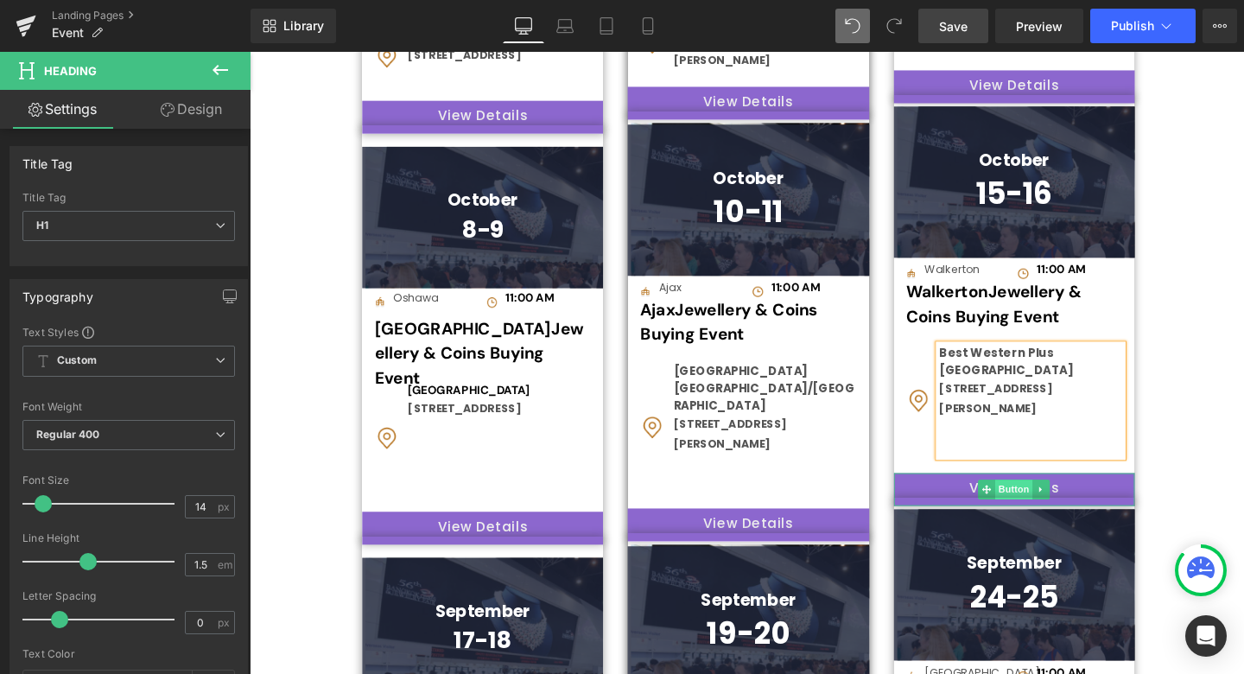
click at [1042, 523] on span "Button" at bounding box center [1054, 512] width 40 height 21
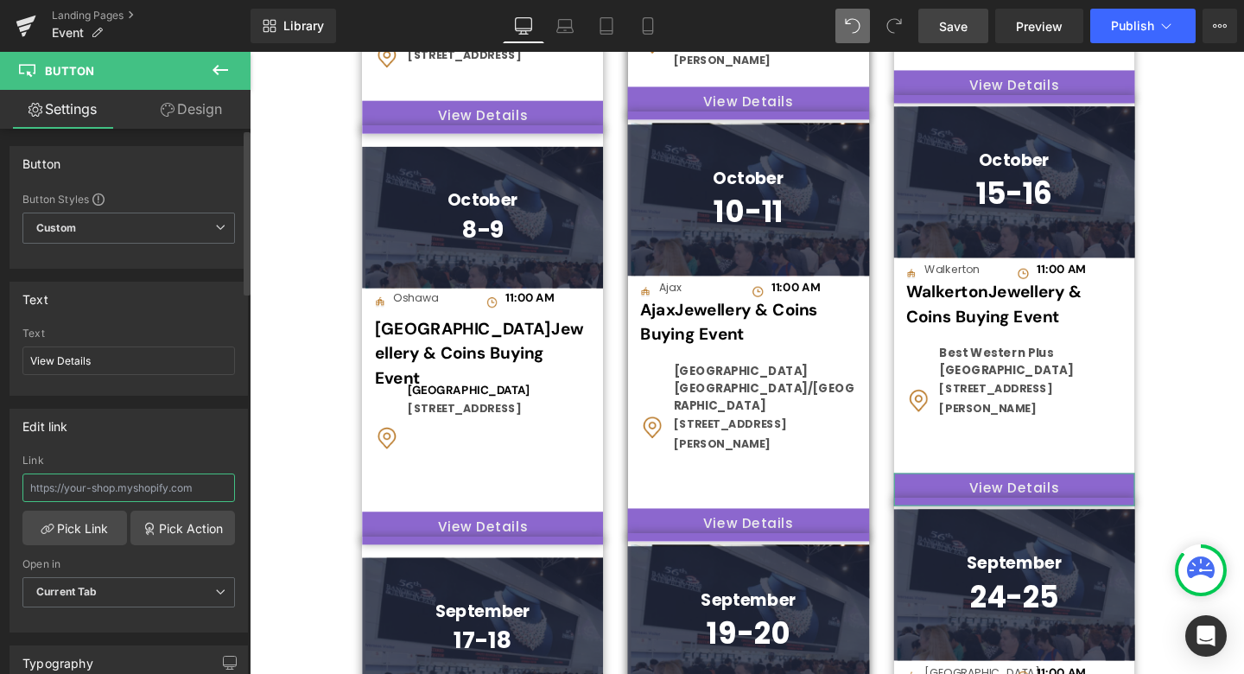
drag, startPoint x: 30, startPoint y: 486, endPoint x: 234, endPoint y: 485, distance: 203.8
click at [234, 485] on div "[URL][DOMAIN_NAME] Link Pick Link Pick Action Current Tab New Tab Open in Curre…" at bounding box center [128, 542] width 237 height 177
paste input "[URL][DOMAIN_NAME][DATE]"
type input "[URL][DOMAIN_NAME][DATE]"
click at [947, 20] on span "Save" at bounding box center [953, 26] width 29 height 18
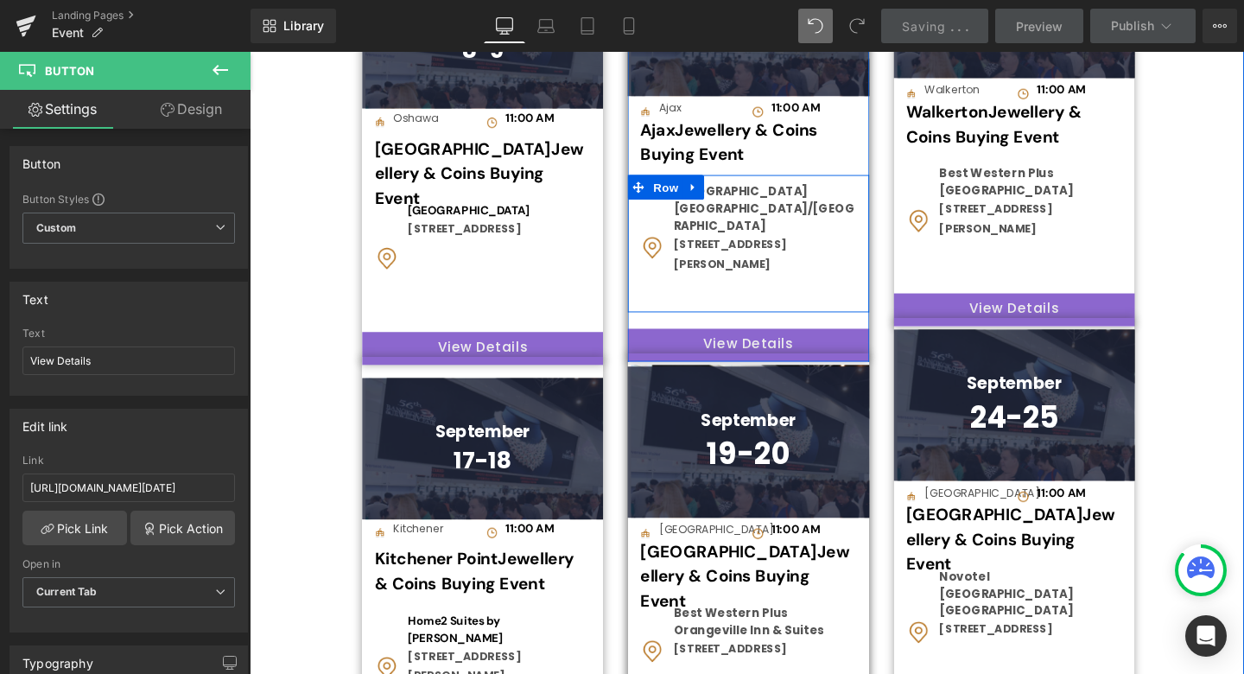
scroll to position [1576, 0]
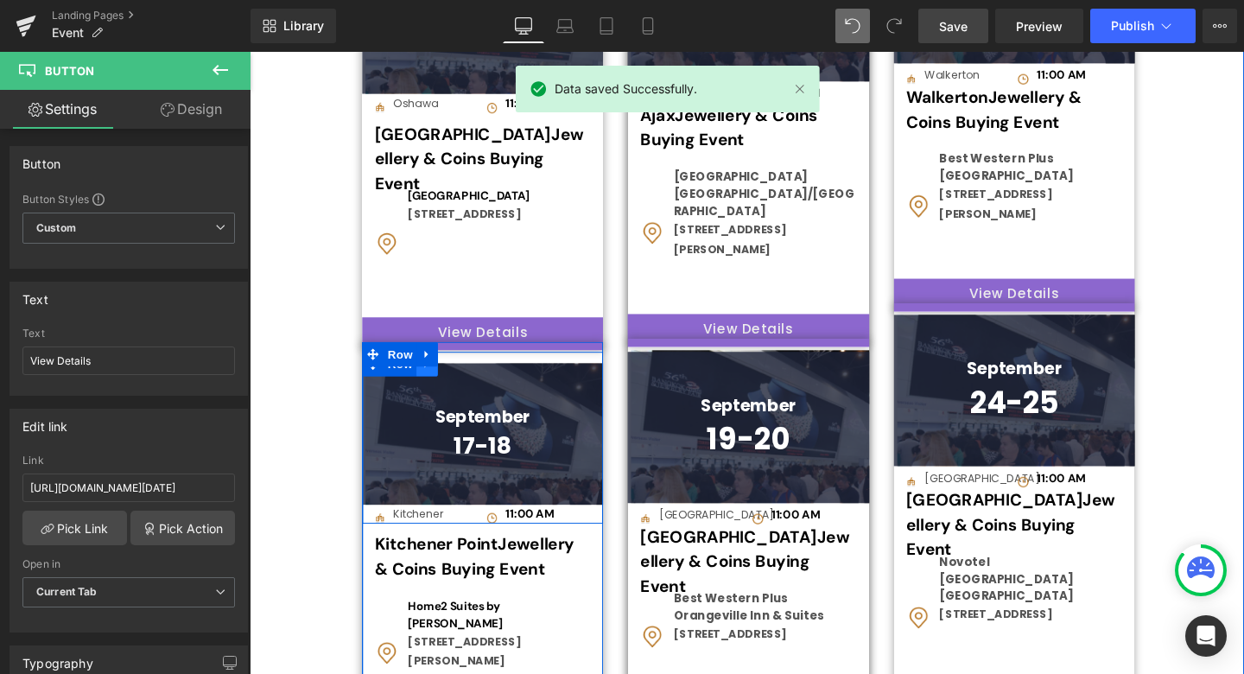
click at [432, 367] on link at bounding box center [436, 380] width 22 height 26
click at [476, 374] on icon at bounding box center [481, 380] width 12 height 12
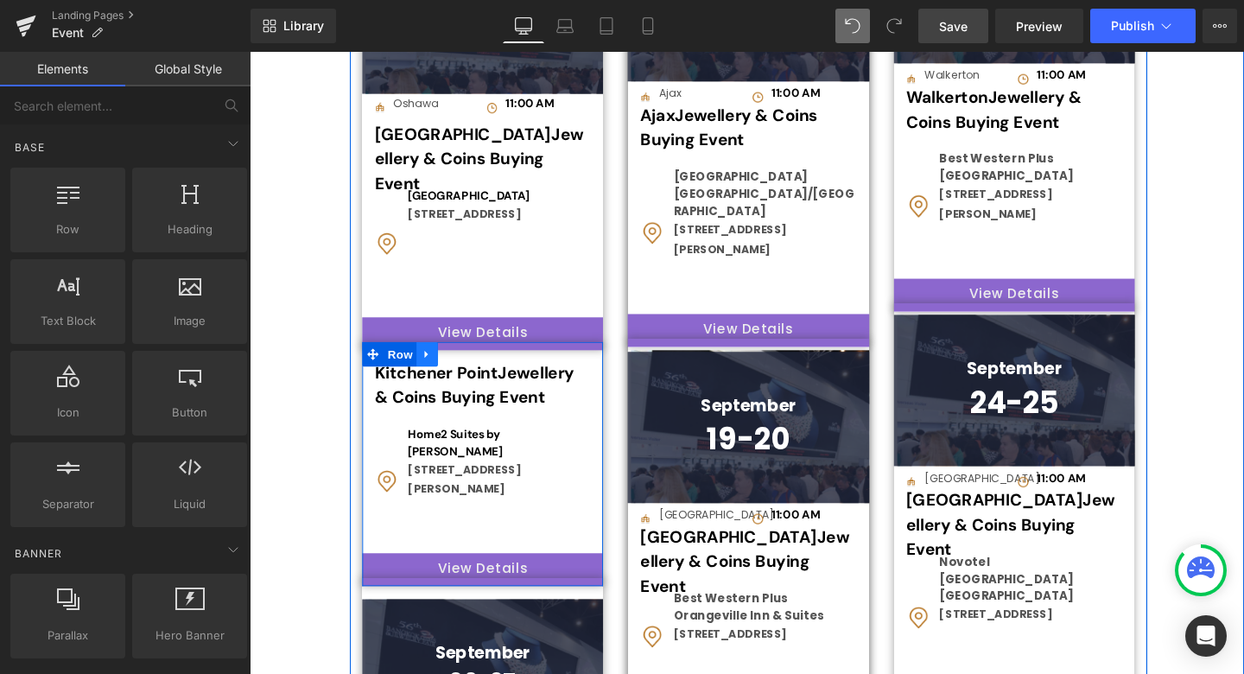
click at [430, 363] on icon at bounding box center [436, 369] width 12 height 13
click at [476, 364] on icon at bounding box center [481, 370] width 12 height 12
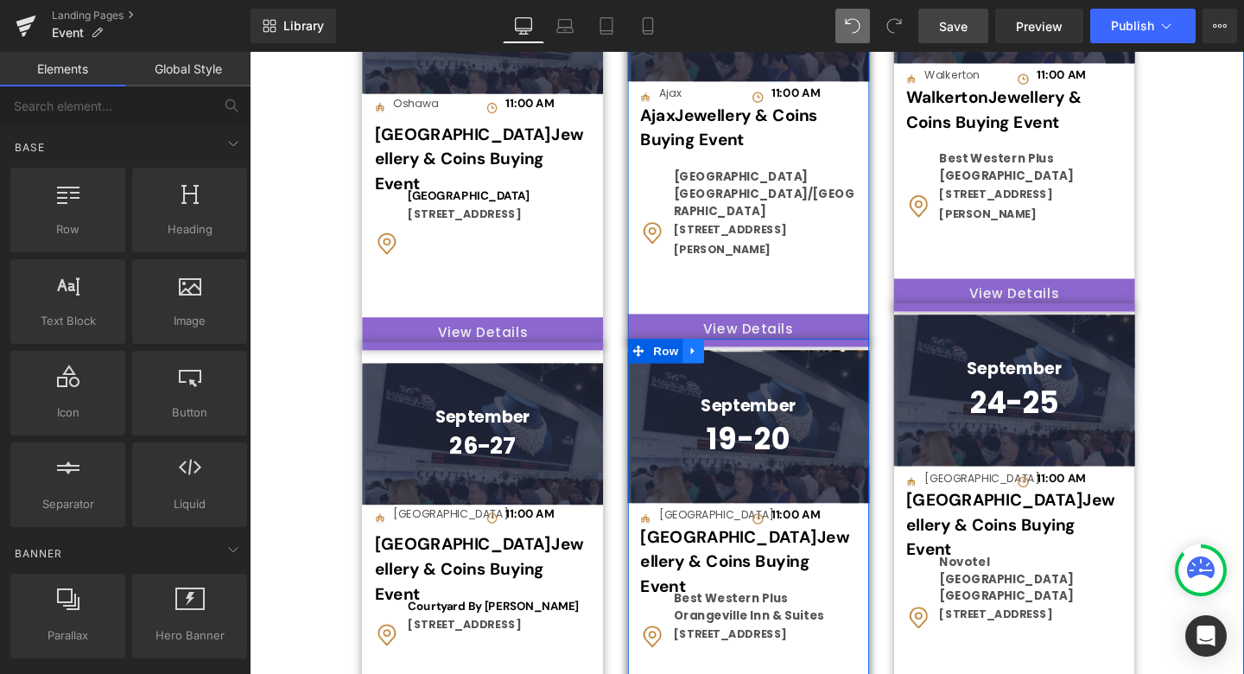
click at [713, 363] on icon at bounding box center [714, 367] width 3 height 8
click at [751, 353] on link at bounding box center [761, 366] width 22 height 26
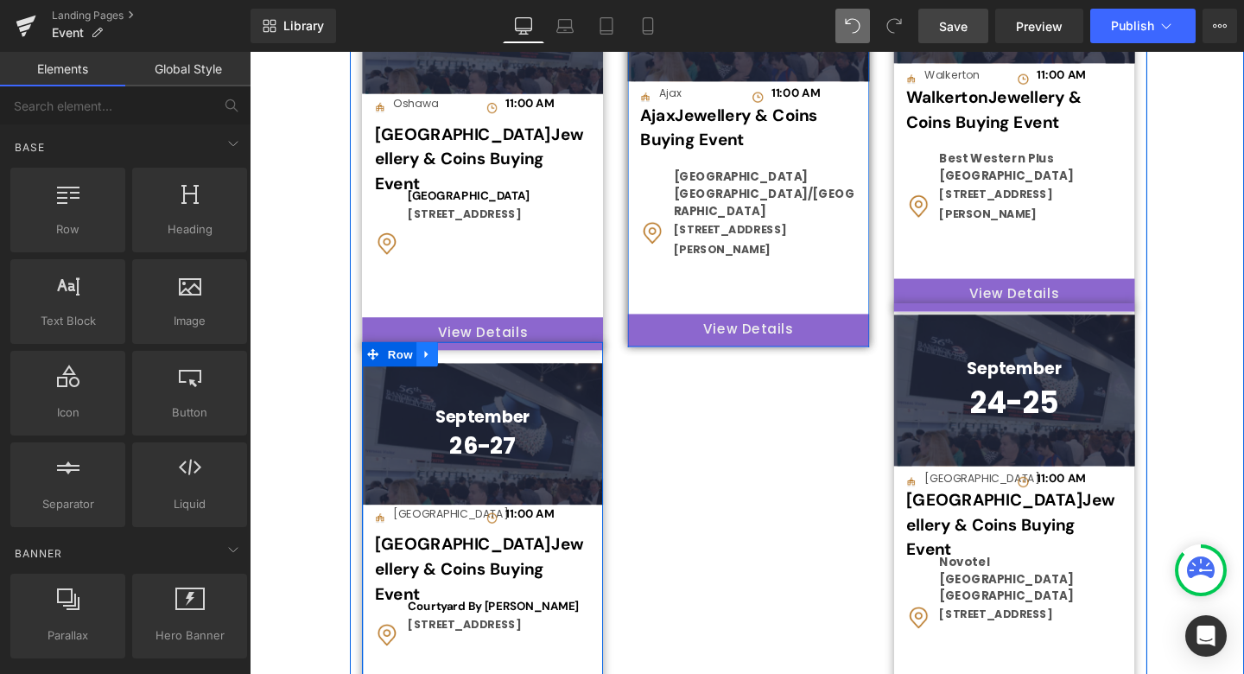
click at [434, 365] on icon at bounding box center [435, 369] width 3 height 8
click at [484, 363] on icon at bounding box center [481, 369] width 12 height 13
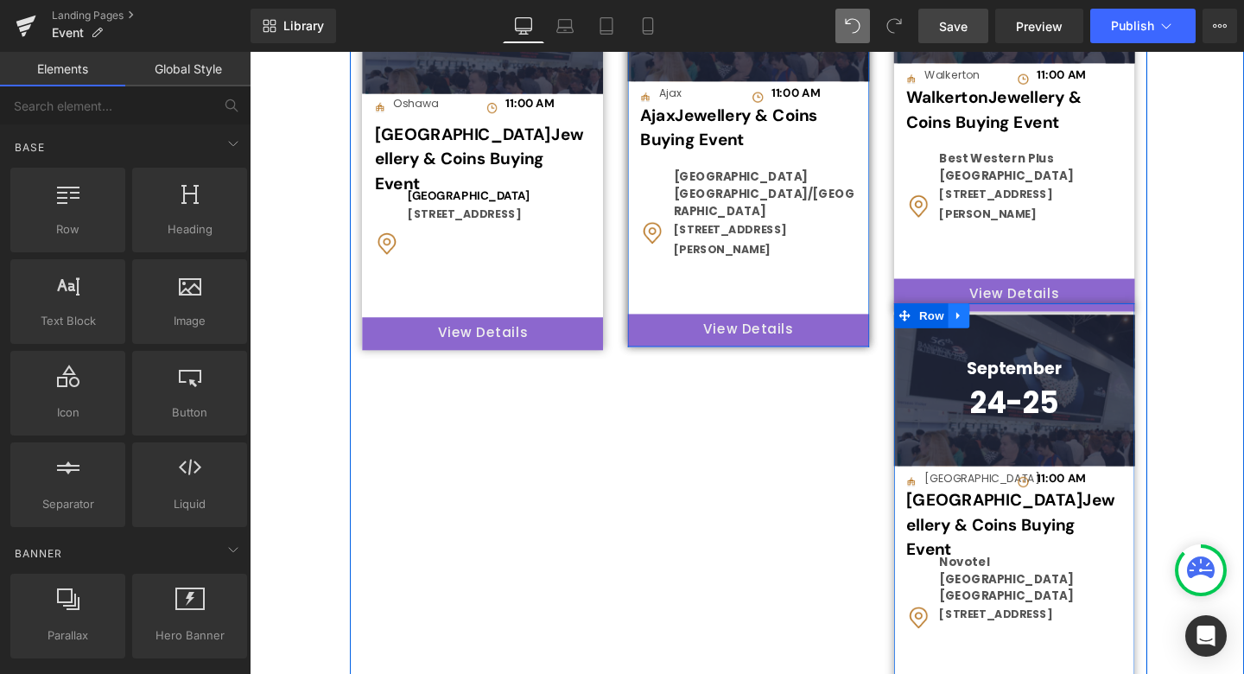
click at [989, 335] on icon at bounding box center [995, 328] width 12 height 13
click at [1036, 335] on icon at bounding box center [1040, 329] width 12 height 12
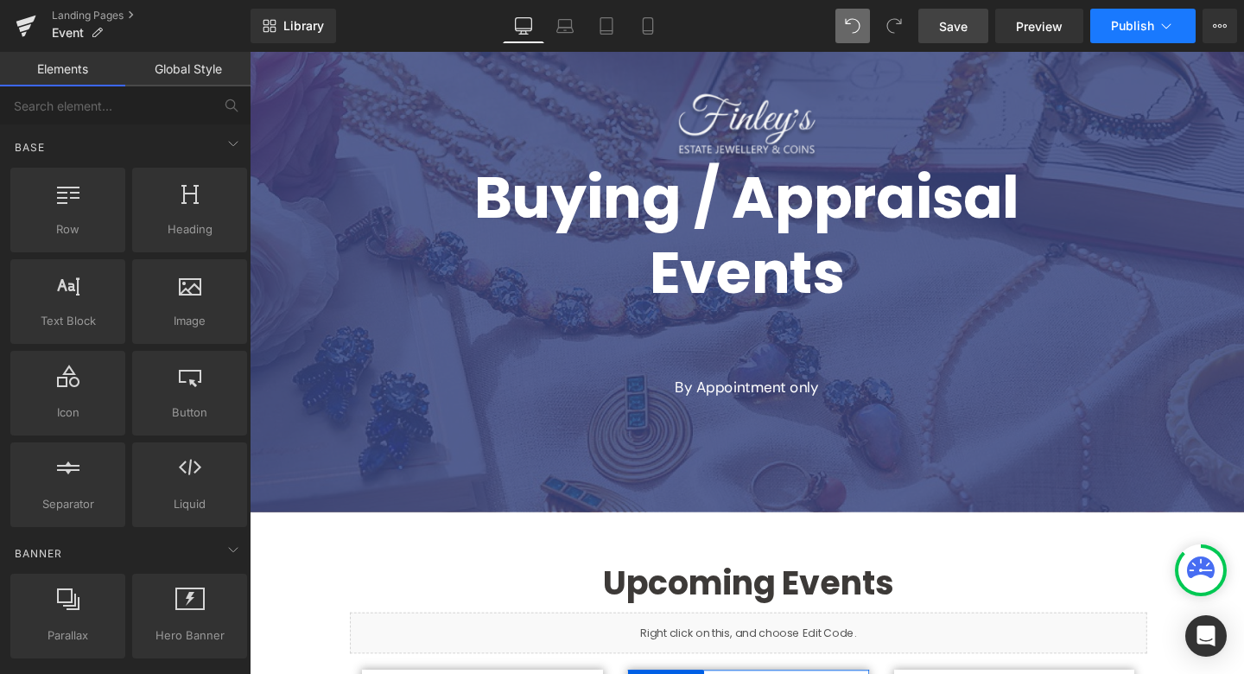
scroll to position [0, 0]
click at [1129, 22] on span "Publish" at bounding box center [1132, 26] width 43 height 14
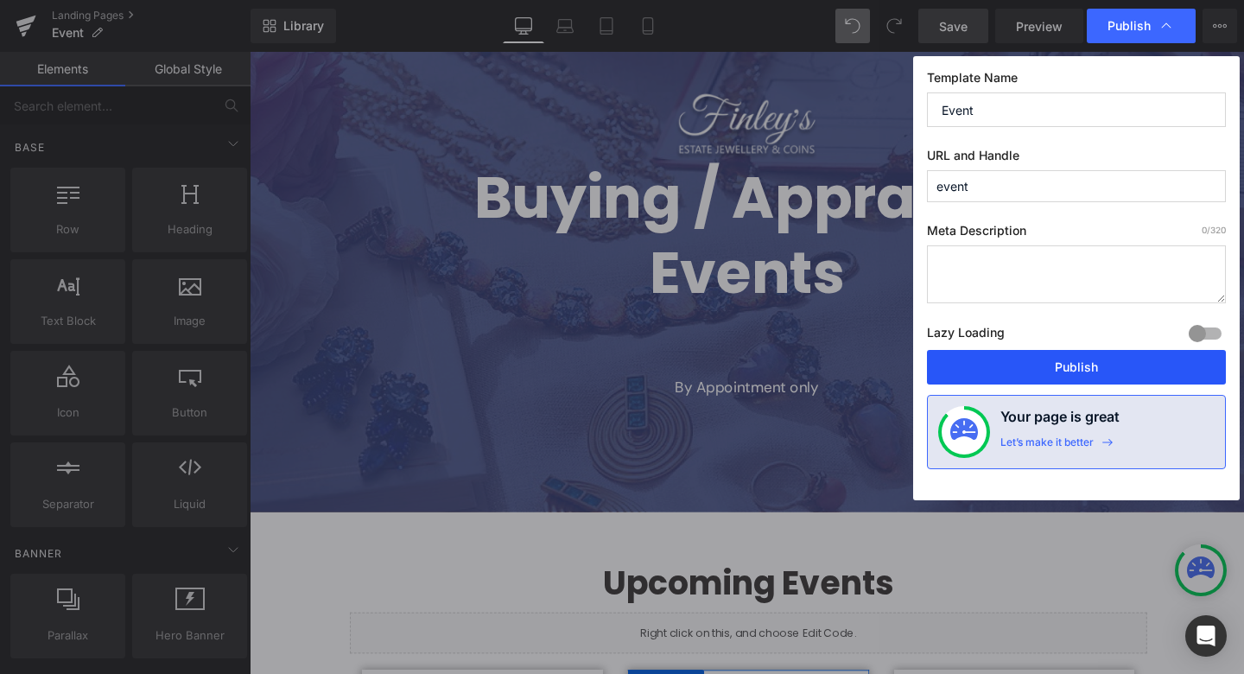
click at [1096, 366] on button "Publish" at bounding box center [1076, 367] width 299 height 35
